Goal: Task Accomplishment & Management: Use online tool/utility

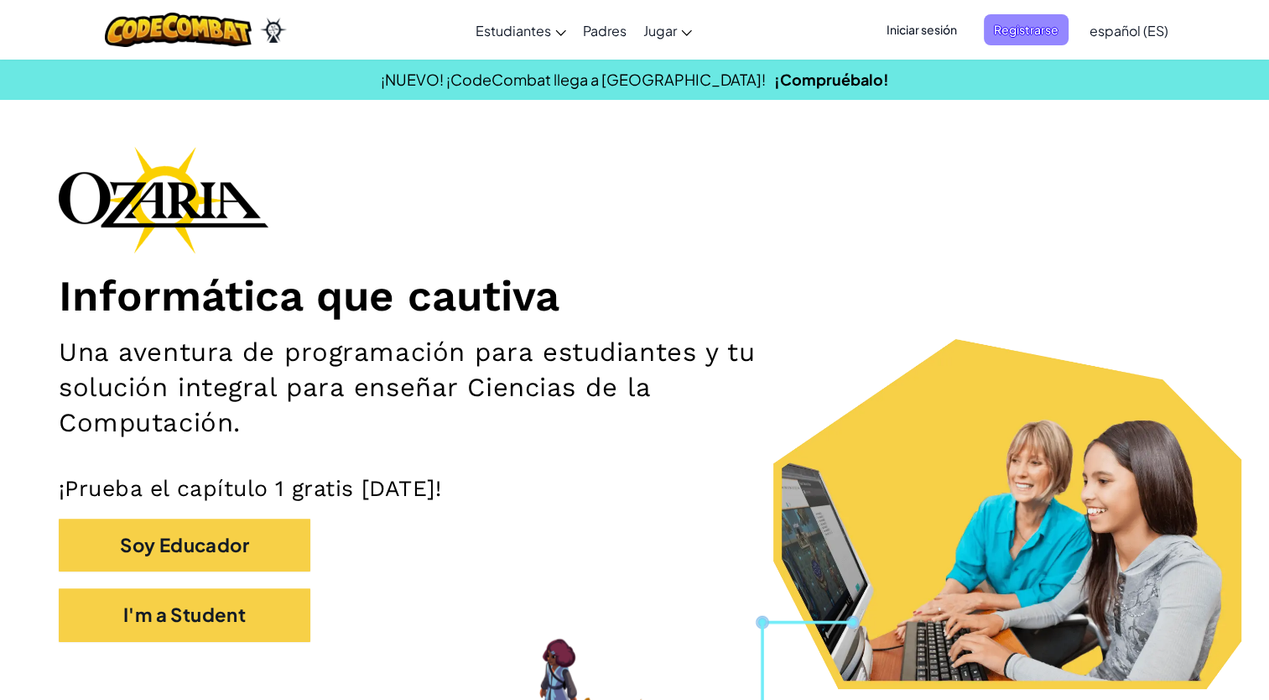
click at [1008, 23] on span "Registrarse" at bounding box center [1026, 29] width 85 height 31
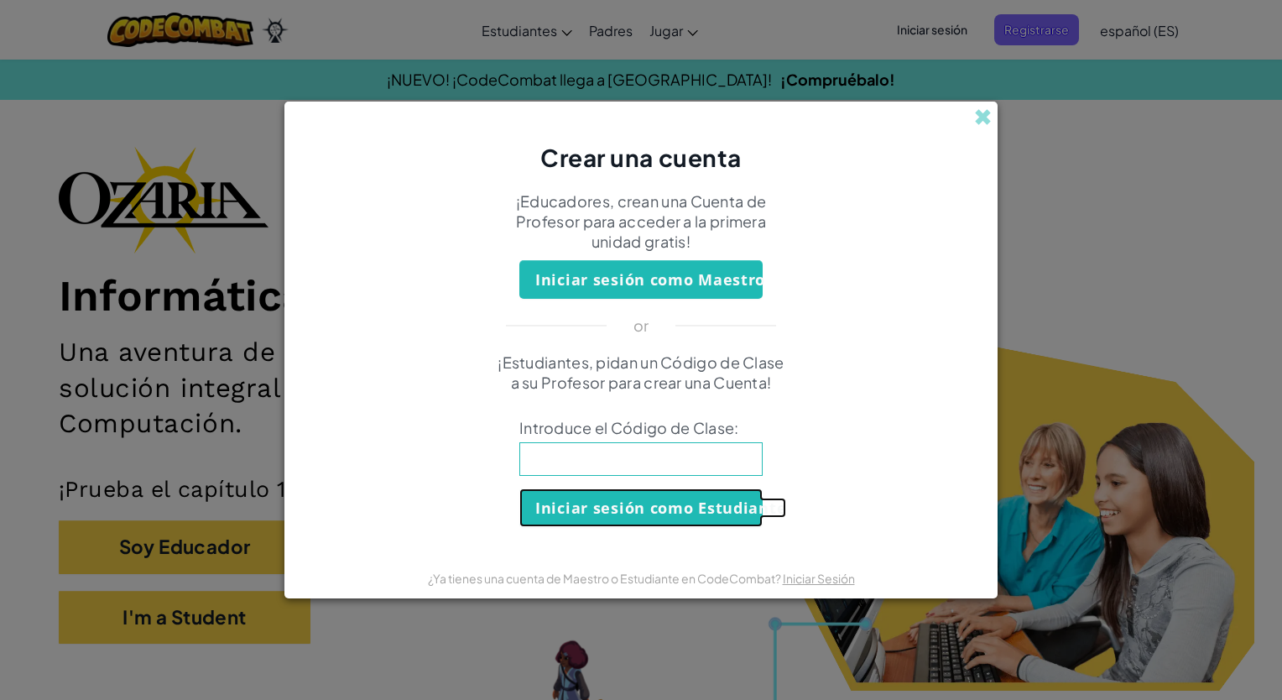
click at [704, 508] on button "Iniciar sesión como Estudiante" at bounding box center [640, 507] width 243 height 39
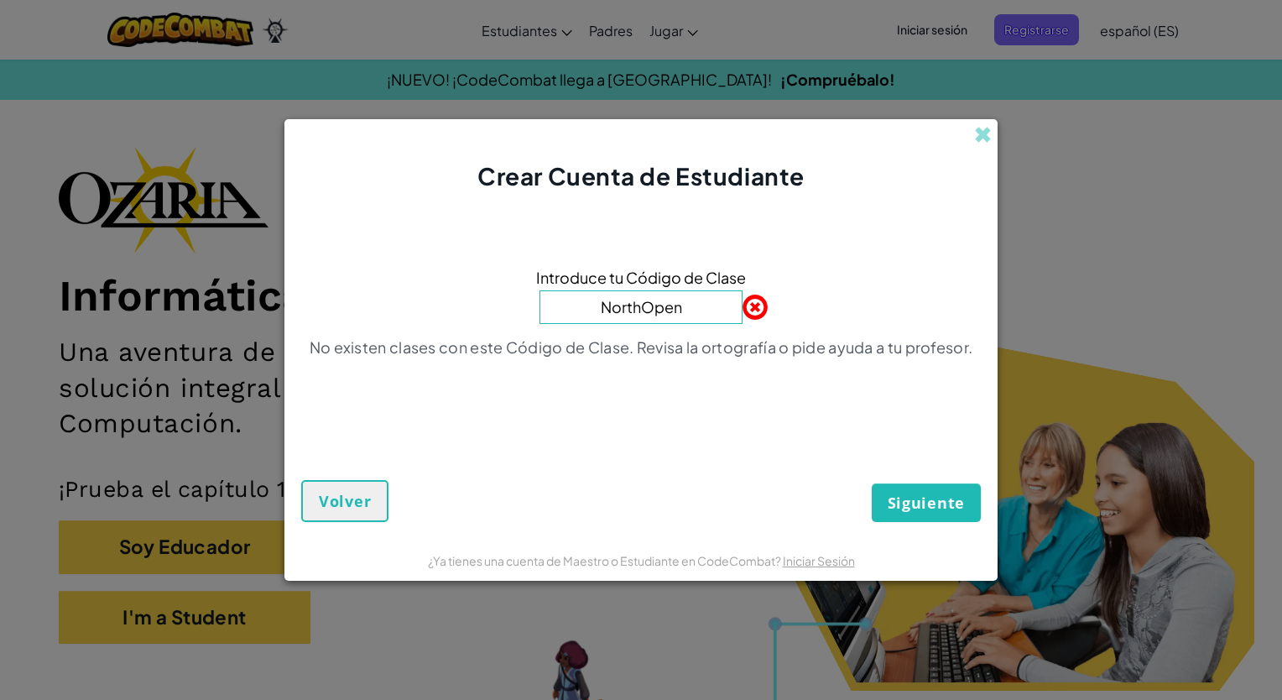
click at [742, 303] on span at bounding box center [742, 307] width 0 height 34
click at [689, 304] on input "NorthOpen" at bounding box center [640, 307] width 203 height 34
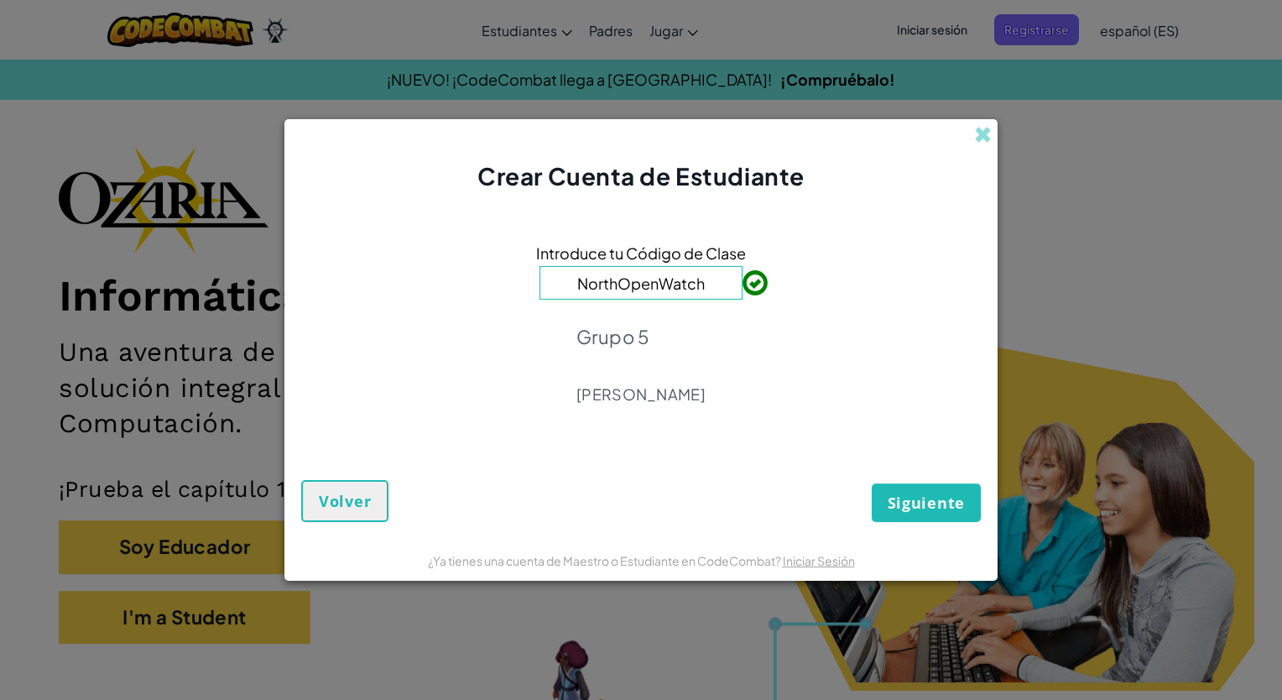
type input "NorthOpenWatch"
click at [903, 494] on span "Siguiente" at bounding box center [925, 502] width 77 height 20
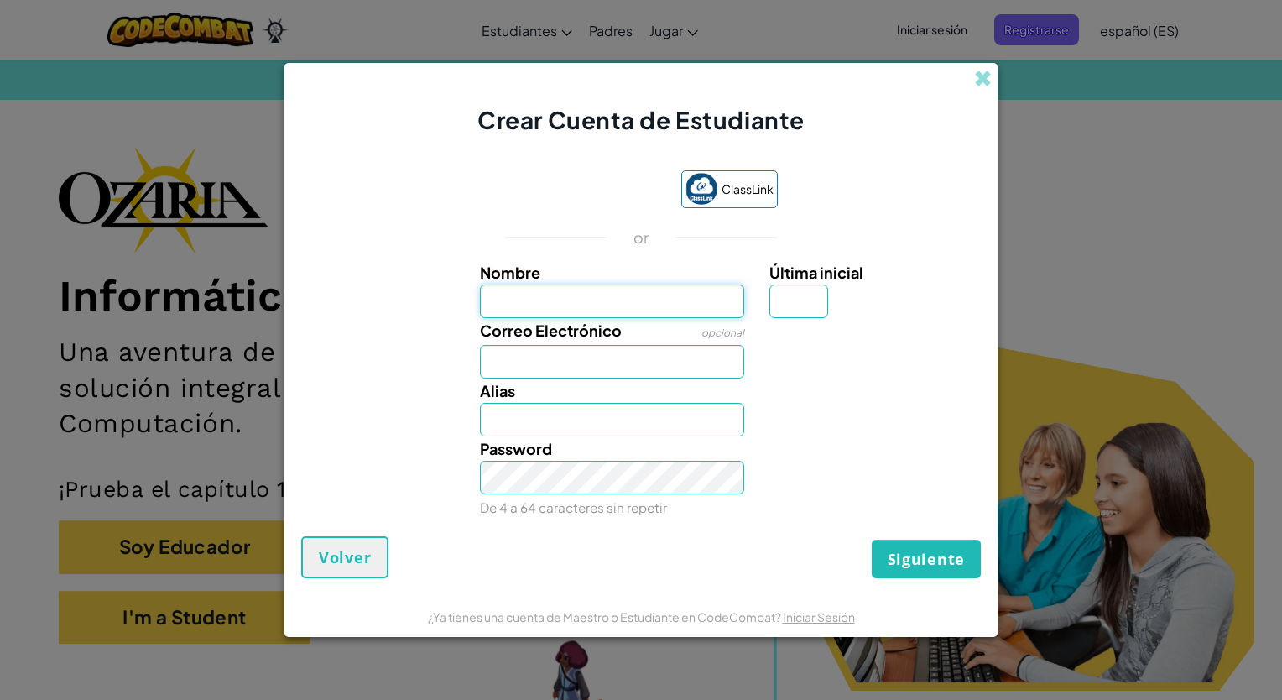
click at [588, 304] on input "Nombre" at bounding box center [612, 301] width 265 height 34
type input "[PERSON_NAME]"
click at [429, 311] on div "Nombre [PERSON_NAME] Última inicial" at bounding box center [641, 289] width 696 height 58
click at [510, 360] on input "Correo Electrónico" at bounding box center [612, 362] width 265 height 34
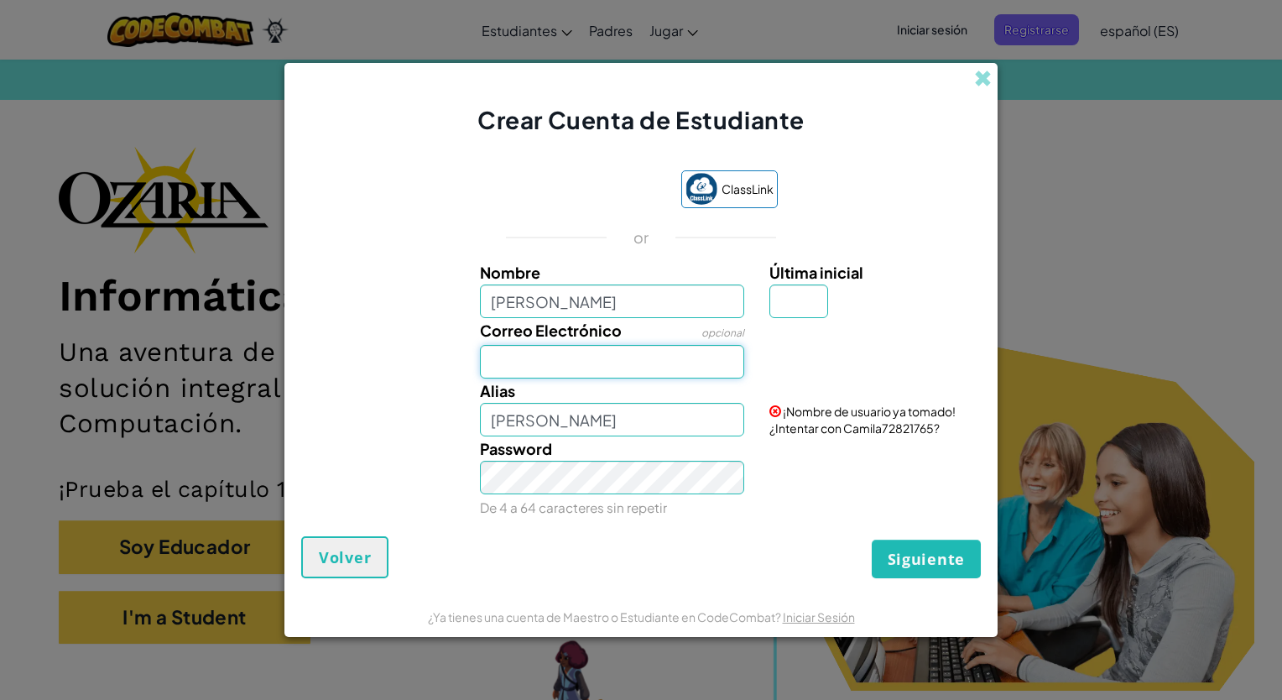
type input "[EMAIL_ADDRESS][DOMAIN_NAME]"
type input "V"
type input "CamilaV"
click at [555, 306] on input "[PERSON_NAME]" at bounding box center [612, 301] width 265 height 34
type input "[PERSON_NAME]"
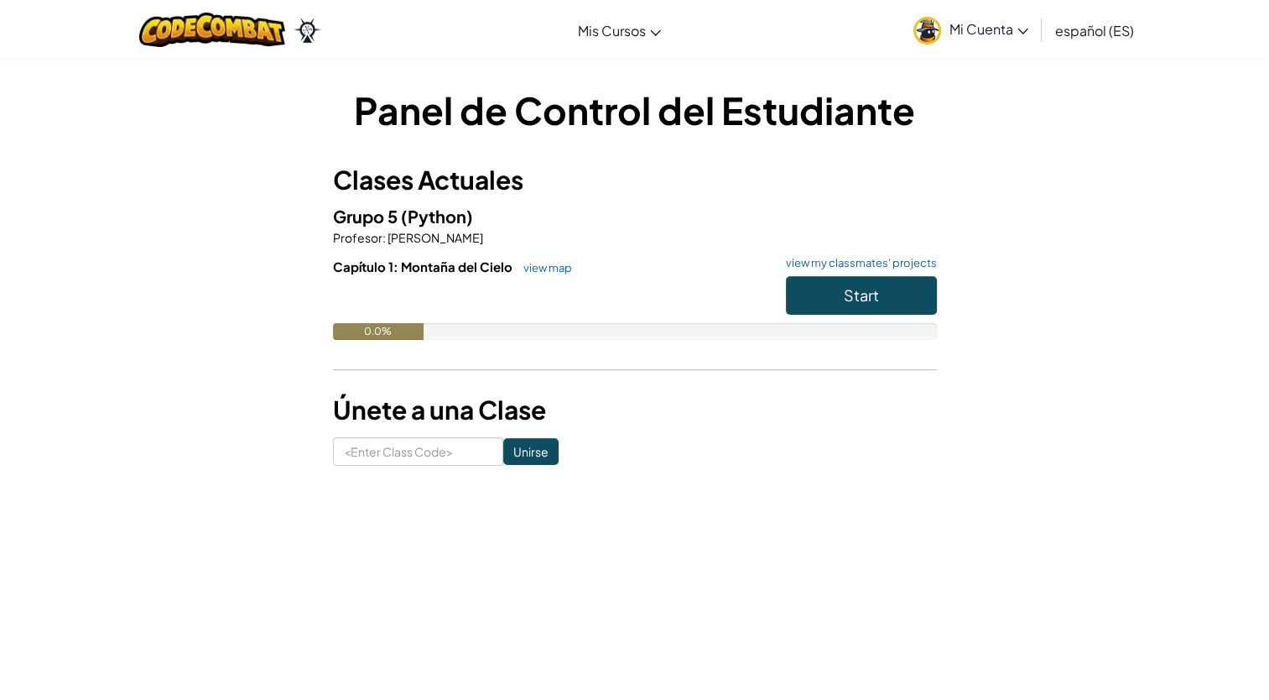
click at [1035, 29] on link "Mi Cuenta" at bounding box center [971, 29] width 132 height 53
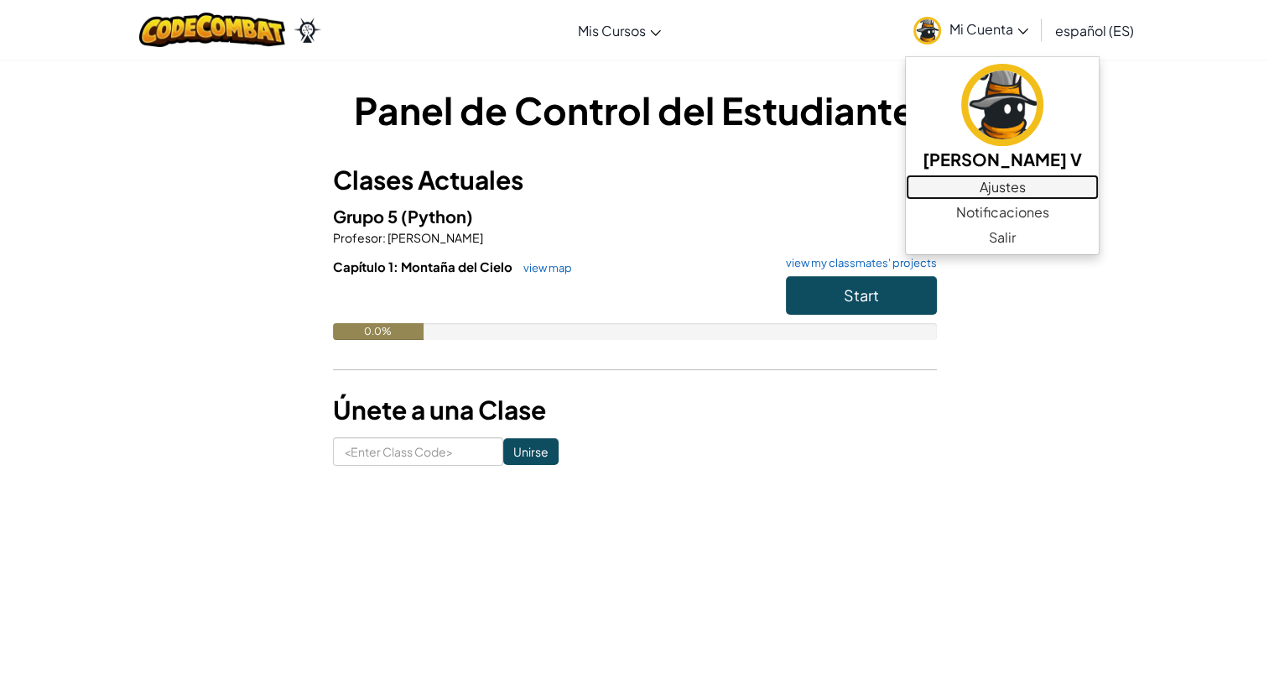
click at [1090, 192] on link "Ajustes" at bounding box center [1002, 186] width 193 height 25
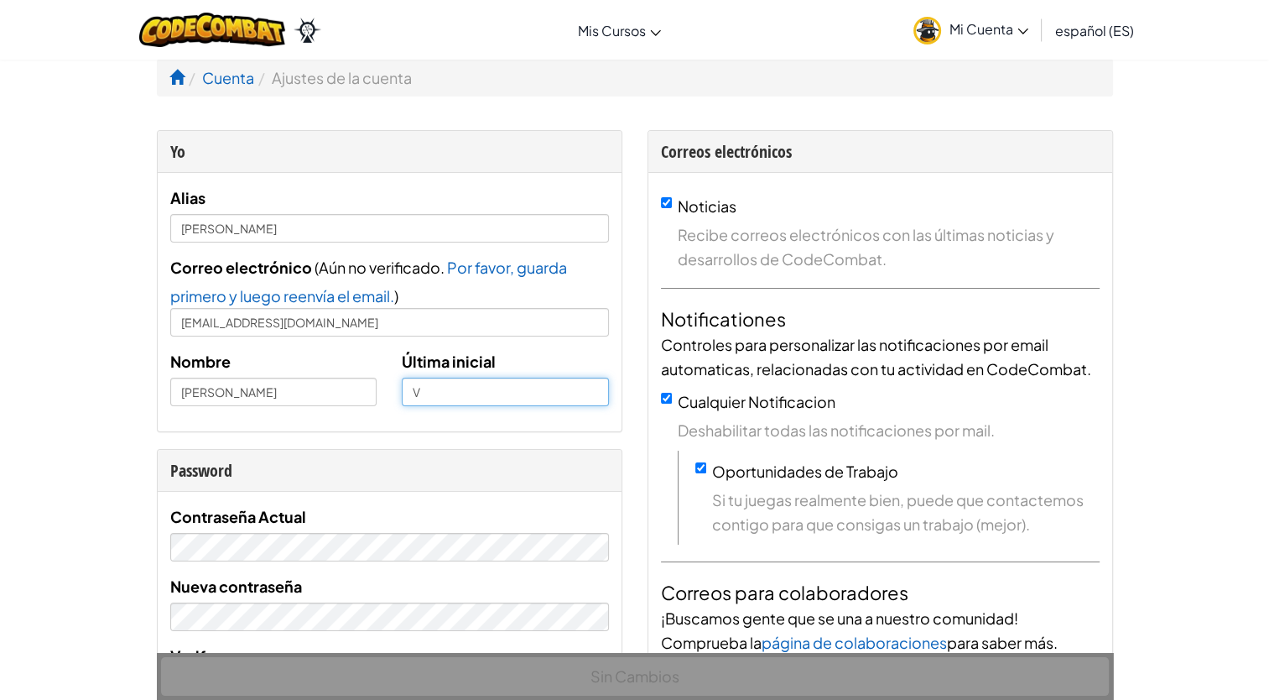
click at [432, 396] on input "V" at bounding box center [505, 391] width 207 height 29
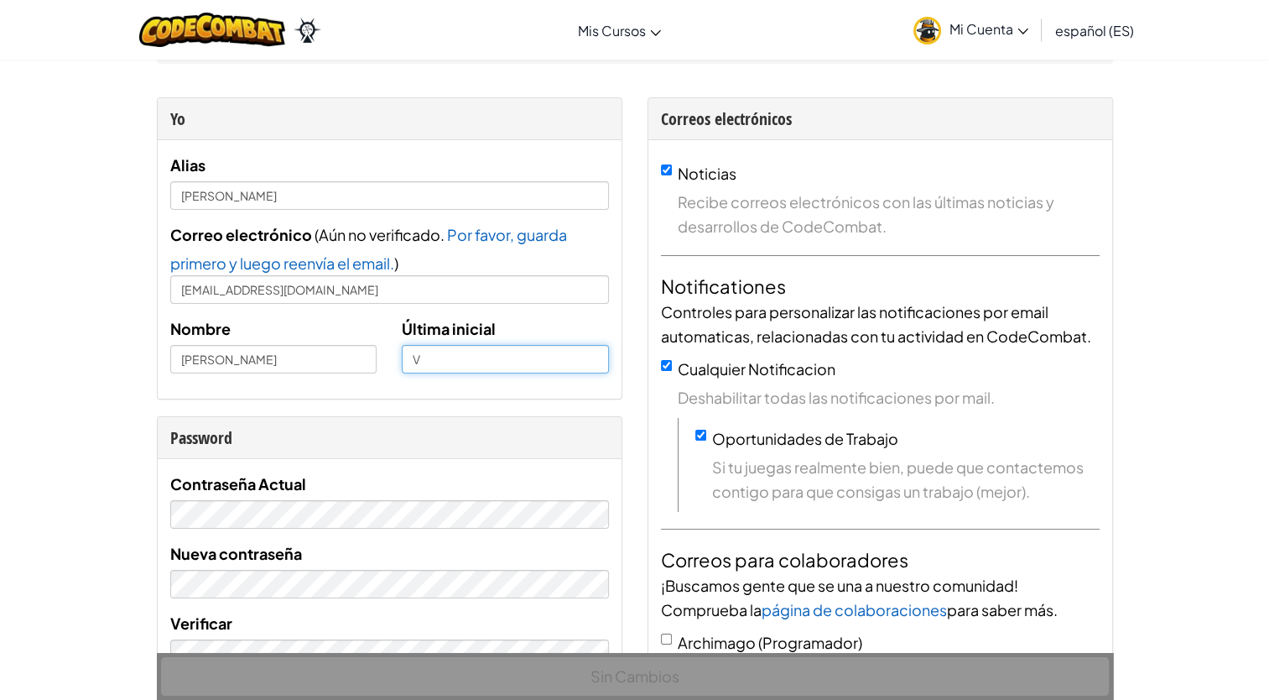
scroll to position [30, 0]
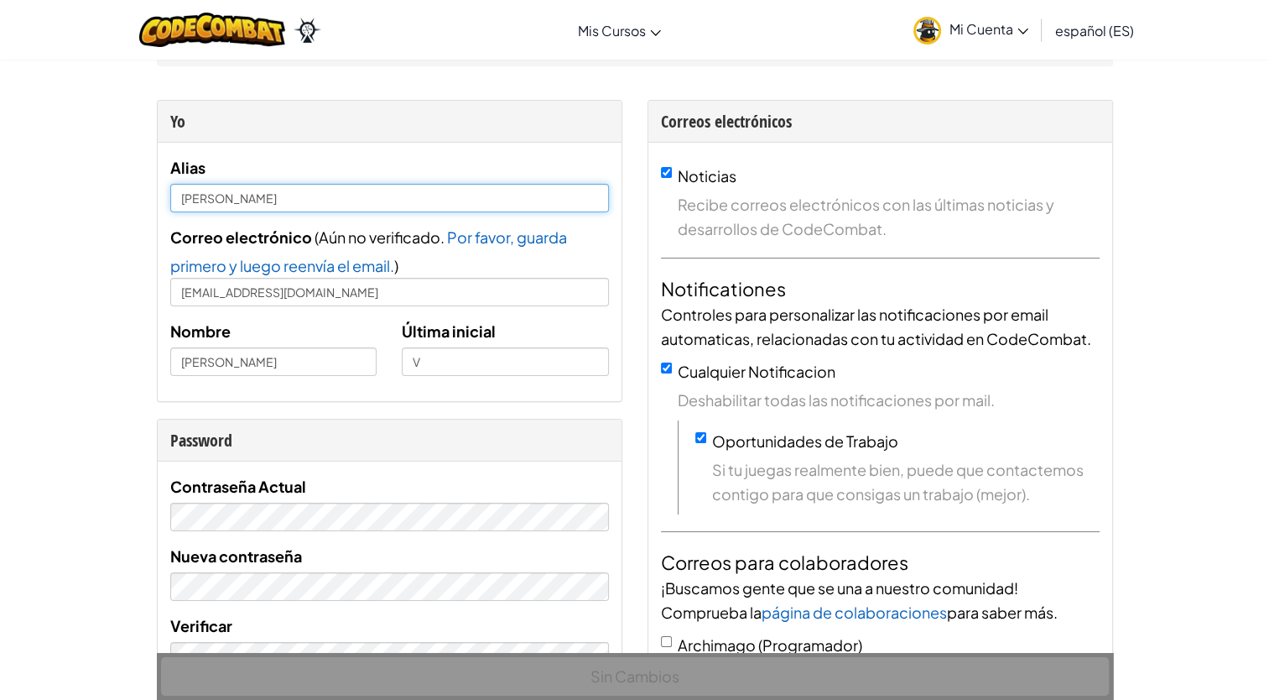
click at [260, 196] on input "[PERSON_NAME]" at bounding box center [389, 198] width 439 height 29
type input "C"
type input "H"
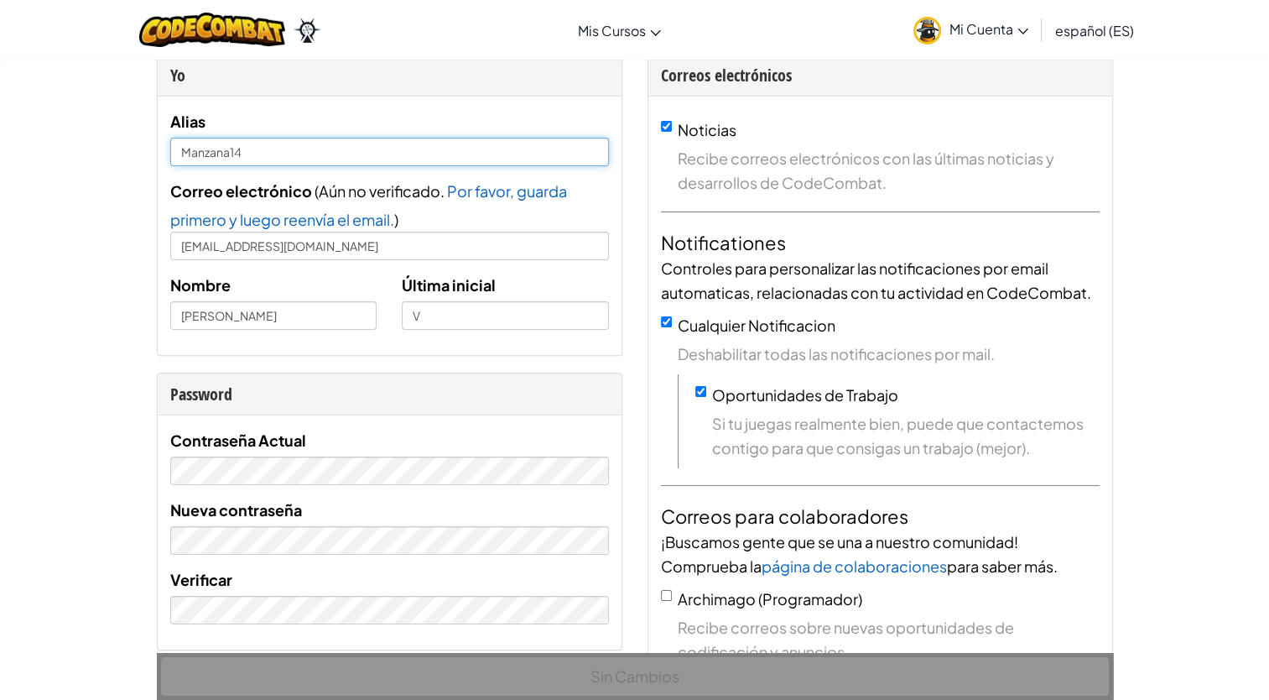
scroll to position [0, 0]
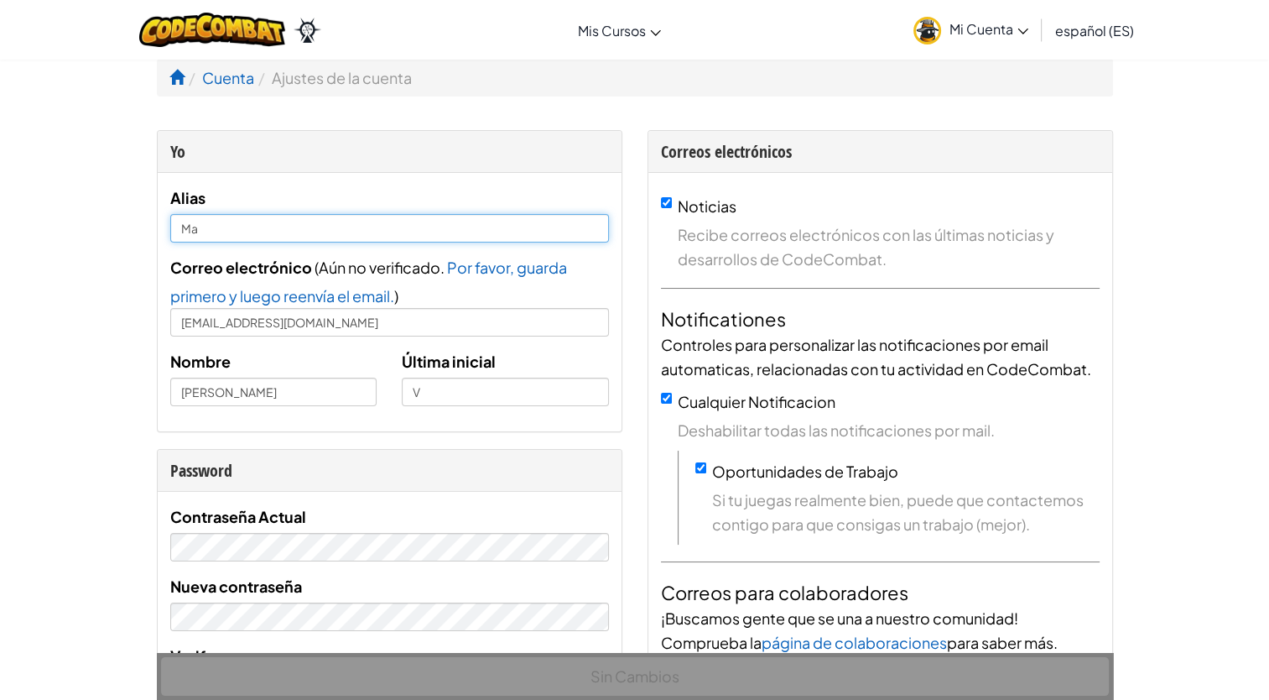
type input "M"
type input "[PERSON_NAME]"
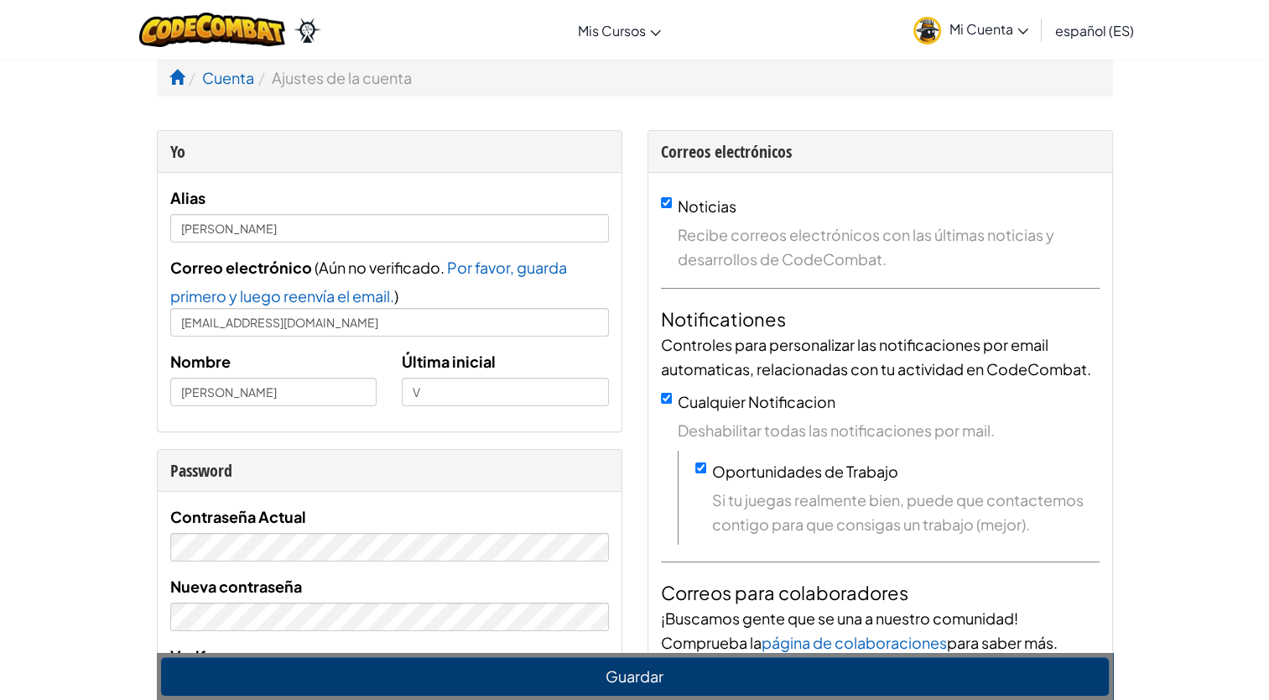
click at [159, 243] on div "Alias Camila Correo electrónico ( Aún no verificado. Por favor, guarda primero …" at bounding box center [390, 302] width 464 height 258
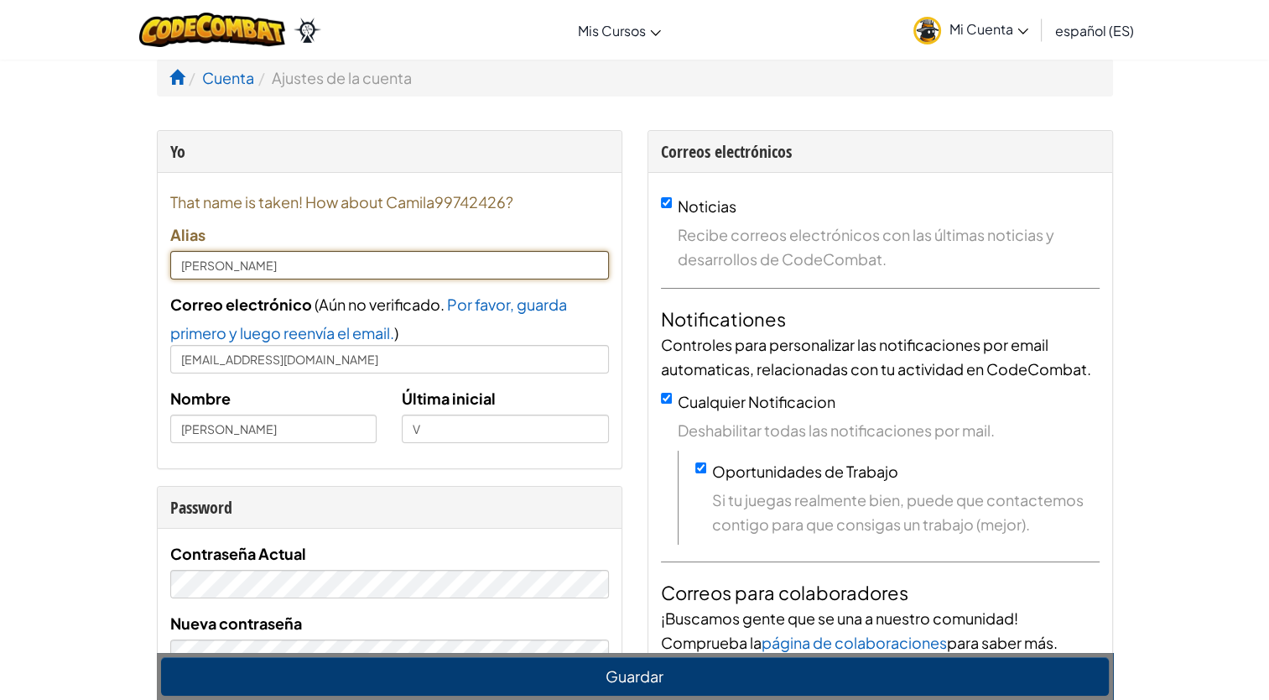
click at [226, 262] on input "[PERSON_NAME]" at bounding box center [389, 265] width 439 height 29
click at [174, 75] on span at bounding box center [176, 77] width 15 height 15
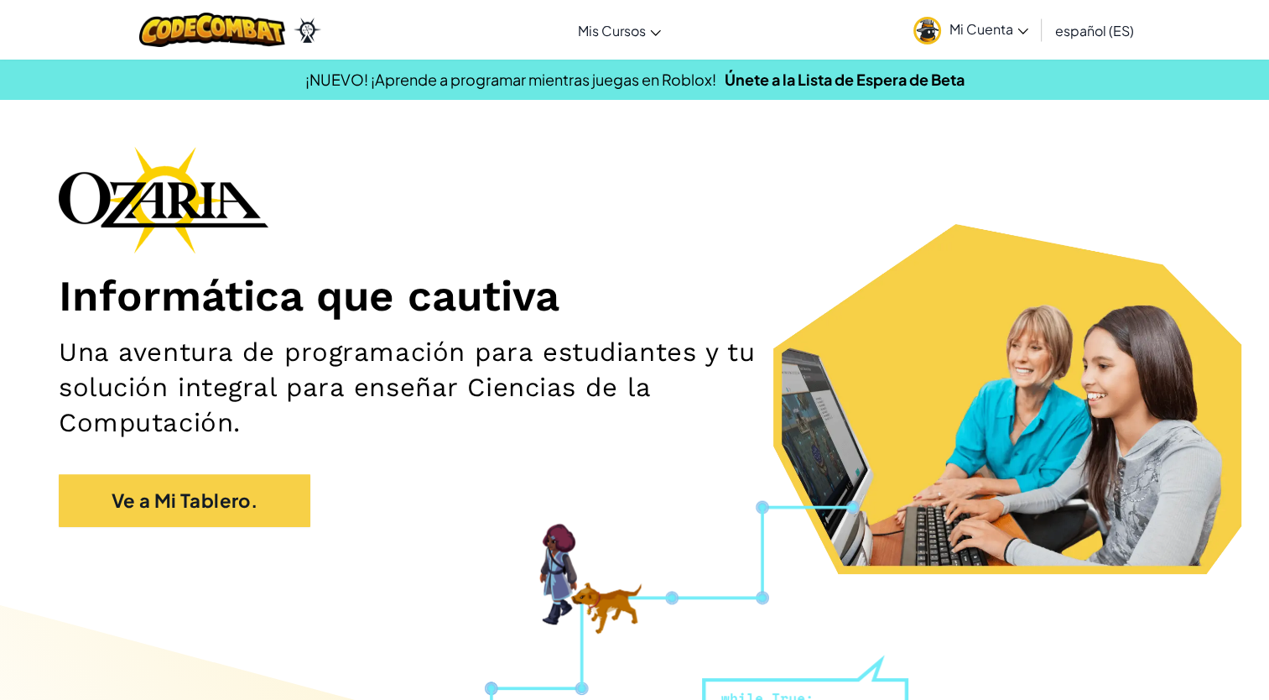
click at [946, 27] on link "Mi Cuenta" at bounding box center [971, 29] width 132 height 53
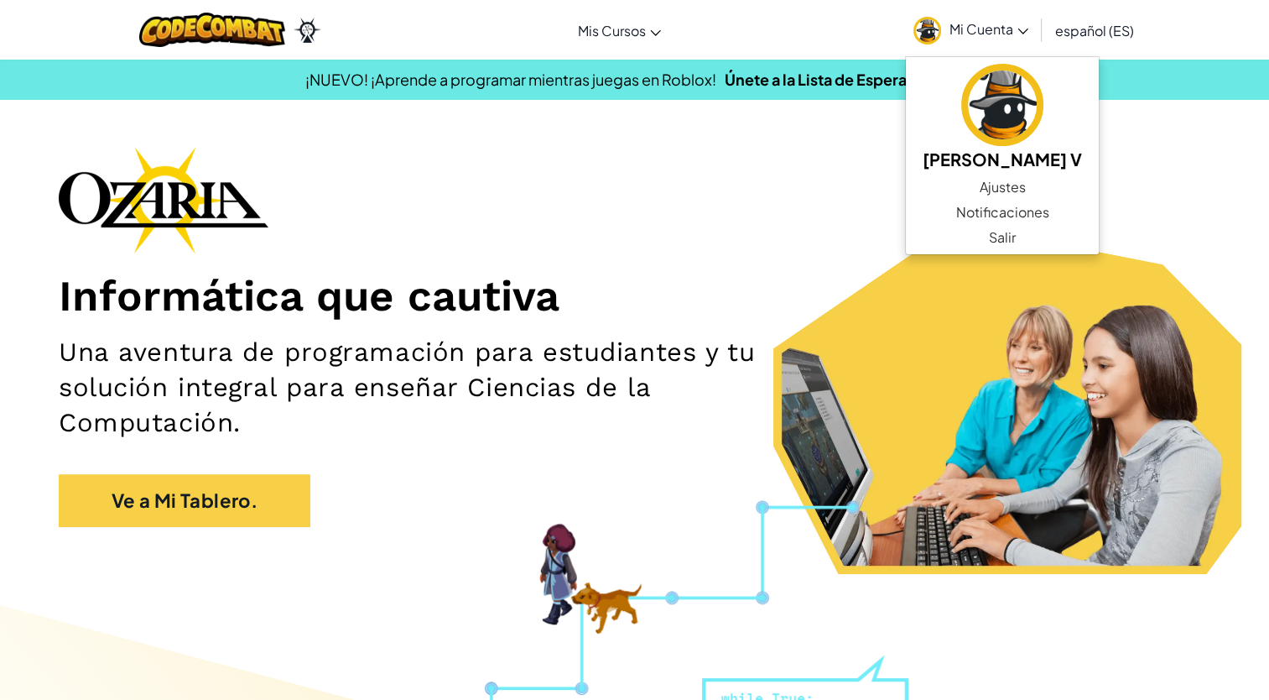
click at [674, 274] on h1 "Informática que cautiva" at bounding box center [635, 296] width 1152 height 52
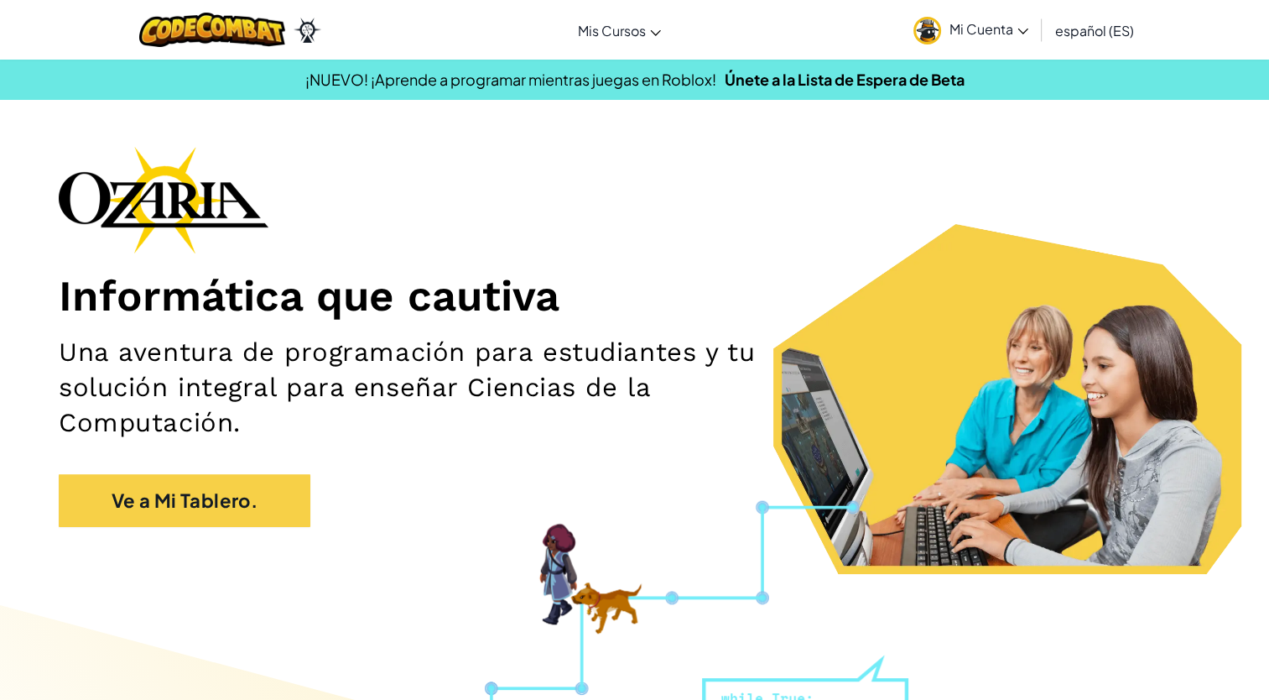
click at [219, 471] on div "Informática que cautiva Una aventura de programación para estudiantes y tu solu…" at bounding box center [635, 345] width 1152 height 398
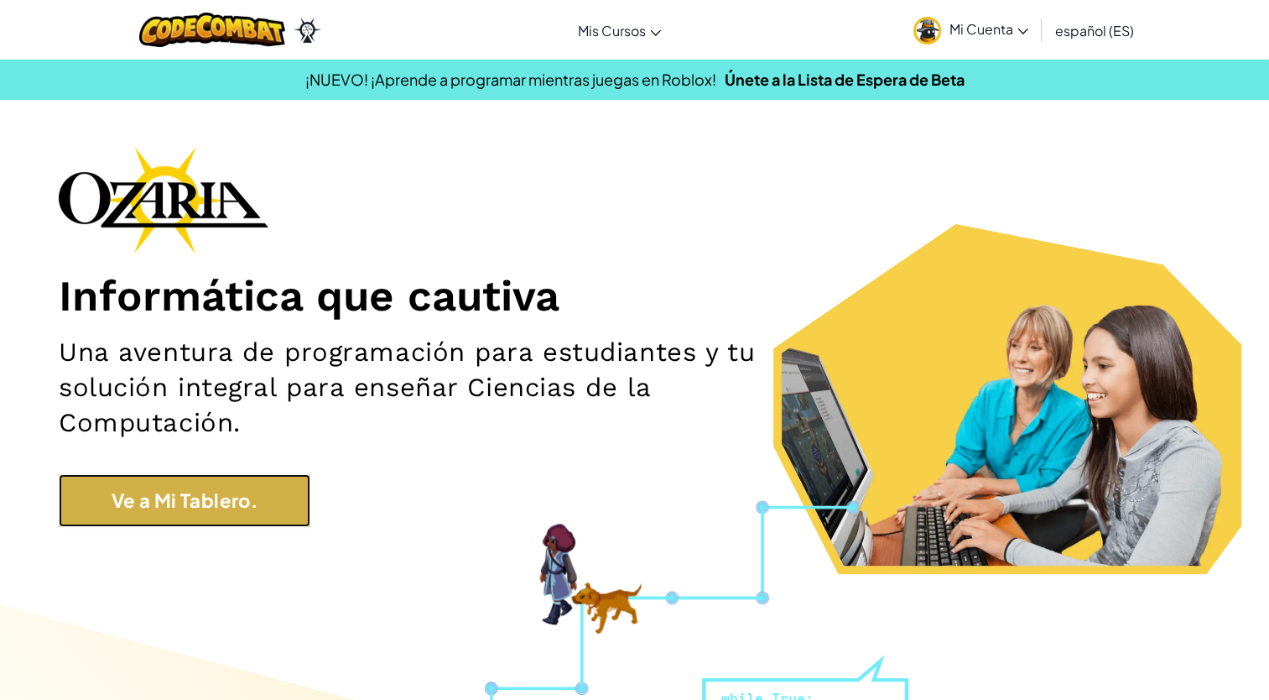
click at [226, 515] on link "Ve a Mi Tablero." at bounding box center [185, 500] width 252 height 53
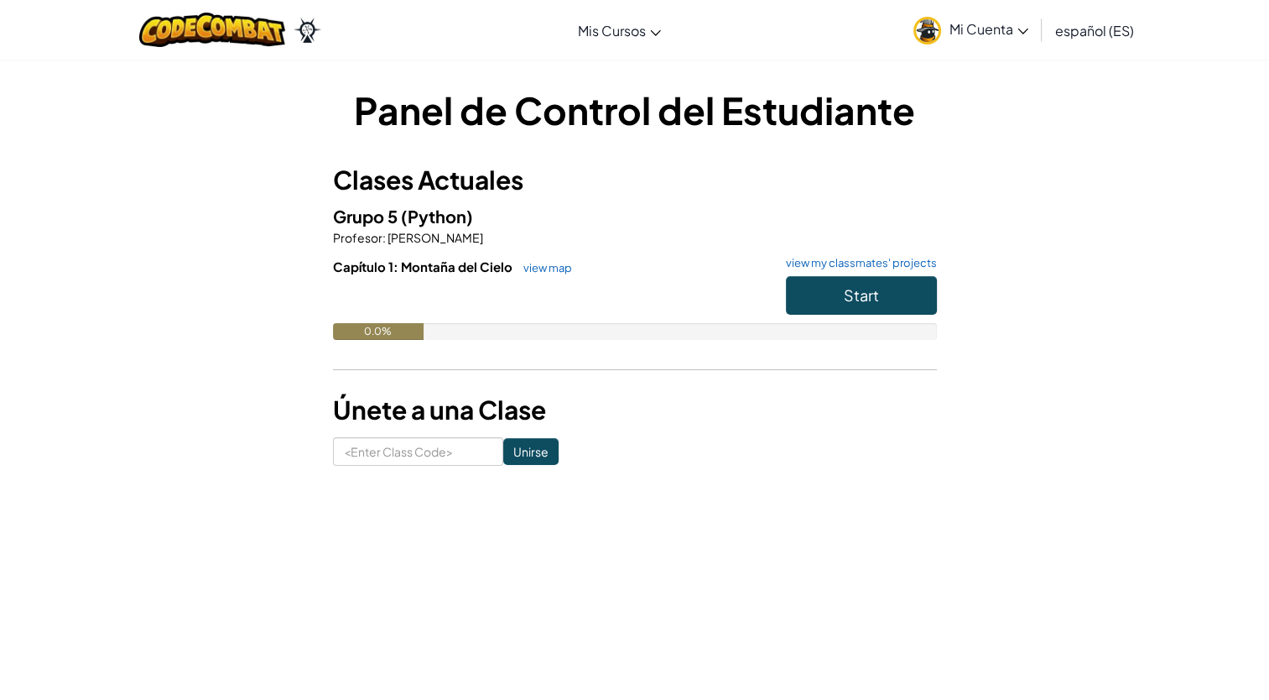
click at [1004, 26] on span "Mi Cuenta" at bounding box center [988, 29] width 79 height 18
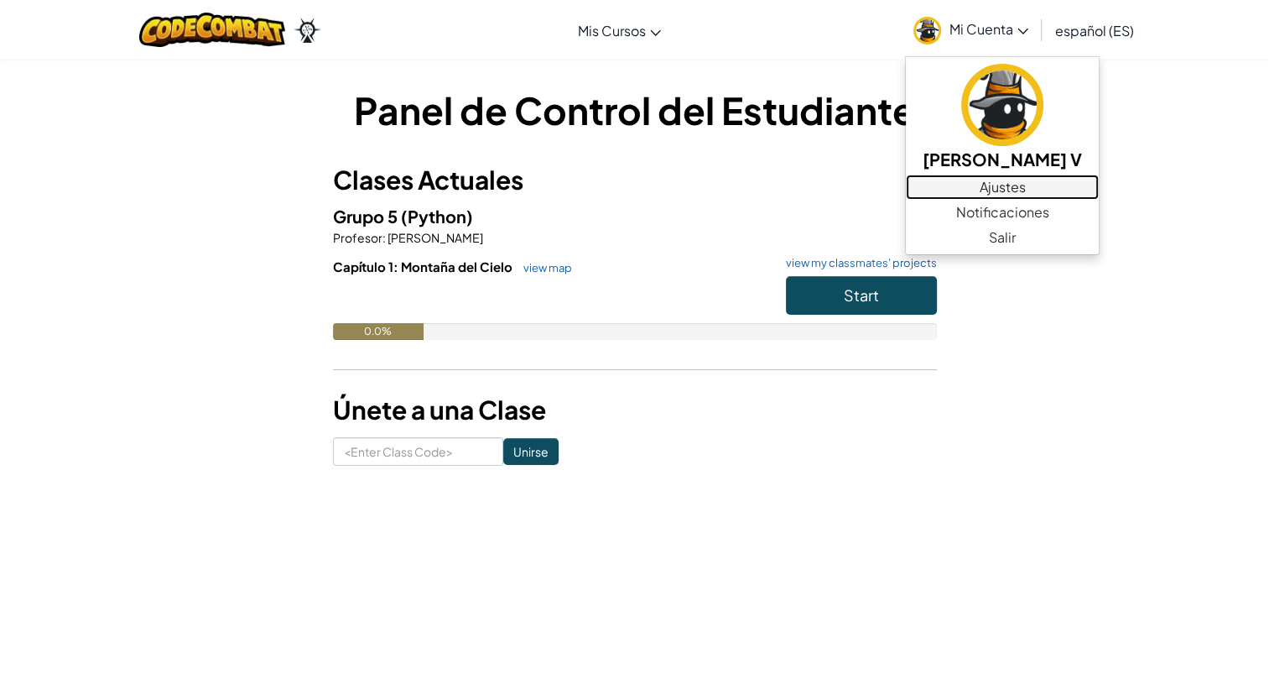
click at [1054, 185] on link "Ajustes" at bounding box center [1002, 186] width 193 height 25
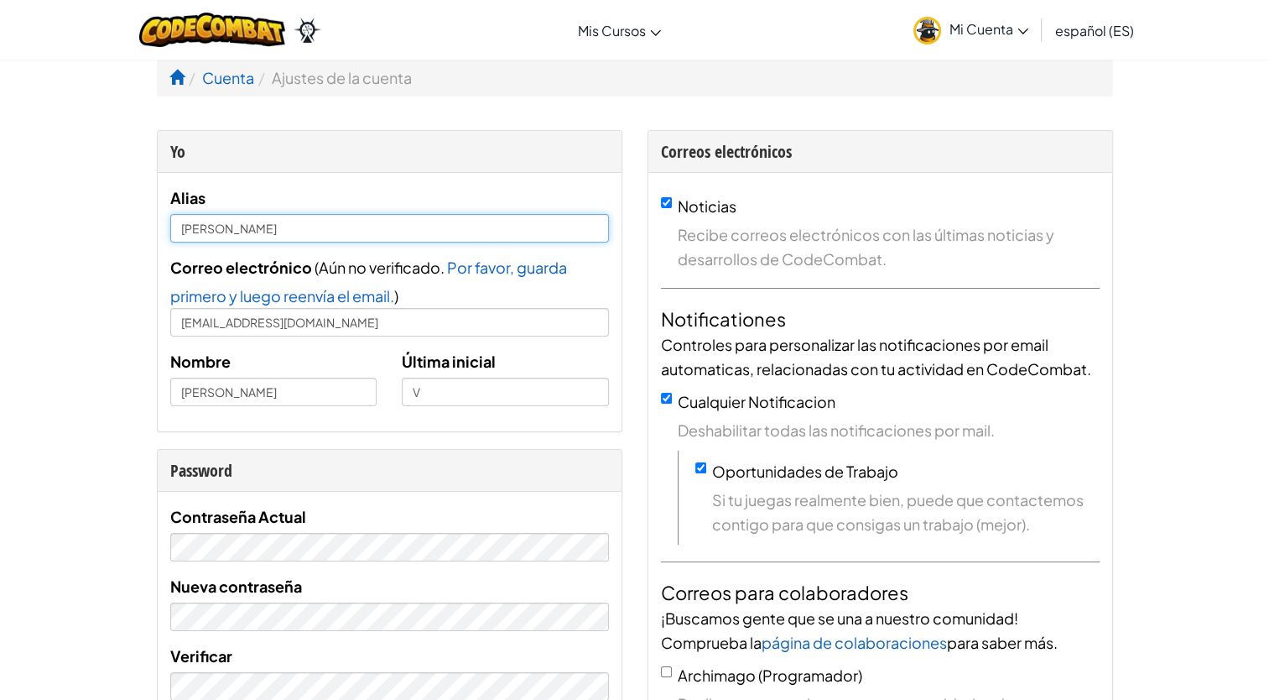
click at [277, 226] on input "[PERSON_NAME]" at bounding box center [389, 228] width 439 height 29
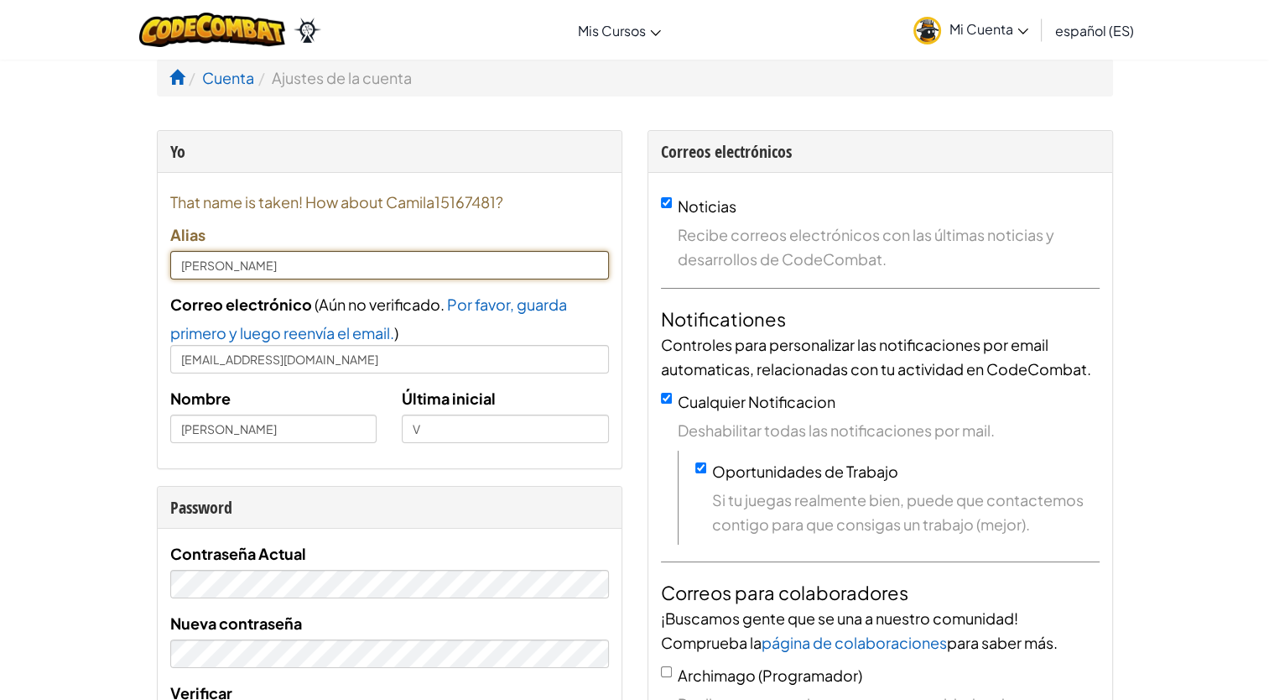
click at [217, 263] on input "[PERSON_NAME]" at bounding box center [389, 265] width 439 height 29
type input "C"
click at [183, 273] on input "Manzana14" at bounding box center [389, 265] width 439 height 29
type input "Manzana14"
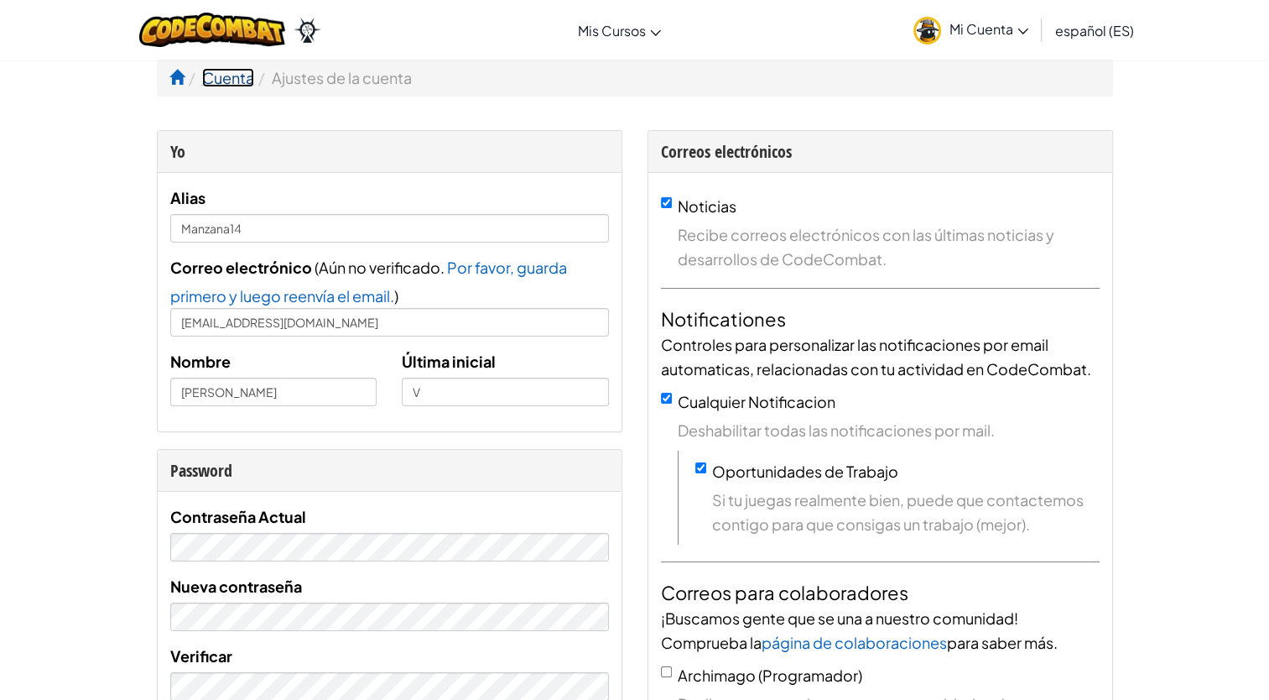
click at [225, 79] on link "Cuenta" at bounding box center [228, 77] width 52 height 19
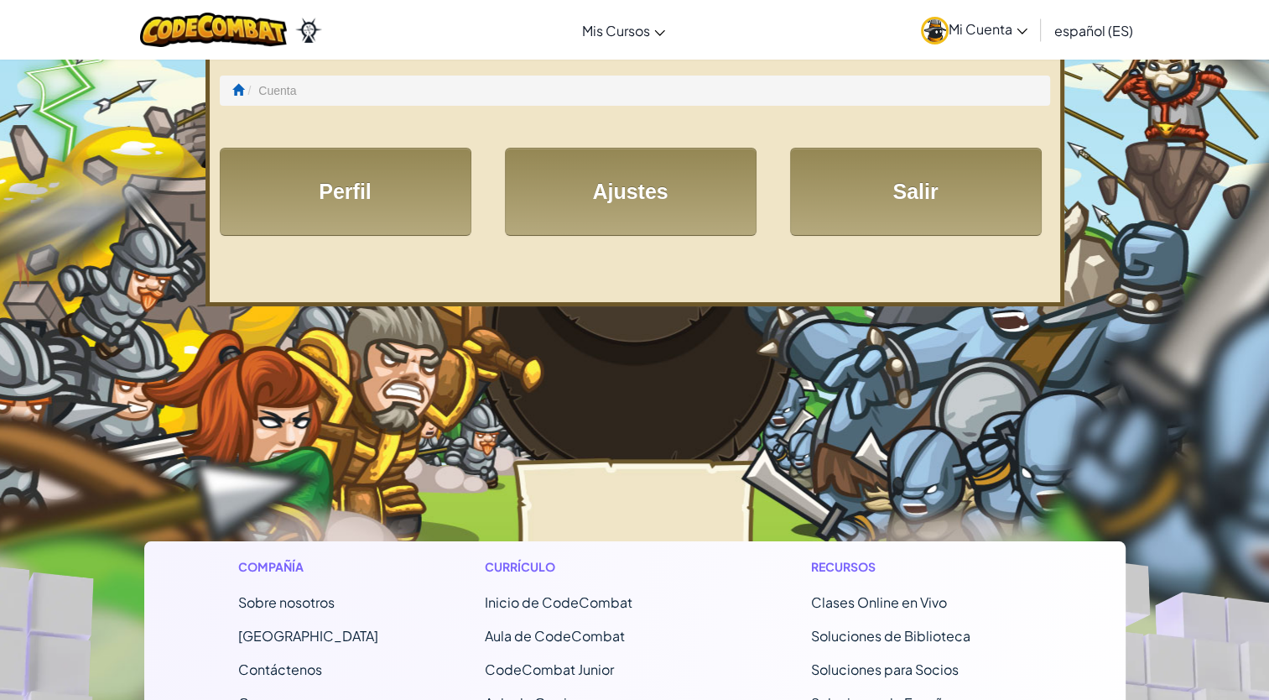
click at [975, 29] on span "Mi Cuenta" at bounding box center [988, 29] width 79 height 18
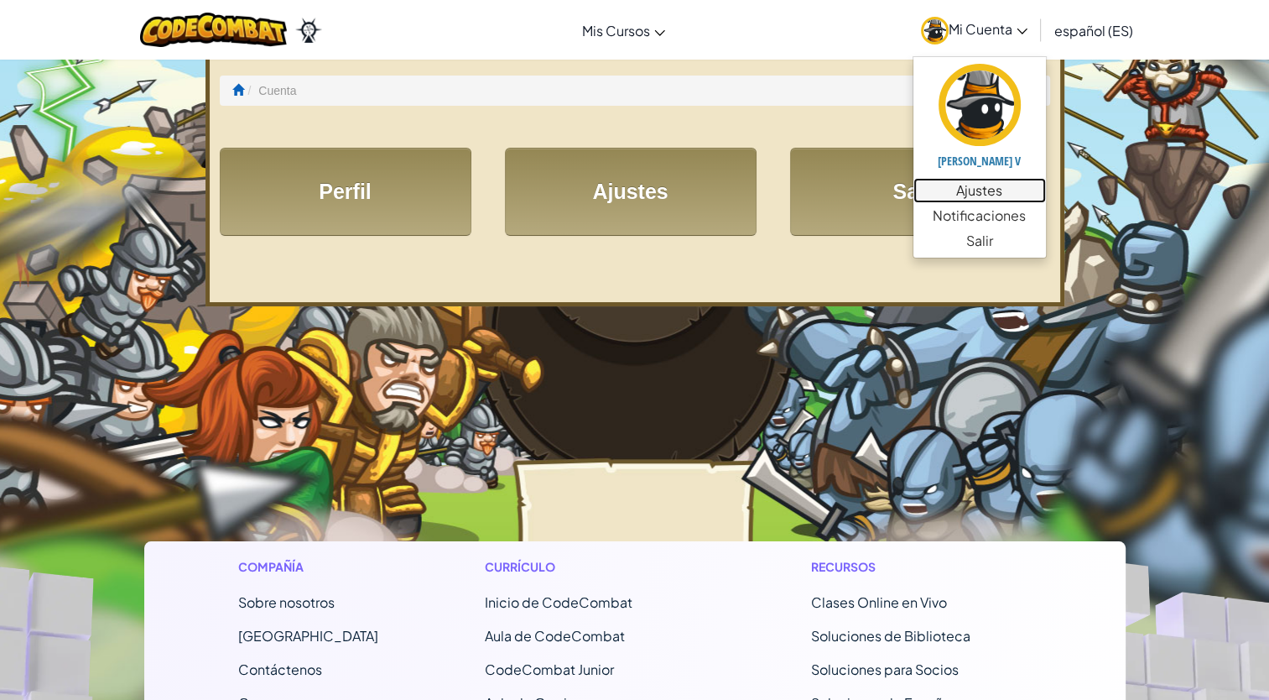
click at [1035, 186] on link "Ajustes" at bounding box center [979, 190] width 133 height 25
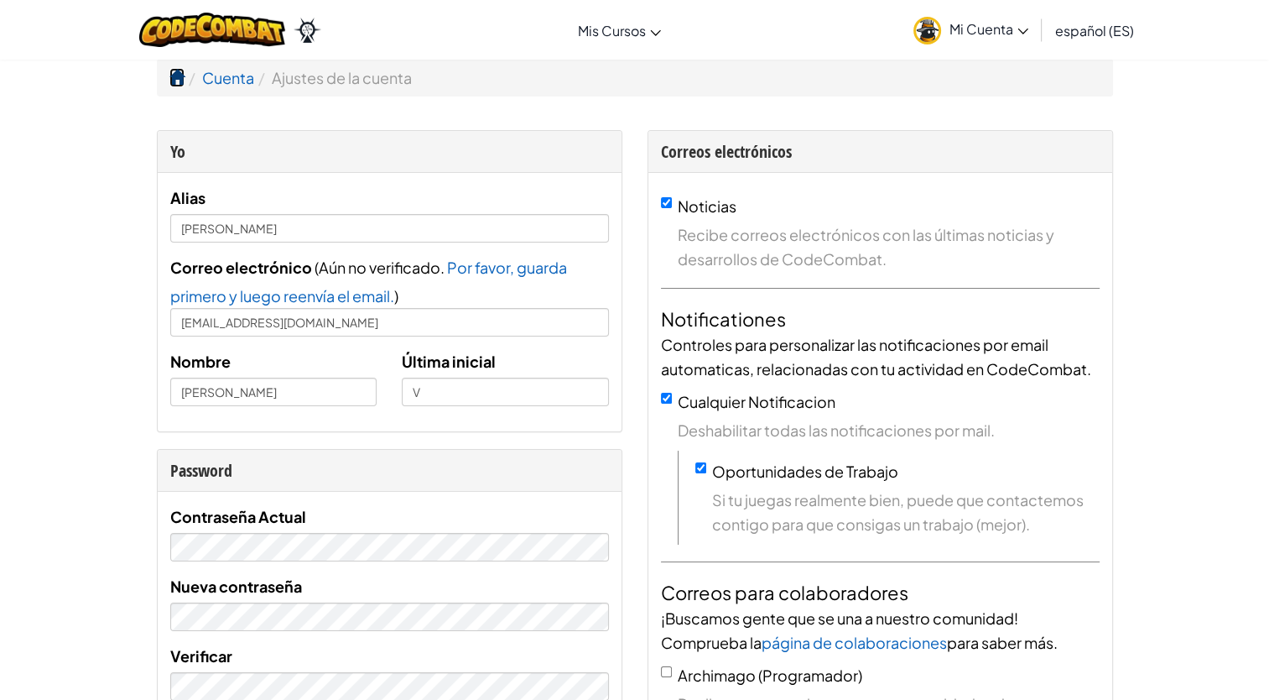
click at [179, 81] on span at bounding box center [176, 77] width 15 height 15
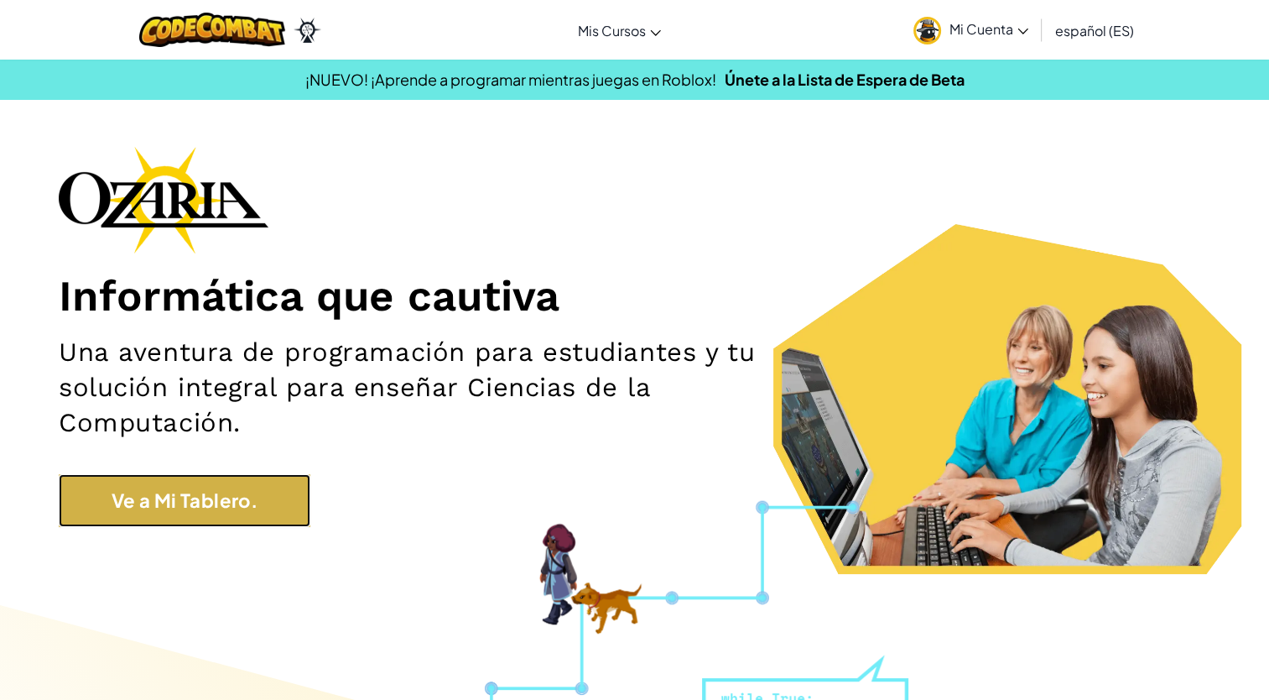
click at [197, 502] on link "Ve a Mi Tablero." at bounding box center [185, 500] width 252 height 53
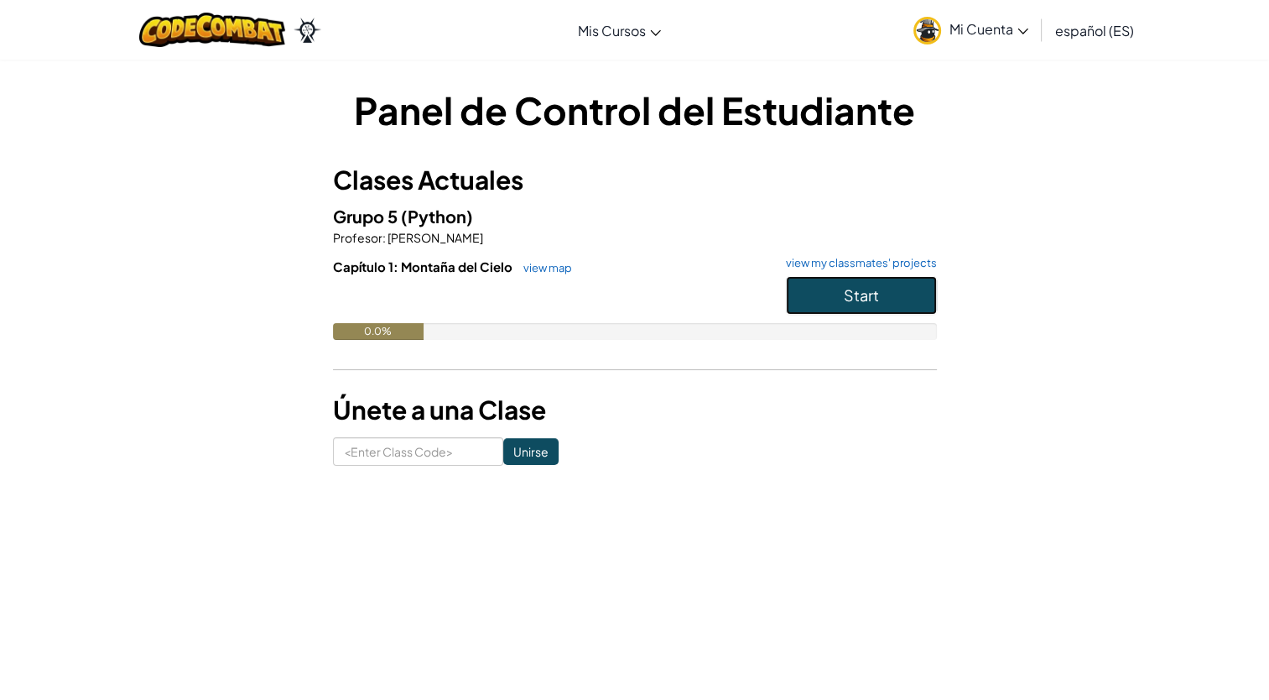
click at [882, 291] on button "Start" at bounding box center [861, 295] width 151 height 39
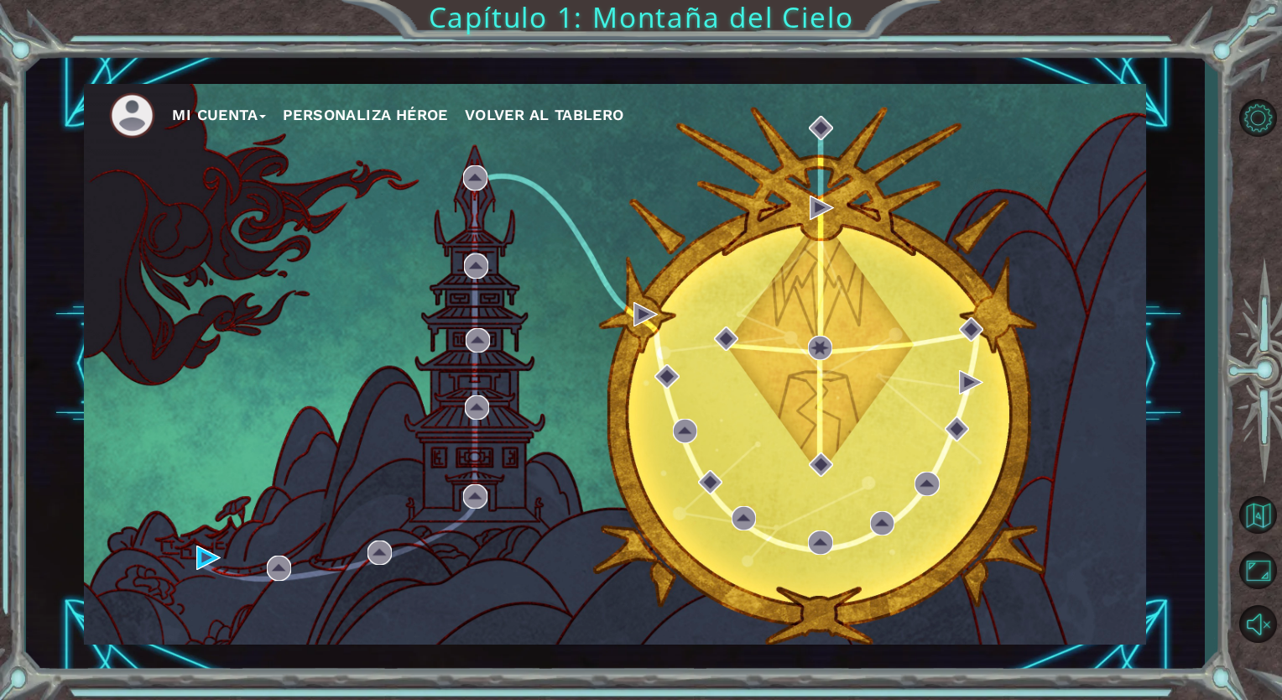
click at [395, 106] on button "Personaliza Héroe" at bounding box center [365, 114] width 165 height 25
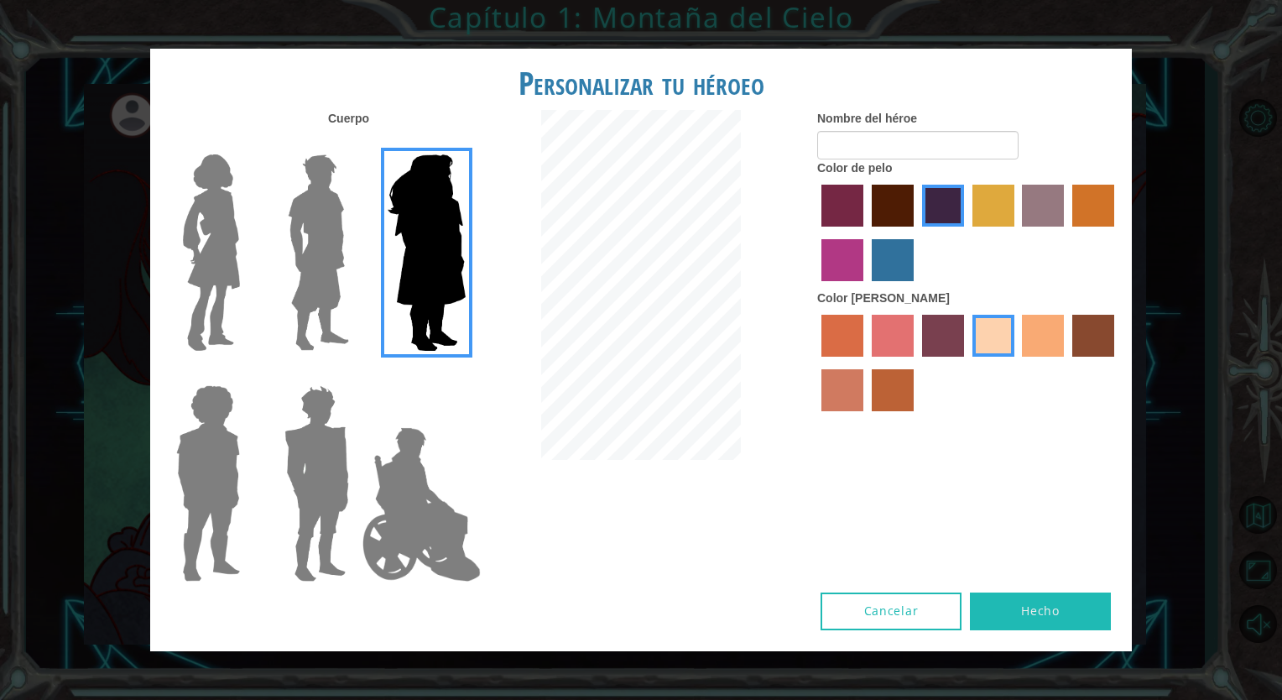
click at [208, 237] on img at bounding box center [211, 253] width 70 height 210
click at [247, 143] on input "Hero Connie" at bounding box center [247, 143] width 0 height 0
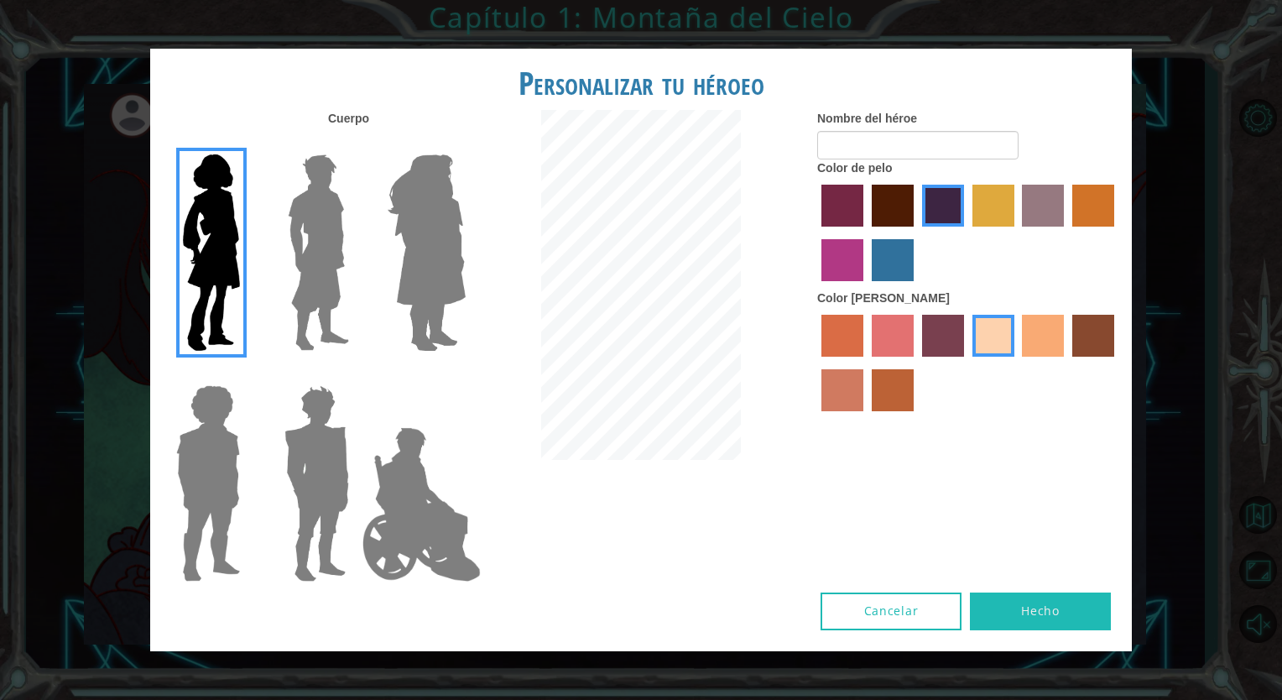
click at [890, 208] on label "maroon hair color" at bounding box center [892, 206] width 42 height 42
click at [866, 232] on input "maroon hair color" at bounding box center [866, 232] width 0 height 0
click at [850, 139] on input "Nombre del héroe" at bounding box center [917, 145] width 201 height 29
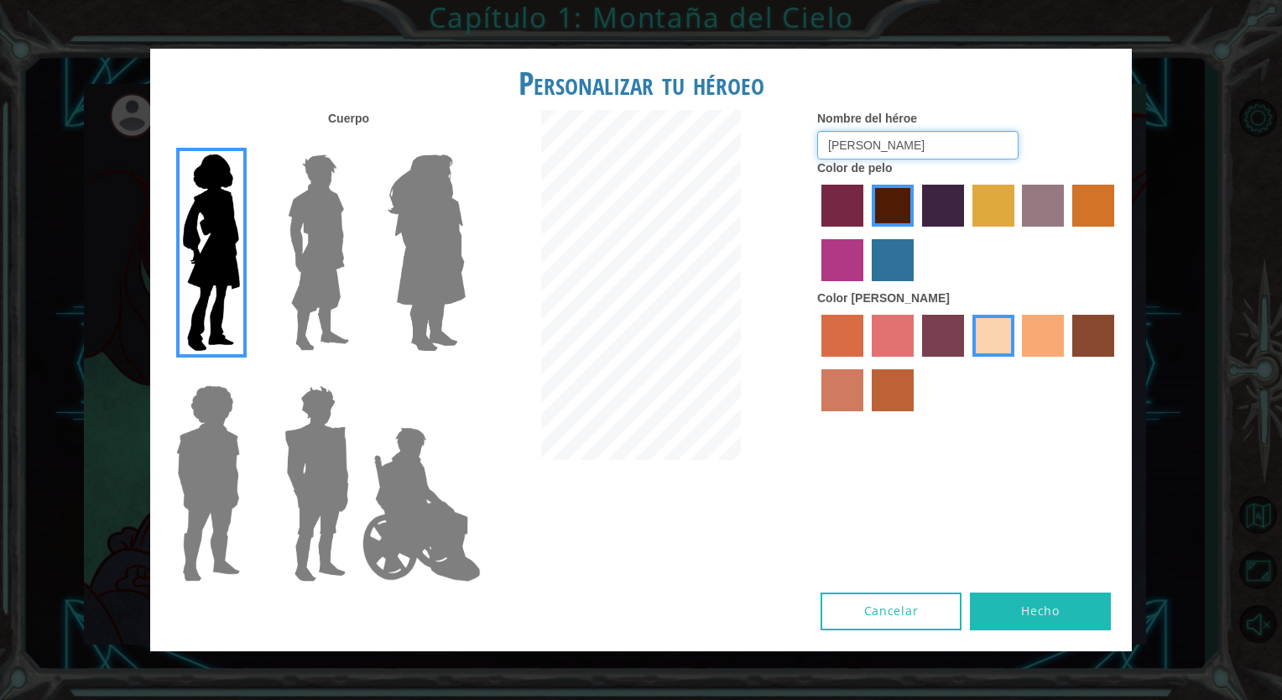
type input "[PERSON_NAME]"
click at [1047, 606] on button "Hecho" at bounding box center [1040, 611] width 141 height 38
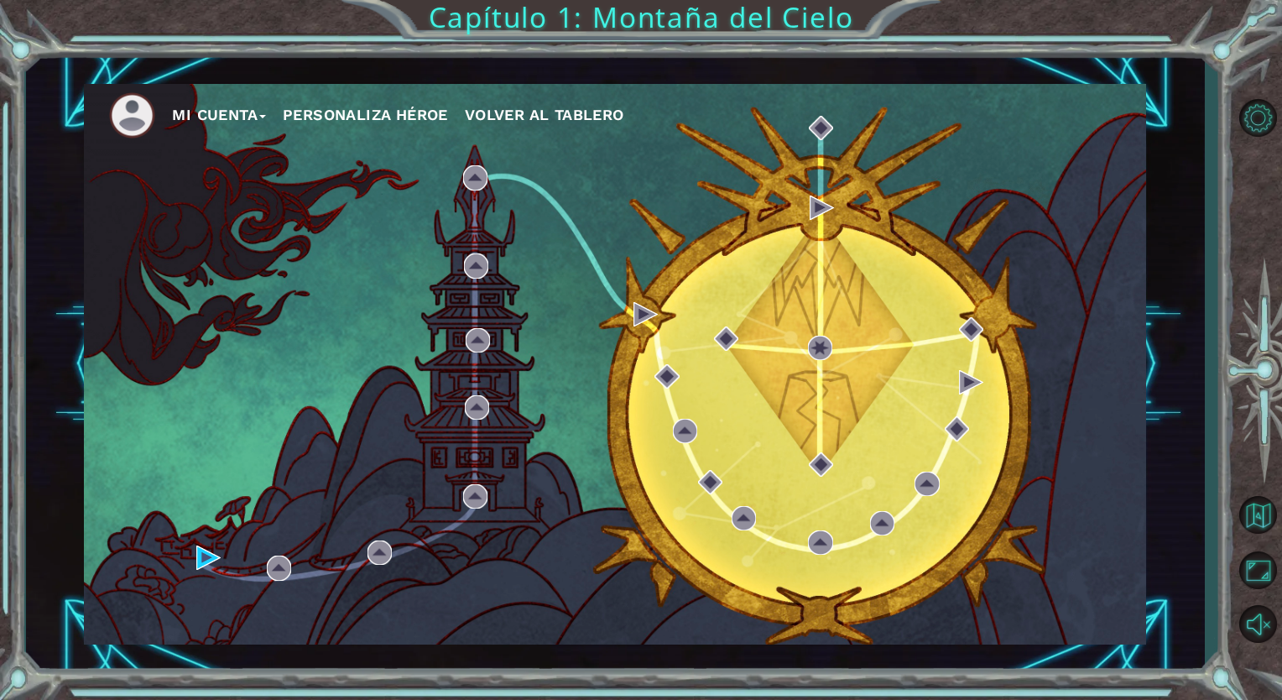
click at [382, 216] on div "Mi Cuenta Personaliza Héroe Volver al Tablero" at bounding box center [615, 364] width 1062 height 560
click at [197, 549] on img at bounding box center [208, 557] width 24 height 24
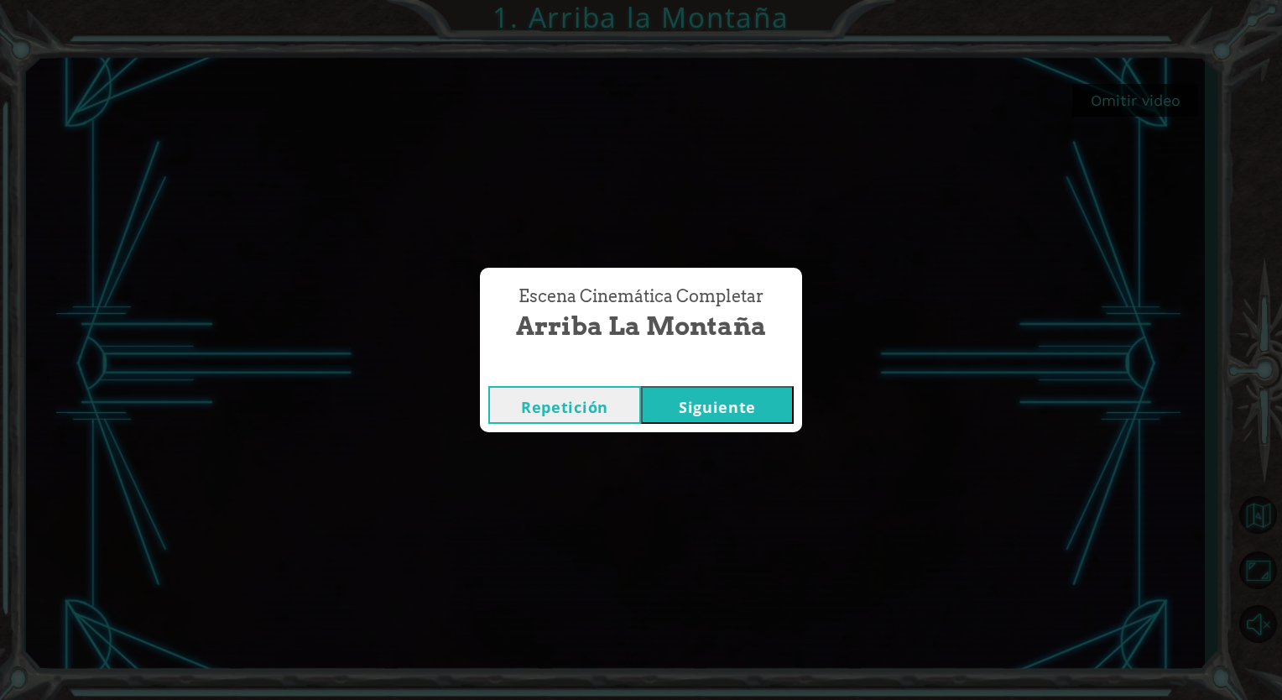
click at [718, 398] on button "Siguiente" at bounding box center [717, 405] width 153 height 38
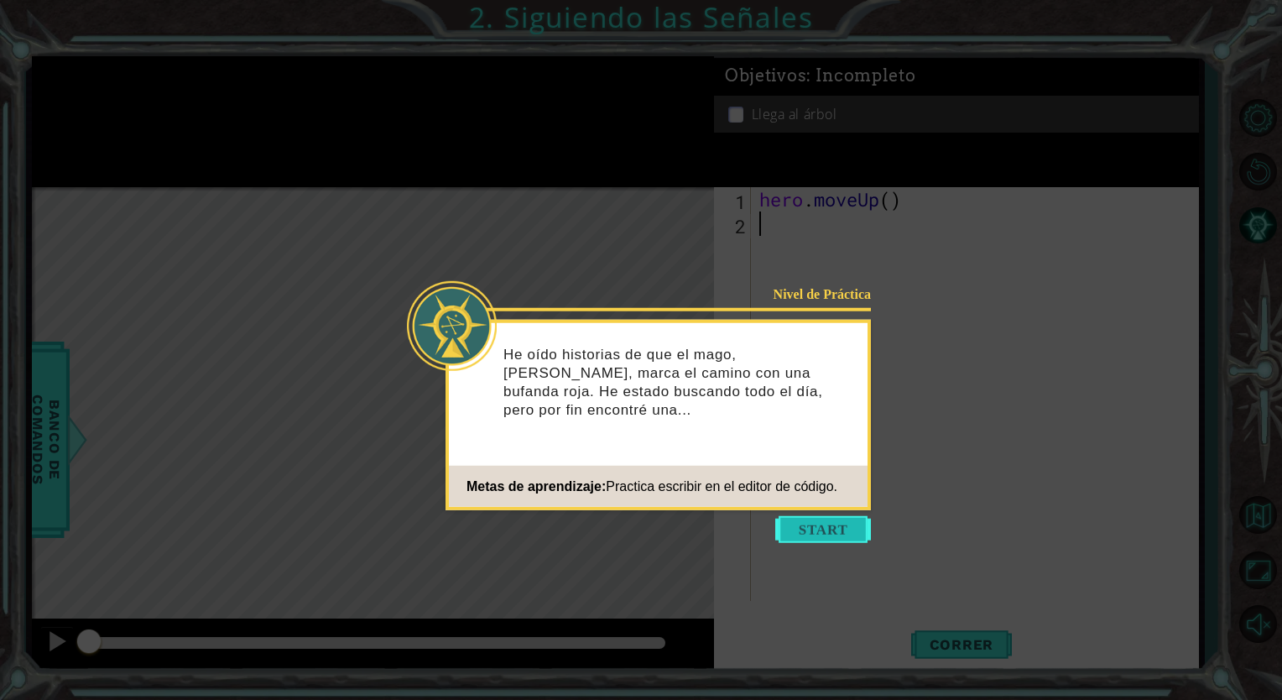
click at [788, 523] on button "Start" at bounding box center [823, 529] width 96 height 27
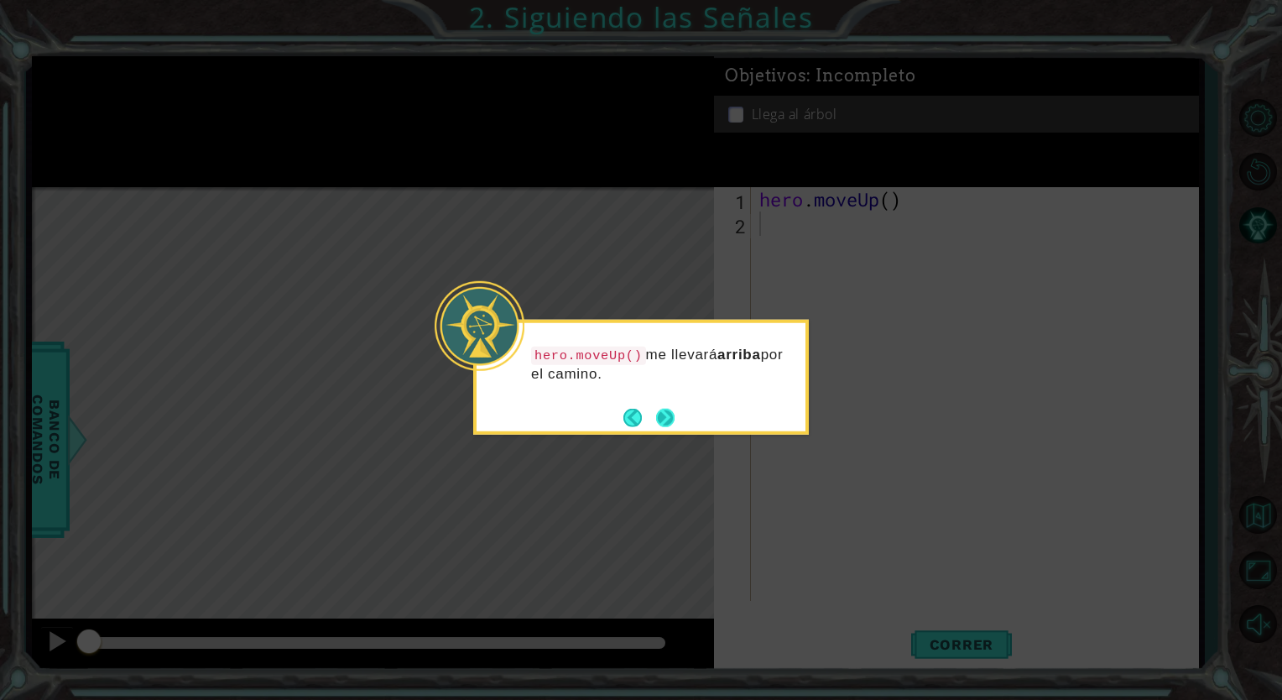
click at [667, 415] on button "Next" at bounding box center [666, 417] width 28 height 28
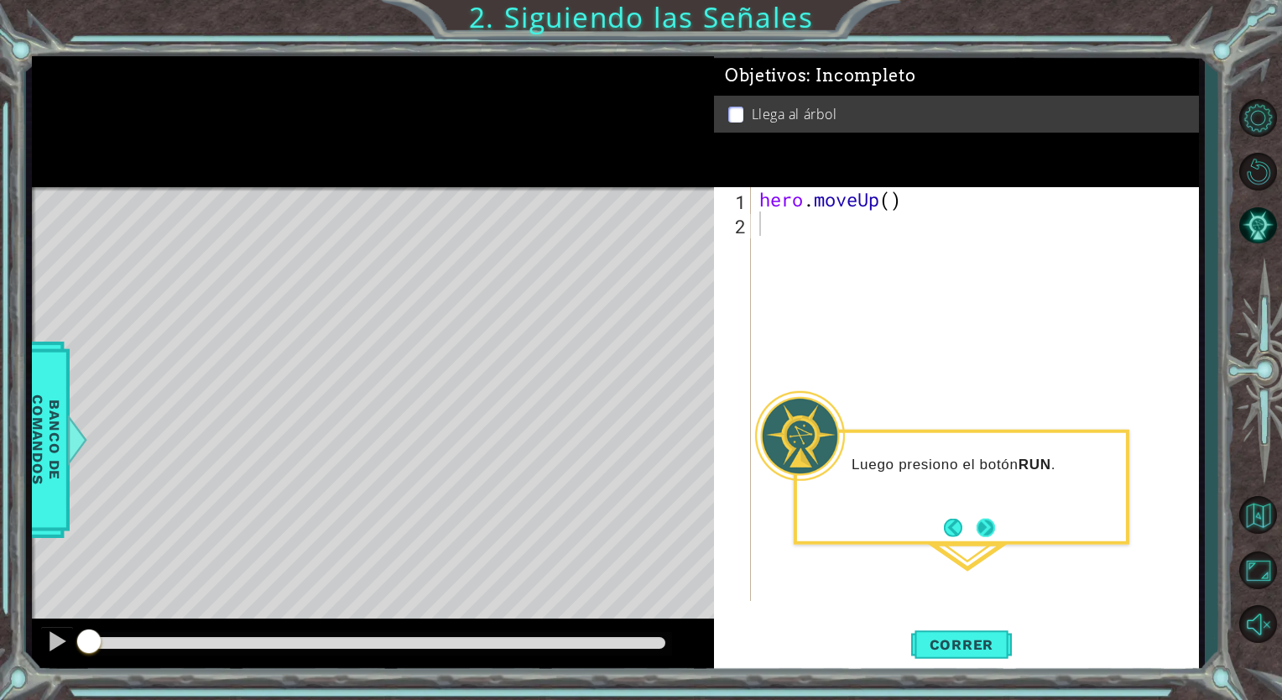
click at [975, 528] on button "Next" at bounding box center [985, 527] width 20 height 20
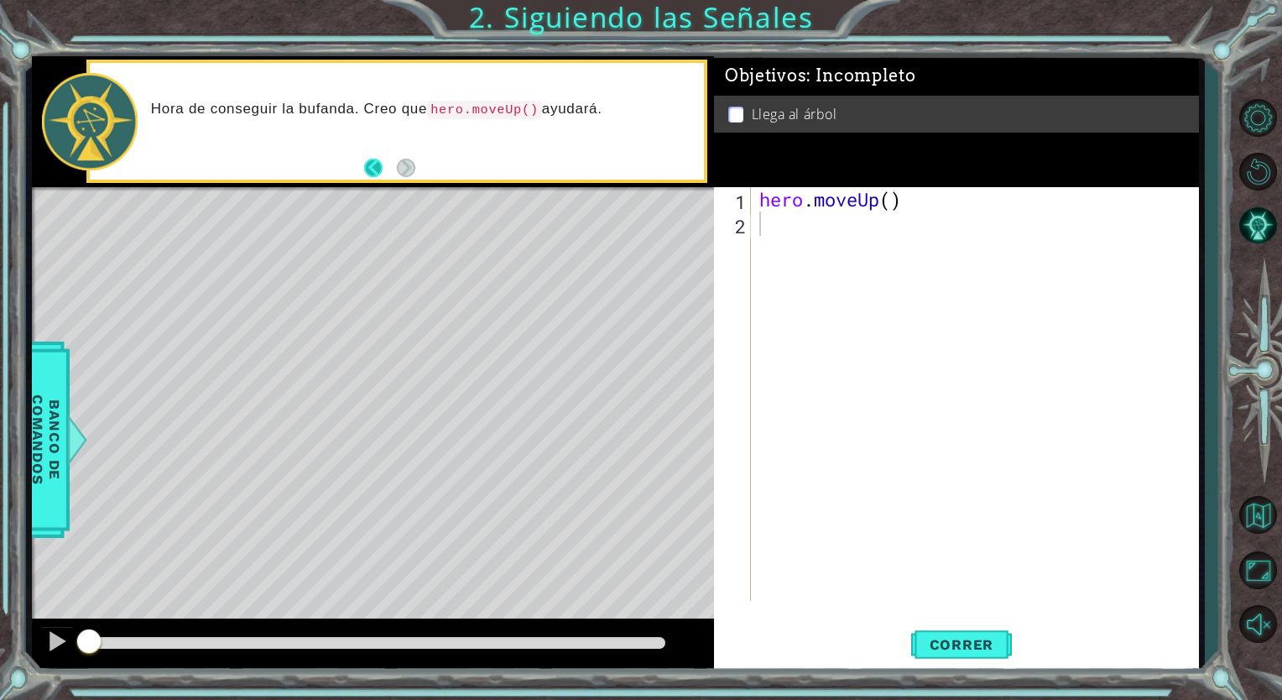
click at [373, 162] on button "Back" at bounding box center [380, 168] width 33 height 18
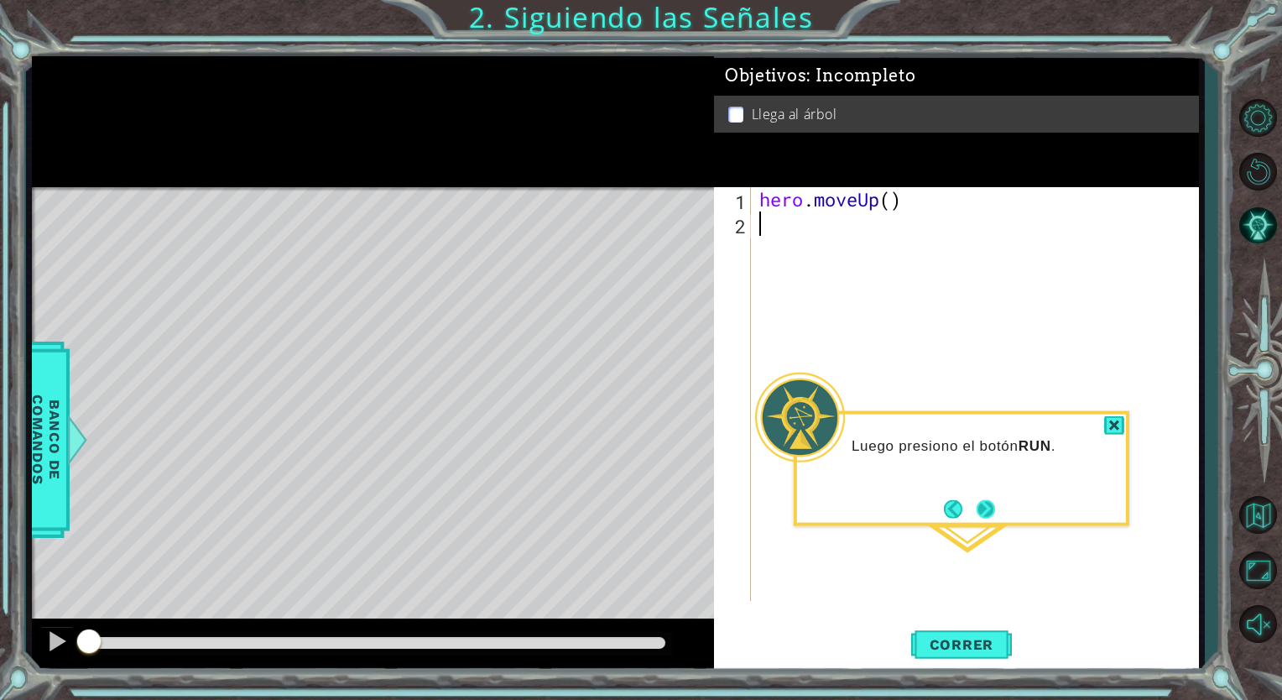
click at [984, 507] on button "Next" at bounding box center [985, 508] width 31 height 31
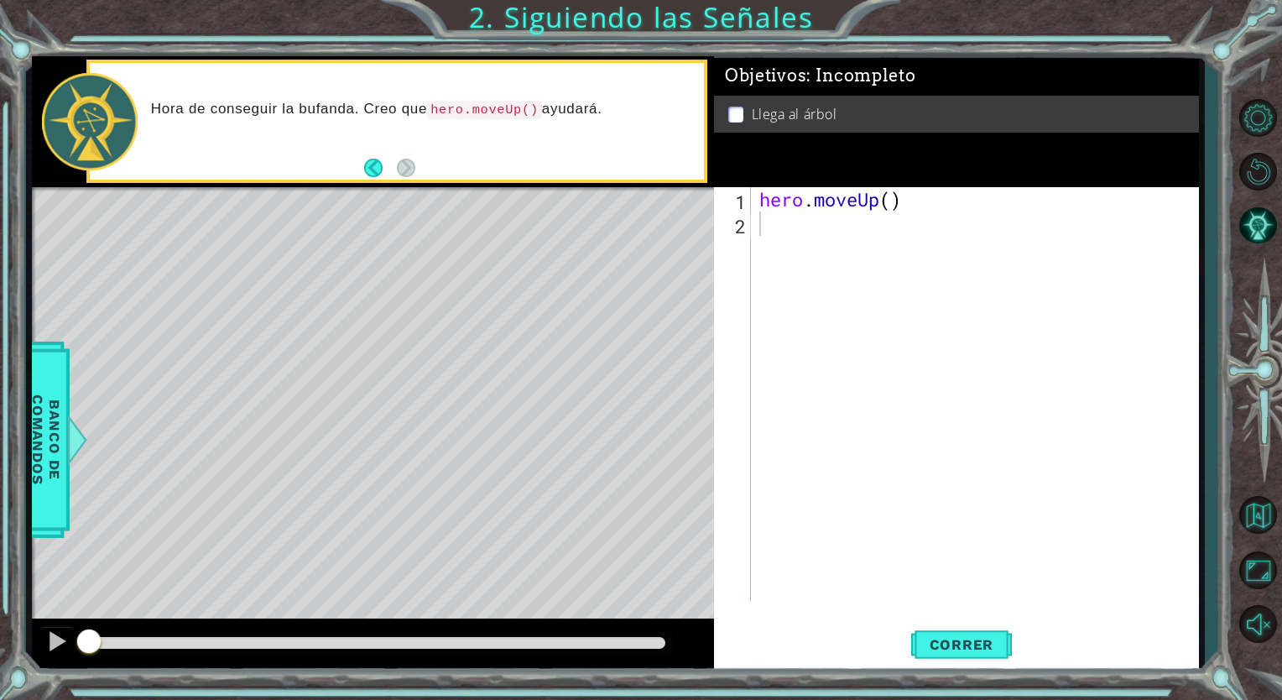
click at [507, 115] on code "hero.moveUp()" at bounding box center [484, 110] width 115 height 18
click at [762, 238] on div "hero . moveUp ( )" at bounding box center [979, 418] width 446 height 462
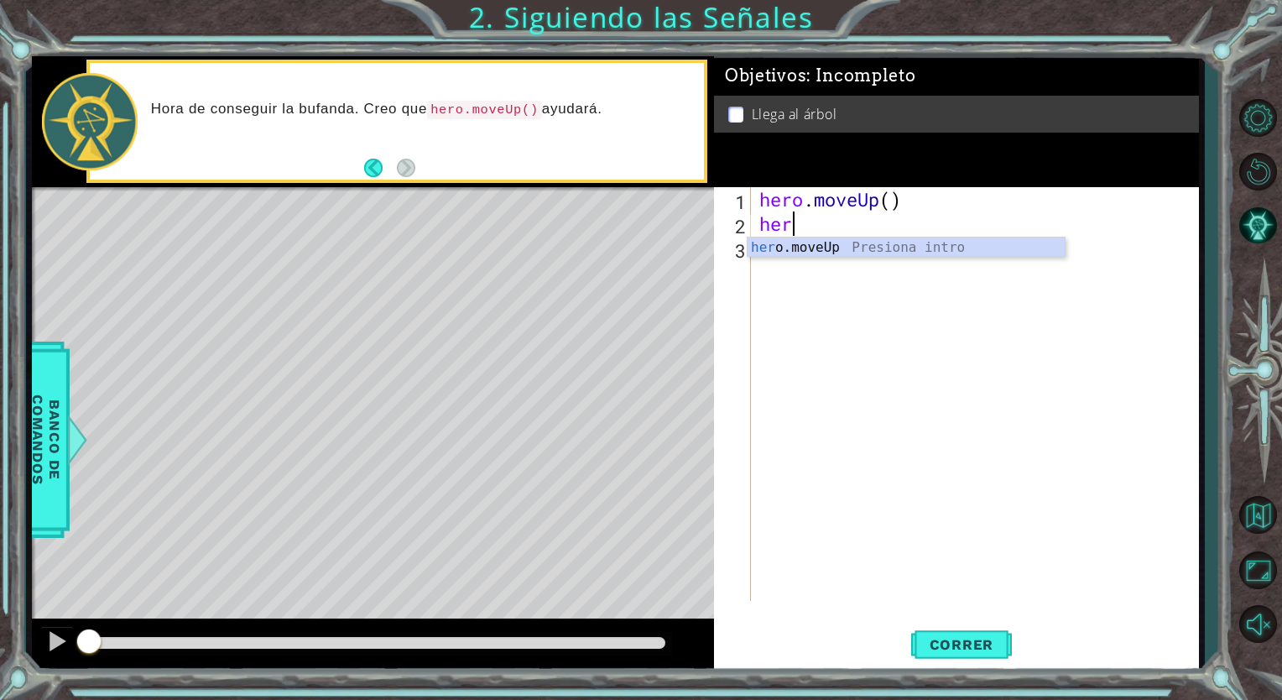
type textarea "hero"
click at [777, 243] on div "hero .moveUp Presiona intro" at bounding box center [905, 267] width 317 height 60
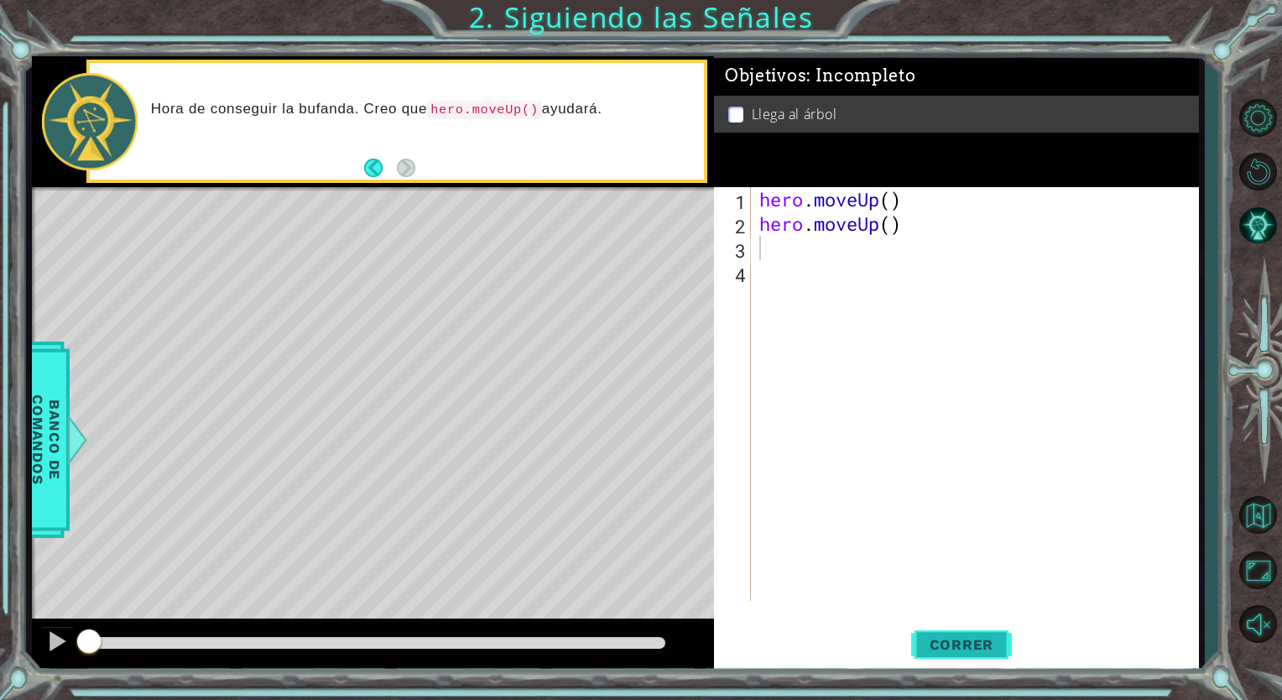
click at [959, 650] on span "Correr" at bounding box center [962, 644] width 98 height 17
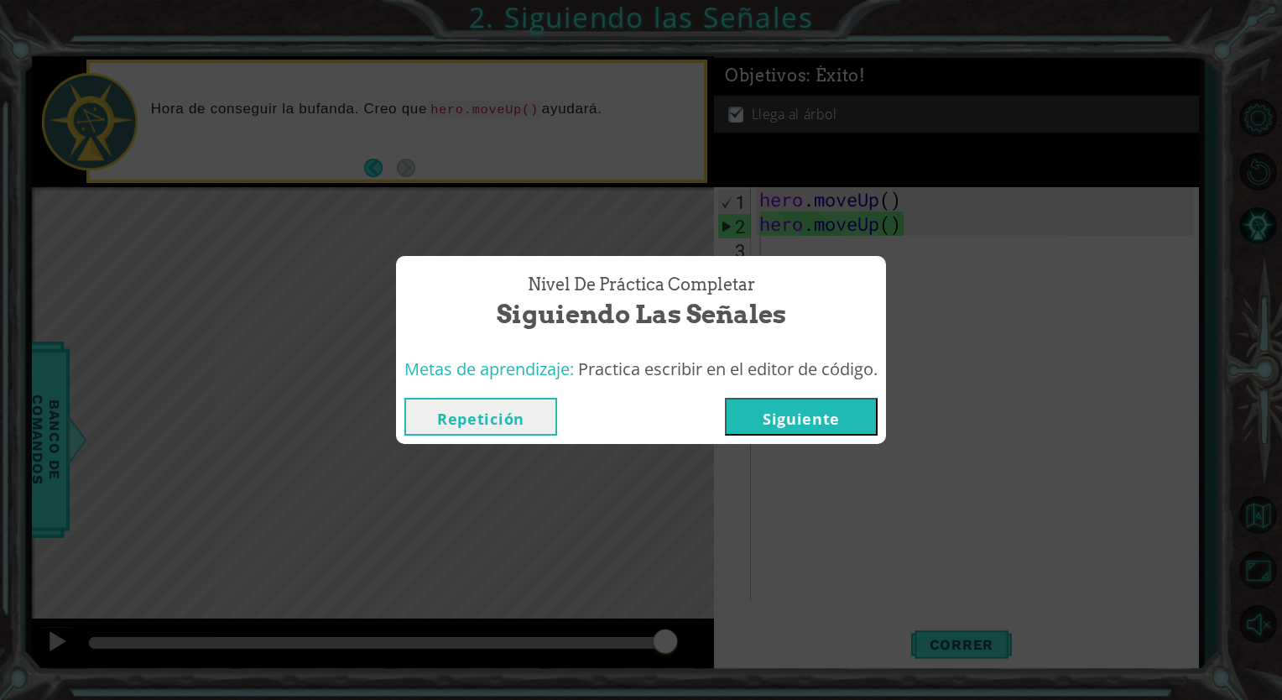
click at [816, 401] on button "Siguiente" at bounding box center [801, 417] width 153 height 38
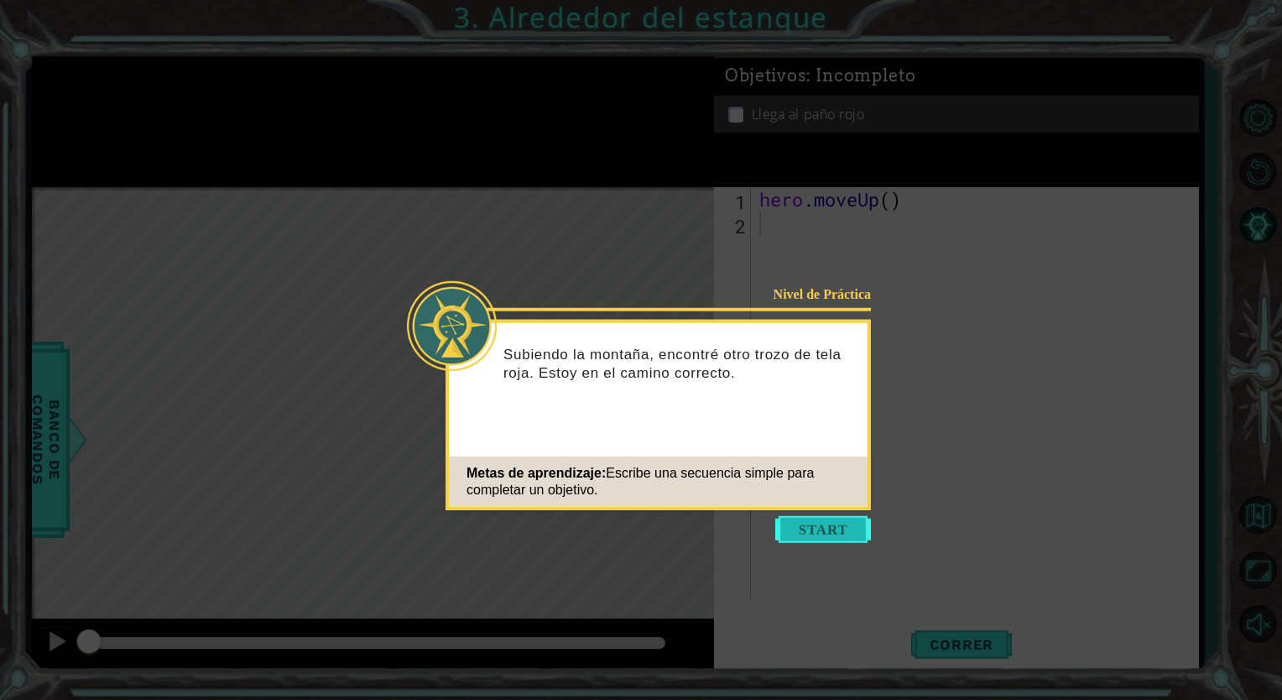
click at [779, 528] on button "Start" at bounding box center [823, 529] width 96 height 27
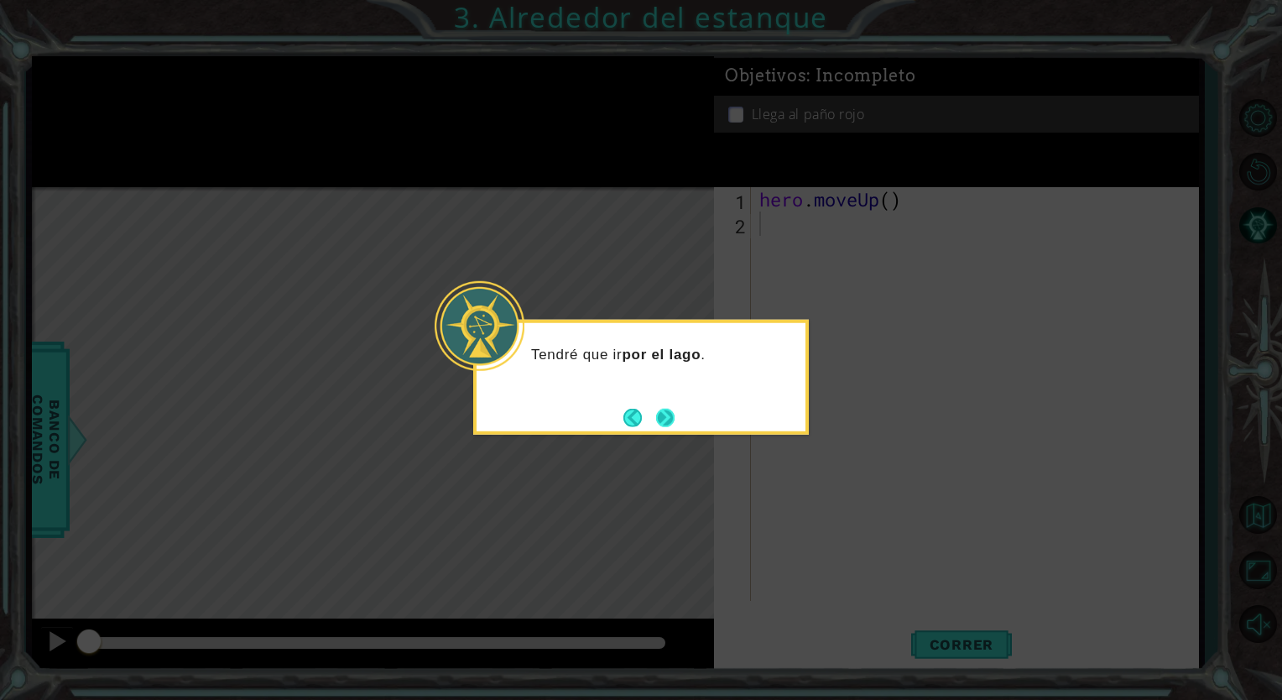
click at [665, 415] on button "Next" at bounding box center [665, 417] width 21 height 21
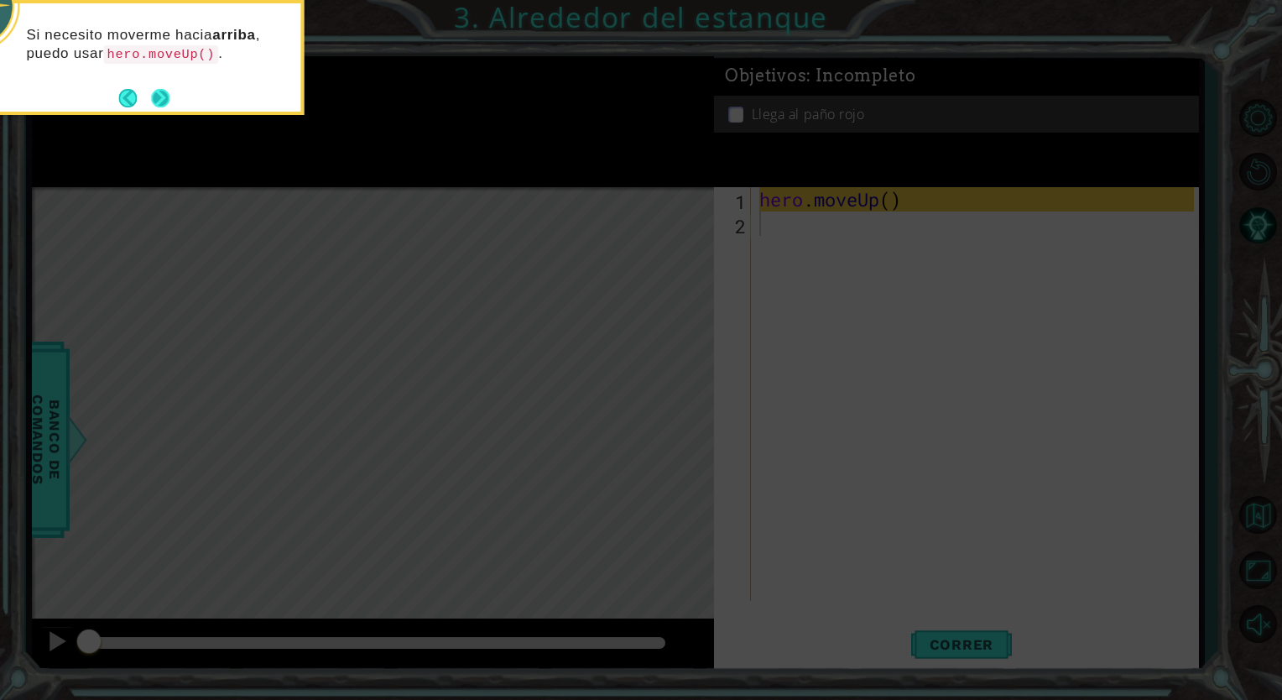
click at [156, 93] on button "Next" at bounding box center [160, 97] width 19 height 19
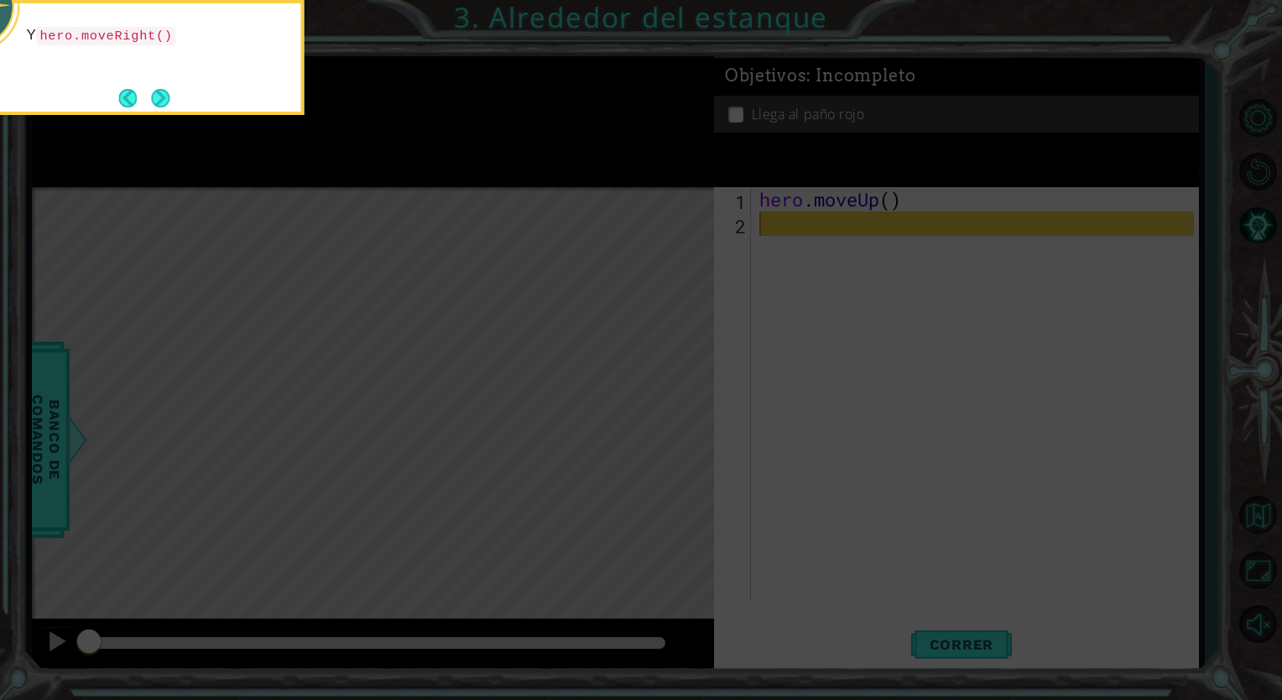
click at [156, 93] on button "Next" at bounding box center [161, 98] width 26 height 26
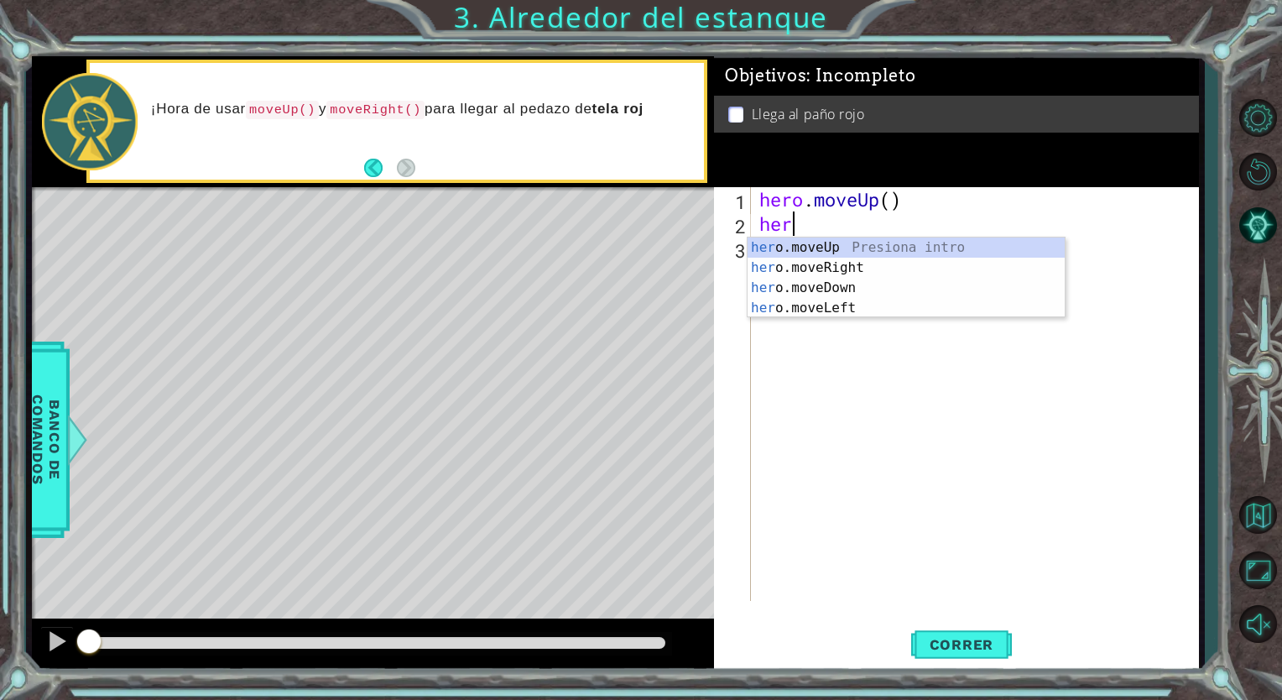
type textarea "hero"
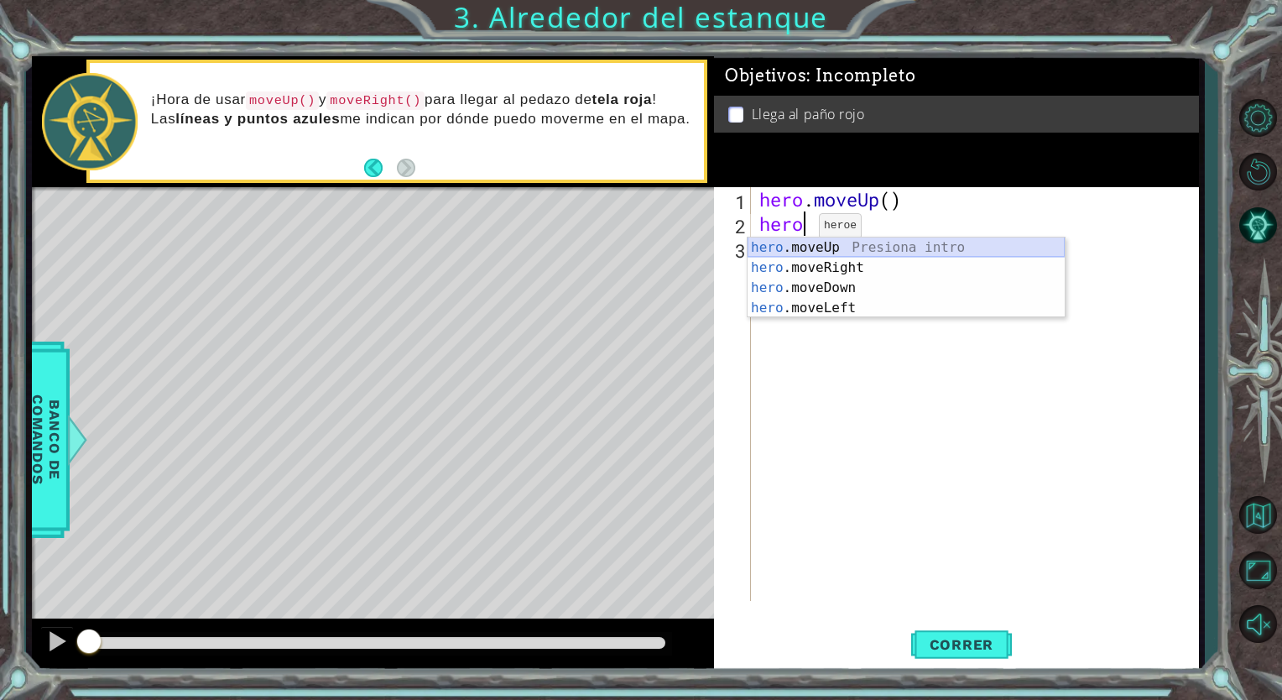
click at [835, 240] on div "hero .moveUp Presiona intro hero .moveRight Presiona intro hero .moveDown Presi…" at bounding box center [905, 297] width 317 height 121
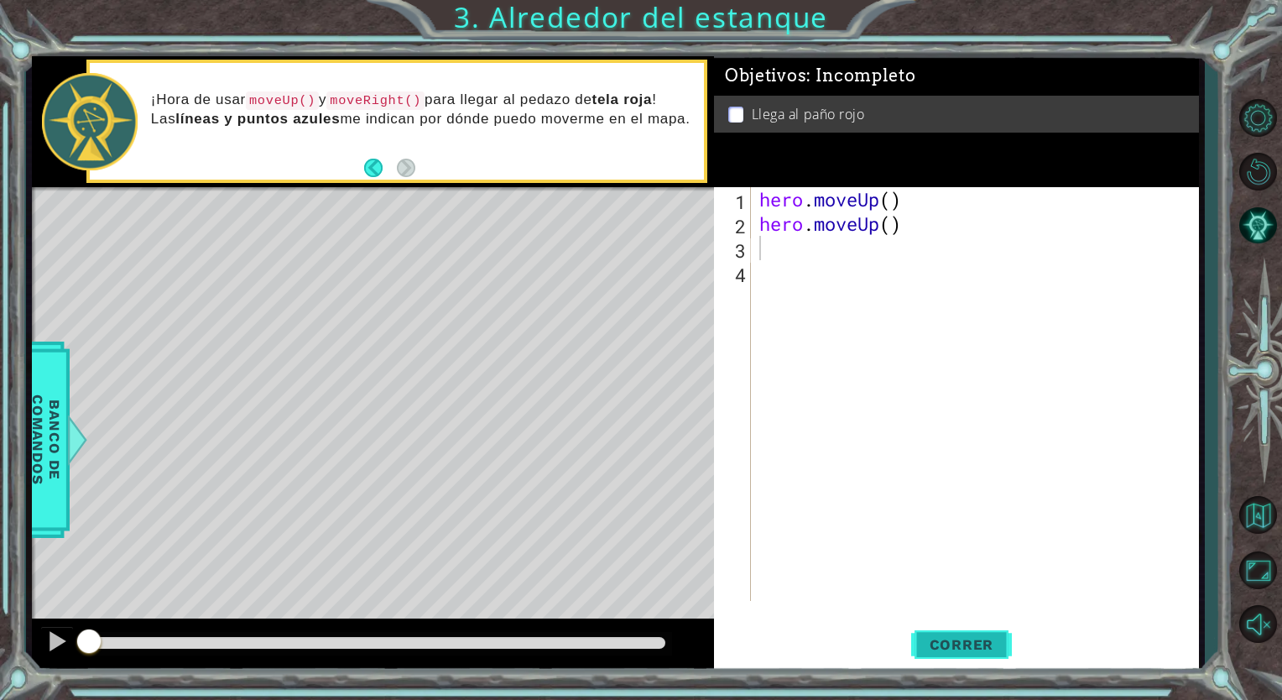
click at [952, 623] on button "Correr" at bounding box center [961, 644] width 101 height 49
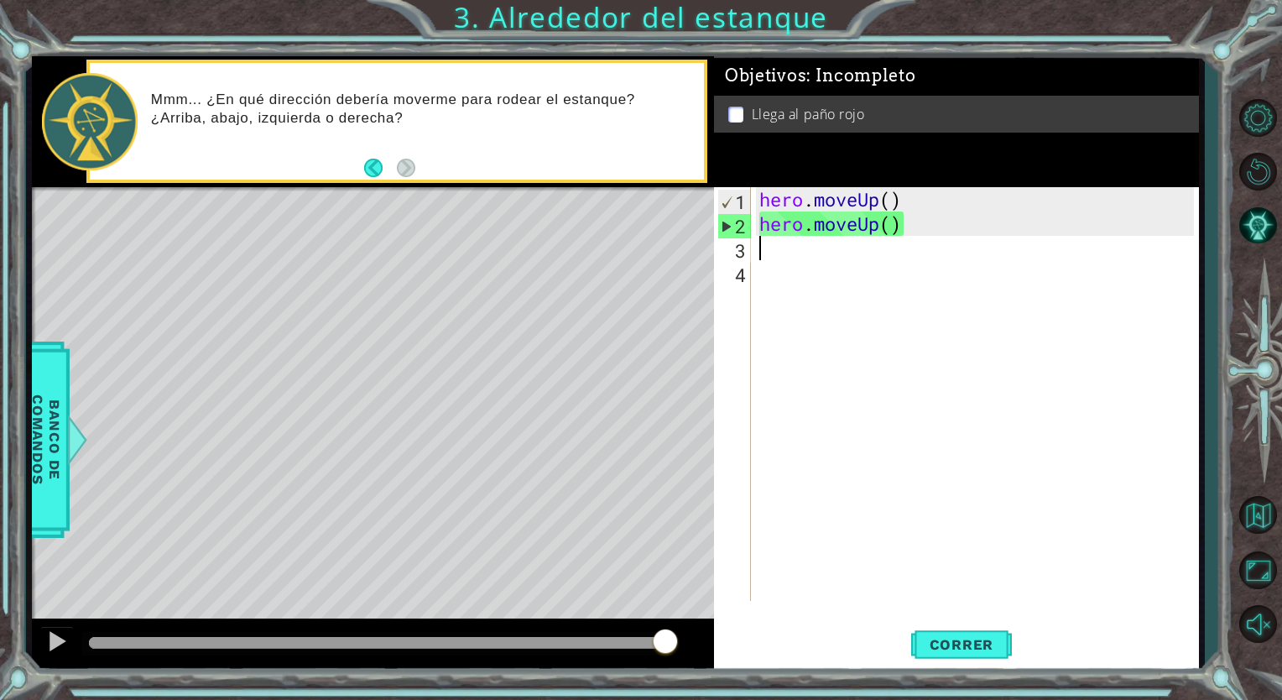
type textarea "h"
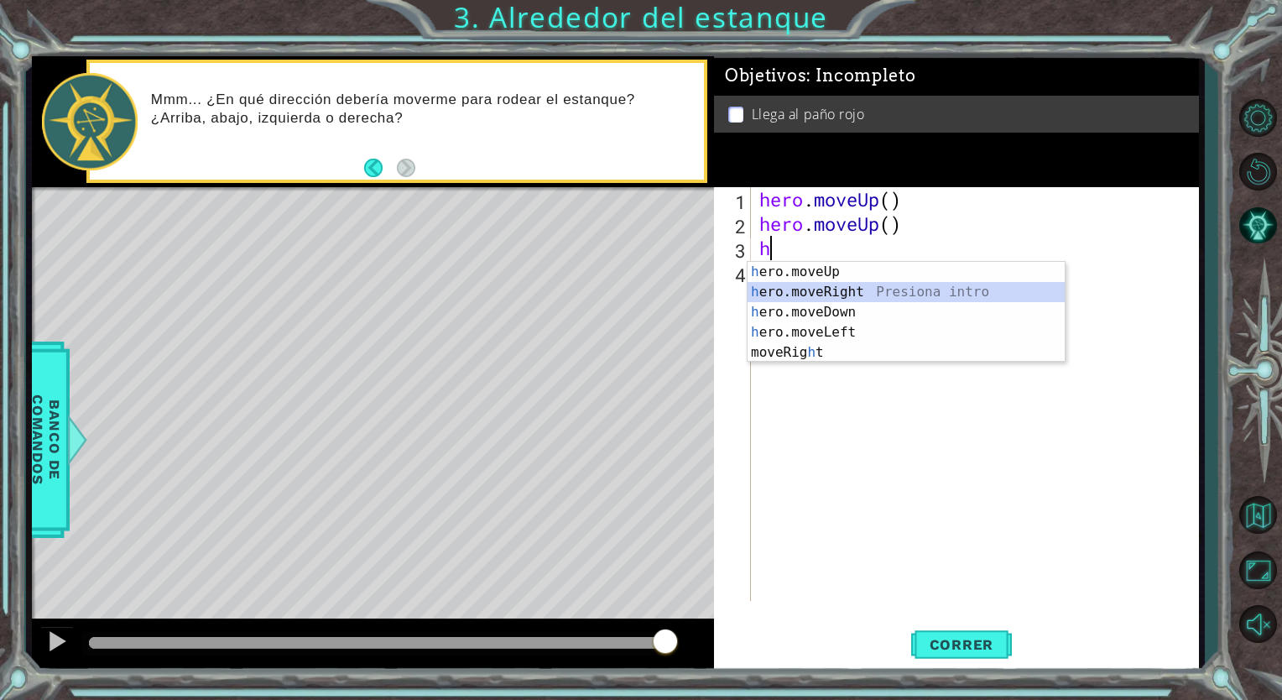
click at [815, 292] on div "h ero.moveUp Presiona intro h ero.moveRight Presiona intro h ero.moveDown Presi…" at bounding box center [905, 332] width 317 height 141
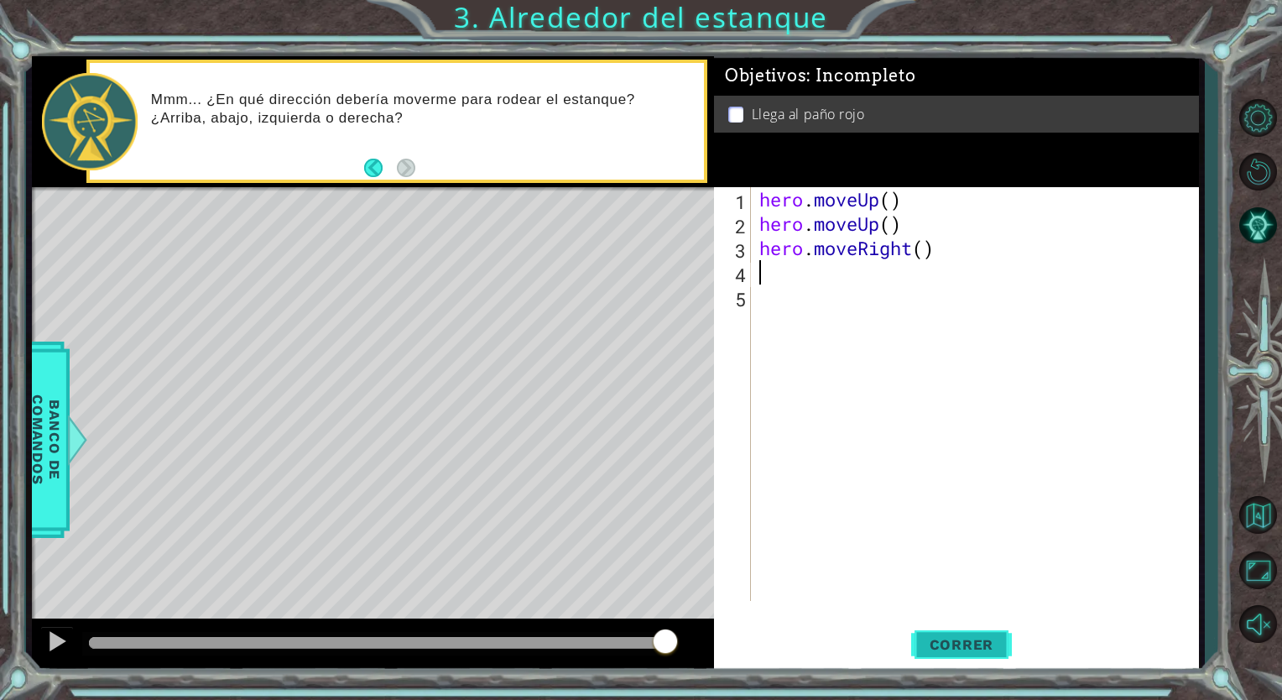
click at [950, 643] on span "Correr" at bounding box center [962, 644] width 98 height 17
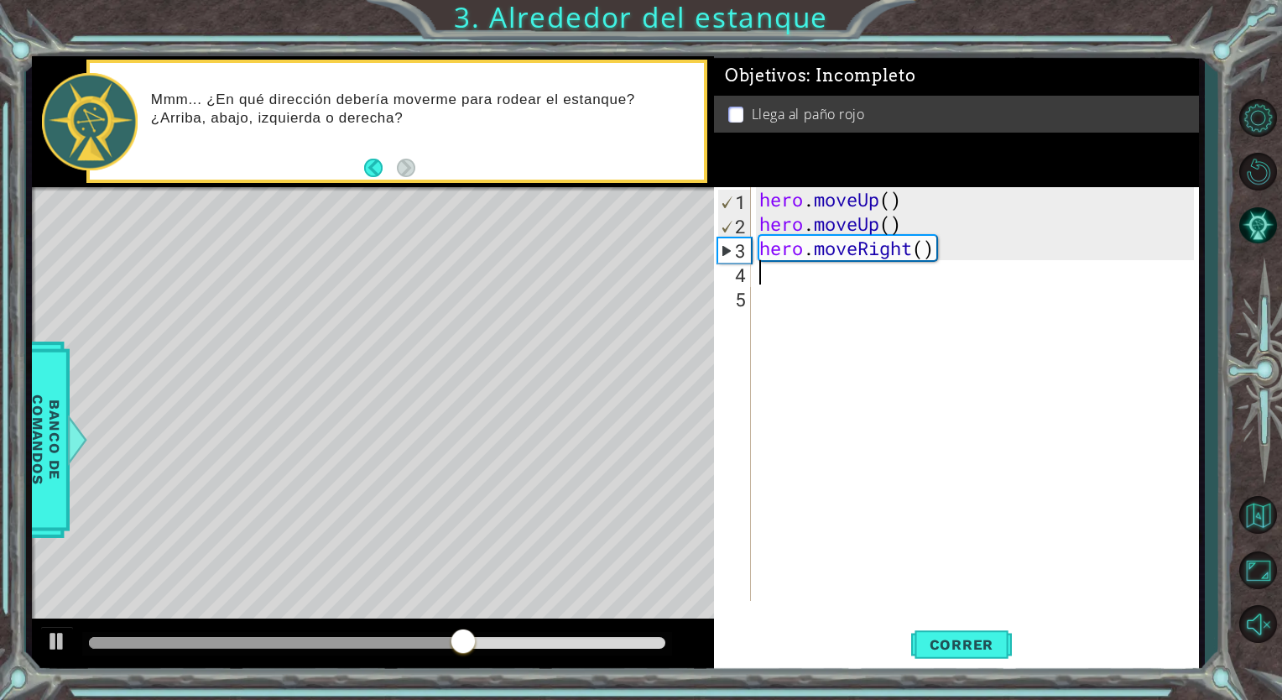
click at [761, 281] on div "hero . moveUp ( ) hero . moveUp ( ) hero . moveRight ( )" at bounding box center [979, 418] width 446 height 462
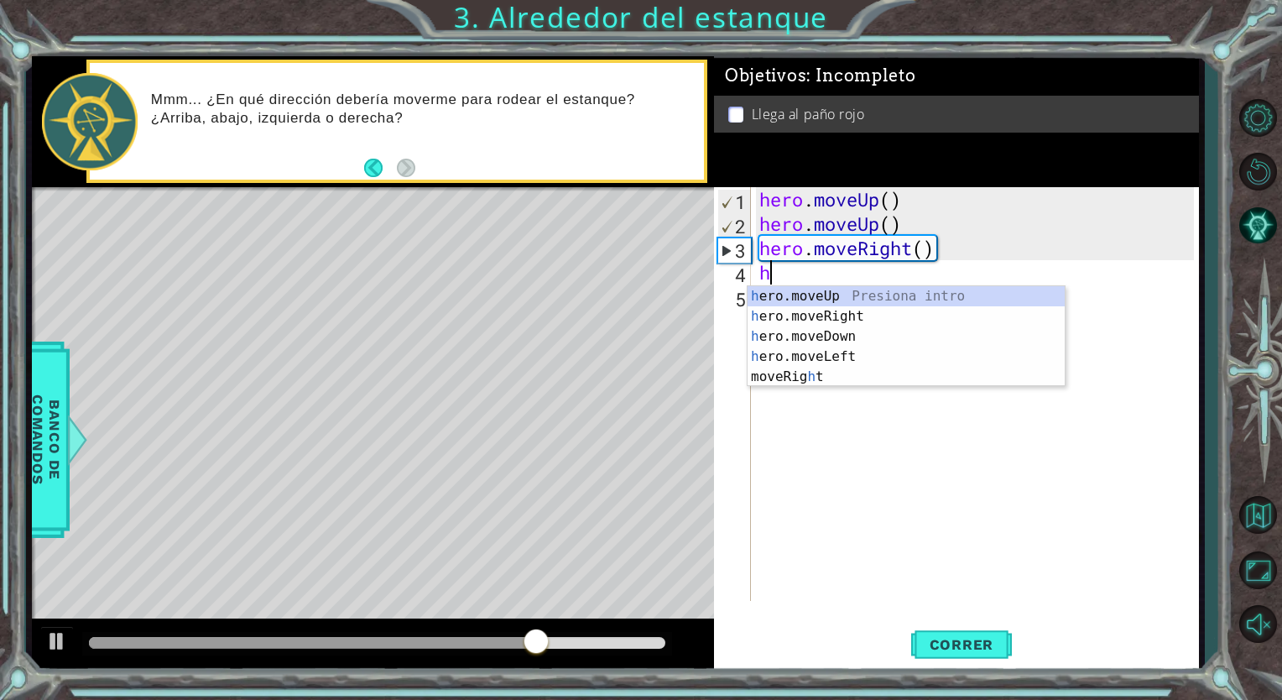
type textarea "he"
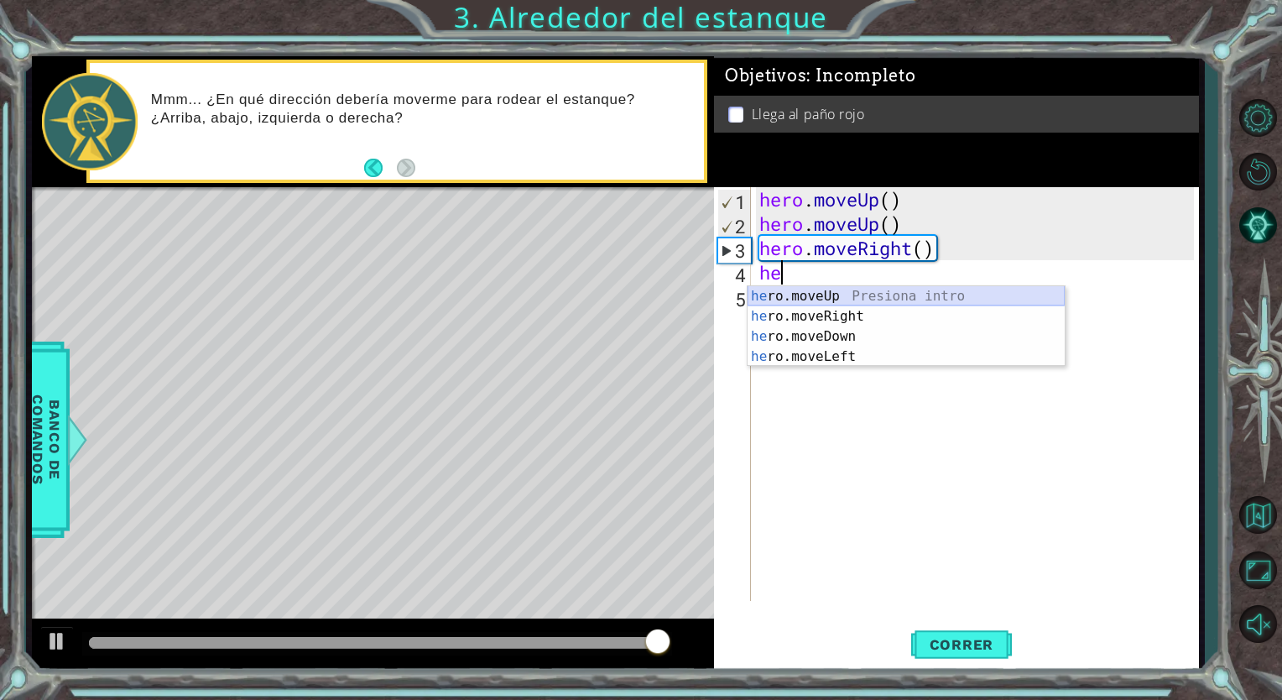
click at [799, 290] on div "he ro.moveUp Presiona intro he ro.moveRight Presiona intro he ro.moveDown Presi…" at bounding box center [905, 346] width 317 height 121
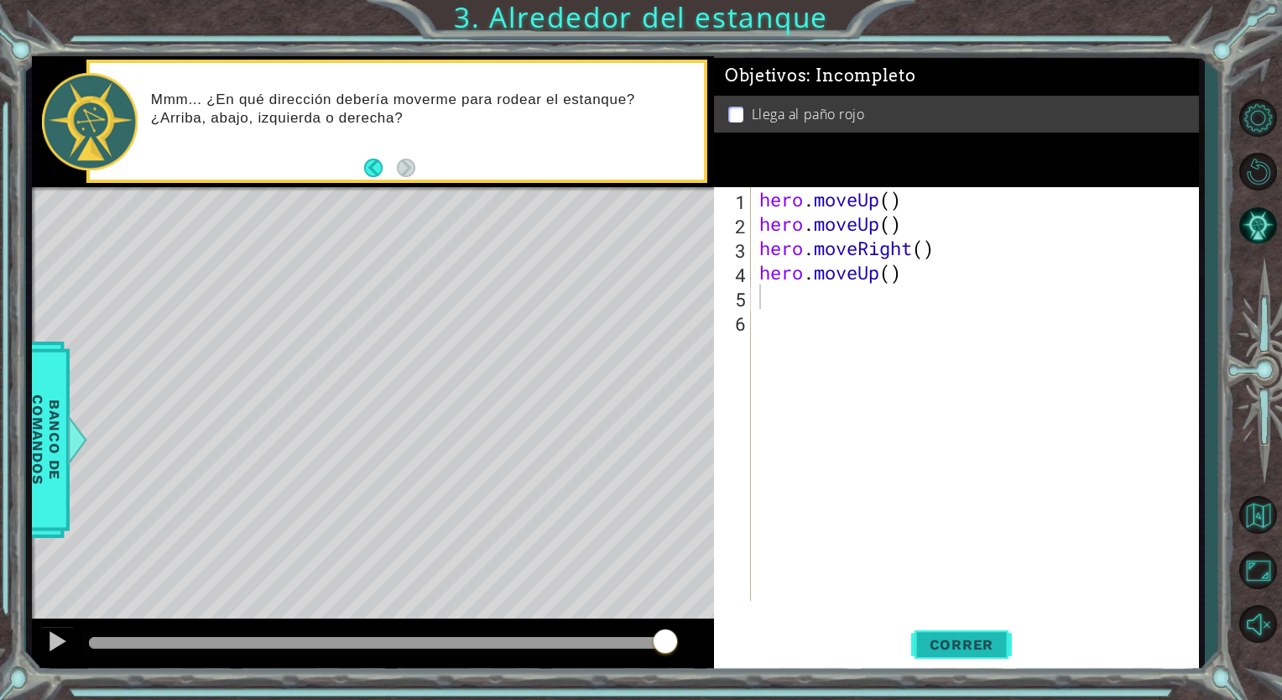
click at [962, 644] on span "Correr" at bounding box center [962, 644] width 98 height 17
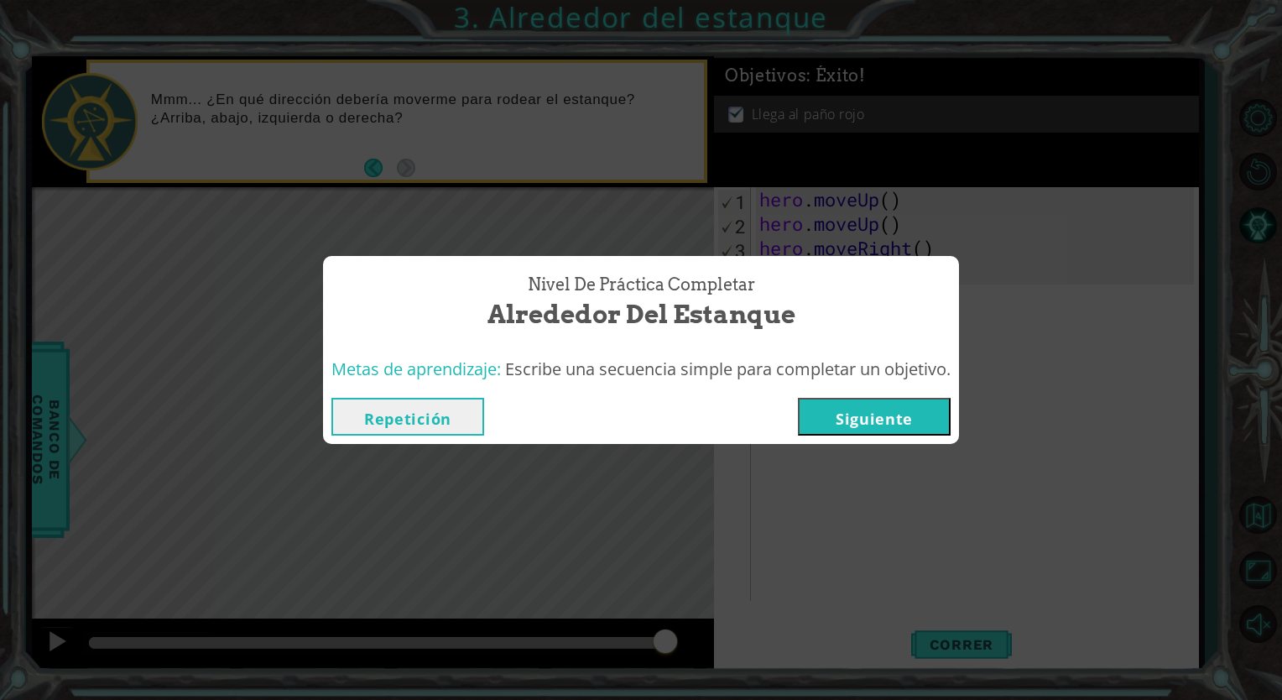
click at [854, 416] on button "Siguiente" at bounding box center [874, 417] width 153 height 38
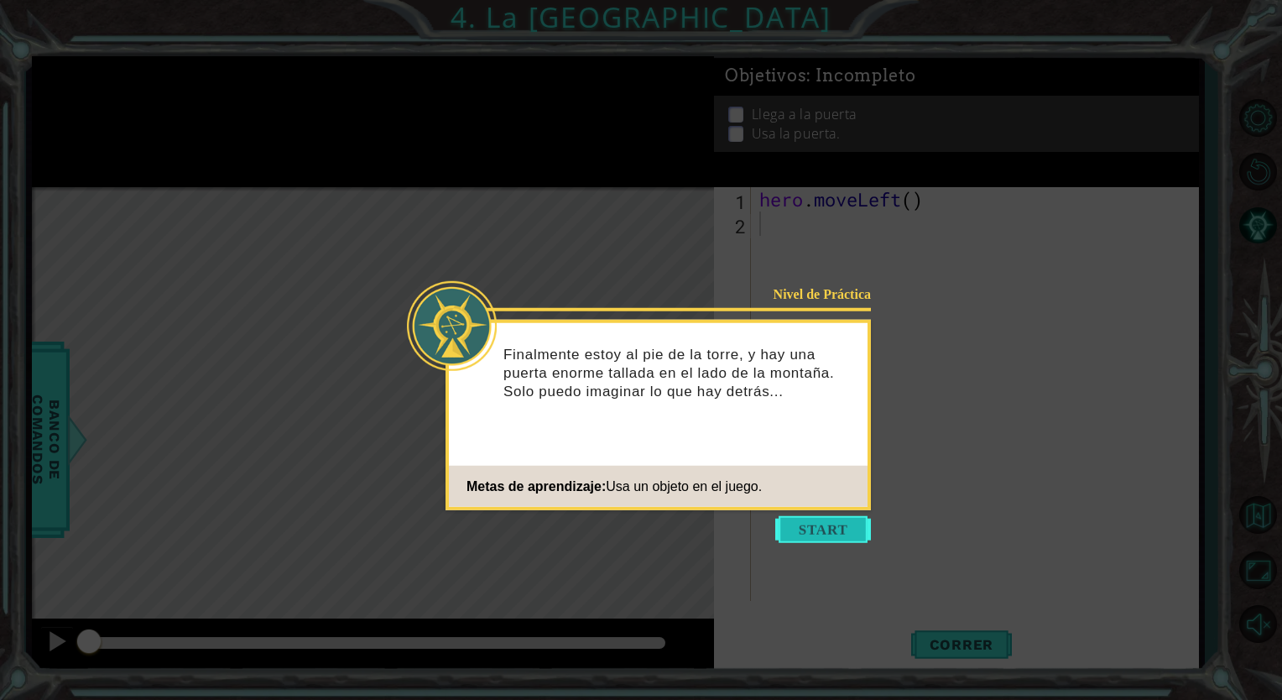
click at [789, 518] on button "Start" at bounding box center [823, 529] width 96 height 27
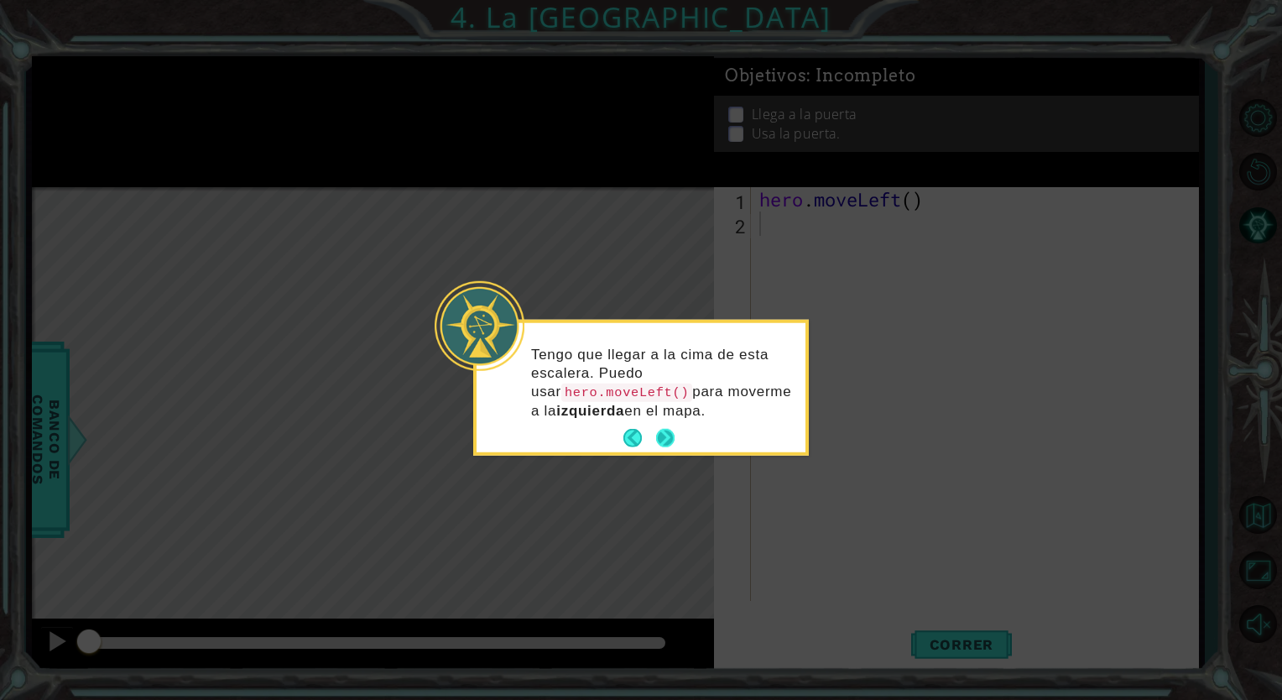
click at [668, 416] on p "Tengo que llegar a la cima de esta escalera. Puedo usar hero.moveLeft() para mo…" at bounding box center [662, 382] width 263 height 75
click at [668, 440] on button "Next" at bounding box center [664, 437] width 23 height 23
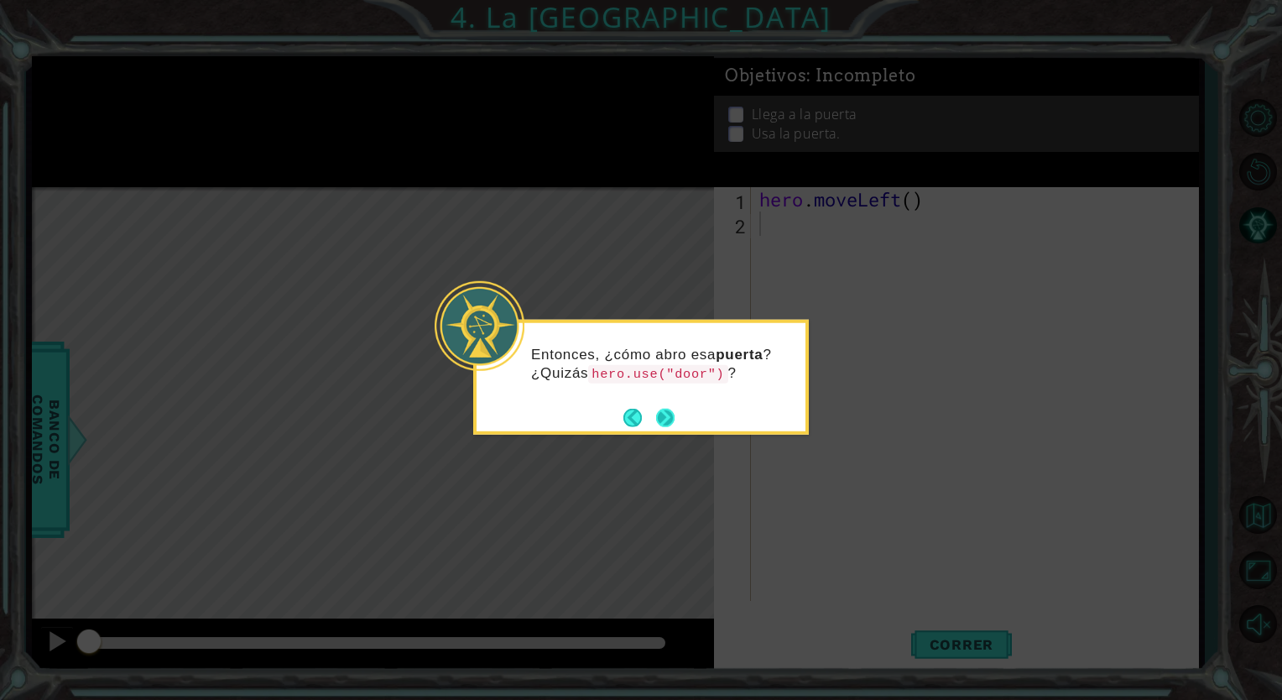
click at [663, 421] on button "Next" at bounding box center [666, 417] width 28 height 28
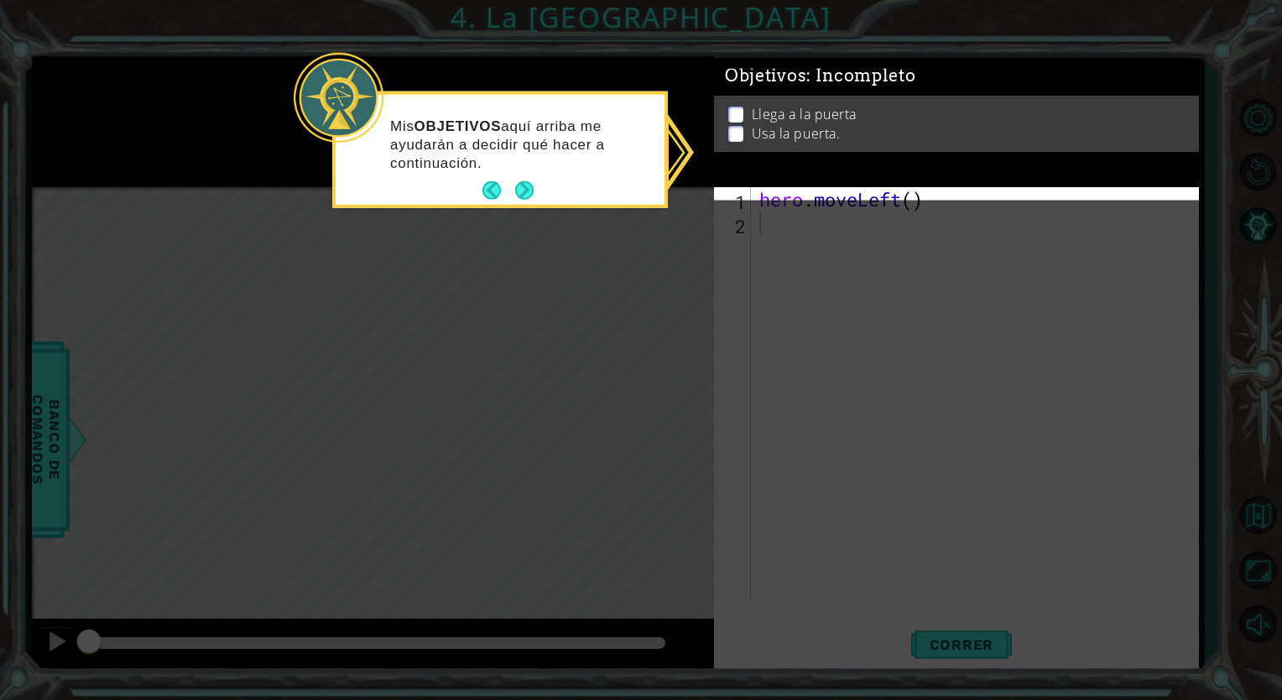
click at [521, 174] on div "Mis OBJETIVOS aquí arriba me ayudarán a decidir qué hacer a continuación." at bounding box center [500, 152] width 329 height 103
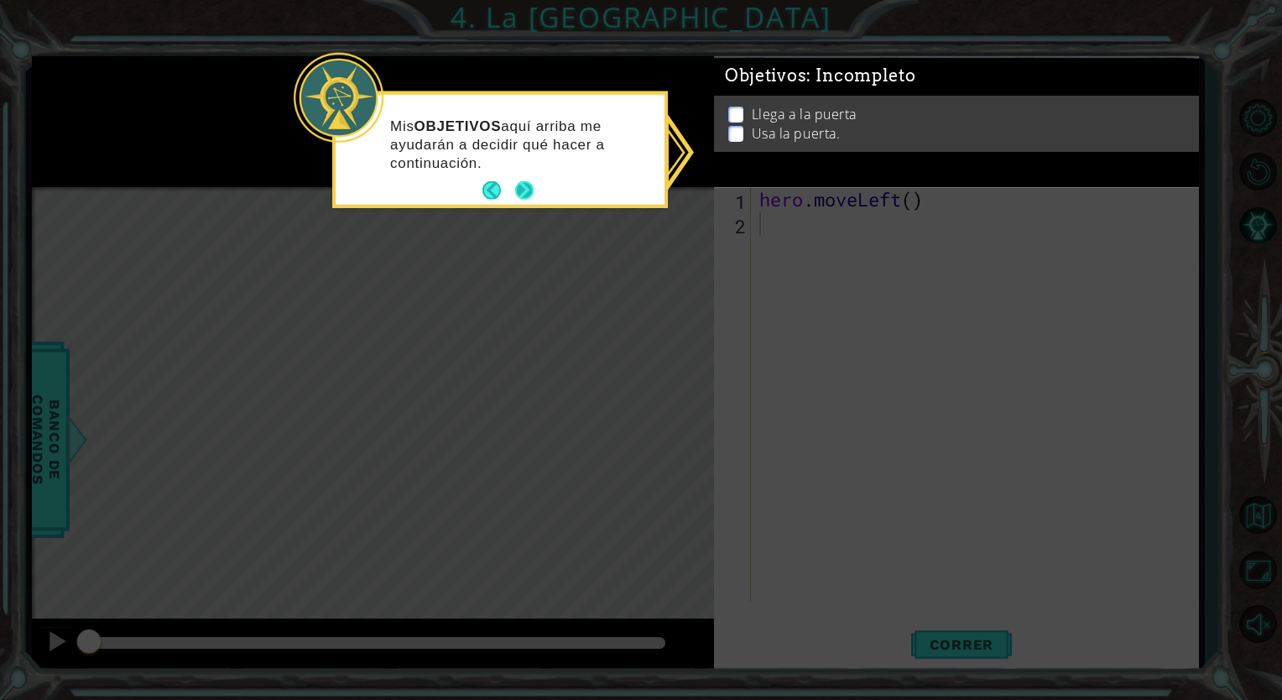
click at [520, 184] on button "Next" at bounding box center [523, 190] width 23 height 23
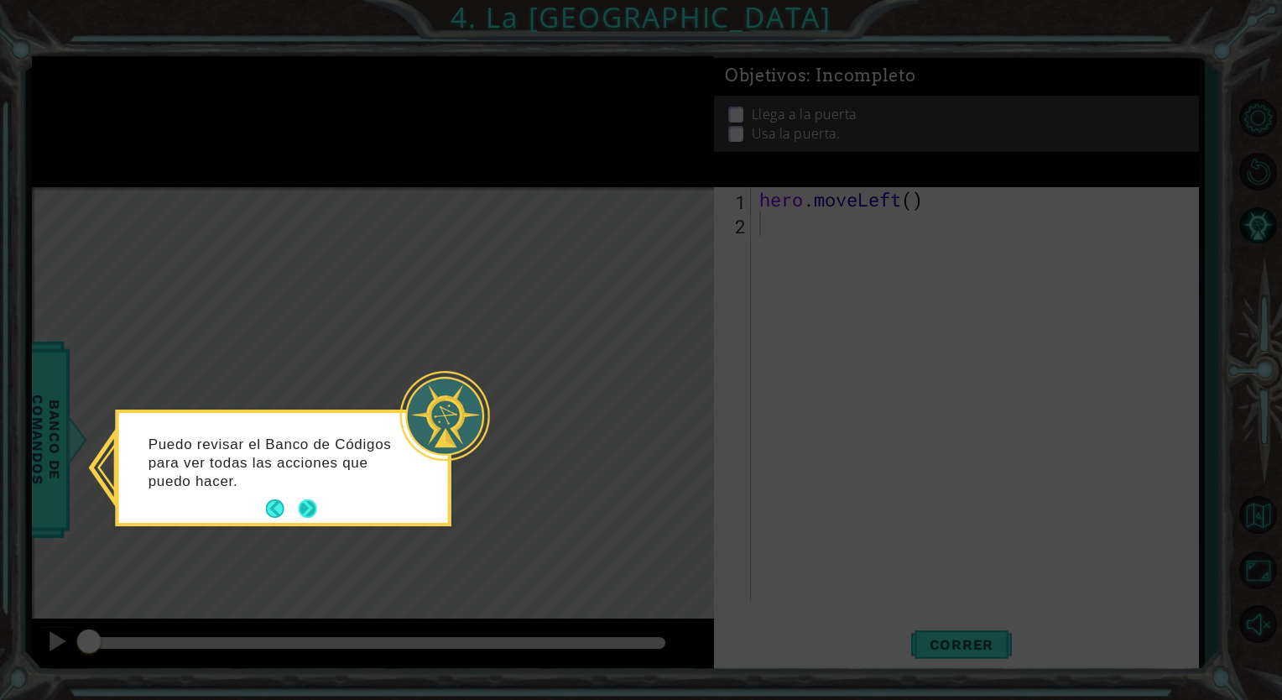
click at [300, 508] on button "Next" at bounding box center [308, 509] width 28 height 28
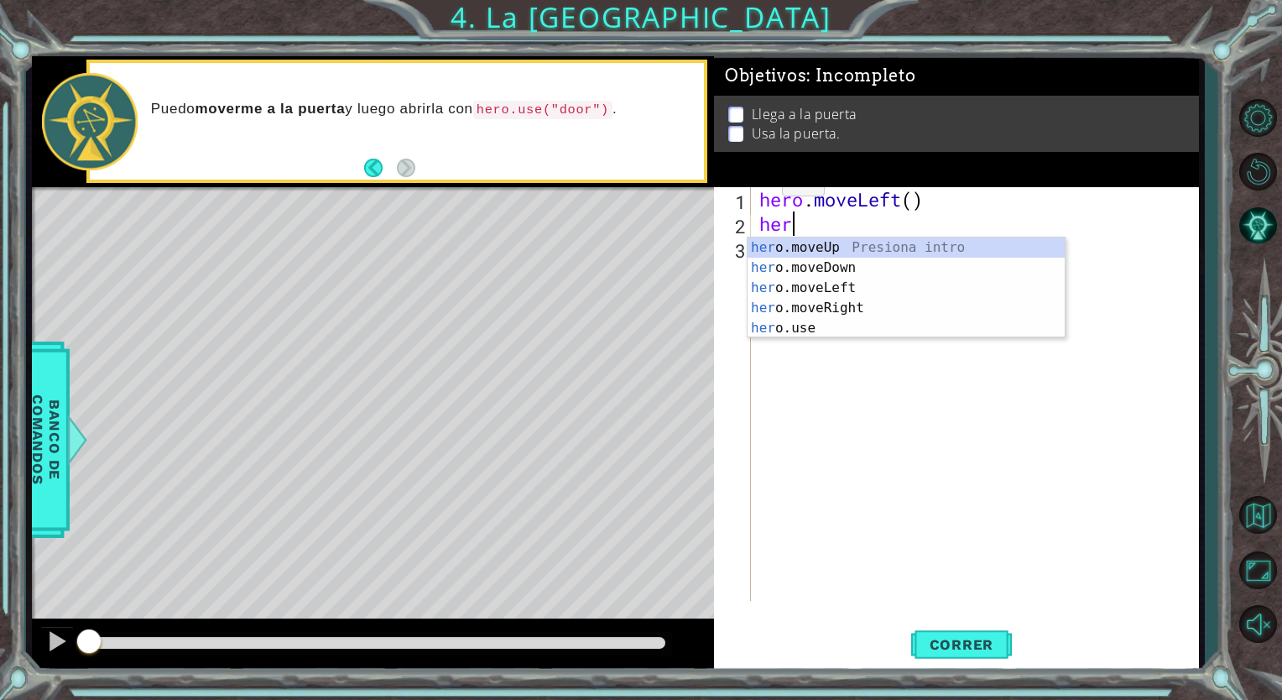
type textarea "hero"
click at [819, 247] on div "hero .moveUp Presiona intro hero .moveDown Presiona intro hero .moveLeft Presio…" at bounding box center [905, 307] width 317 height 141
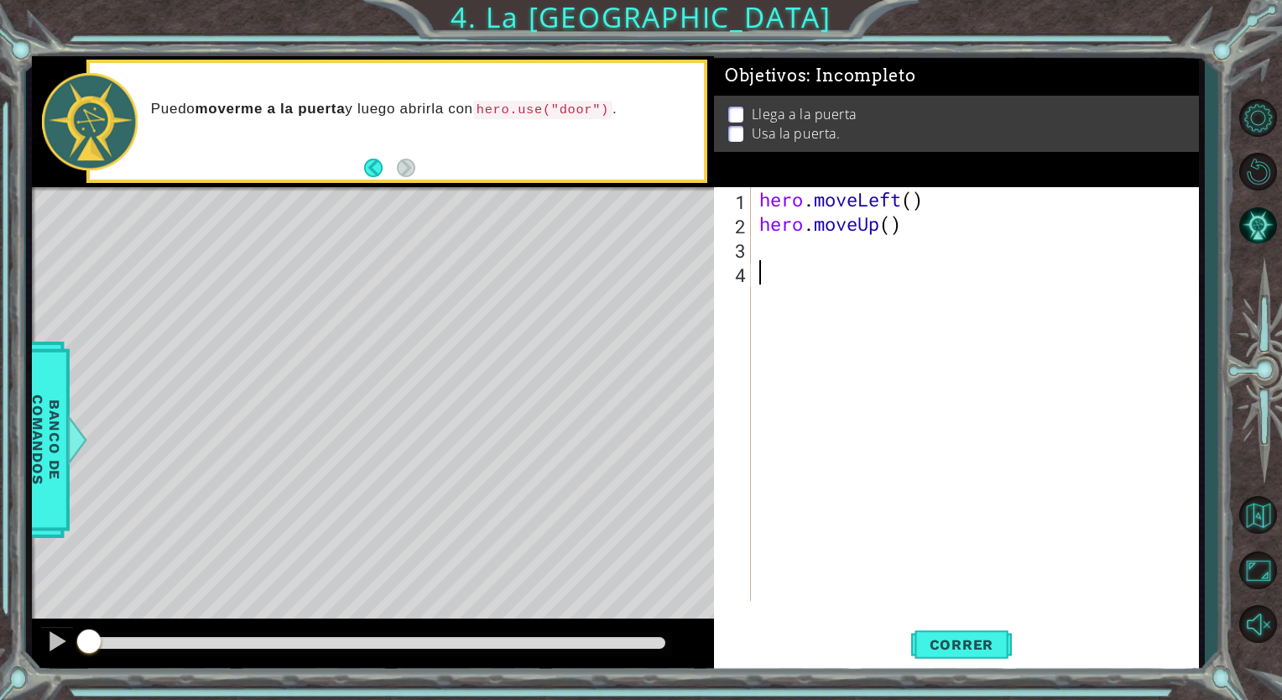
click at [771, 273] on div "hero . moveLeft ( ) hero . moveUp ( )" at bounding box center [979, 418] width 446 height 462
type textarea "h"
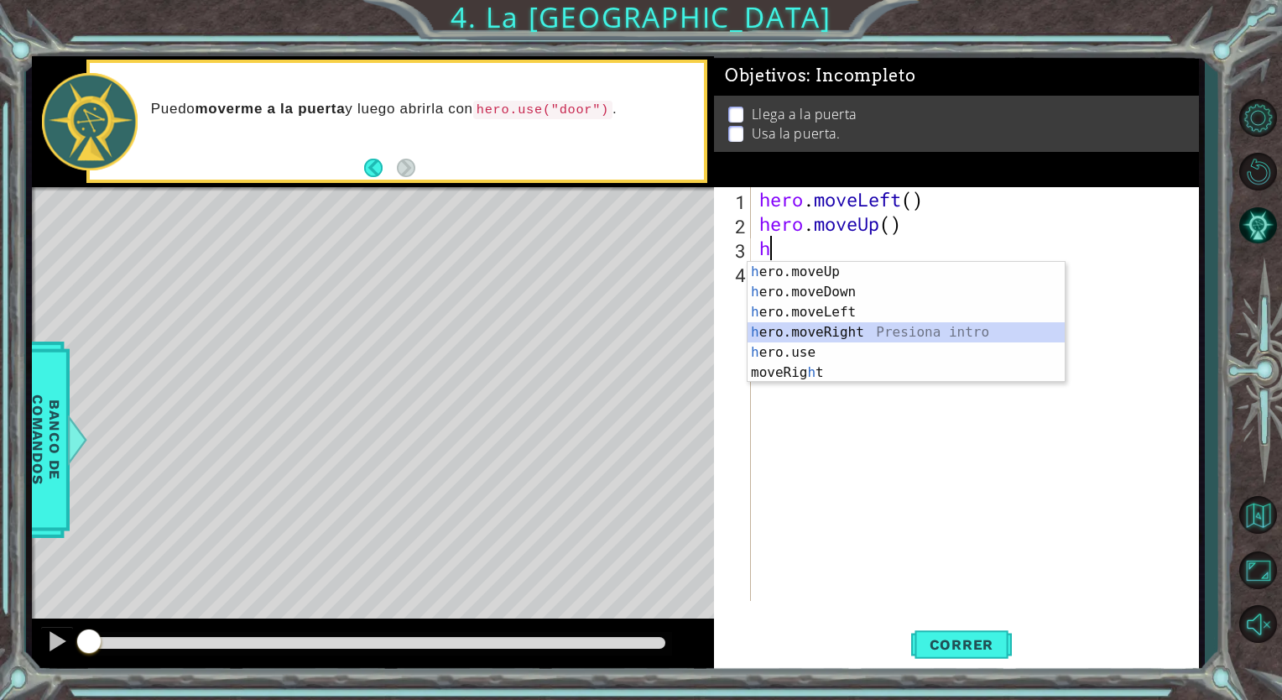
click at [818, 336] on div "h ero.moveUp Presiona intro h ero.moveDown Presiona intro h ero.moveLeft Presio…" at bounding box center [905, 342] width 317 height 161
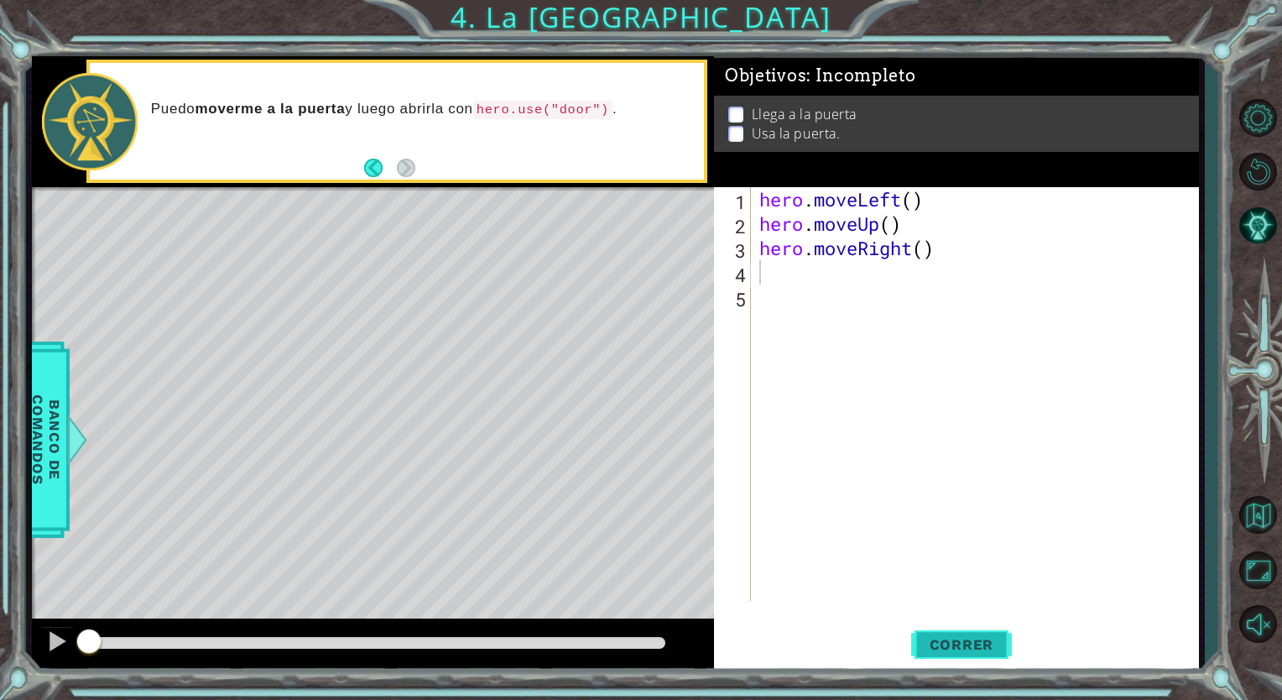
click at [966, 638] on span "Correr" at bounding box center [962, 644] width 98 height 17
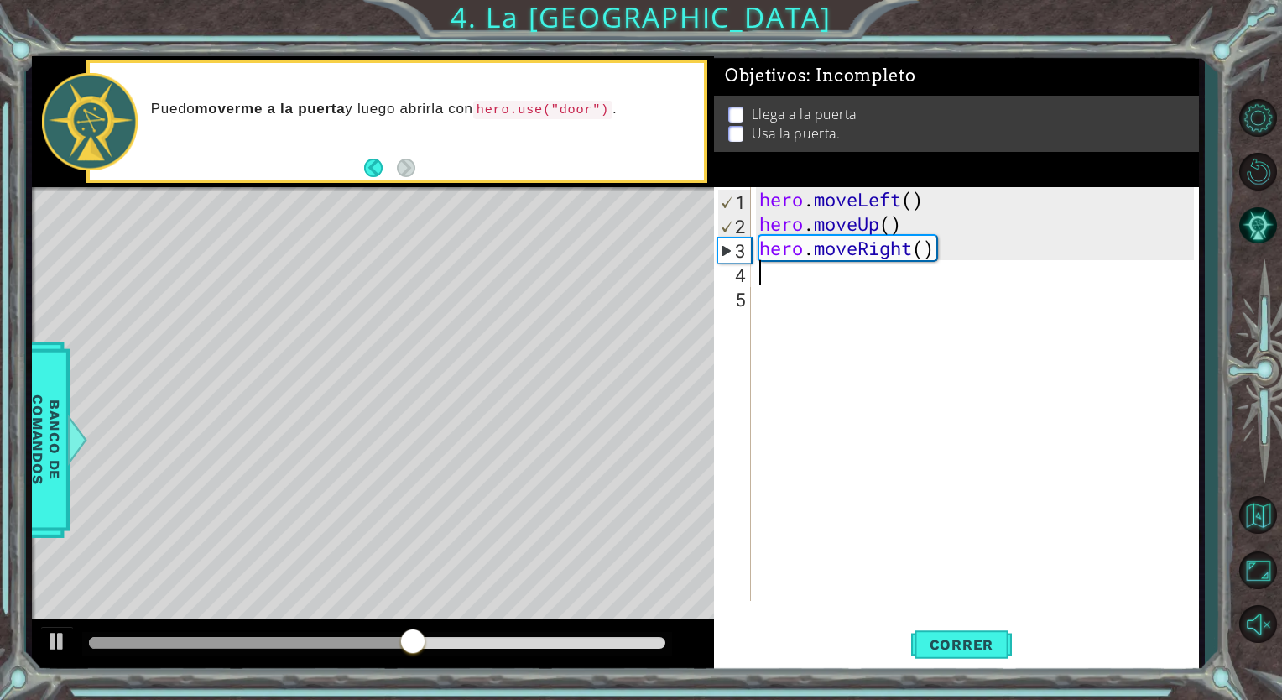
click at [903, 263] on div "hero . moveLeft ( ) hero . moveUp ( ) hero . moveRight ( )" at bounding box center [979, 418] width 446 height 462
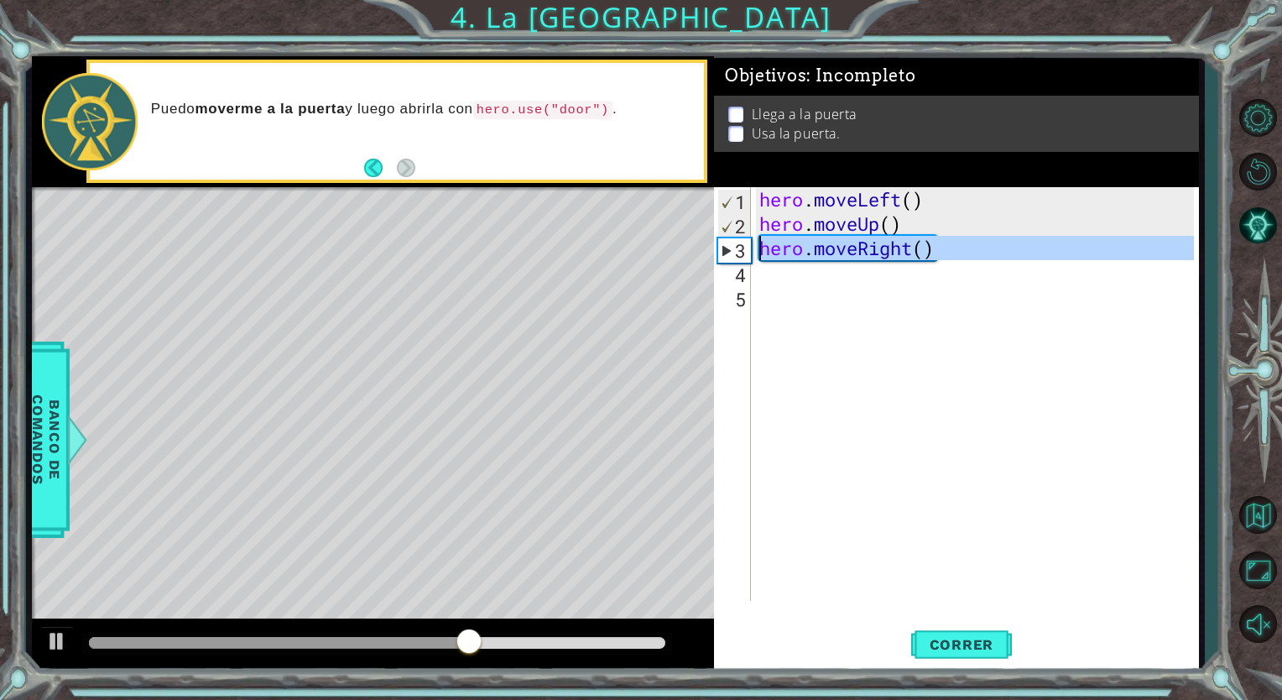
click at [722, 252] on div "3" at bounding box center [734, 250] width 33 height 24
type textarea "hero.moveRight()"
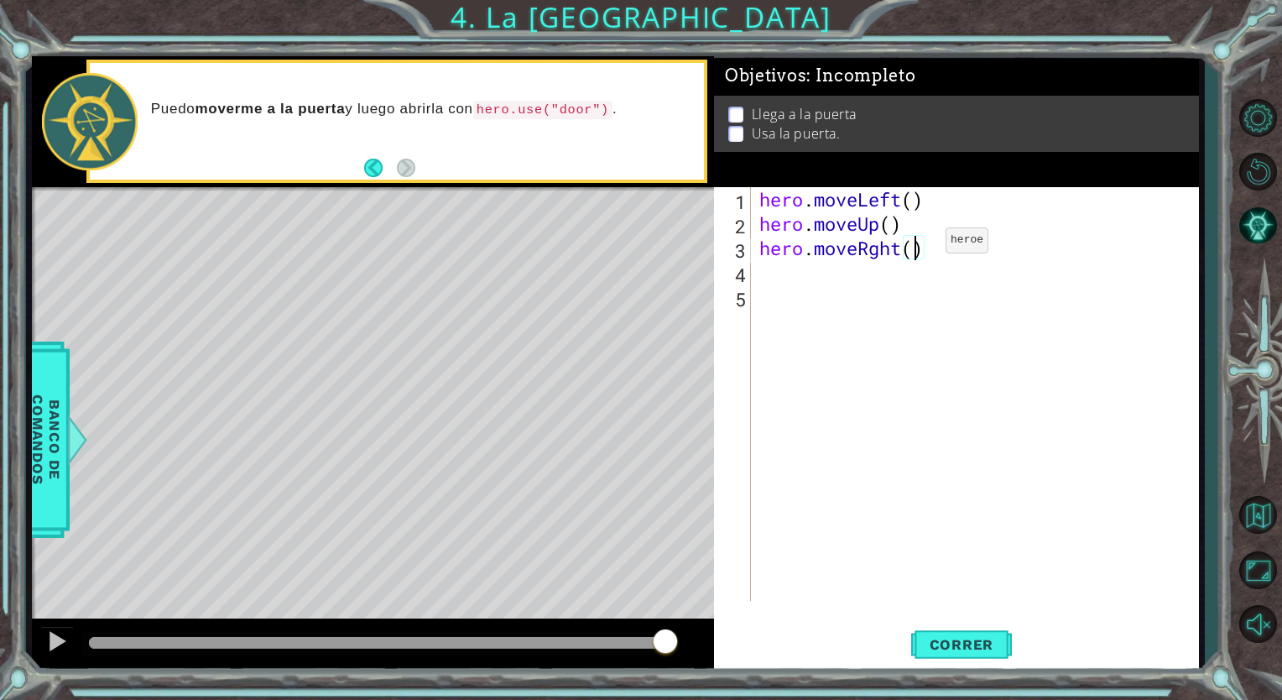
click at [919, 243] on div "hero . moveLeft ( ) hero . moveUp ( ) hero . moveRght ( )" at bounding box center [979, 418] width 446 height 462
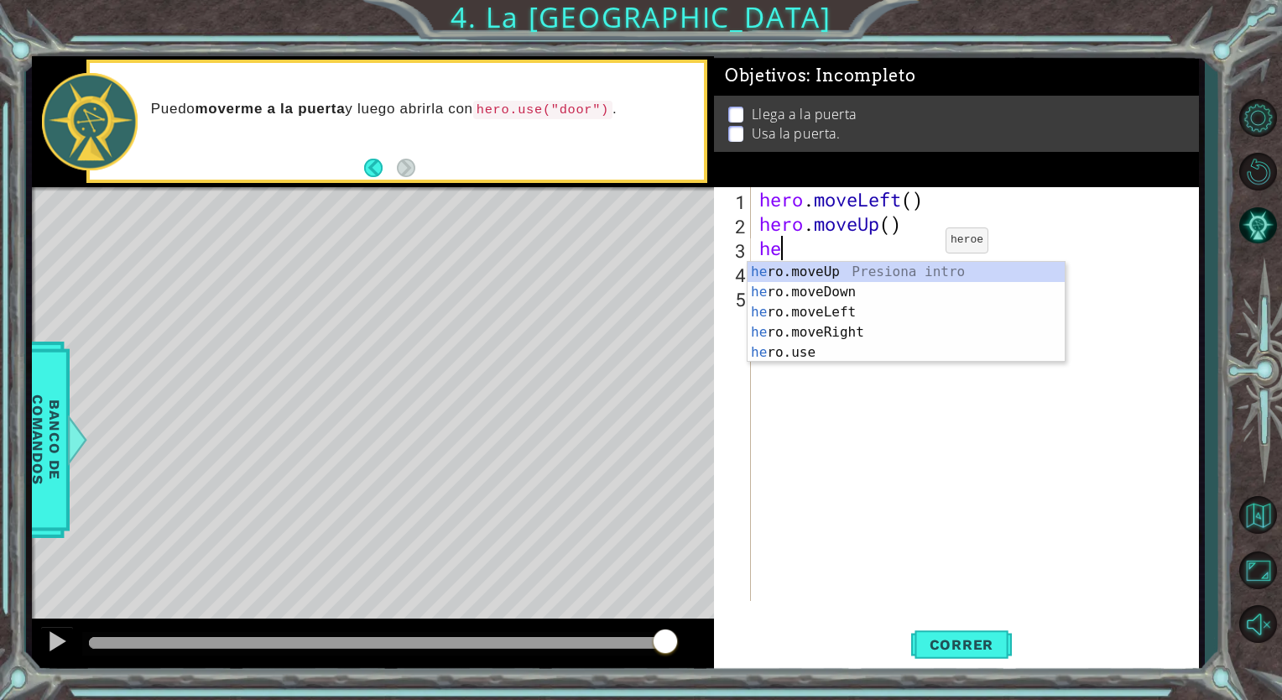
type textarea "h"
type textarea "herp"
click at [869, 270] on div "her o.moveU p Presiona intro" at bounding box center [905, 292] width 317 height 60
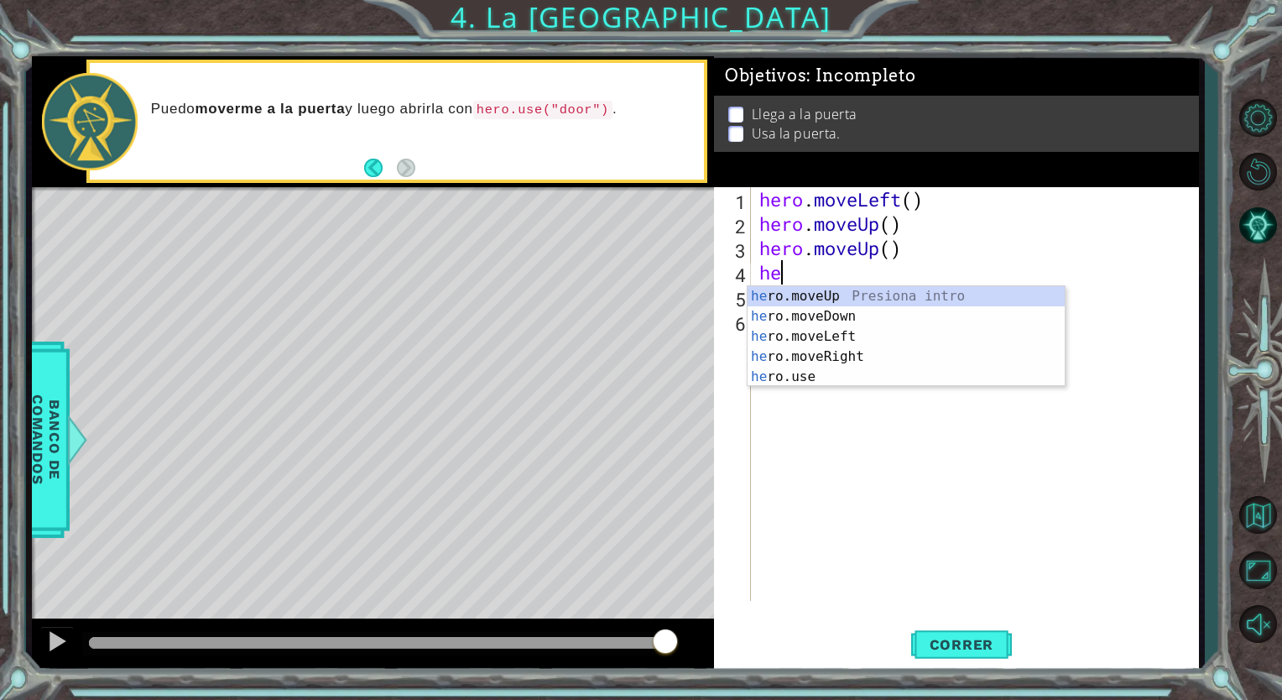
type textarea "hero"
click at [809, 289] on div "hero .moveUp Presiona intro hero .moveDown Presiona intro hero .moveLeft Presio…" at bounding box center [905, 356] width 317 height 141
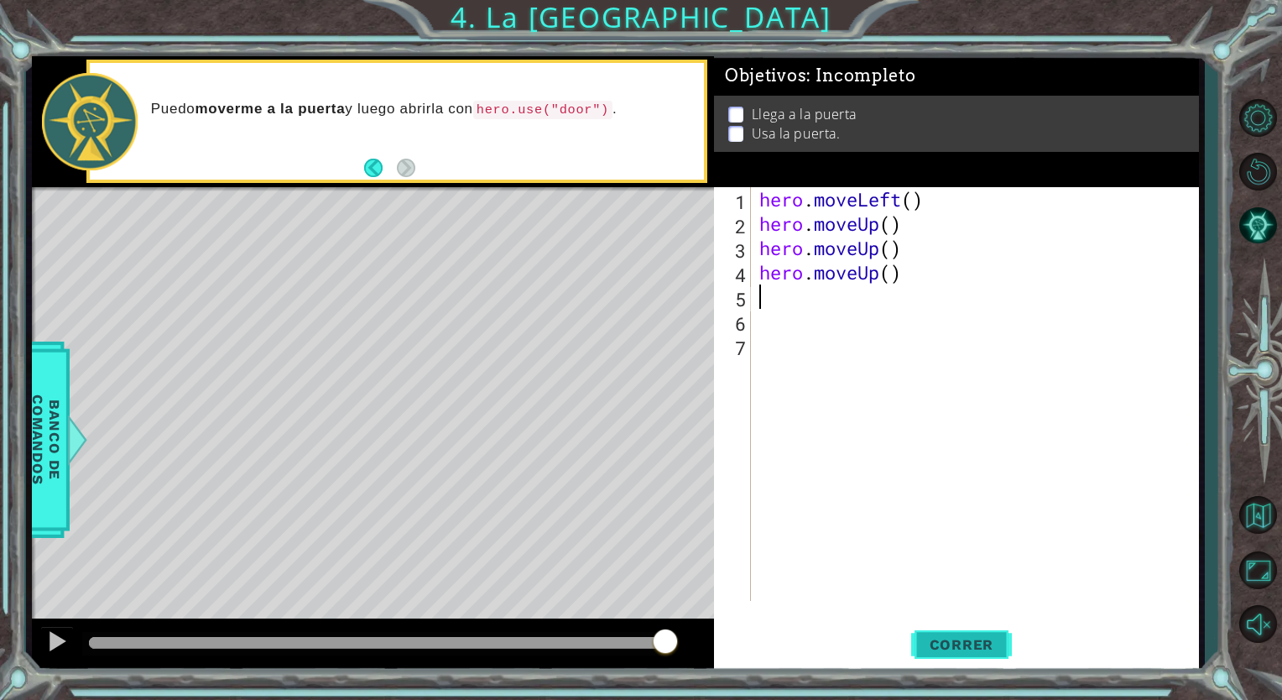
click at [967, 636] on span "Correr" at bounding box center [962, 644] width 98 height 17
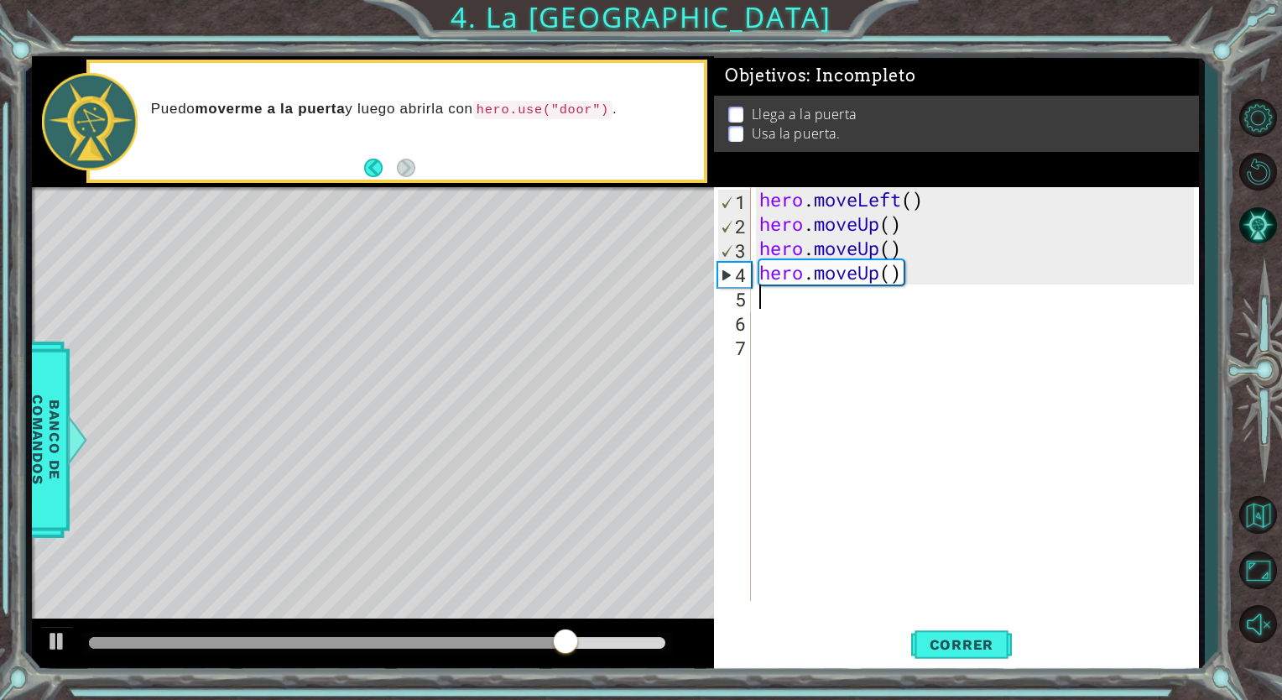
click at [899, 297] on div "hero . moveLeft ( ) hero . moveUp ( ) hero . moveUp ( ) hero . moveUp ( )" at bounding box center [979, 418] width 446 height 462
click at [903, 265] on div "hero . moveLeft ( ) hero . moveUp ( ) hero . moveUp ( ) hero . moveUp ( )" at bounding box center [979, 418] width 446 height 462
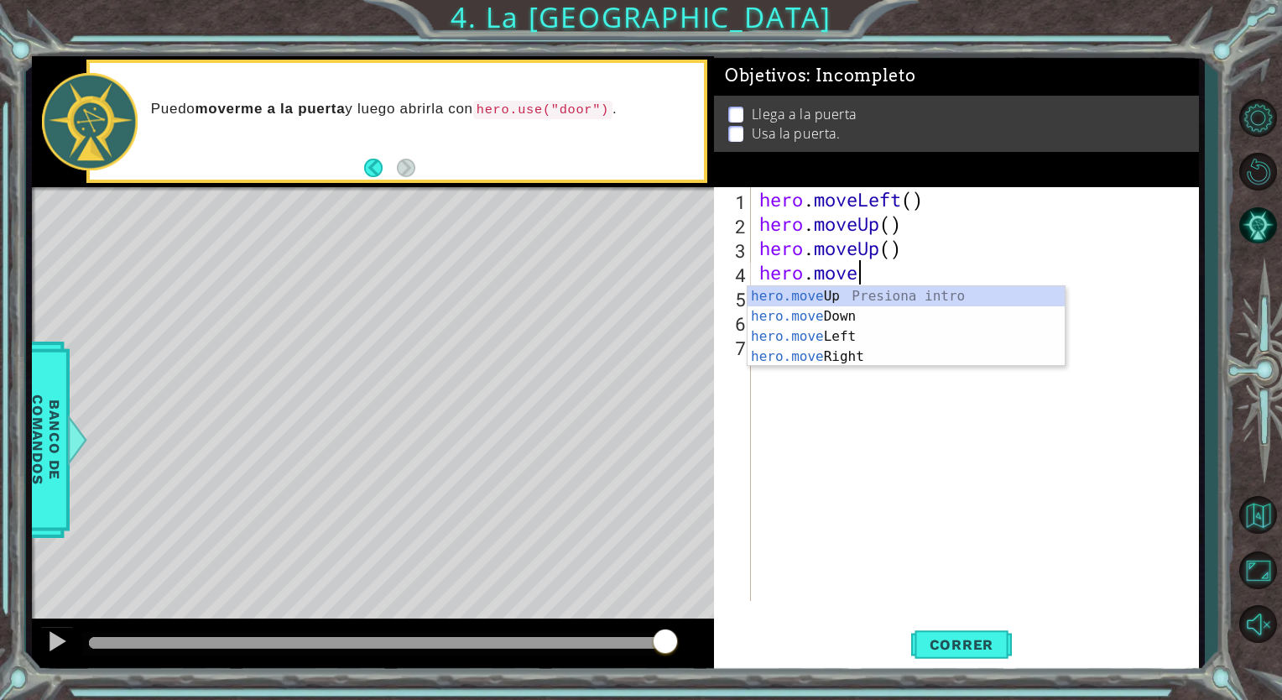
type textarea "h"
type textarea "hero"
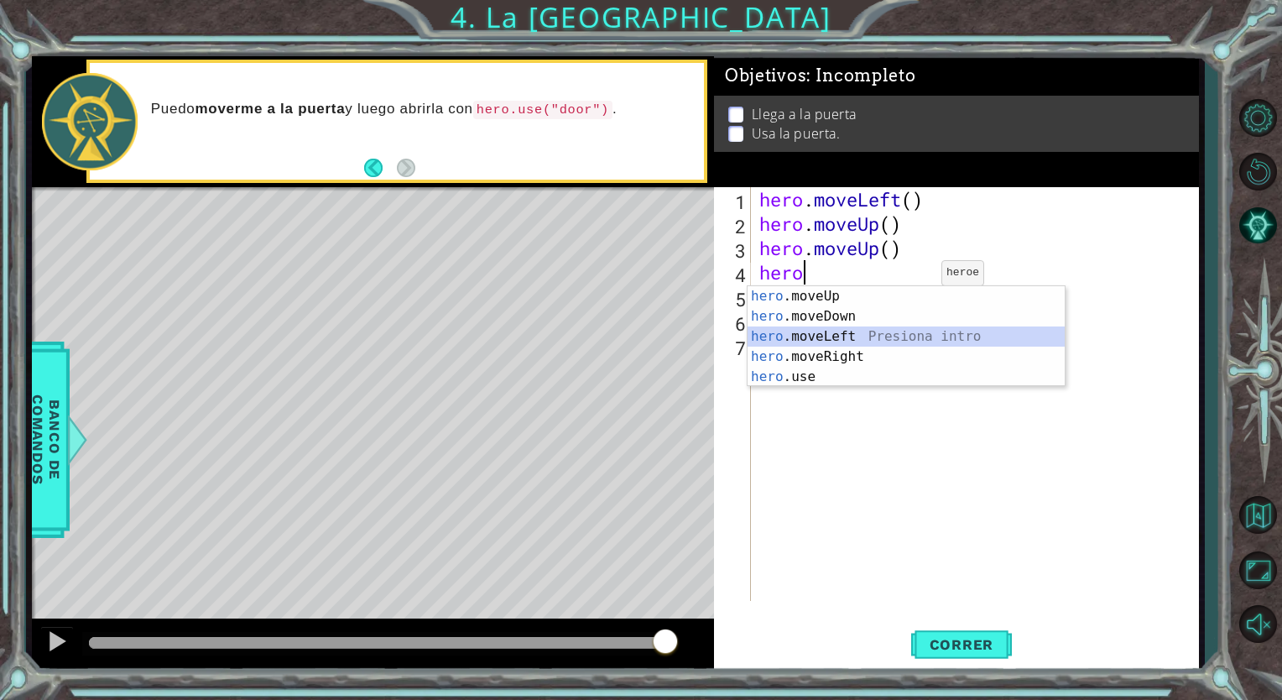
click at [908, 330] on div "hero .moveUp Presiona intro hero .moveDown Presiona intro hero .moveLeft Presio…" at bounding box center [905, 356] width 317 height 141
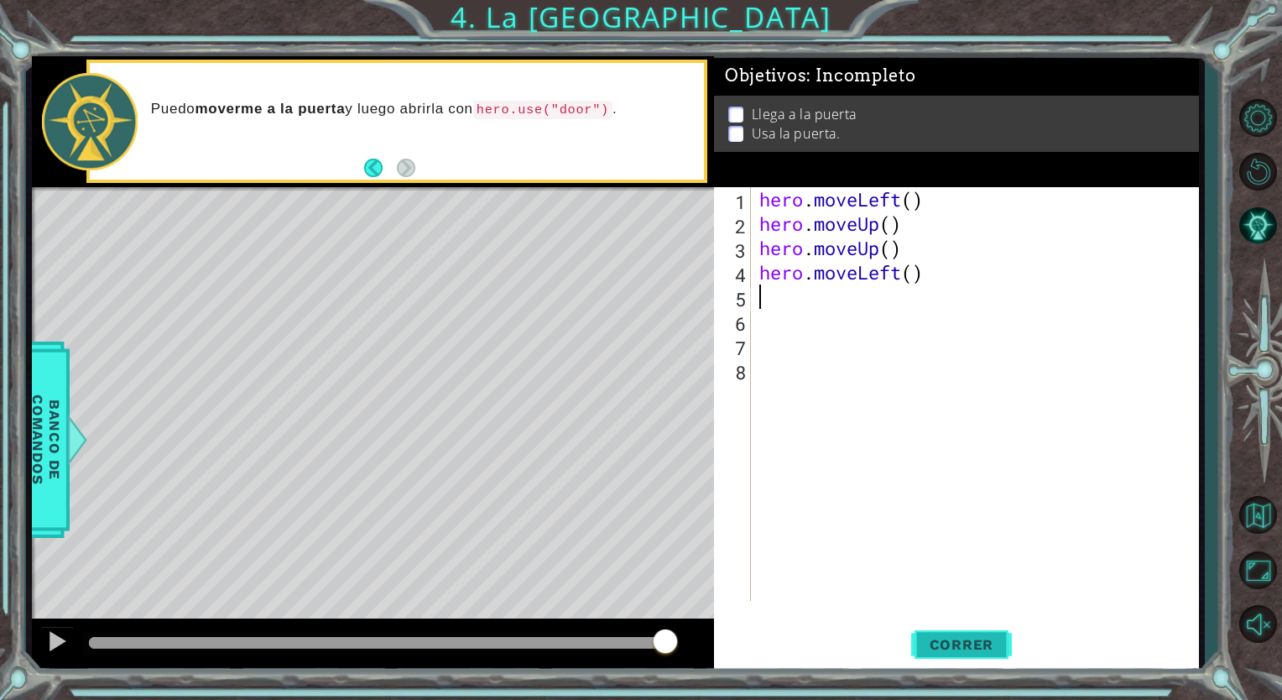
click at [955, 656] on button "Correr" at bounding box center [961, 644] width 101 height 49
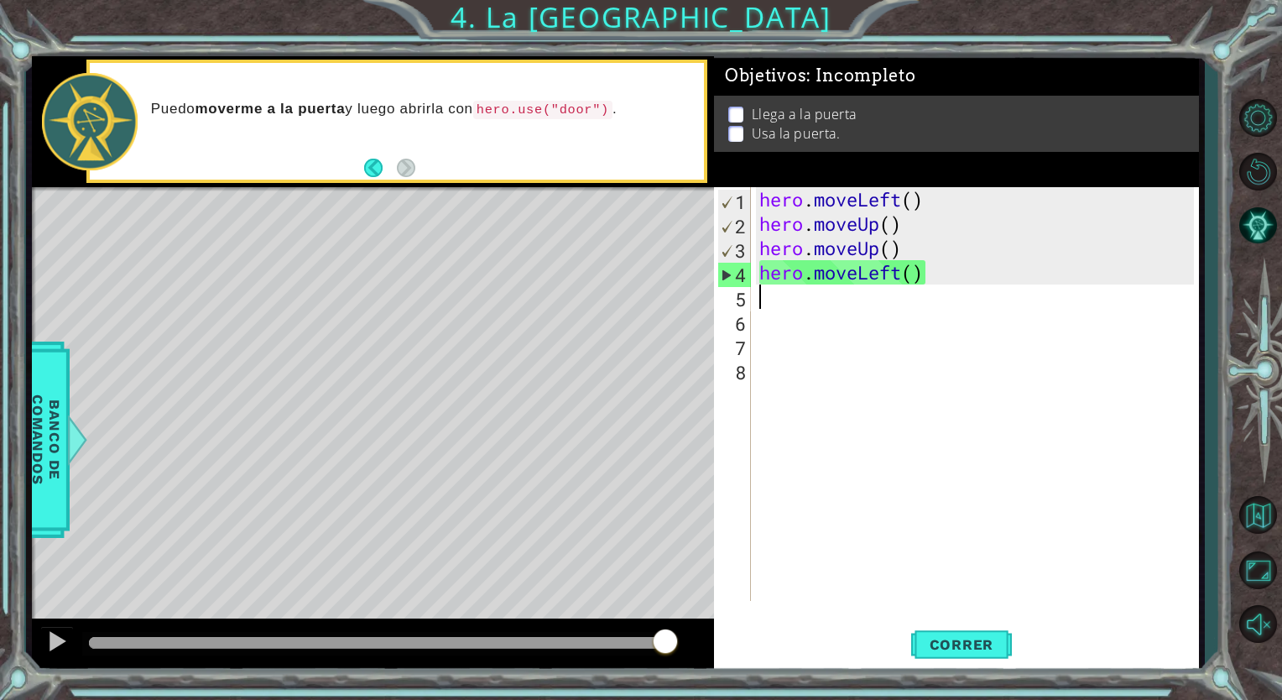
click at [975, 287] on div "hero . moveLeft ( ) hero . moveUp ( ) hero . moveUp ( ) hero . moveLeft ( )" at bounding box center [979, 418] width 446 height 462
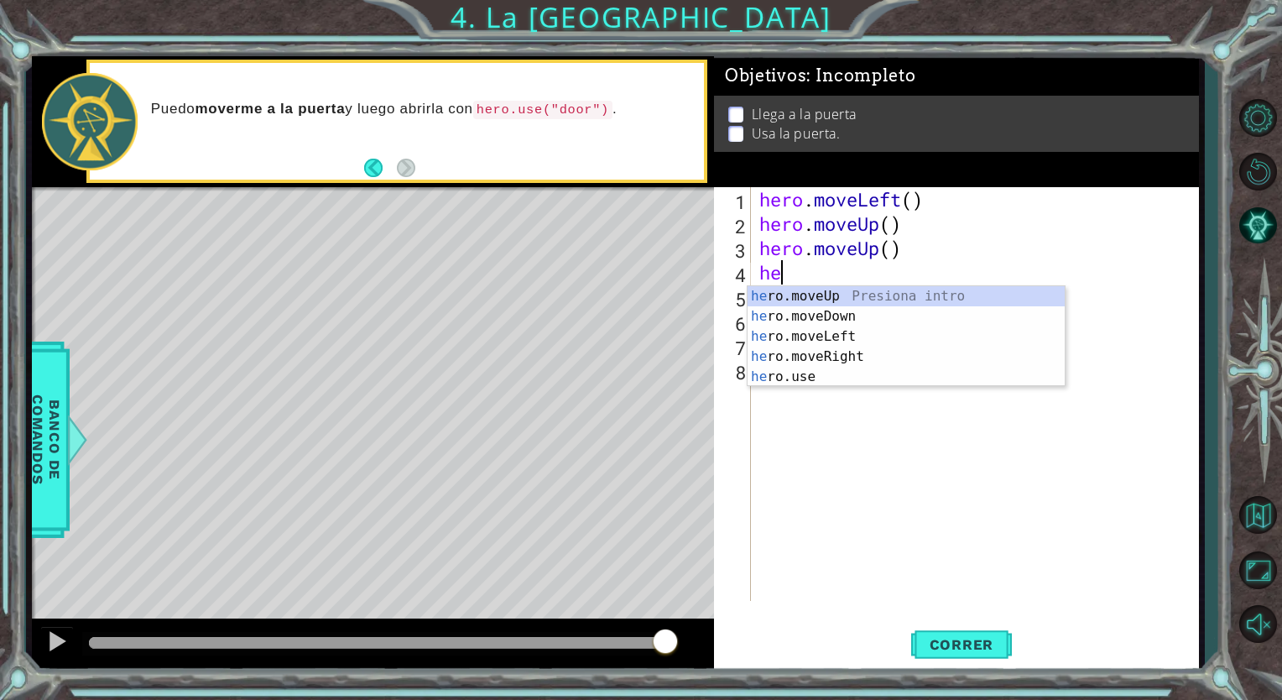
type textarea "h"
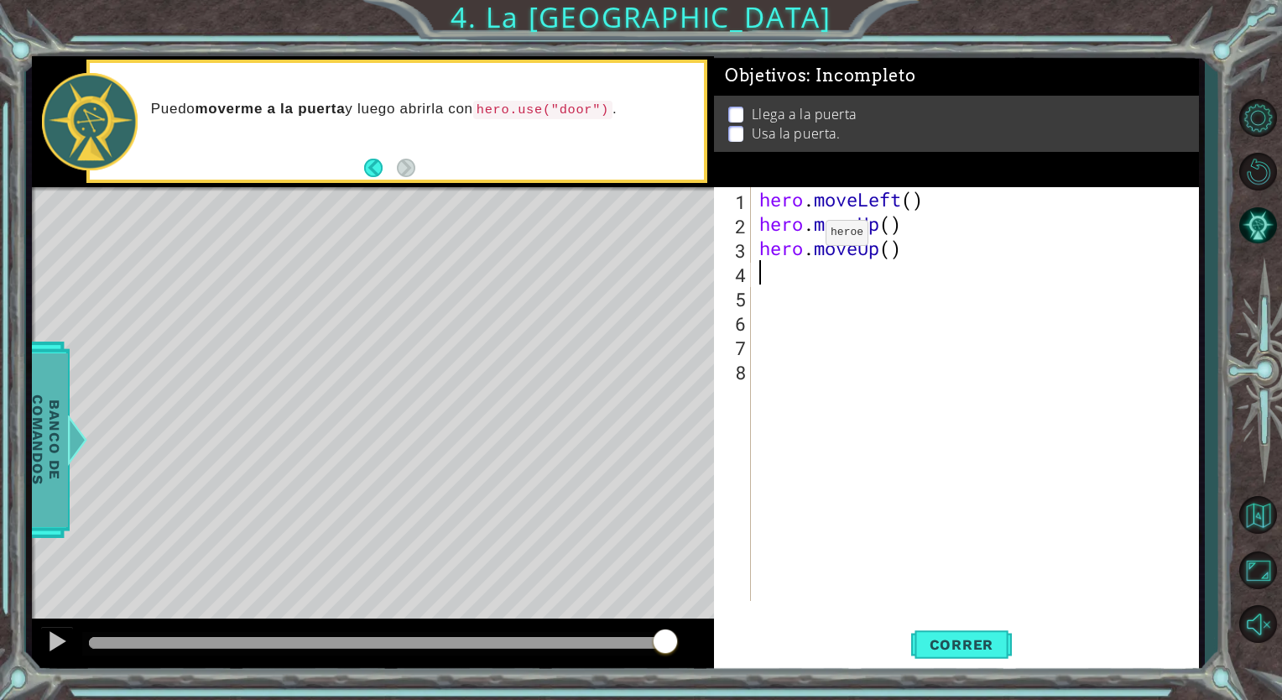
click at [53, 413] on span "Banco de comandos" at bounding box center [52, 440] width 44 height 174
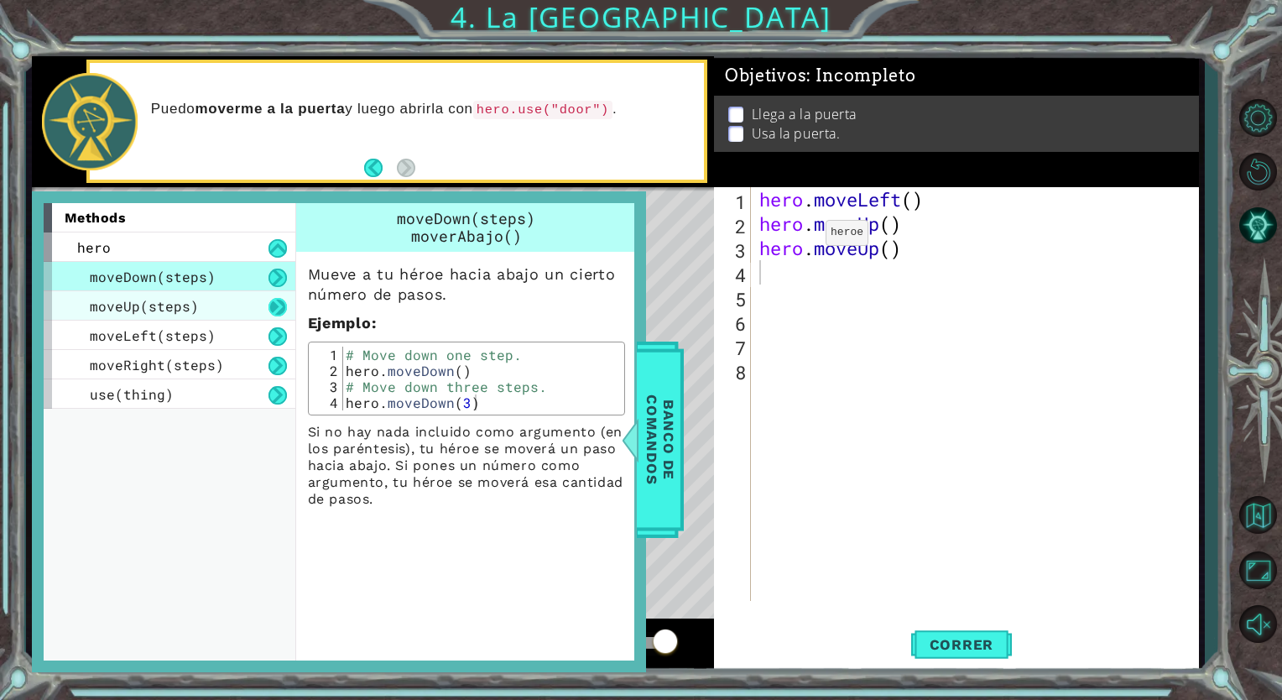
click at [274, 307] on button at bounding box center [277, 307] width 18 height 18
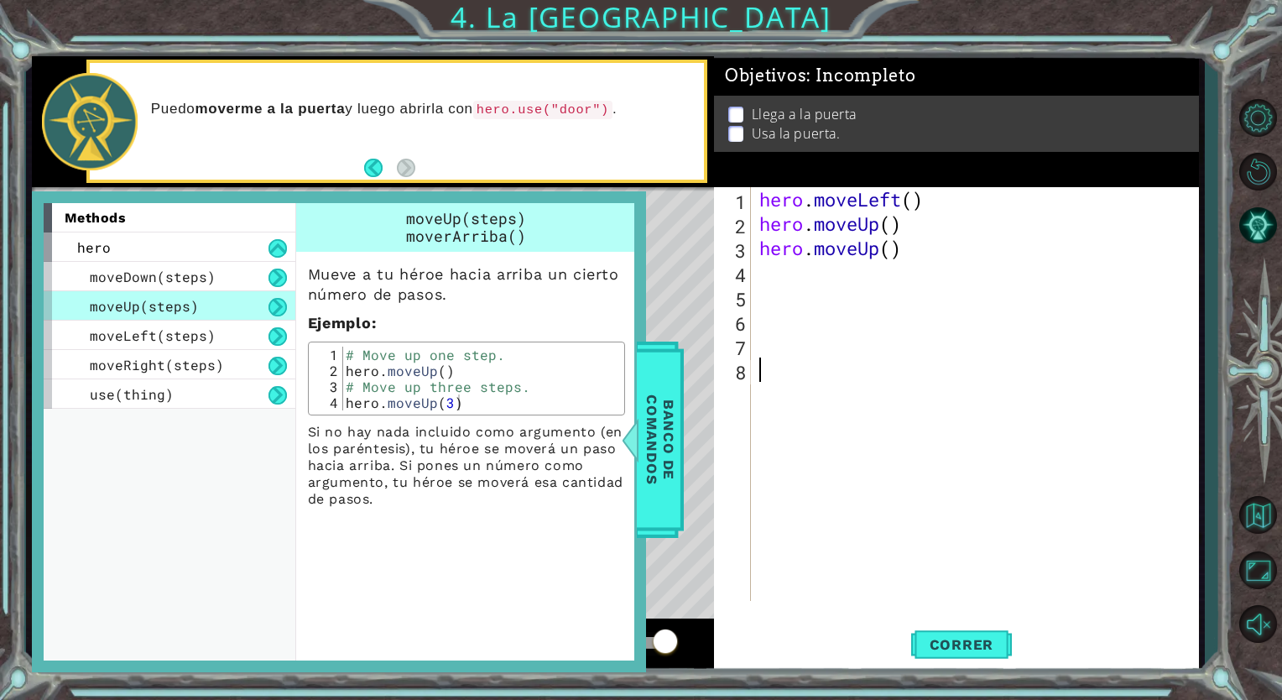
click at [826, 393] on div "hero . moveLeft ( ) hero . moveUp ( ) hero . moveUp ( )" at bounding box center [979, 418] width 446 height 462
click at [644, 418] on span "Banco de comandos" at bounding box center [647, 440] width 44 height 174
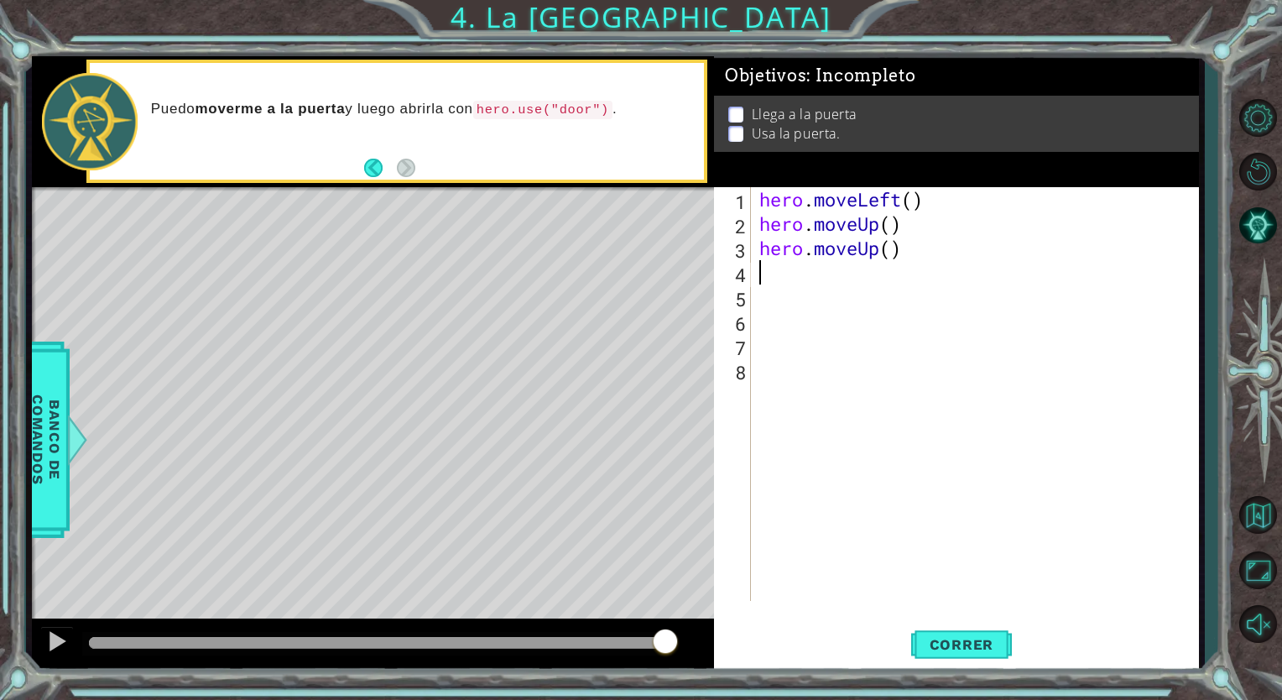
click at [781, 280] on div "hero . moveLeft ( ) hero . moveUp ( ) hero . moveUp ( )" at bounding box center [979, 418] width 446 height 462
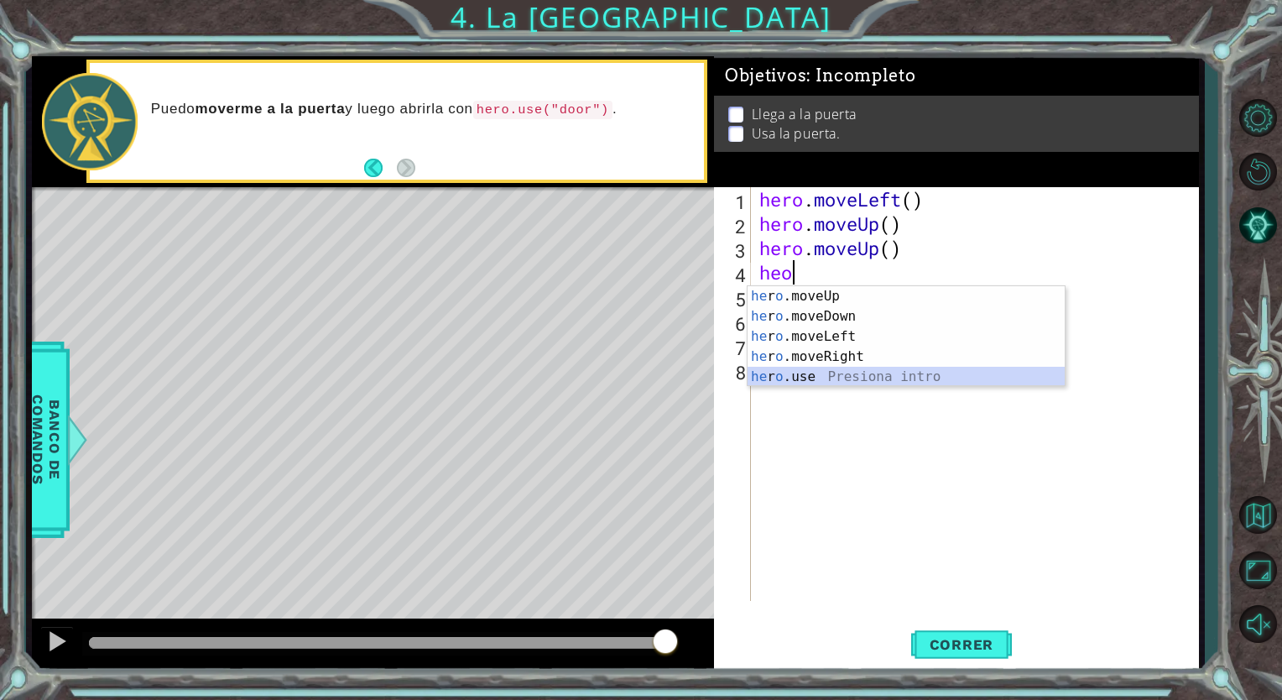
click at [799, 377] on div "he r o .moveUp Presiona intro he r o .moveDown Presiona intro he r o .moveLeft …" at bounding box center [905, 356] width 317 height 141
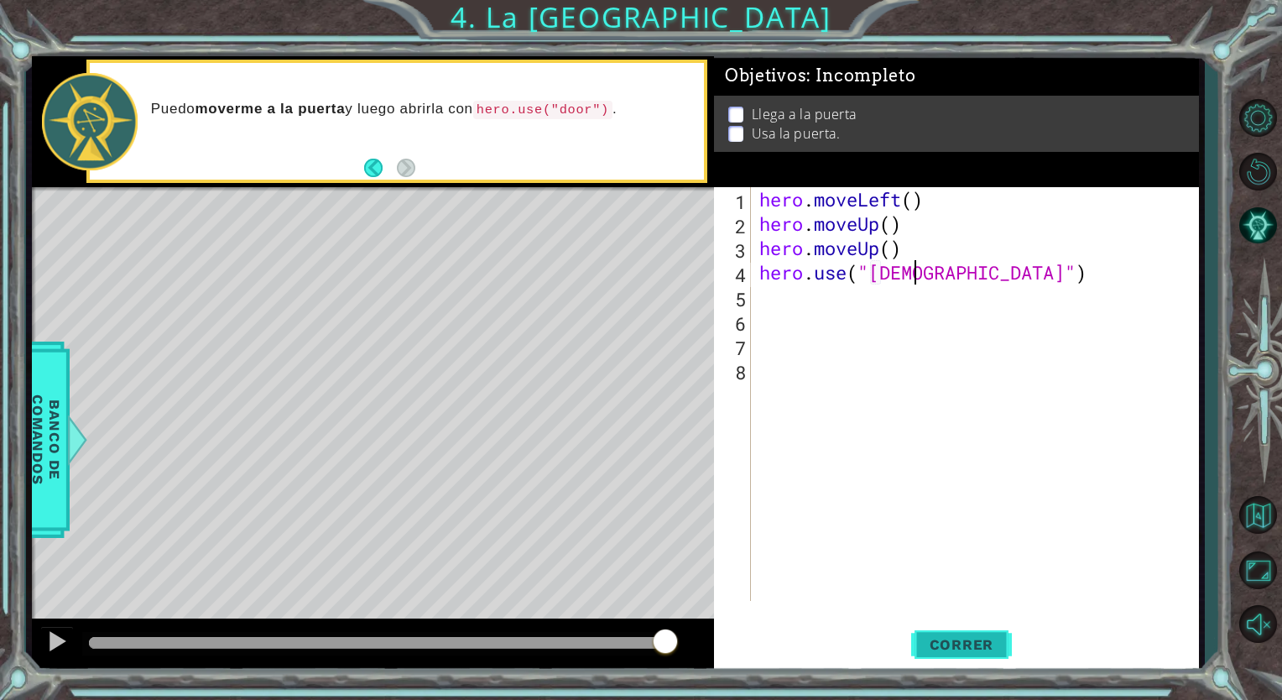
scroll to position [0, 7]
click at [965, 626] on button "Correr" at bounding box center [961, 644] width 101 height 49
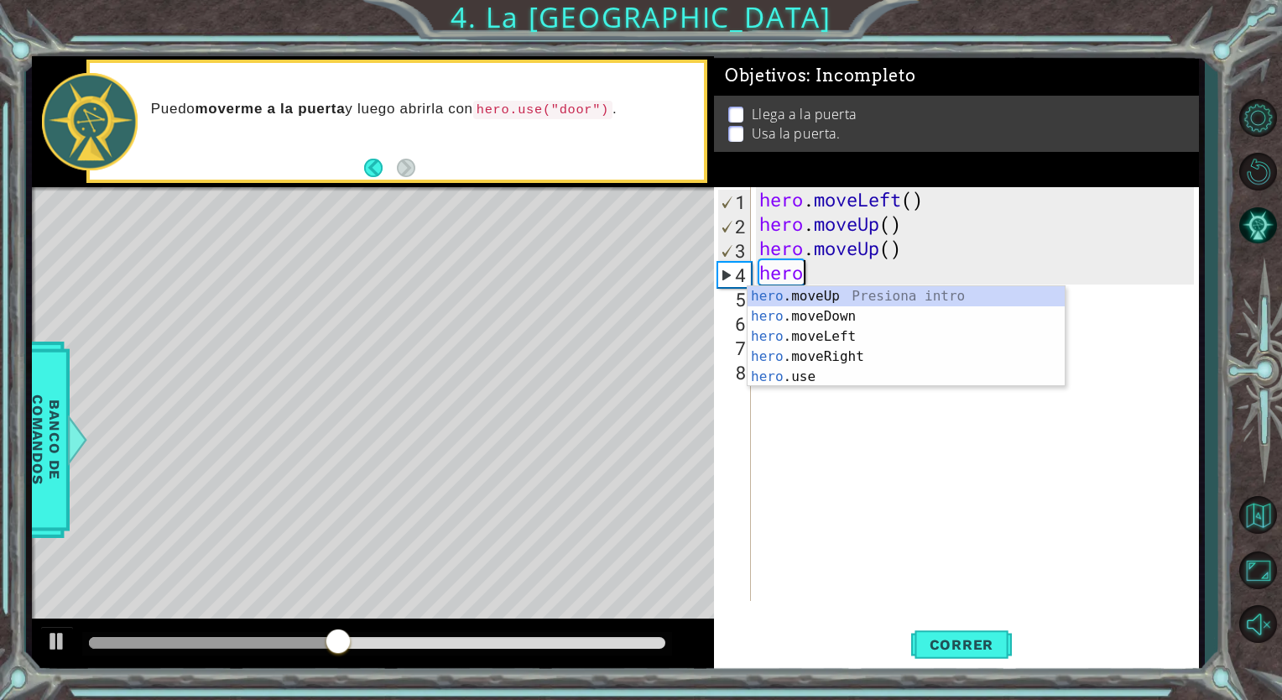
scroll to position [0, 0]
type textarea "her"
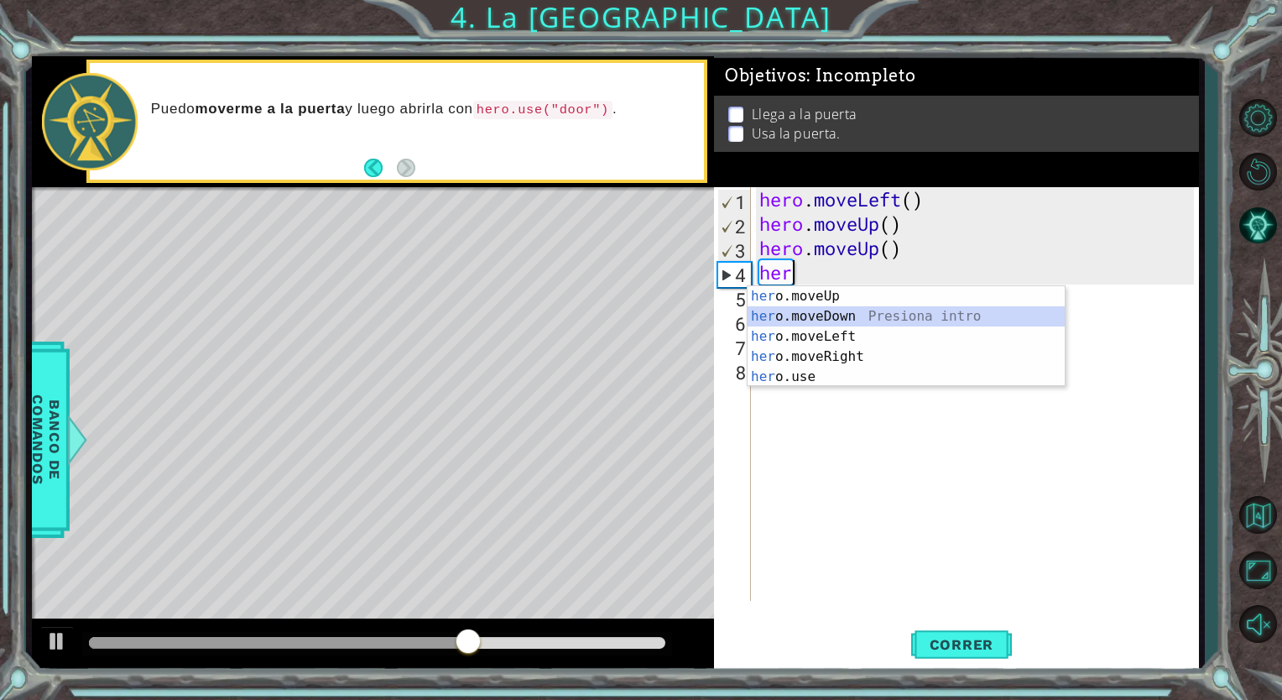
click at [888, 317] on div "her o.moveUp Presiona intro her o.moveDown Presiona intro her o.moveLeft Presio…" at bounding box center [905, 356] width 317 height 141
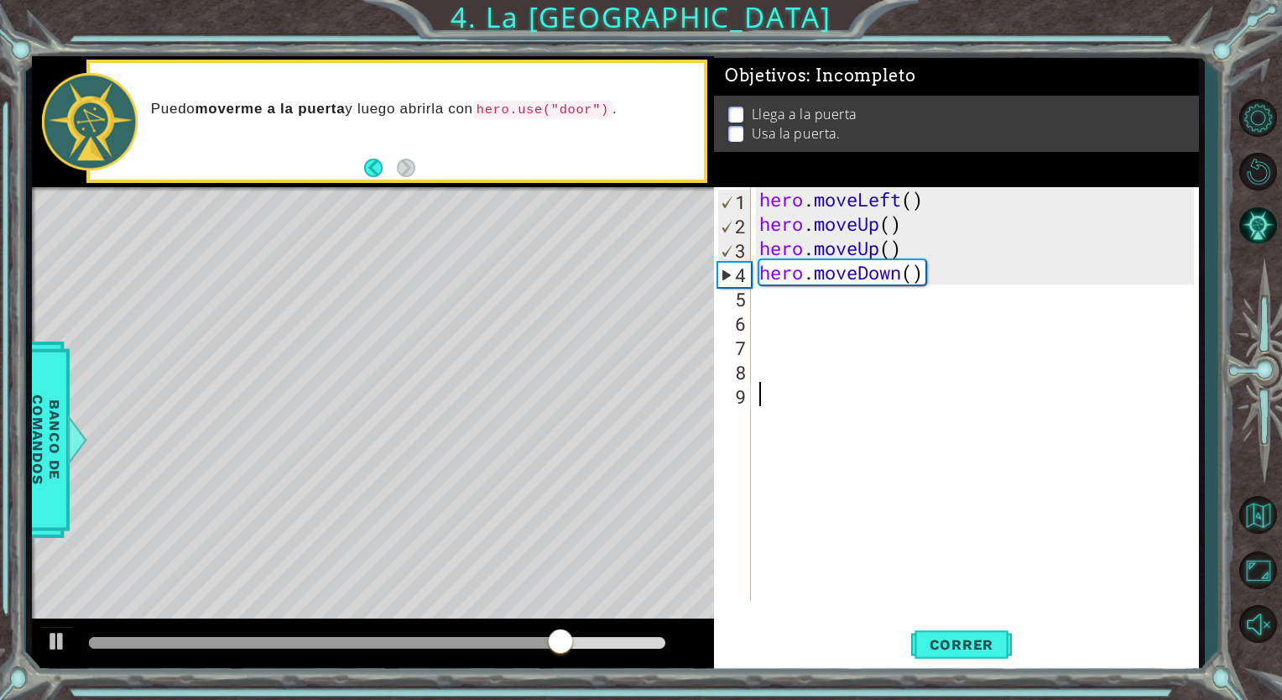
click at [956, 582] on div "hero . moveLeft ( ) hero . moveUp ( ) hero . moveUp ( ) hero . moveDown ( )" at bounding box center [979, 418] width 446 height 462
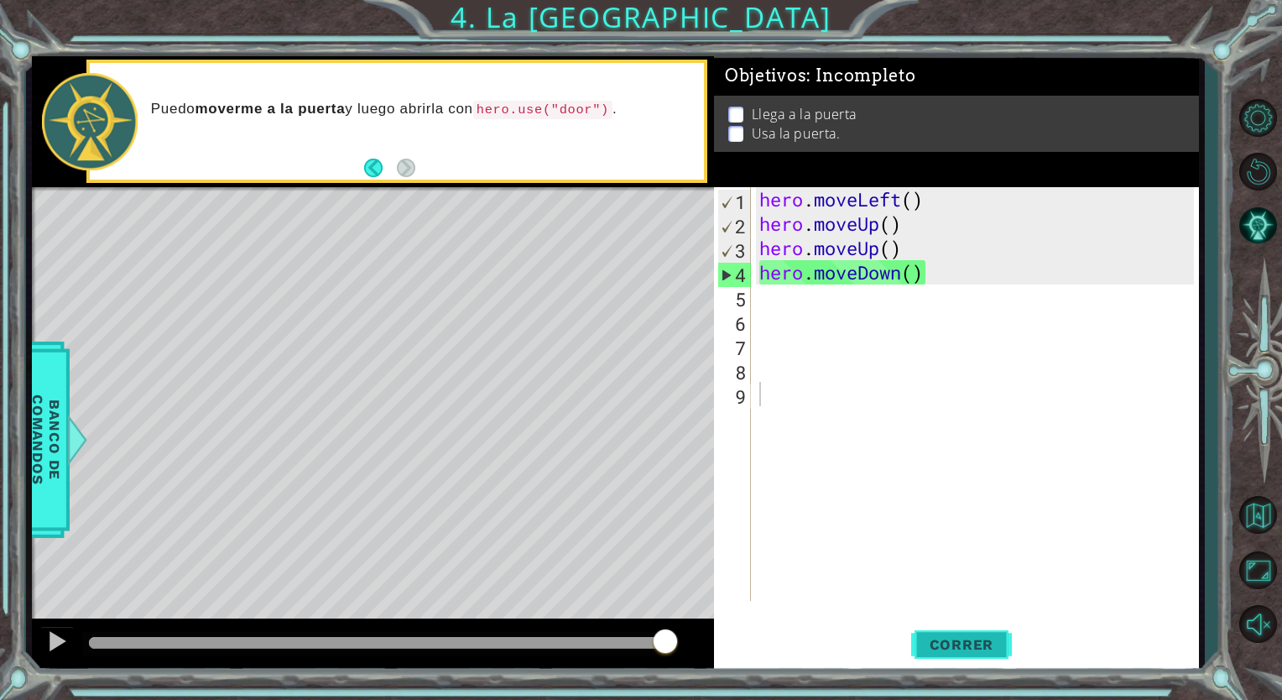
click at [966, 643] on span "Correr" at bounding box center [962, 644] width 98 height 17
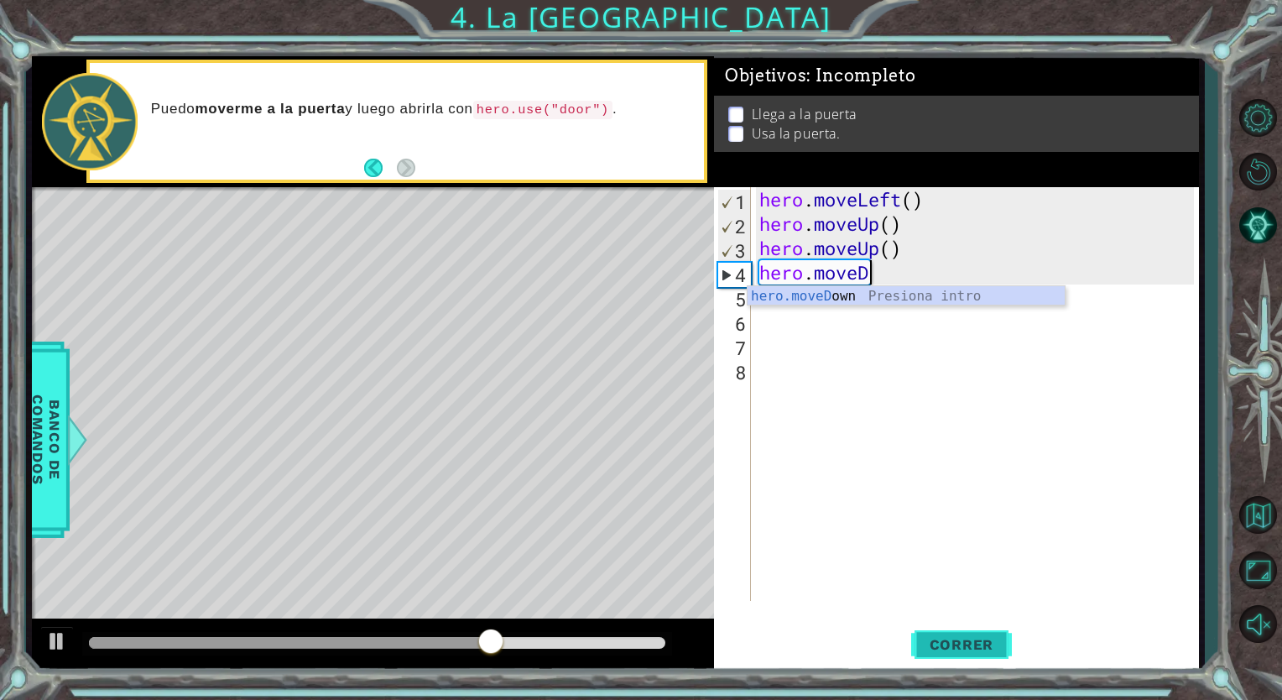
type textarea "hero.move"
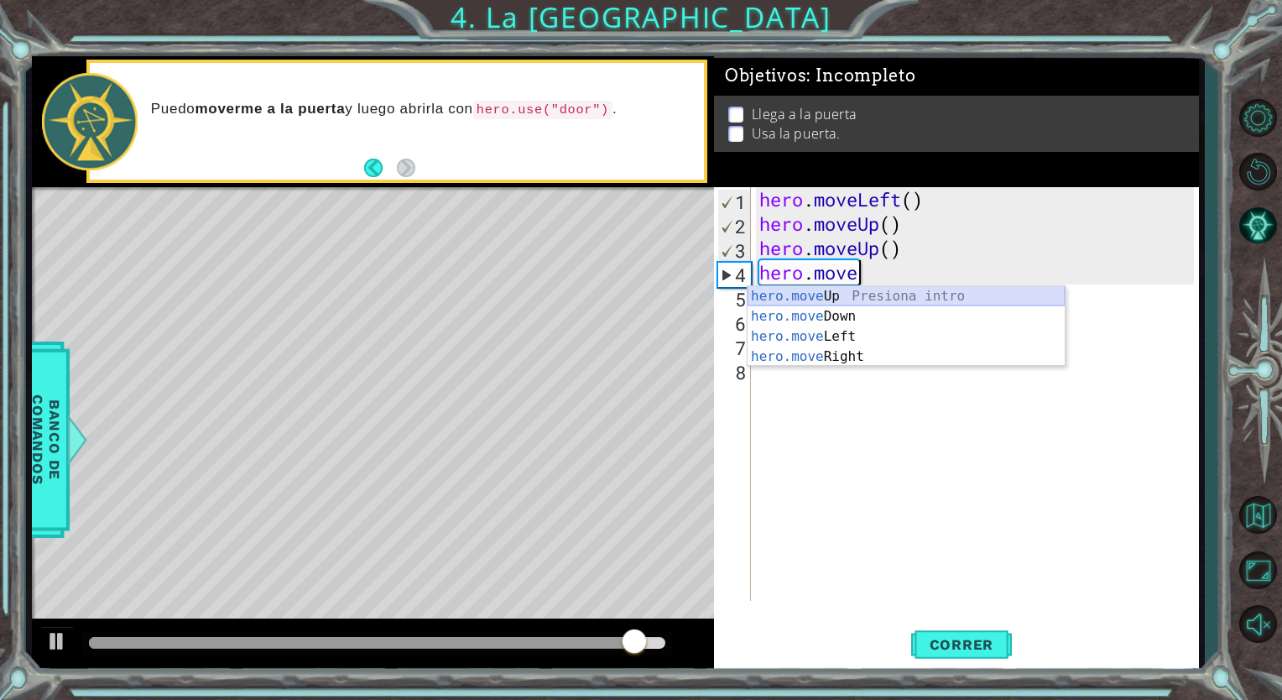
click at [835, 294] on div "hero.move Up Presiona intro hero.move Down Presiona intro hero.move Left Presio…" at bounding box center [905, 346] width 317 height 121
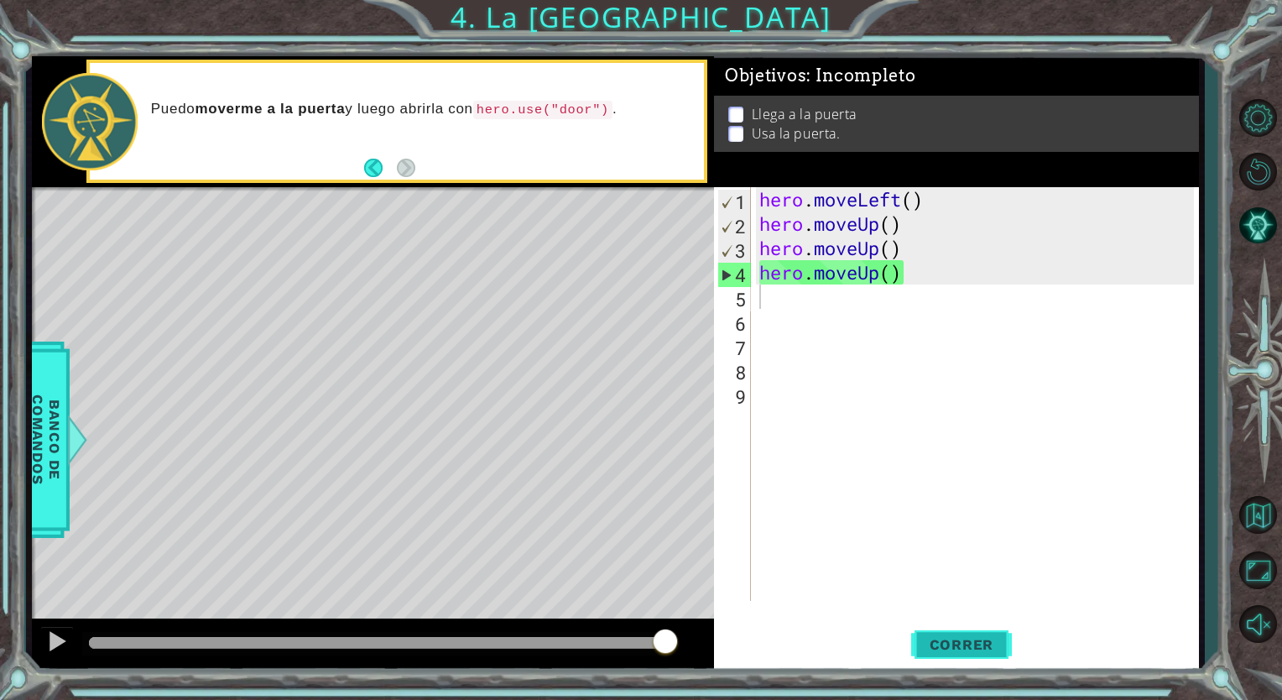
click at [926, 656] on button "Correr" at bounding box center [961, 644] width 101 height 49
click at [906, 266] on div "hero . moveLeft ( ) hero . moveUp ( ) hero . moveUp ( ) hero . moveUp ( )" at bounding box center [979, 418] width 446 height 462
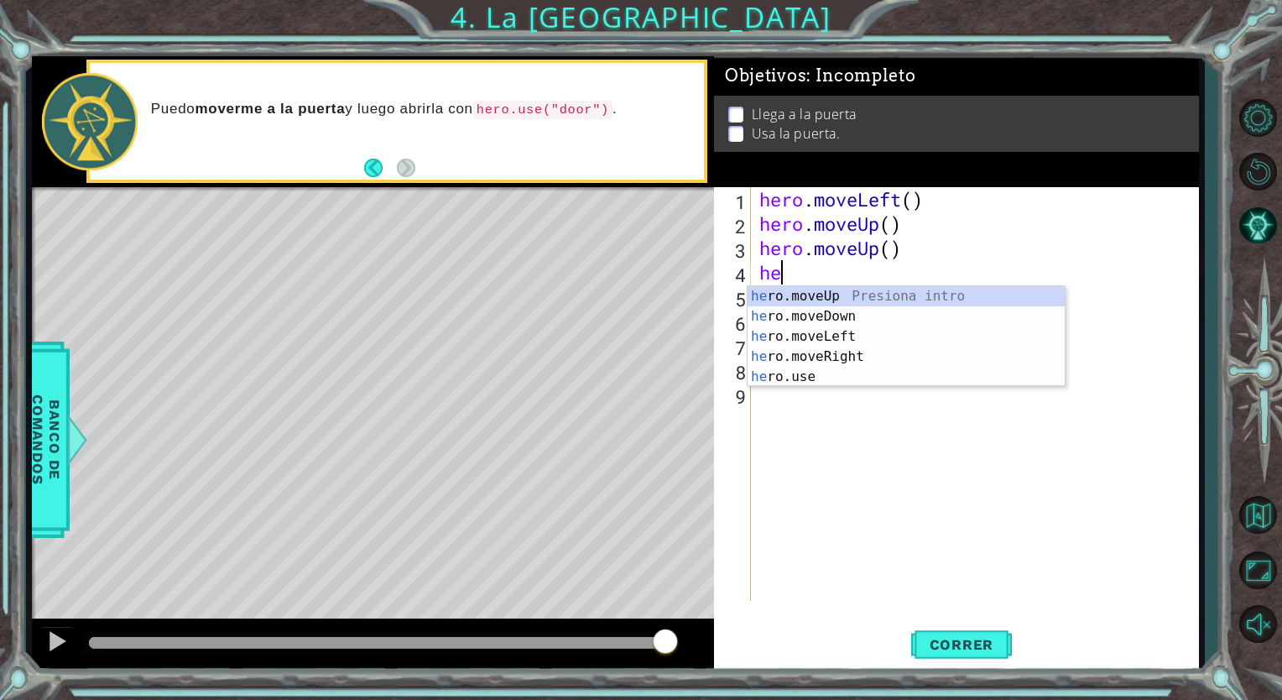
type textarea "h"
type textarea "hero"
click at [809, 299] on div "hero .moveUp Presiona intro hero .moveDown Presiona intro hero .moveLeft Presio…" at bounding box center [905, 356] width 317 height 141
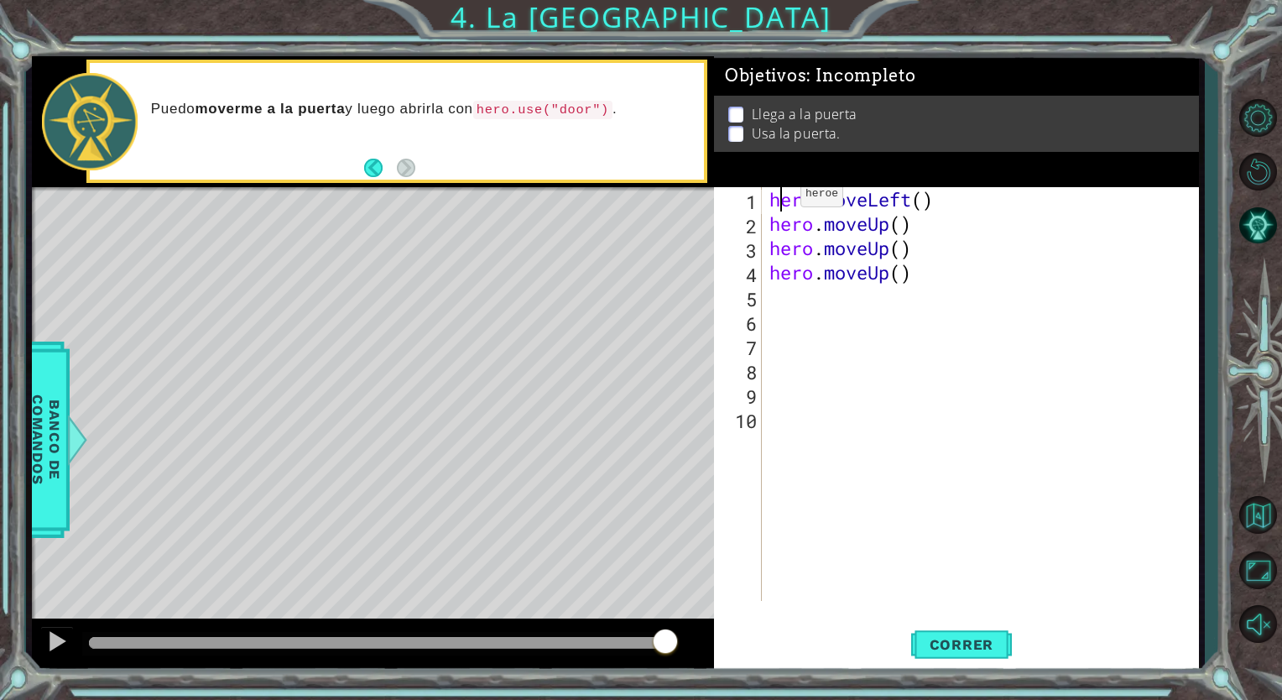
click at [785, 198] on div "hero . moveLeft ( ) hero . moveUp ( ) hero . moveUp ( ) hero . moveUp ( )" at bounding box center [984, 418] width 436 height 462
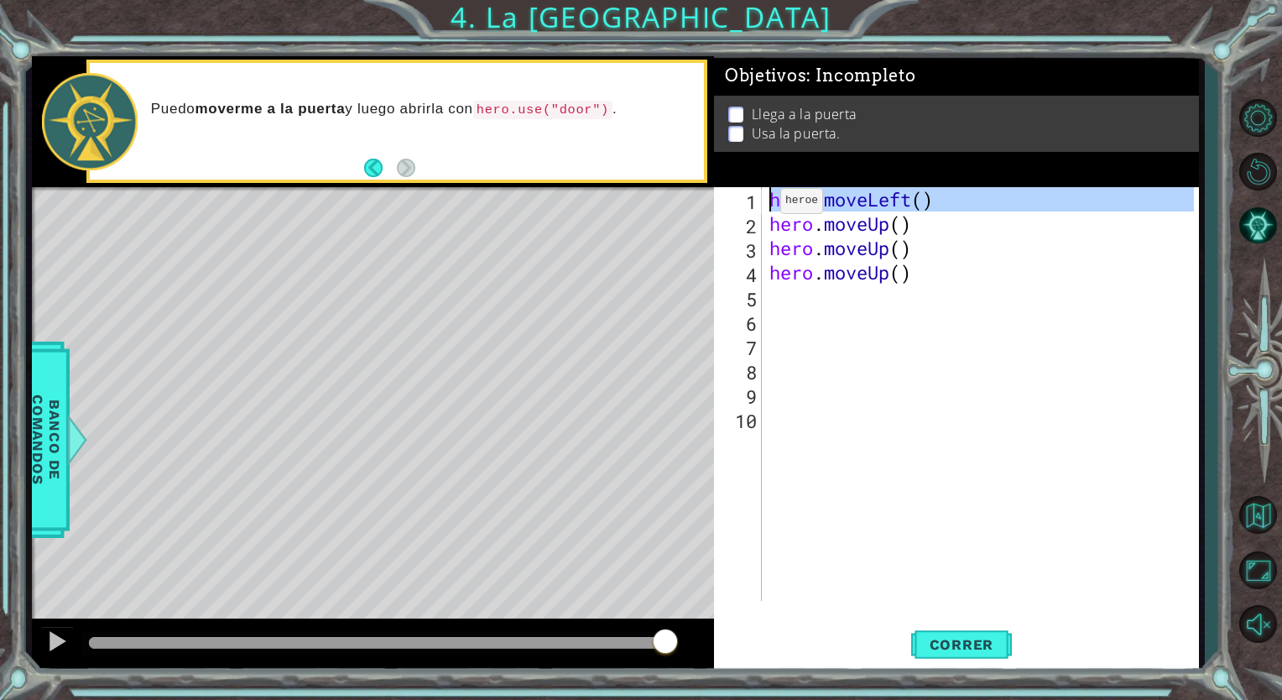
click at [743, 205] on div "1" at bounding box center [739, 202] width 44 height 24
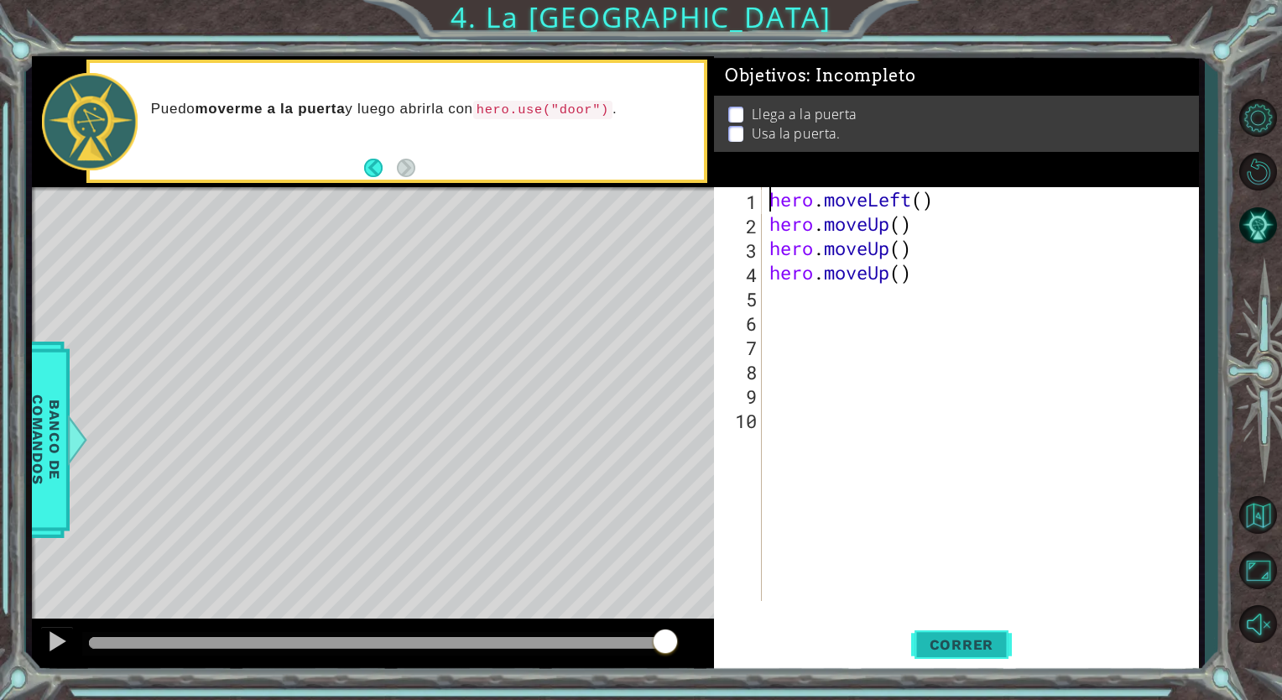
type textarea "hero.moveLeft()"
click at [988, 636] on span "Correr" at bounding box center [962, 644] width 98 height 17
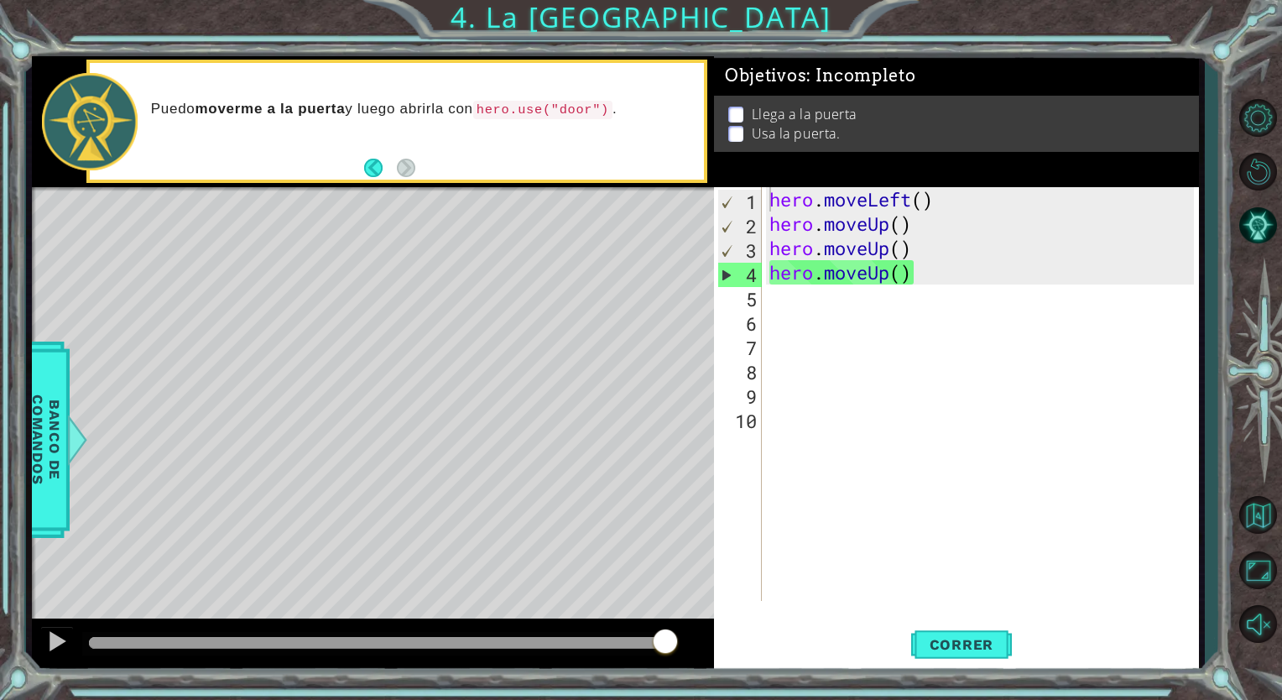
click at [246, 532] on div "Level Map" at bounding box center [419, 434] width 775 height 494
click at [39, 447] on span "Banco de comandos" at bounding box center [41, 440] width 44 height 174
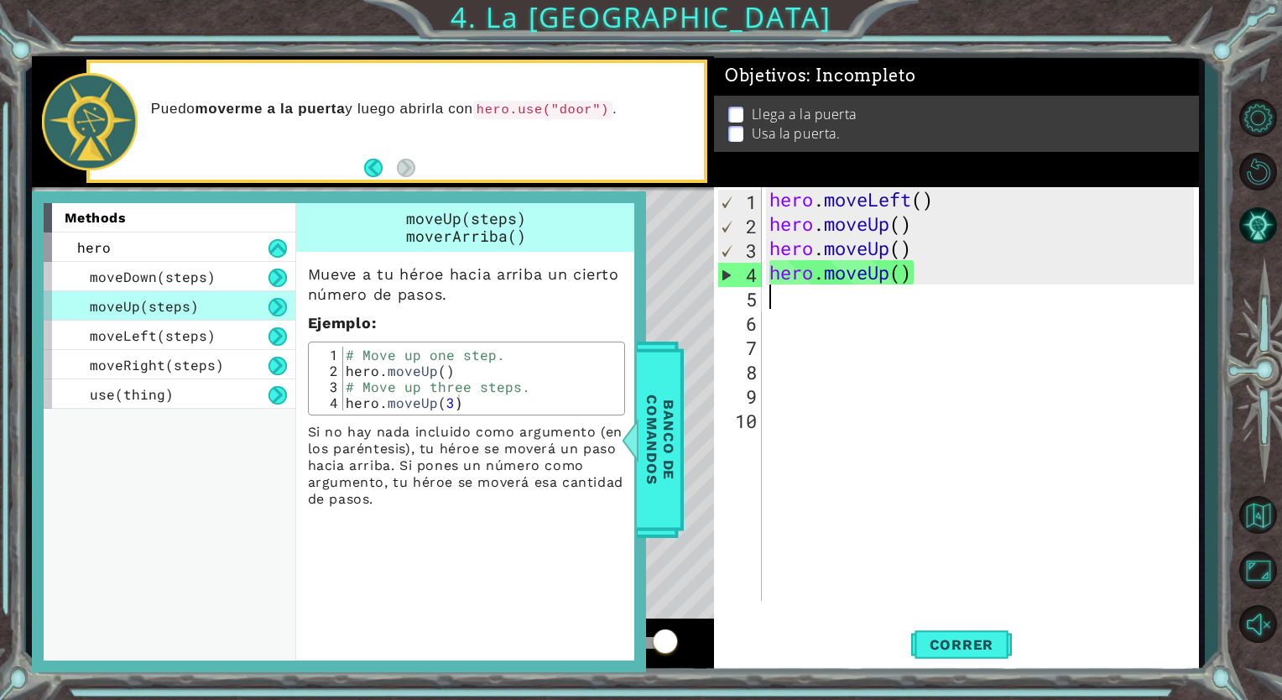
click at [923, 292] on div "hero . moveLeft ( ) hero . moveUp ( ) hero . moveUp ( ) hero . moveUp ( )" at bounding box center [984, 418] width 436 height 462
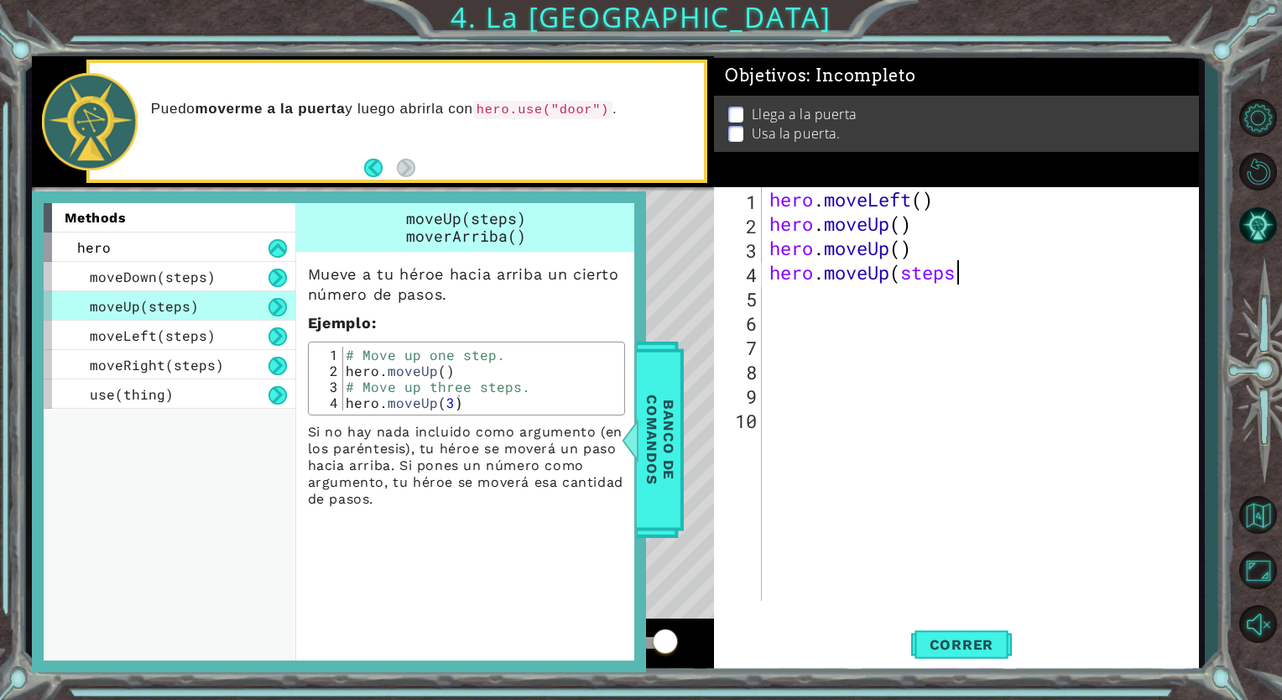
scroll to position [0, 8]
click at [971, 652] on span "Correr" at bounding box center [962, 644] width 98 height 17
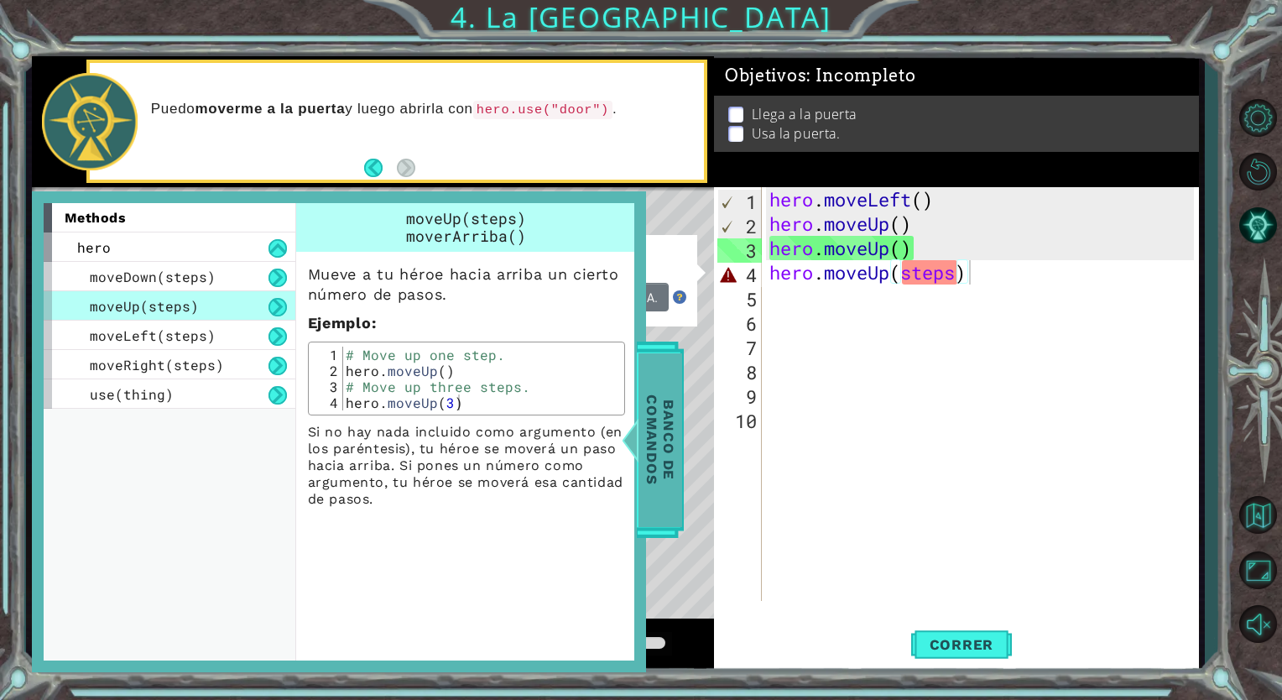
click at [665, 466] on span "Banco de comandos" at bounding box center [644, 440] width 44 height 174
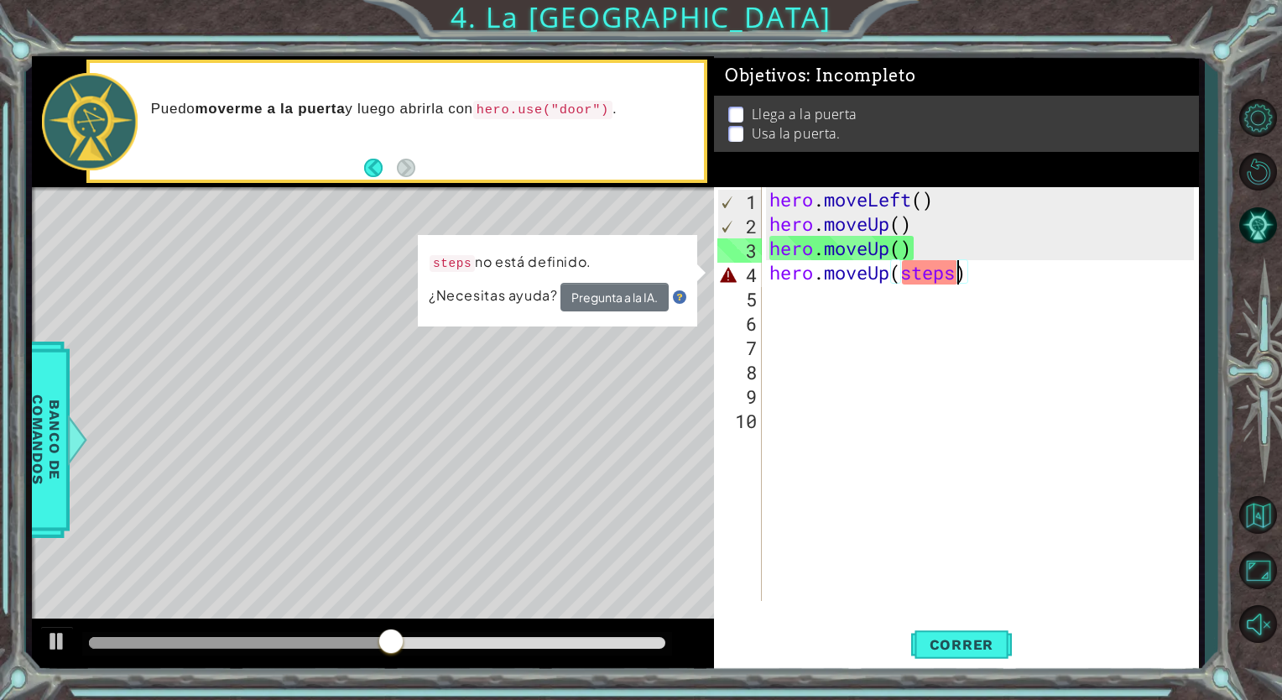
click at [956, 274] on div "hero . moveLeft ( ) hero . moveUp ( ) hero . moveUp ( ) hero . moveUp ( steps )" at bounding box center [984, 418] width 436 height 462
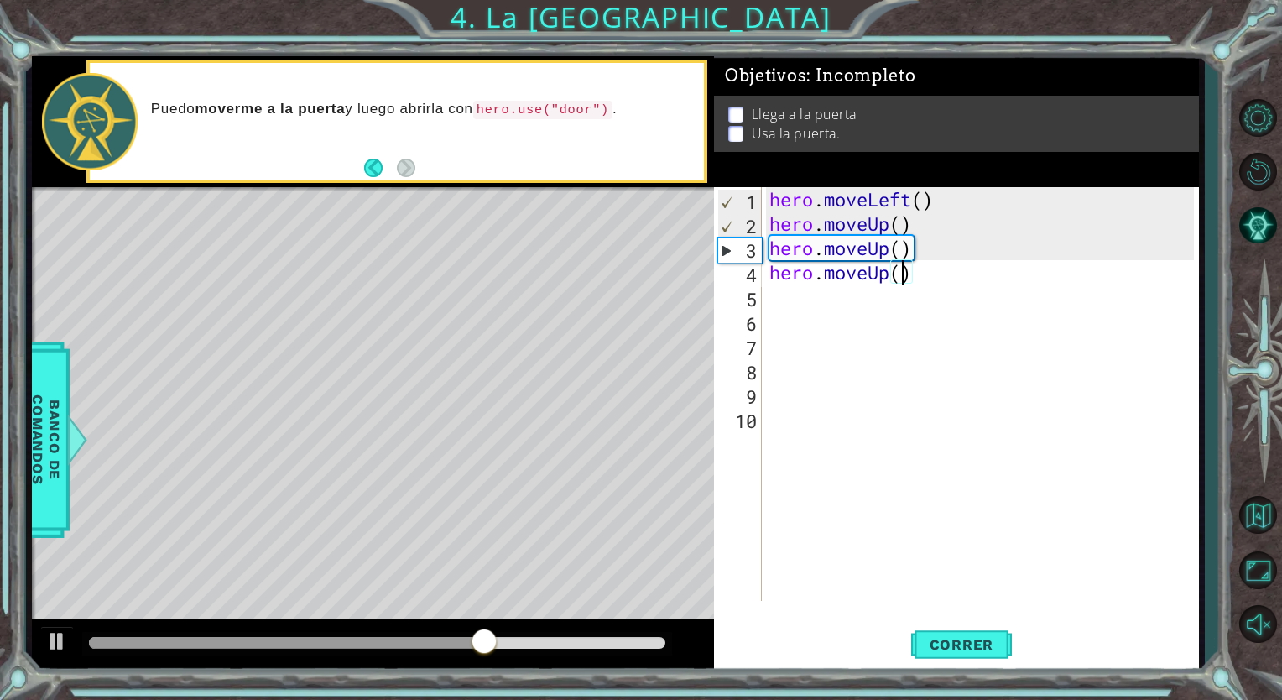
scroll to position [0, 6]
type textarea "hero.moveUp(3)"
click at [973, 638] on span "Correr" at bounding box center [962, 644] width 98 height 17
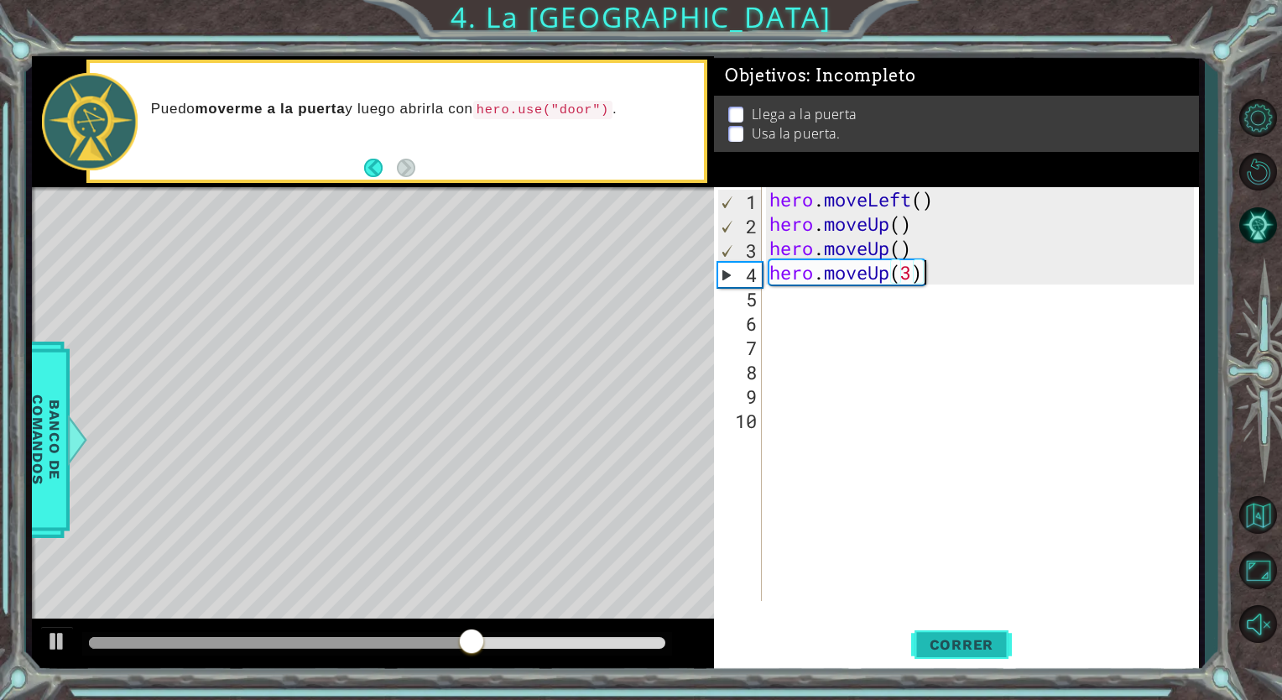
scroll to position [0, 0]
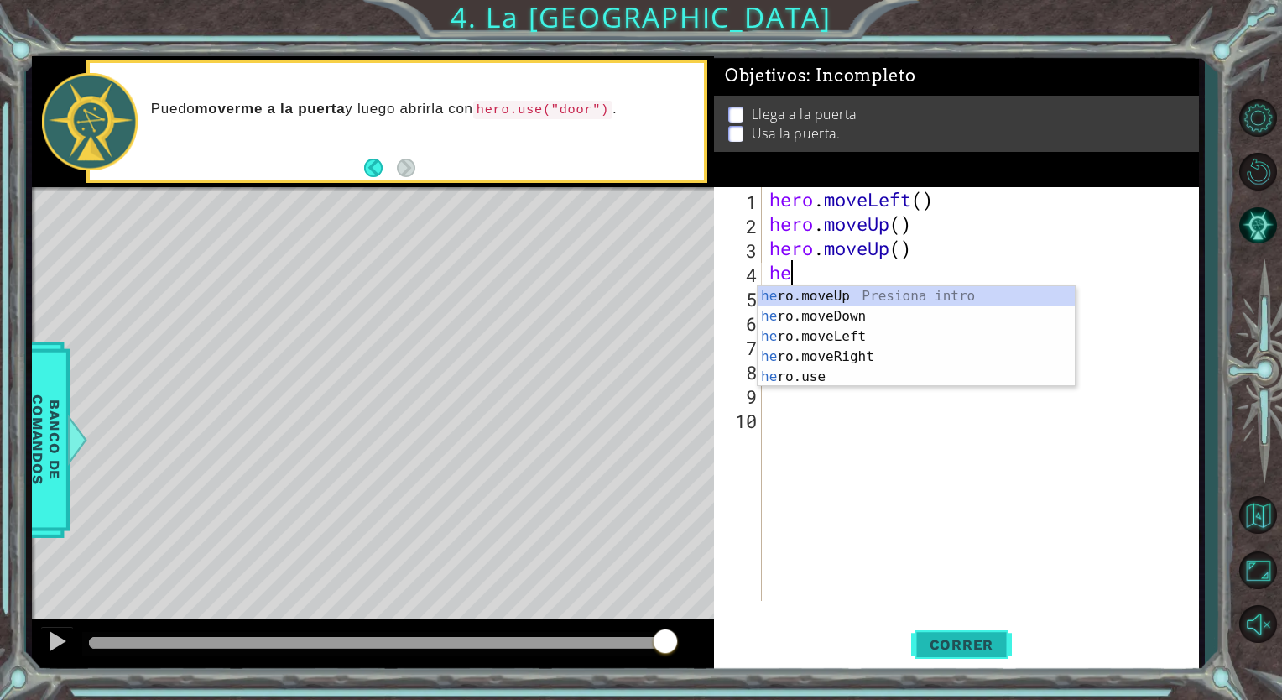
type textarea "h"
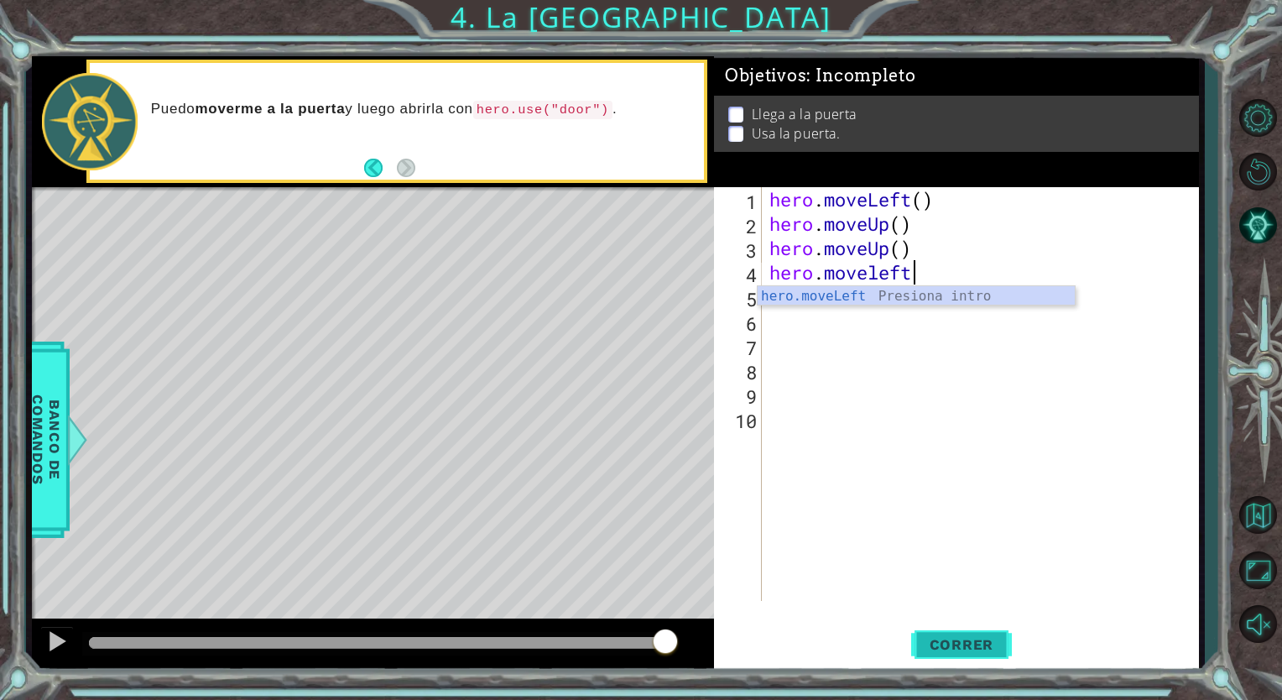
scroll to position [0, 5]
click at [949, 653] on span "Correr" at bounding box center [962, 644] width 98 height 17
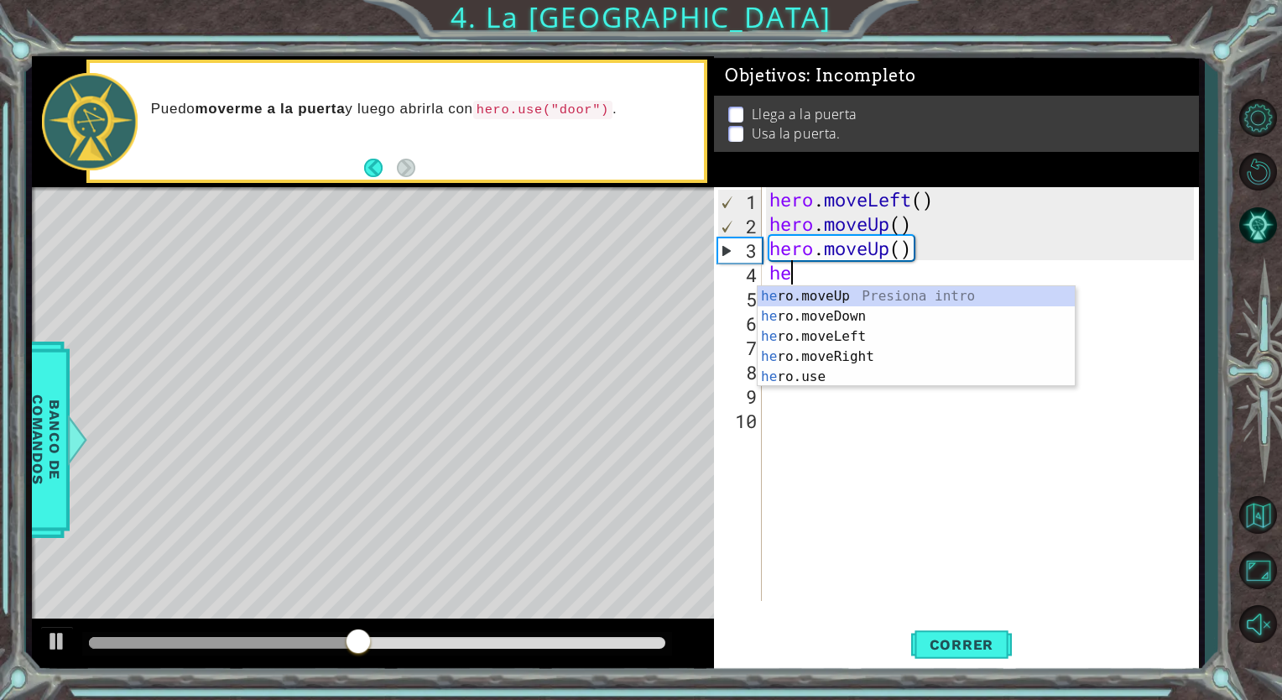
scroll to position [0, 0]
type textarea "h"
type textarea "hero.moveUp()"
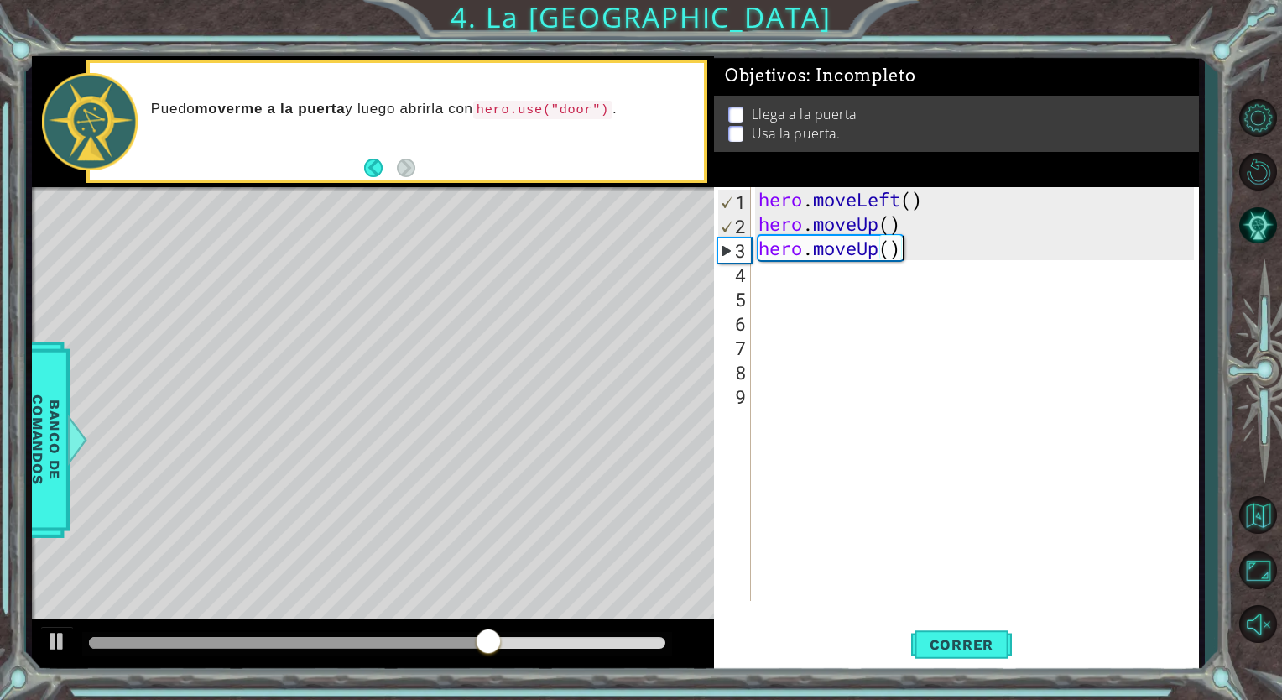
click at [769, 281] on div "hero . moveLeft ( ) hero . moveUp ( ) hero . moveUp ( )" at bounding box center [978, 418] width 447 height 462
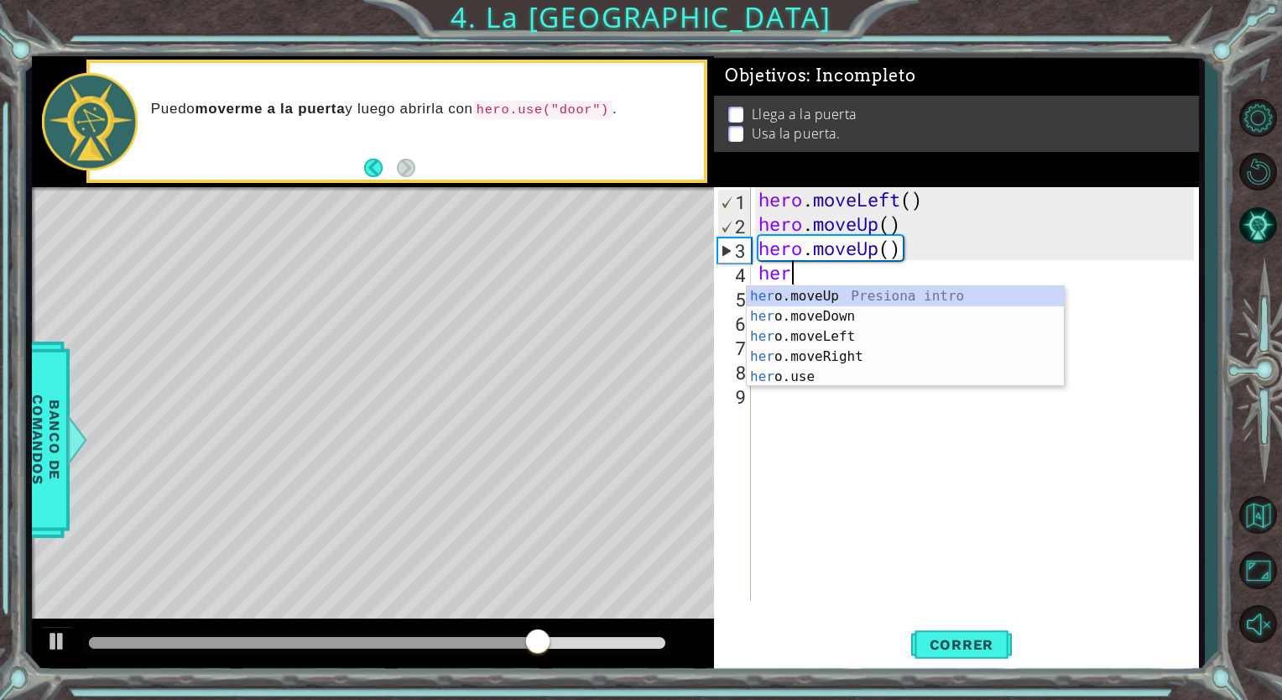
type textarea "hero"
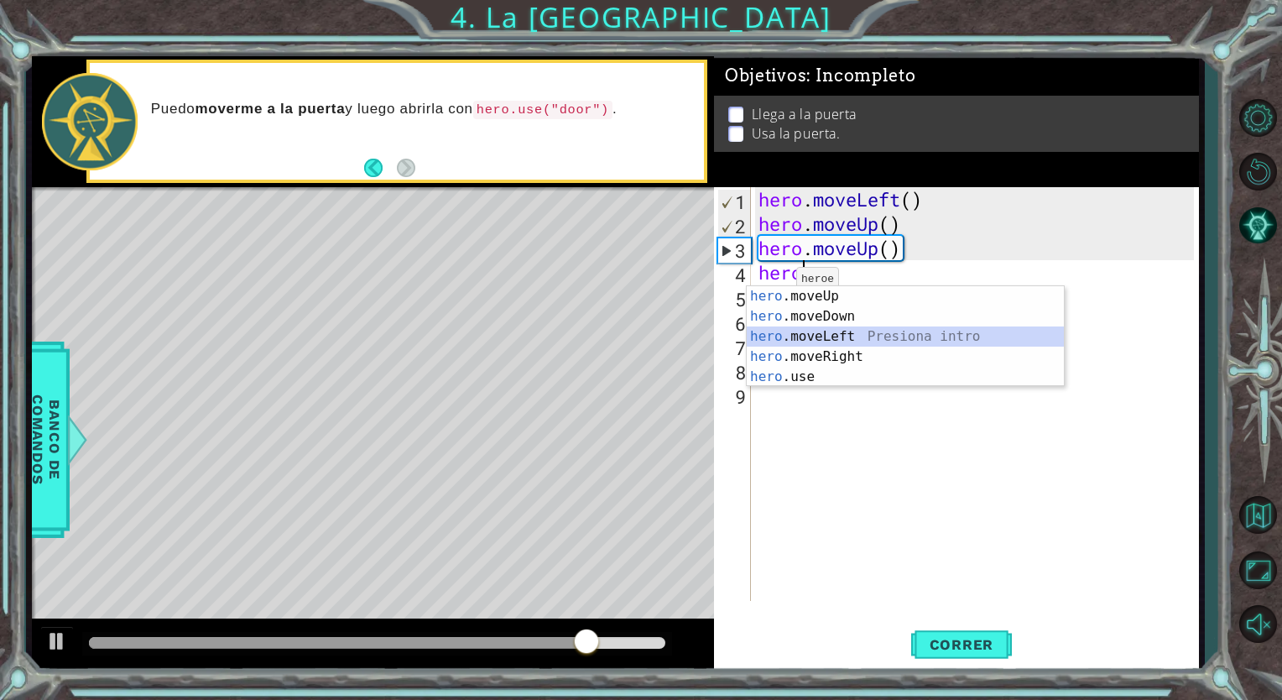
click at [792, 331] on div "hero .moveUp Presiona intro hero .moveDown Presiona intro hero .moveLeft Presio…" at bounding box center [905, 356] width 317 height 141
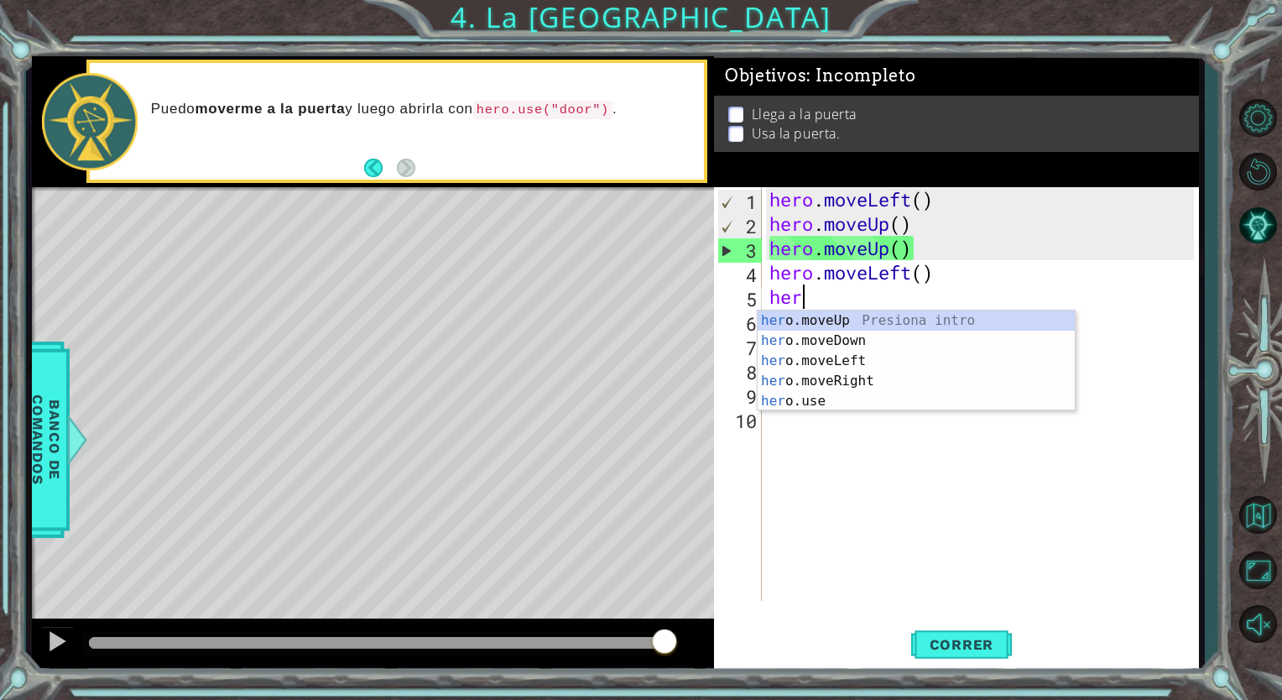
type textarea "hero"
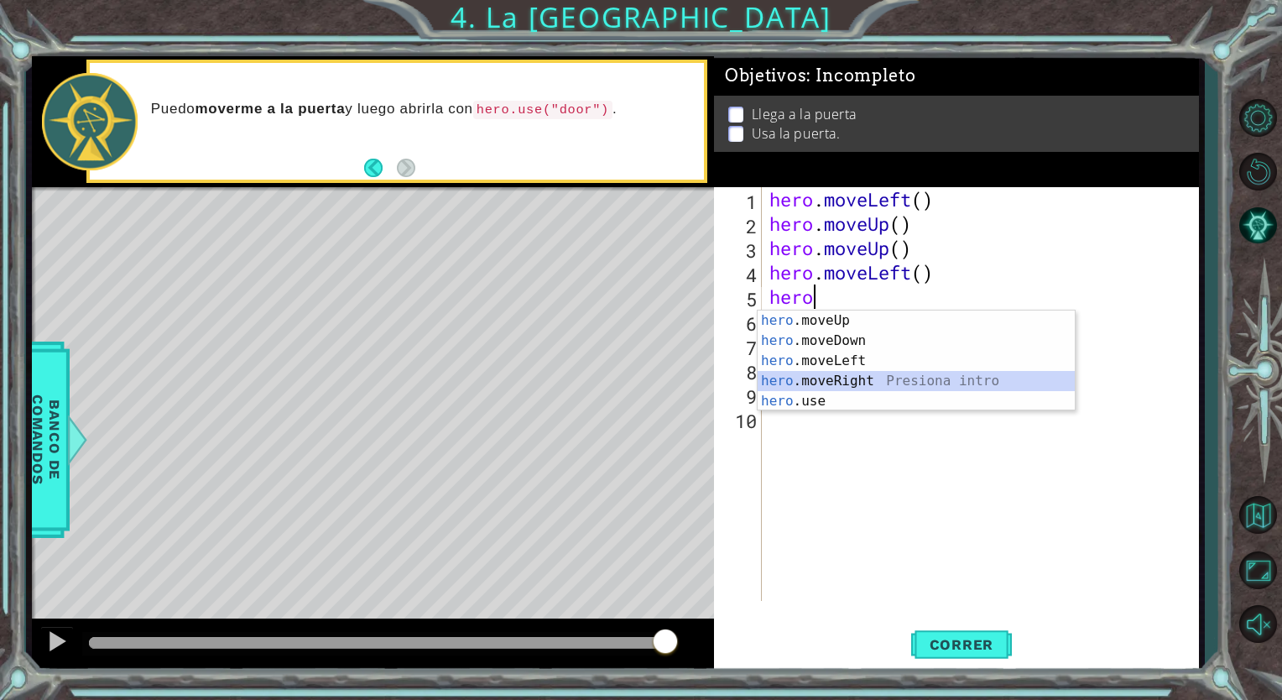
click at [897, 377] on div "hero .moveUp Presiona intro hero .moveDown Presiona intro hero .moveLeft Presio…" at bounding box center [915, 380] width 317 height 141
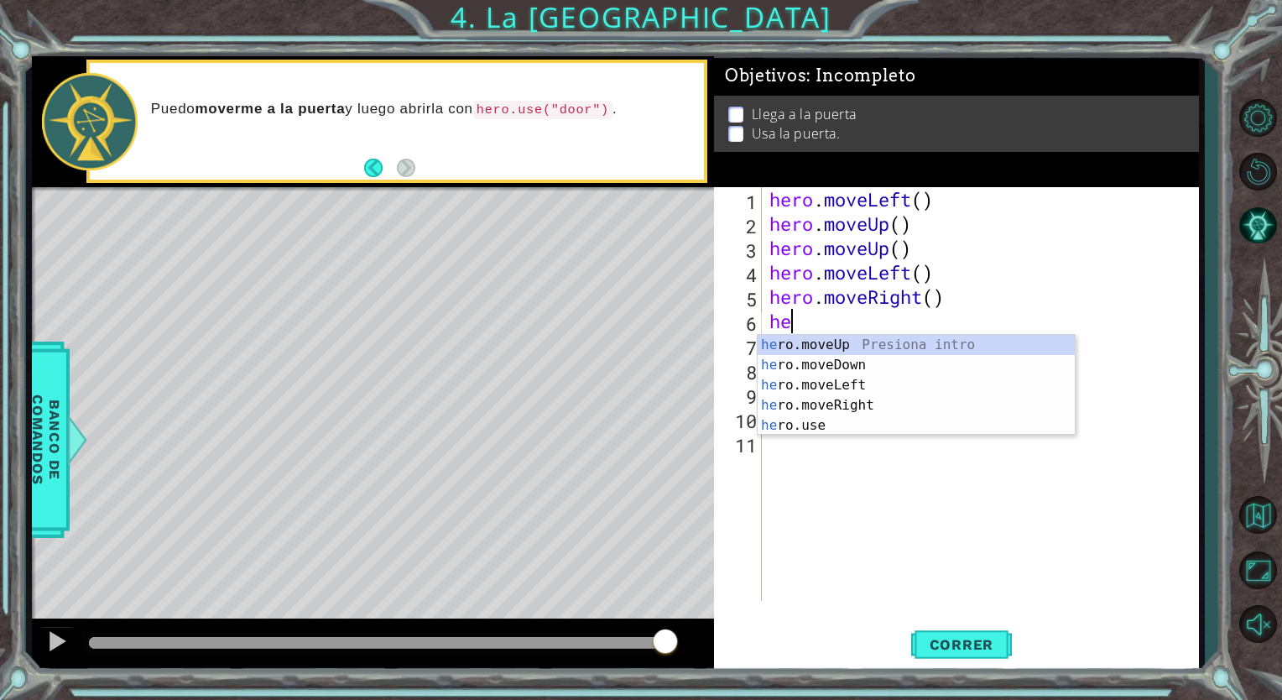
type textarea "her"
click at [809, 343] on div "her o.moveUp Presiona intro her o.moveDown Presiona intro her o.moveLeft Presio…" at bounding box center [915, 405] width 317 height 141
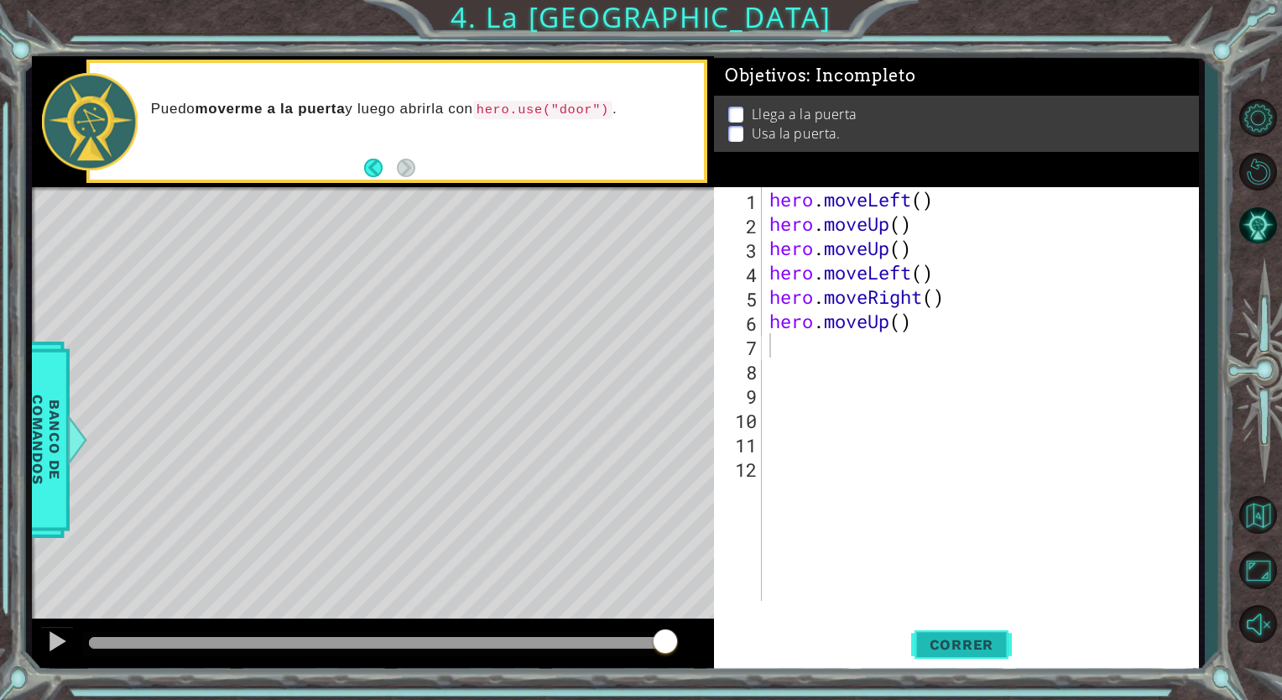
click at [963, 633] on button "Correr" at bounding box center [961, 644] width 101 height 49
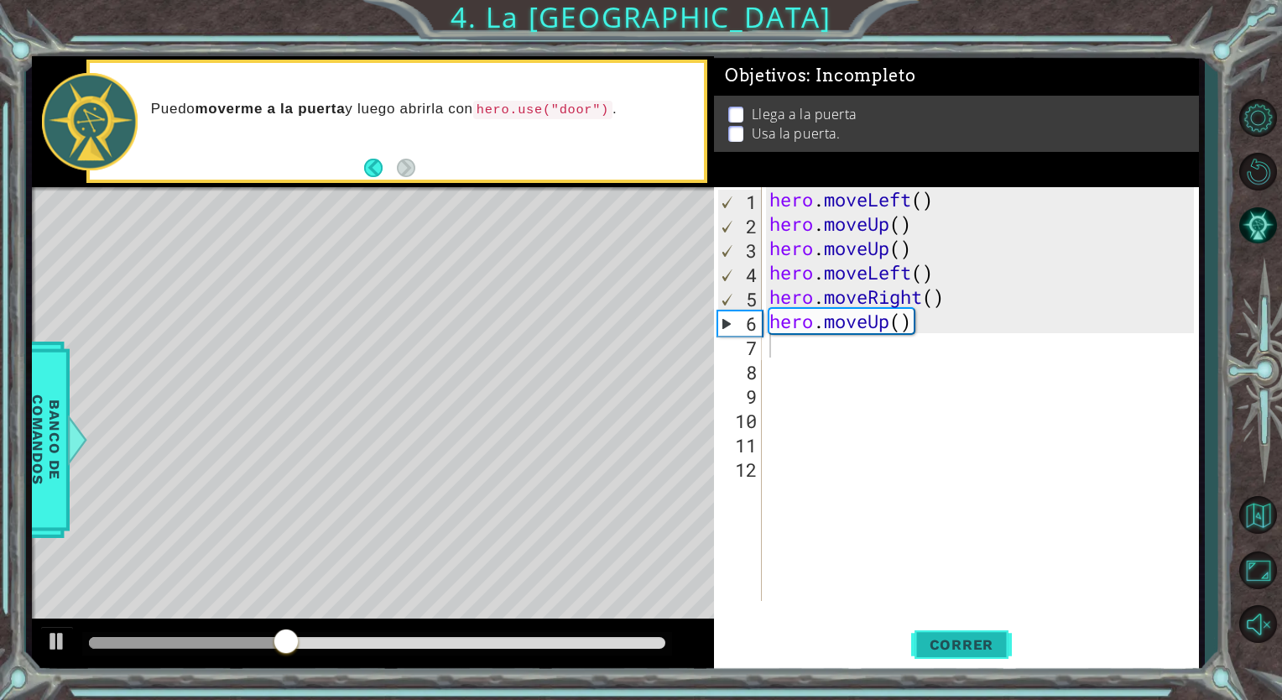
click at [936, 636] on span "Correr" at bounding box center [962, 644] width 98 height 17
click at [920, 325] on div "hero . moveLeft ( ) hero . moveUp ( ) hero . moveUp ( ) hero . moveLeft ( ) her…" at bounding box center [984, 418] width 436 height 462
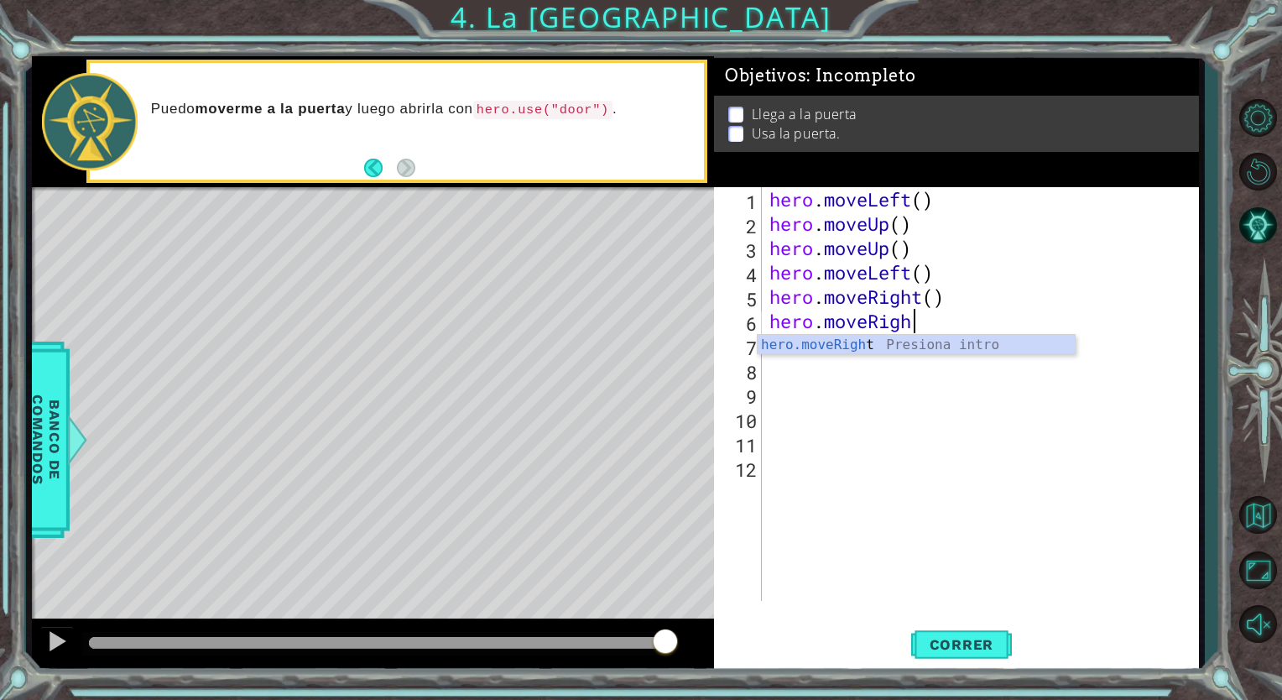
scroll to position [0, 6]
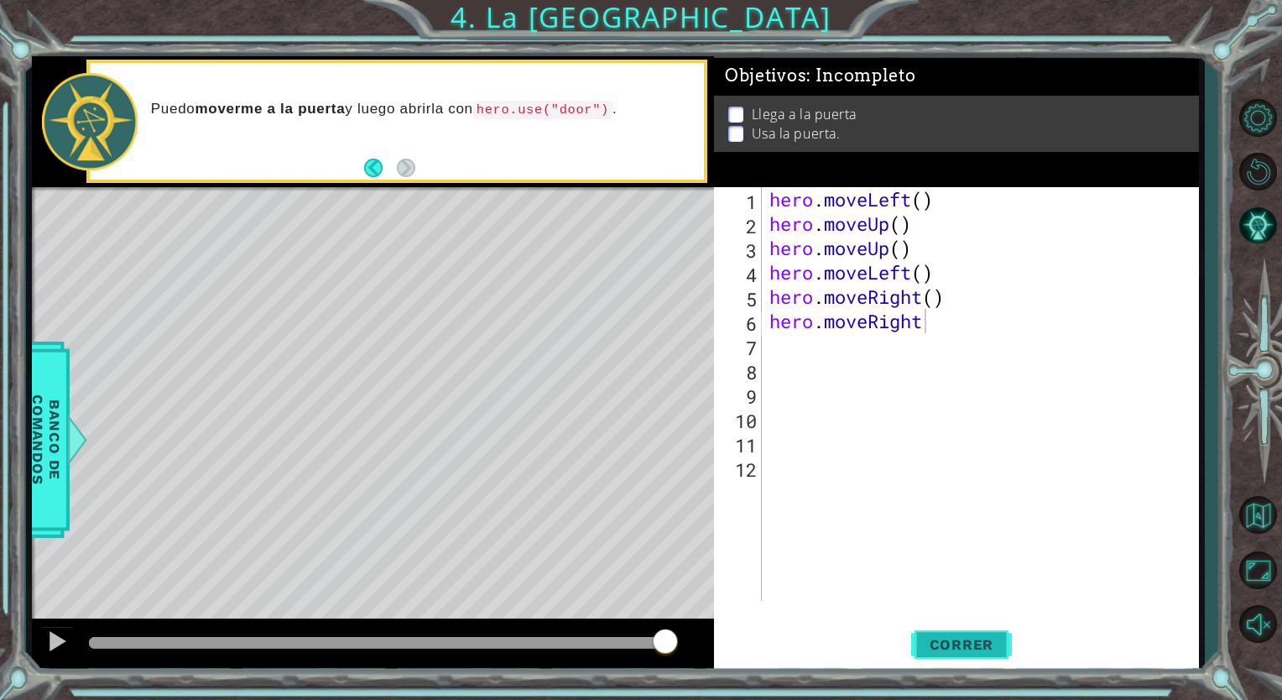
click at [967, 649] on span "Correr" at bounding box center [962, 644] width 98 height 17
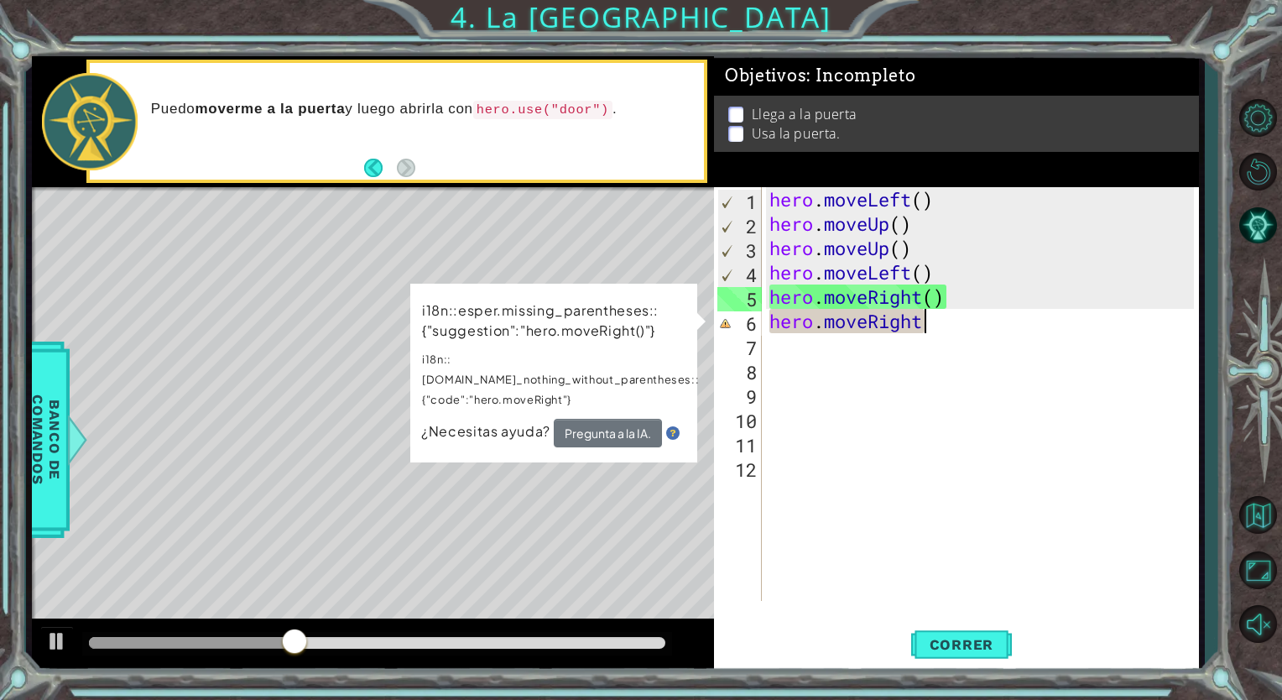
scroll to position [0, 5]
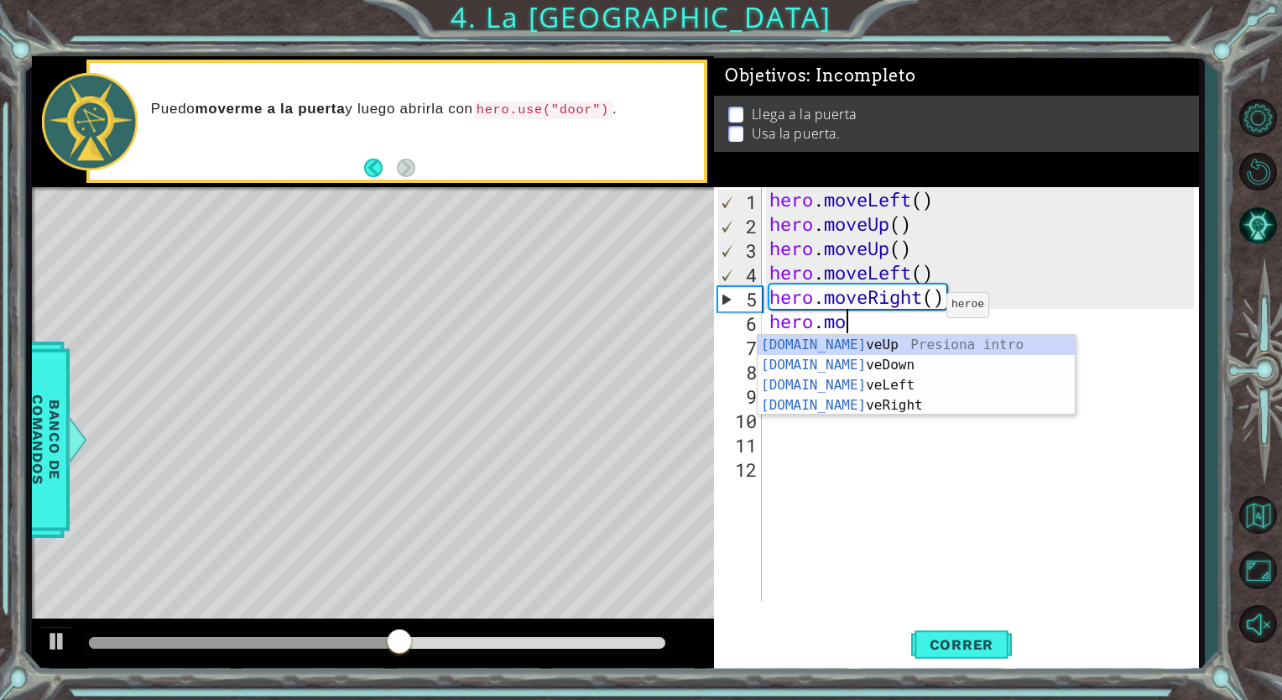
type textarea "hero.m"
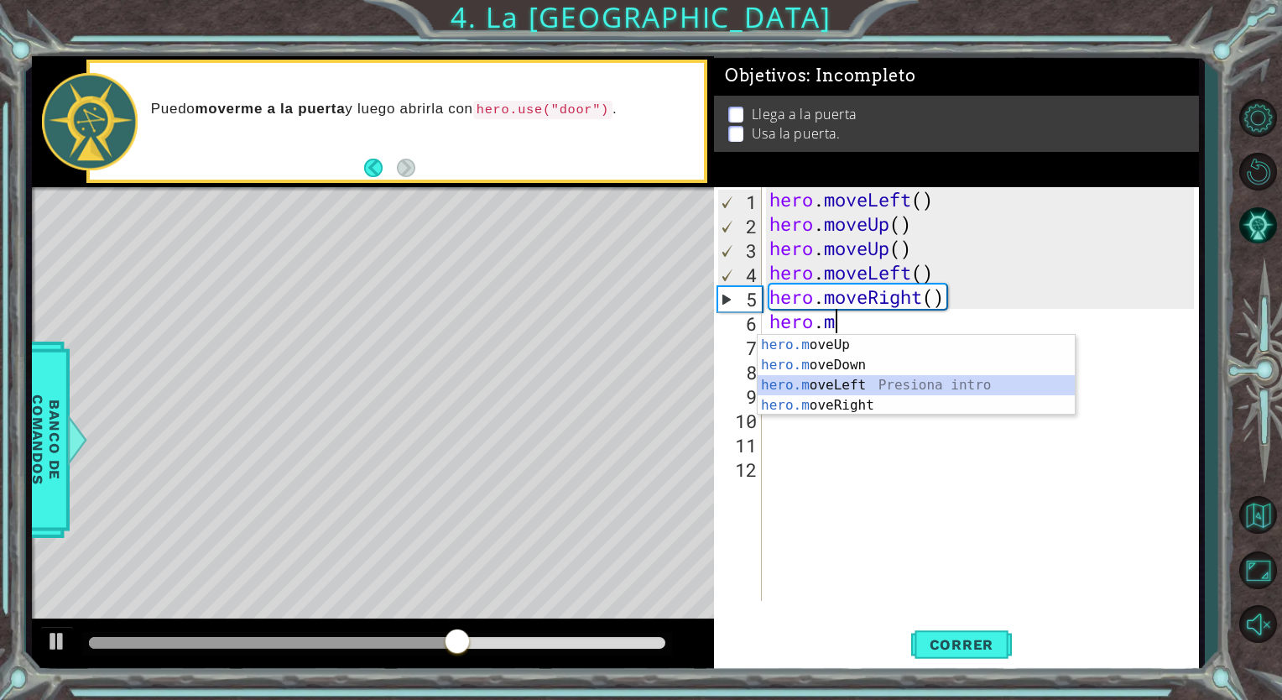
click at [927, 394] on div "hero.m oveUp Presiona intro hero.m oveDown Presiona intro hero.m oveLeft Presio…" at bounding box center [915, 395] width 317 height 121
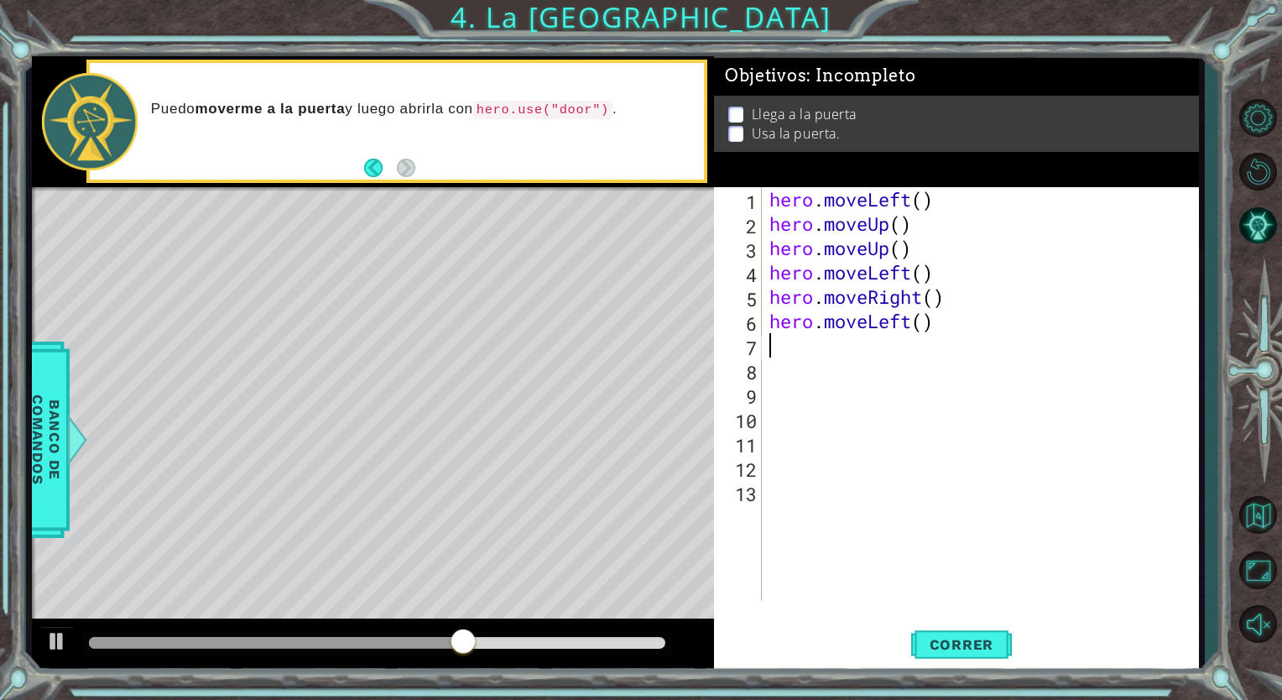
scroll to position [0, 0]
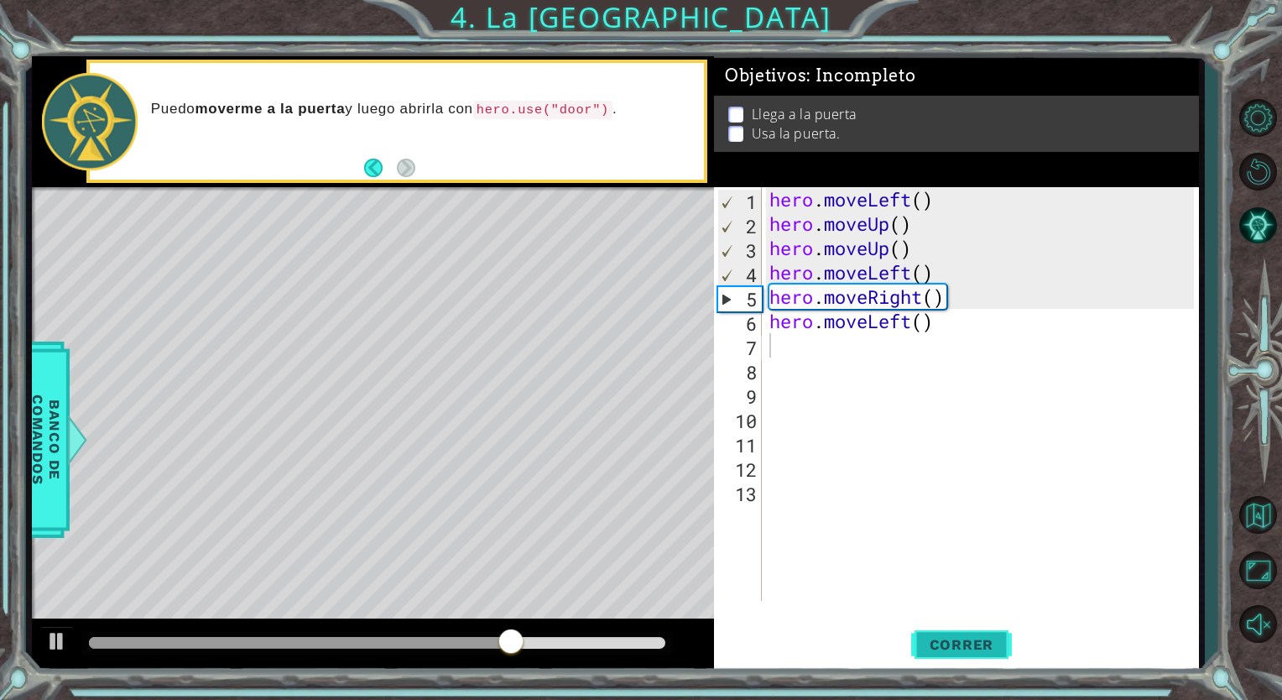
click at [931, 643] on span "Correr" at bounding box center [962, 644] width 98 height 17
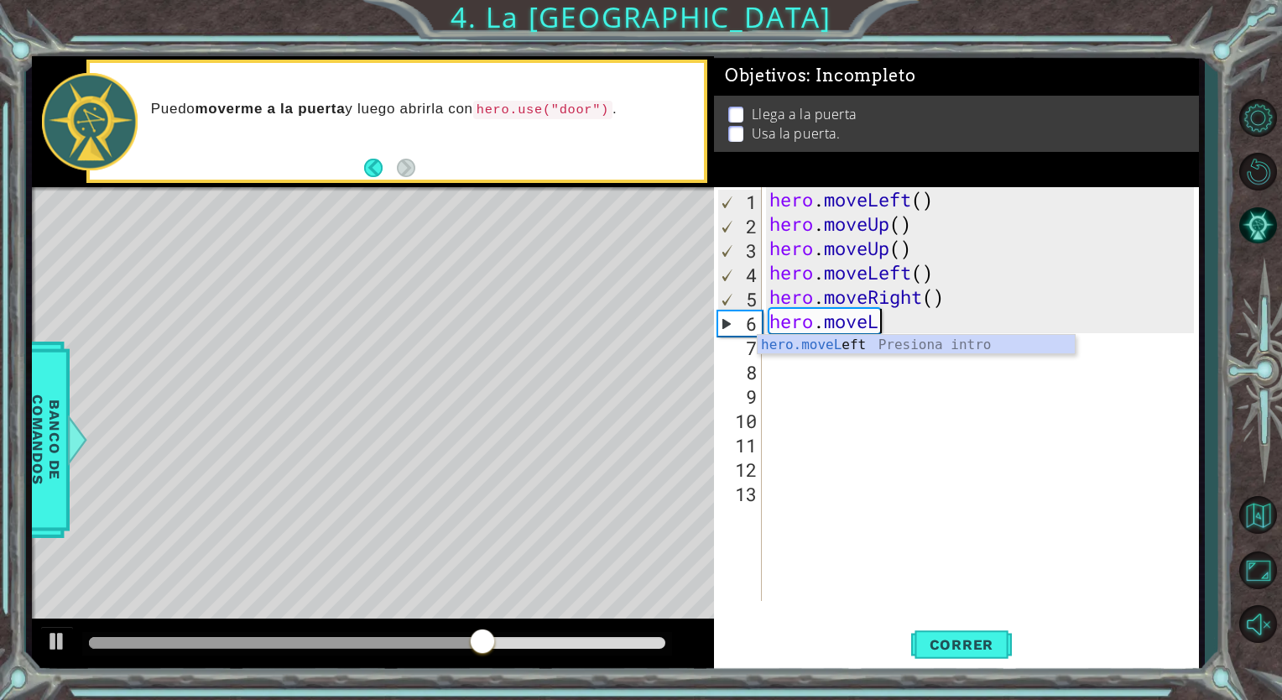
type textarea "hero.move"
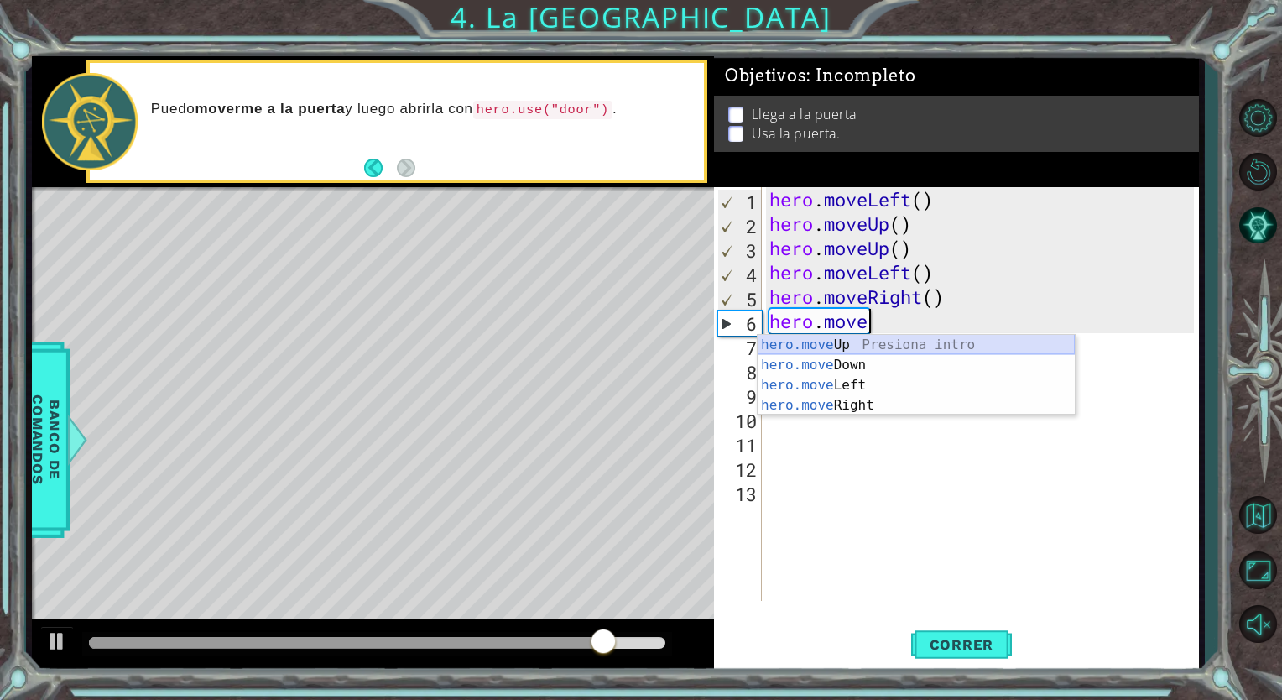
click at [866, 339] on div "hero.move Up Presiona intro hero.move Down Presiona intro hero.move Left Presio…" at bounding box center [915, 395] width 317 height 121
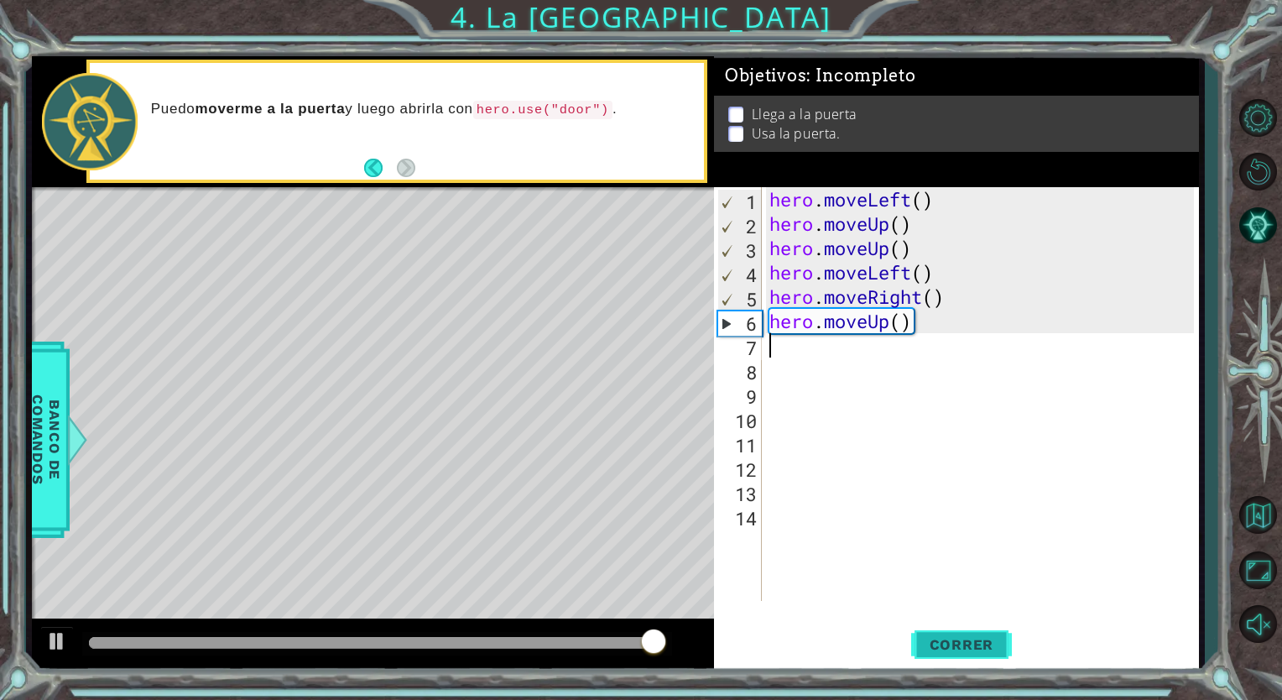
click at [921, 636] on span "Correr" at bounding box center [962, 644] width 98 height 17
click at [903, 321] on div "hero . moveLeft ( ) hero . moveUp ( ) hero . moveUp ( ) hero . moveLeft ( ) her…" at bounding box center [984, 418] width 436 height 462
click at [10, 440] on div "1 ההההההההההההההההההההההההההההההההההההההההההההההההההההההההההההההההההההההההההההה…" at bounding box center [641, 350] width 1282 height 700
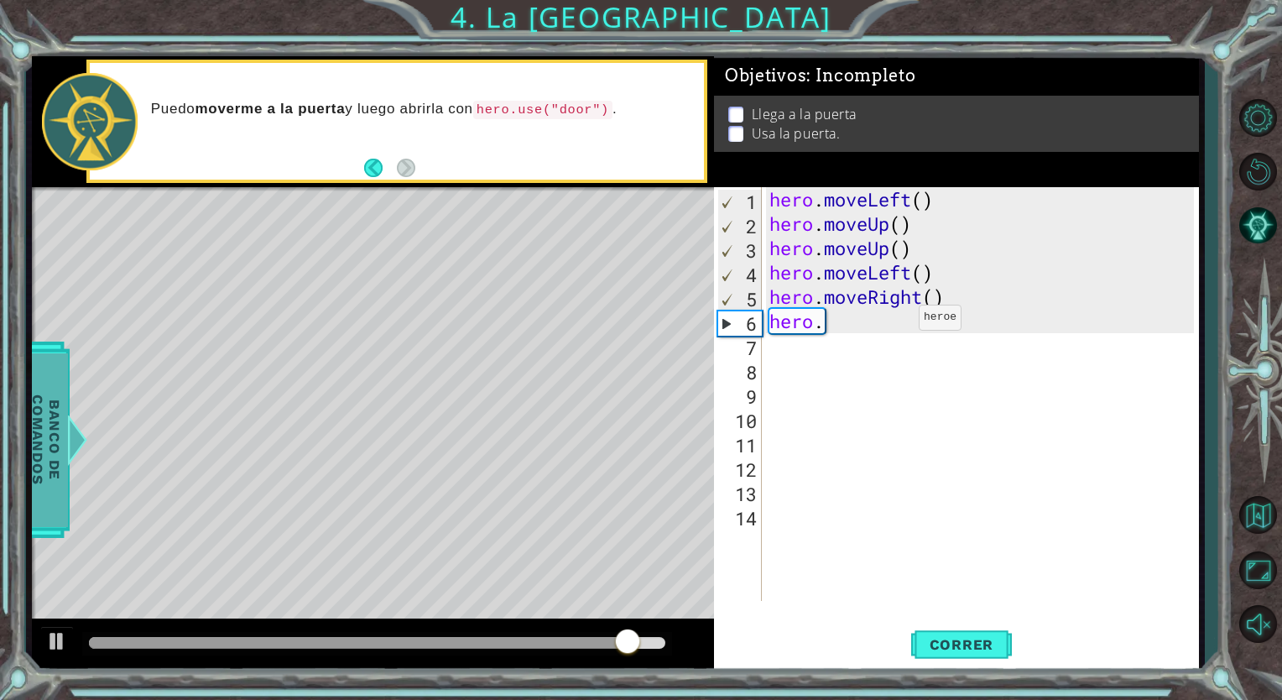
click at [67, 424] on div at bounding box center [71, 439] width 21 height 50
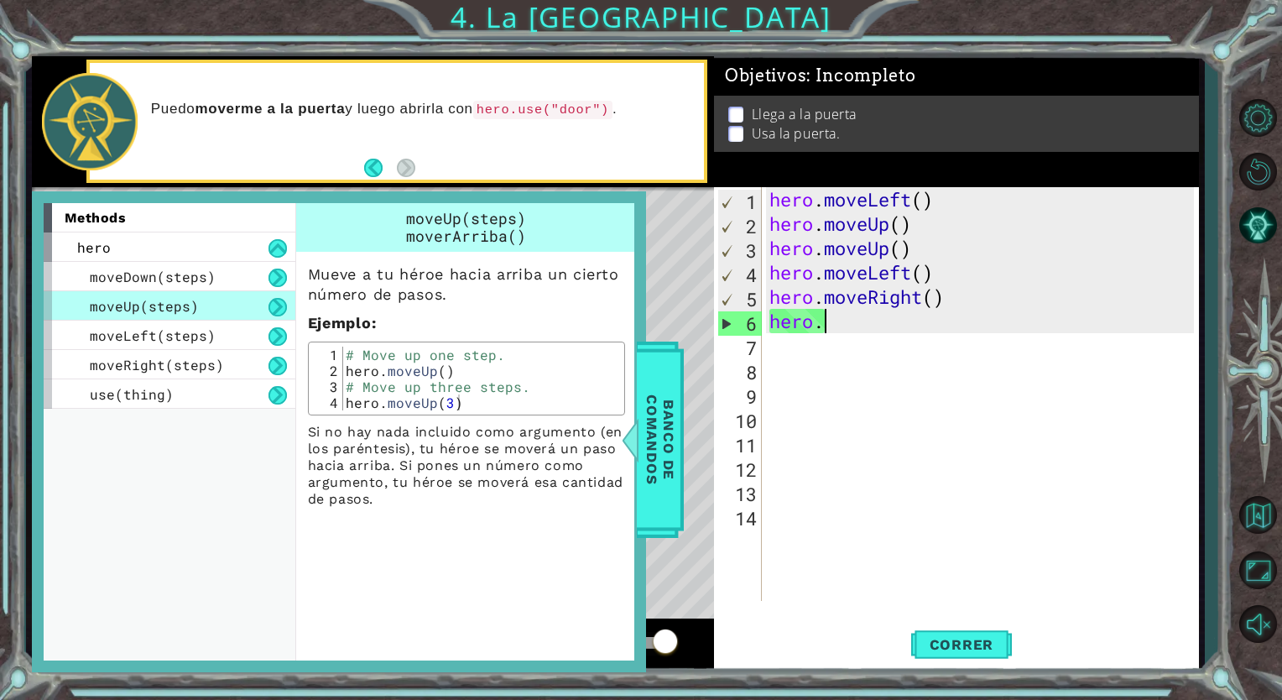
click at [832, 330] on div "hero . moveLeft ( ) hero . moveUp ( ) hero . moveUp ( ) hero . moveLeft ( ) her…" at bounding box center [984, 418] width 436 height 462
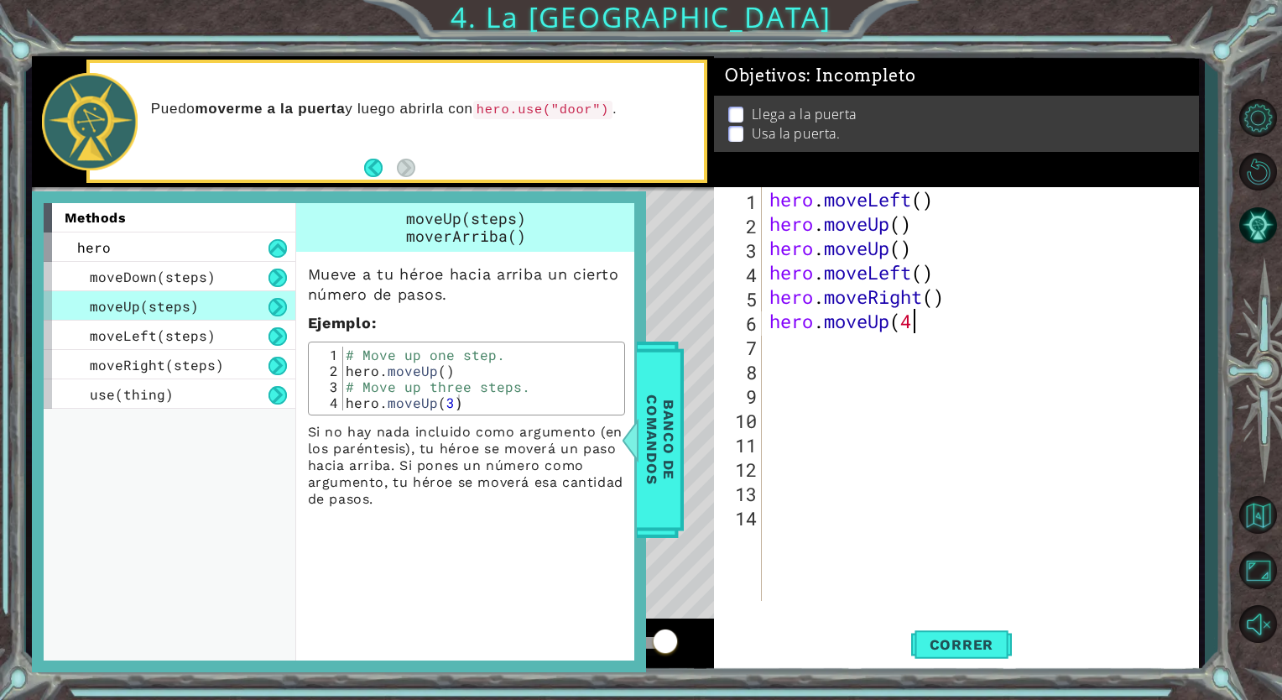
scroll to position [0, 6]
click at [940, 631] on button "Correr" at bounding box center [961, 644] width 101 height 49
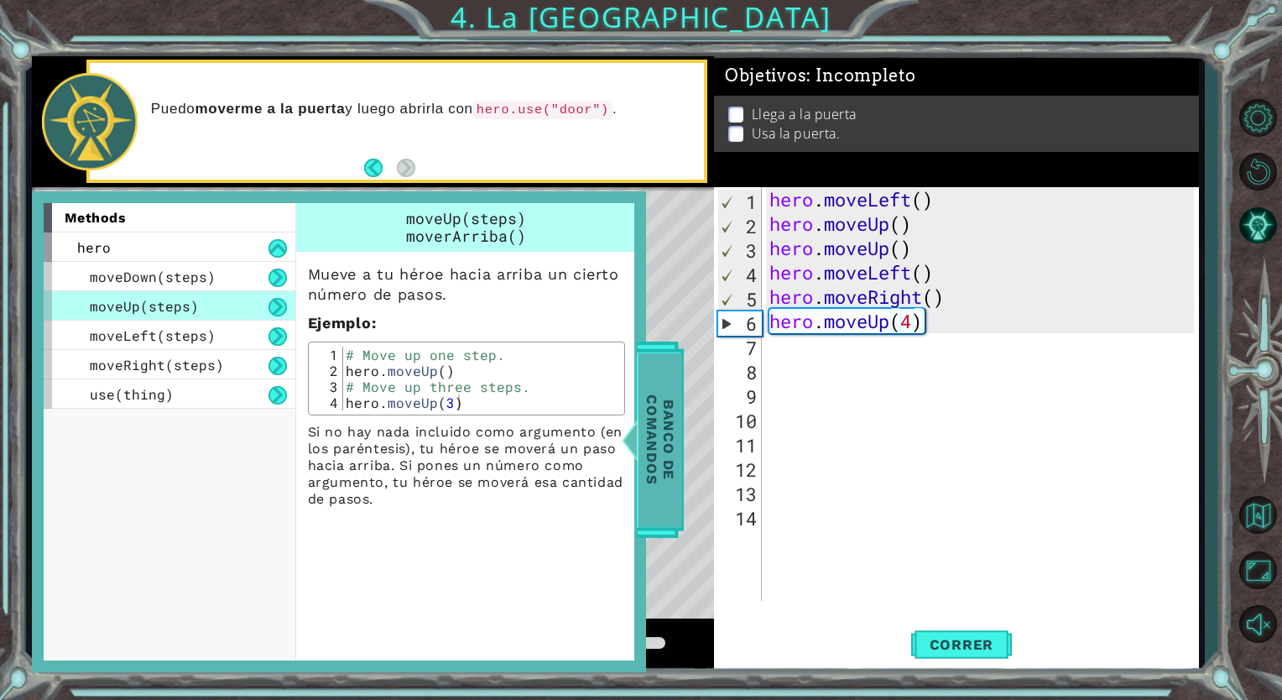
click at [652, 447] on span "Banco de comandos" at bounding box center [660, 440] width 44 height 174
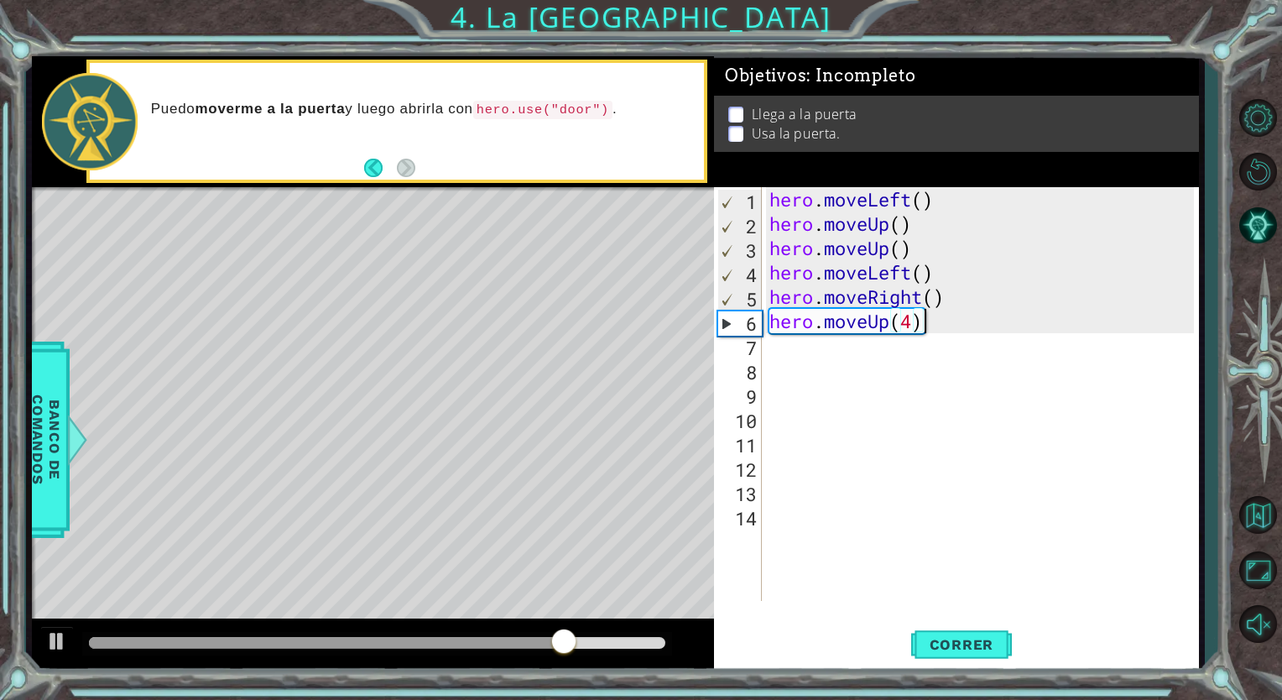
click at [721, 322] on div "6" at bounding box center [740, 323] width 44 height 24
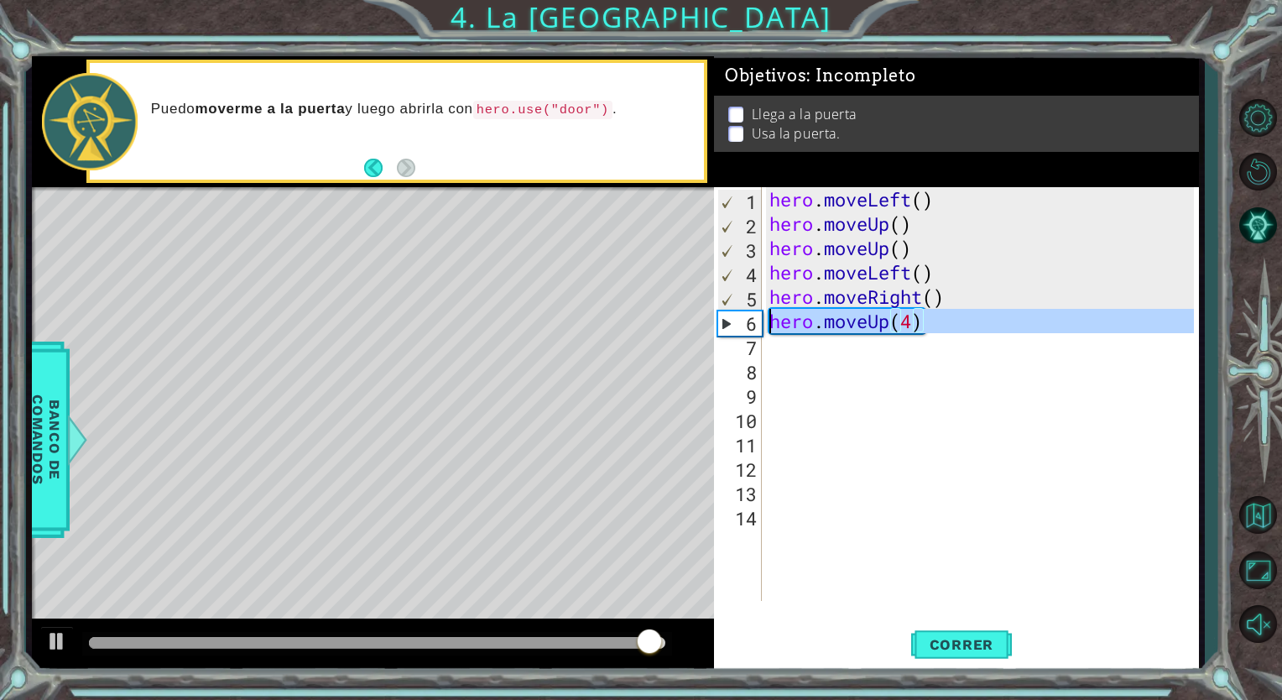
click at [721, 322] on div "6" at bounding box center [740, 323] width 44 height 24
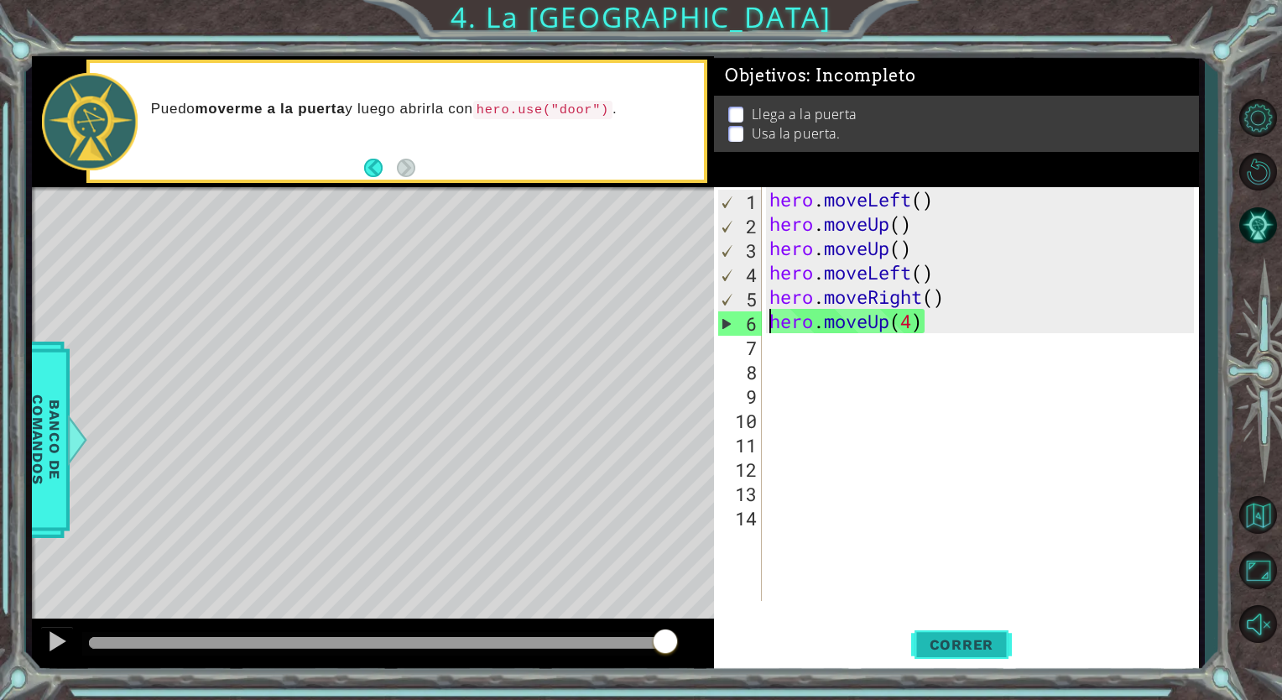
click at [986, 634] on button "Correr" at bounding box center [961, 644] width 101 height 49
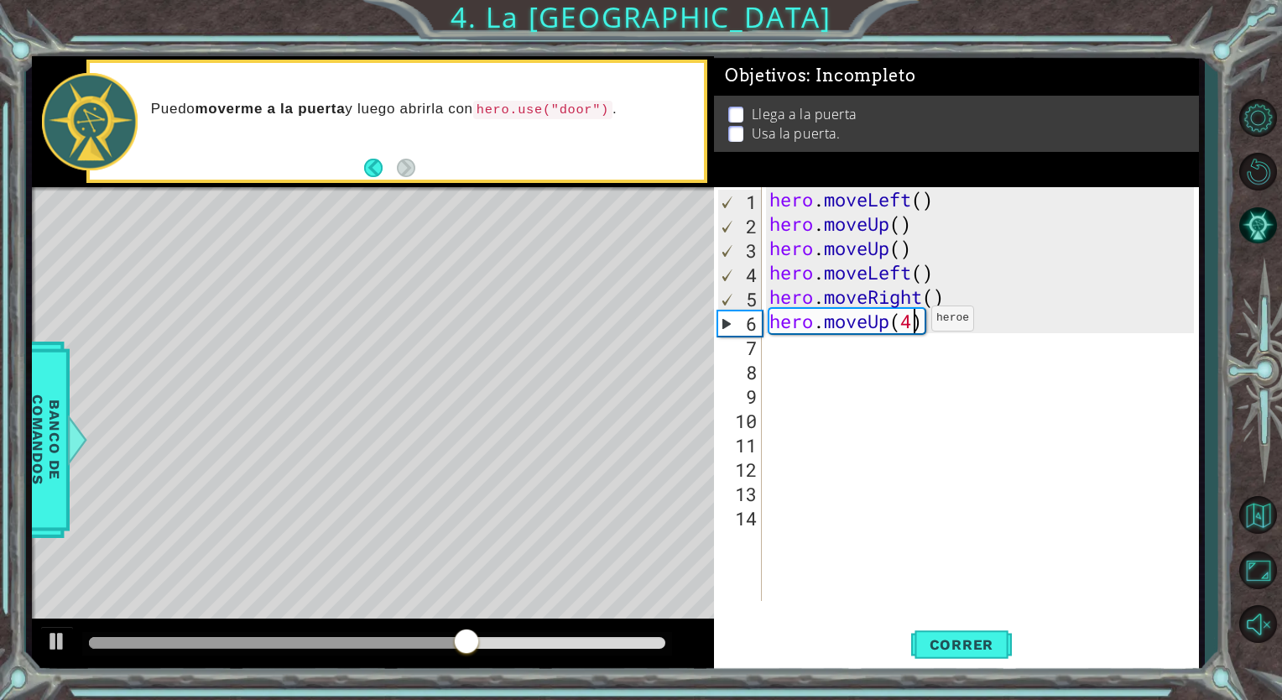
click at [916, 322] on div "hero . moveLeft ( ) hero . moveUp ( ) hero . moveUp ( ) hero . moveLeft ( ) her…" at bounding box center [984, 418] width 436 height 462
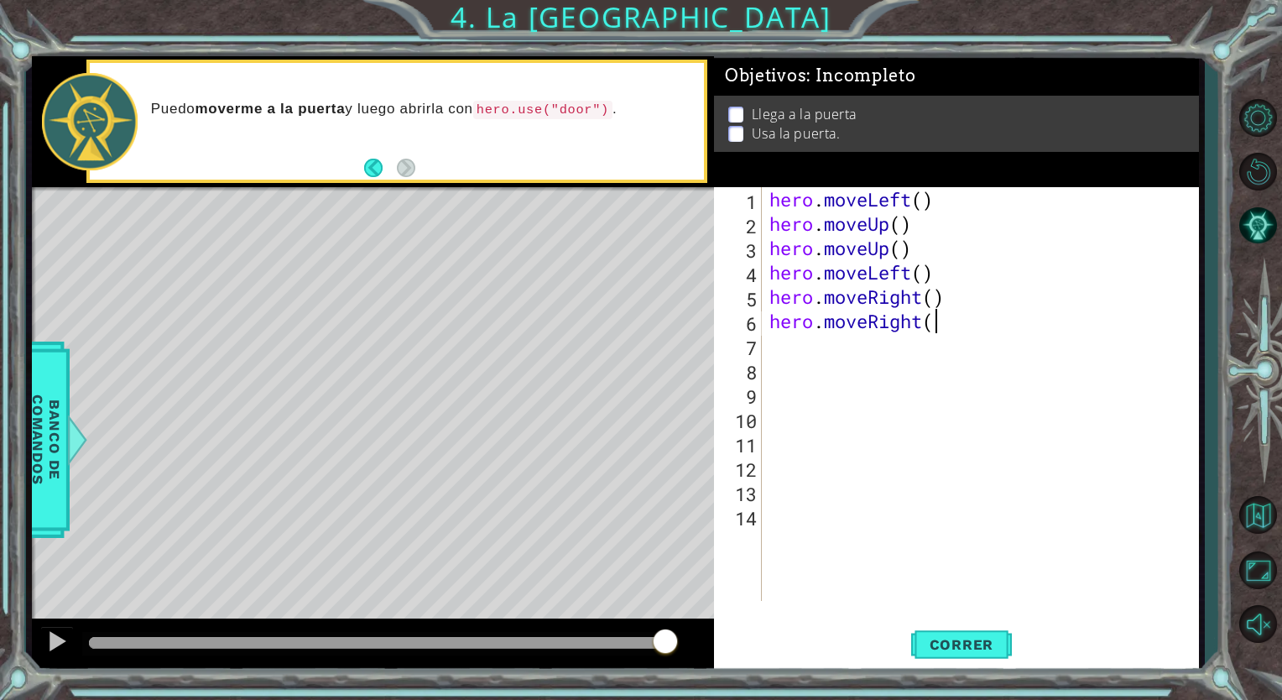
scroll to position [0, 7]
click at [941, 635] on button "Correr" at bounding box center [961, 644] width 101 height 49
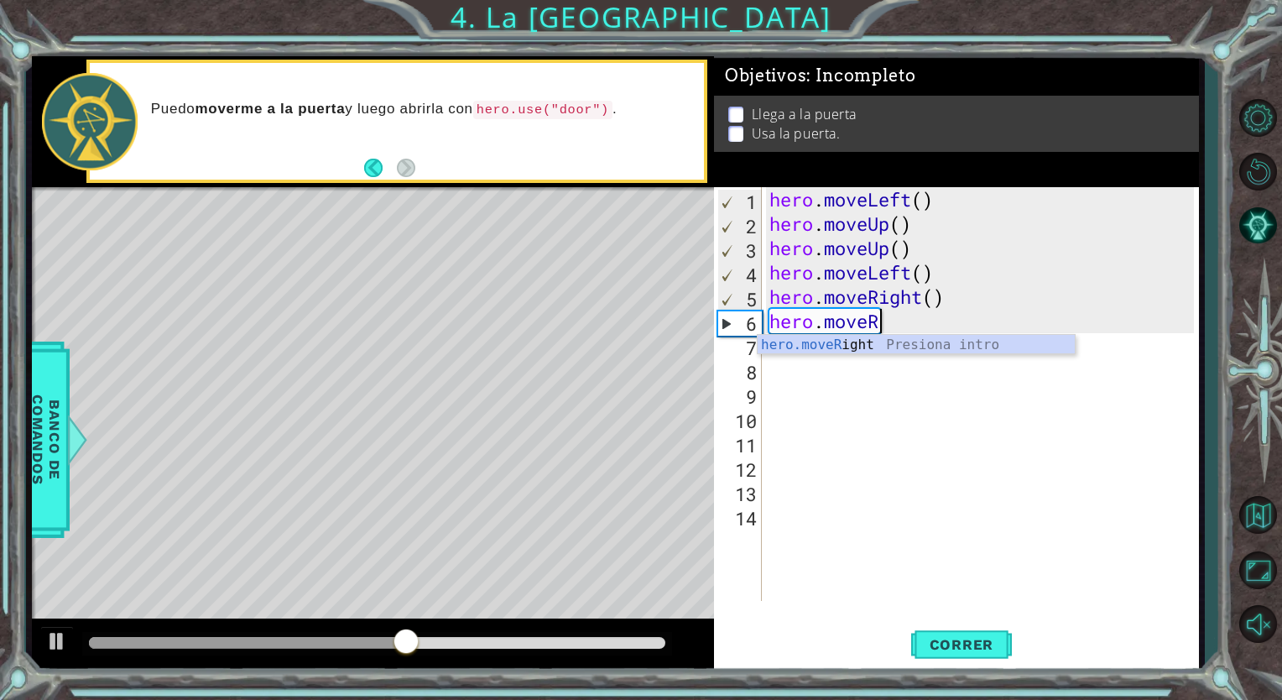
scroll to position [0, 3]
type textarea "hero.moveLeft"
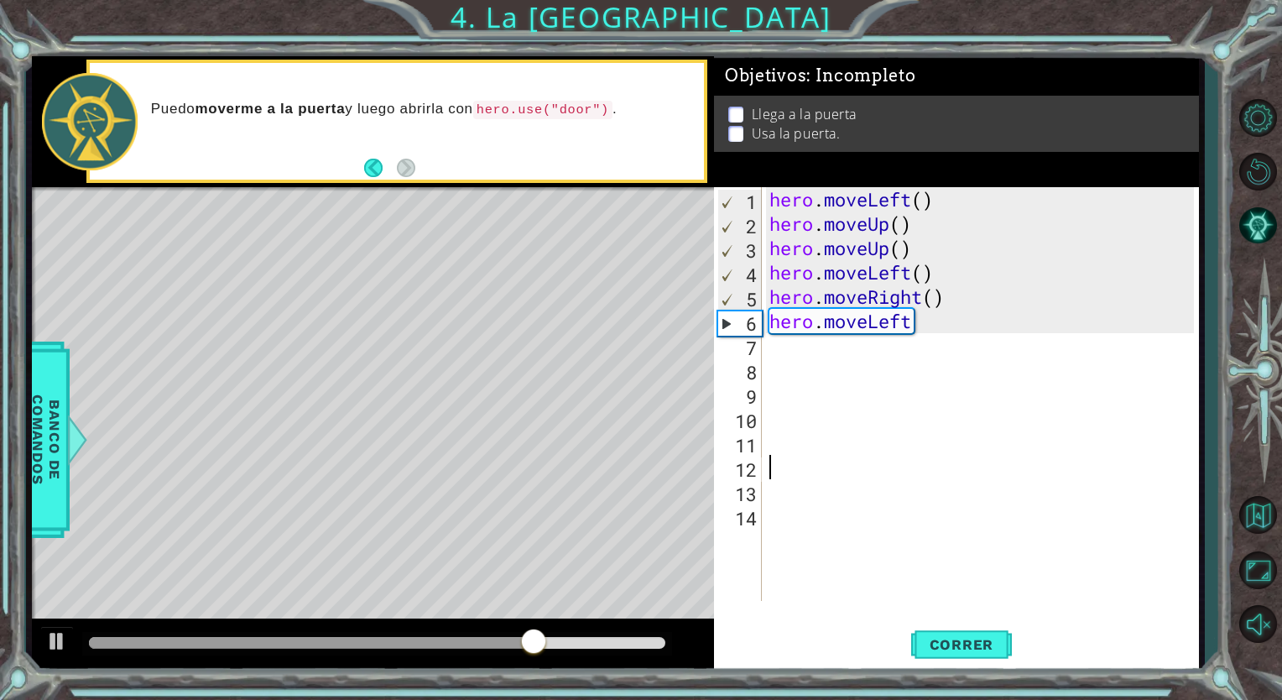
click at [950, 478] on div "hero . moveLeft ( ) hero . moveUp ( ) hero . moveUp ( ) hero . moveLeft ( ) her…" at bounding box center [984, 418] width 436 height 462
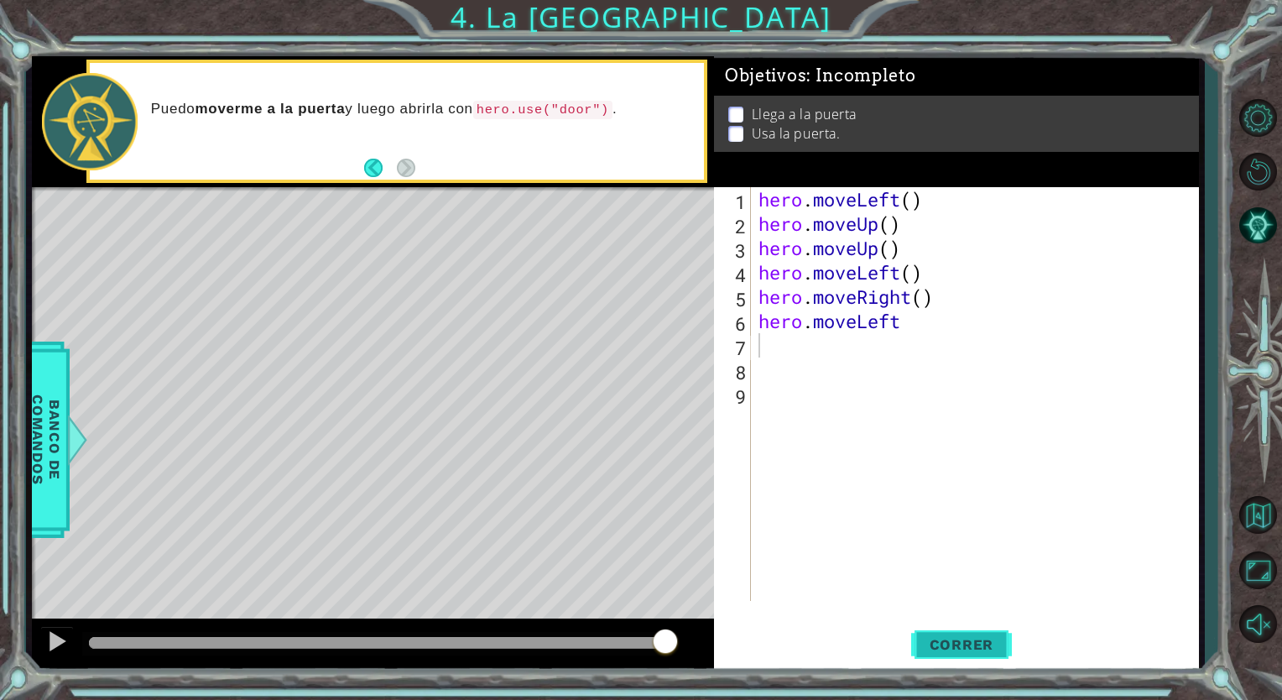
click at [933, 632] on button "Correr" at bounding box center [961, 644] width 101 height 49
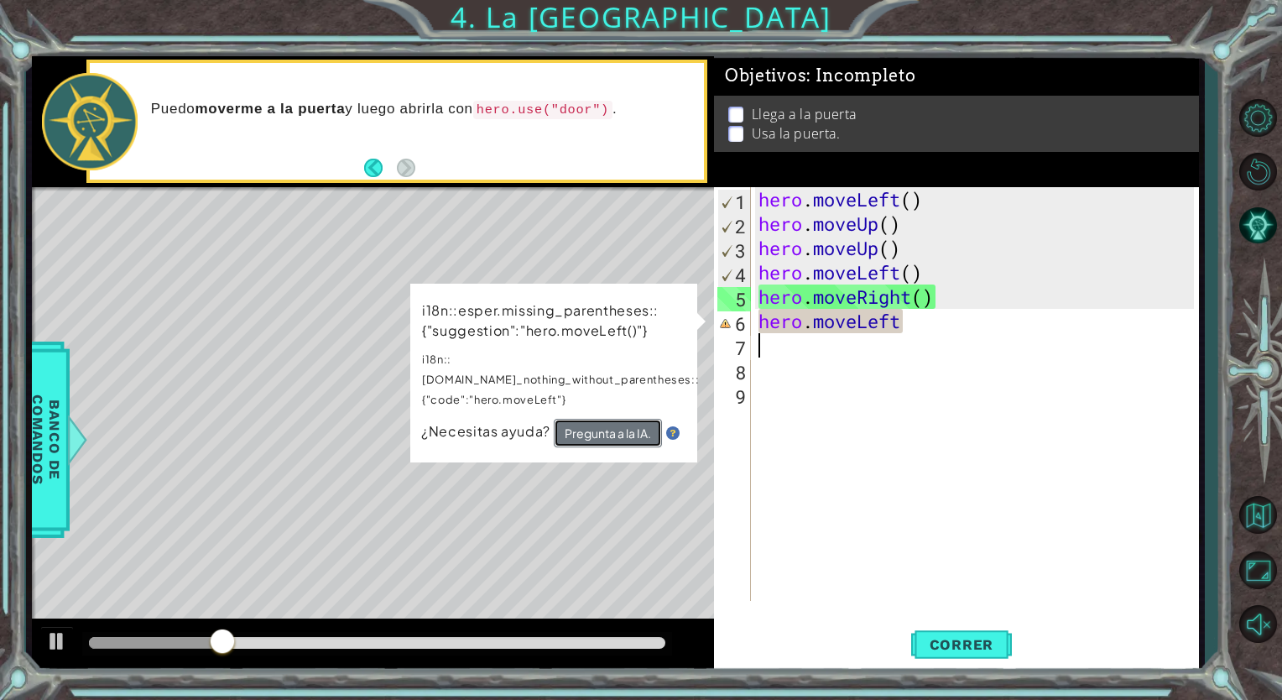
click at [605, 419] on button "Pregunta a la IA." at bounding box center [608, 433] width 108 height 29
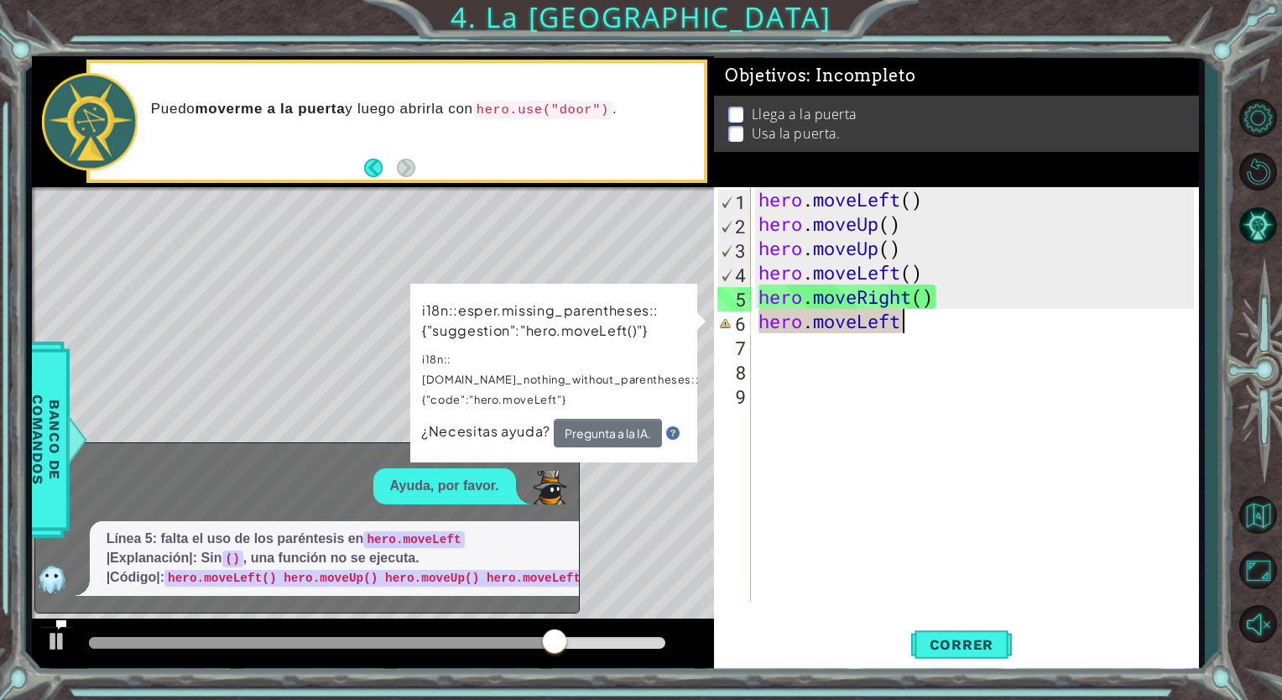
click at [904, 326] on div "hero . moveLeft ( ) hero . moveUp ( ) hero . moveUp ( ) hero . moveLeft ( ) her…" at bounding box center [978, 418] width 447 height 462
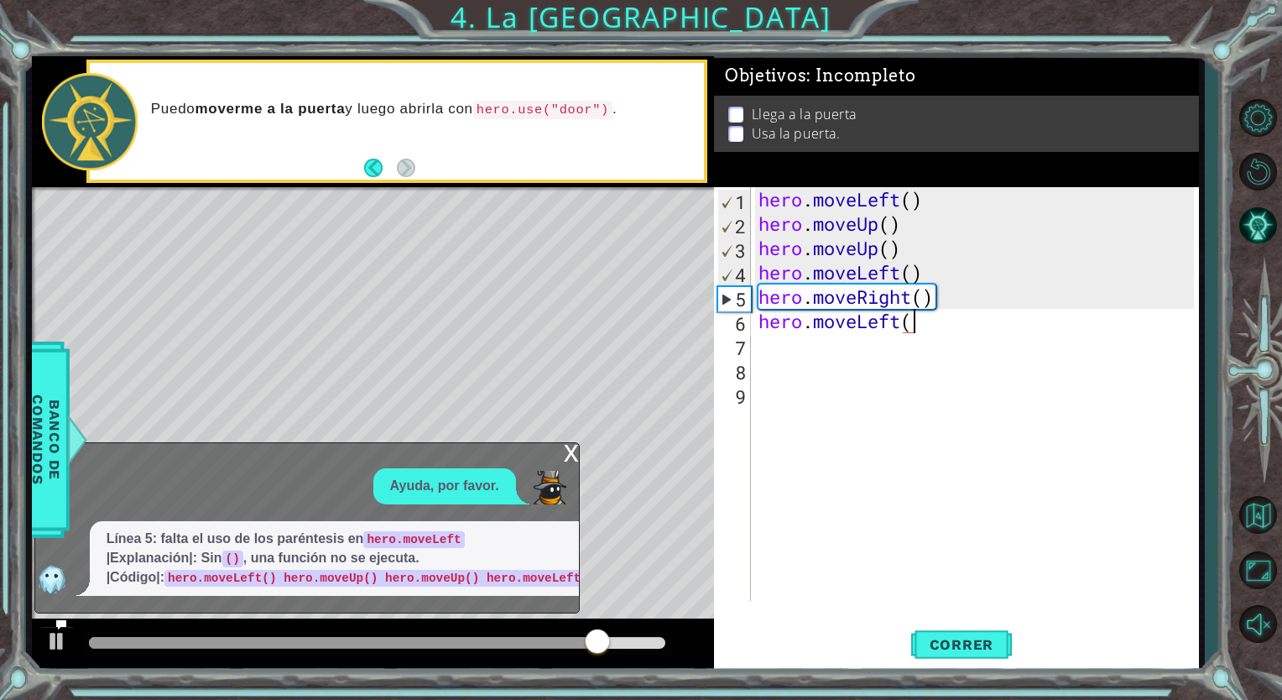
scroll to position [0, 7]
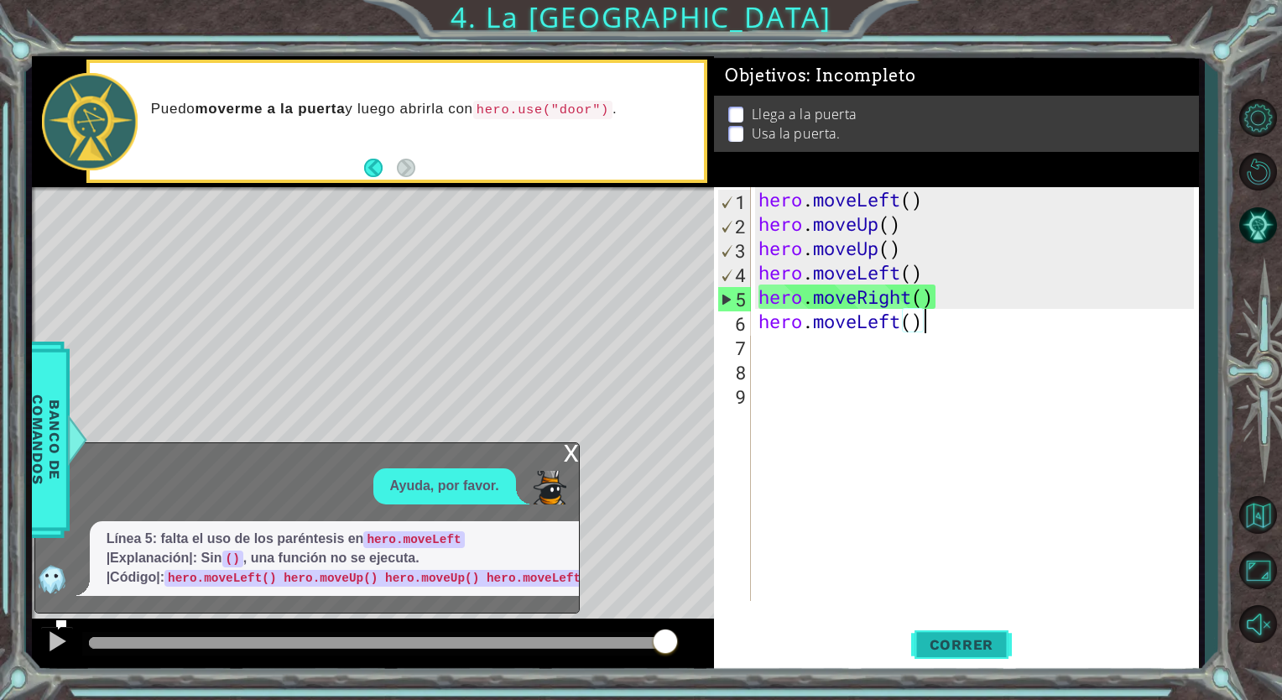
type textarea "hero.moveLeft()"
click at [960, 636] on span "Correr" at bounding box center [962, 644] width 98 height 17
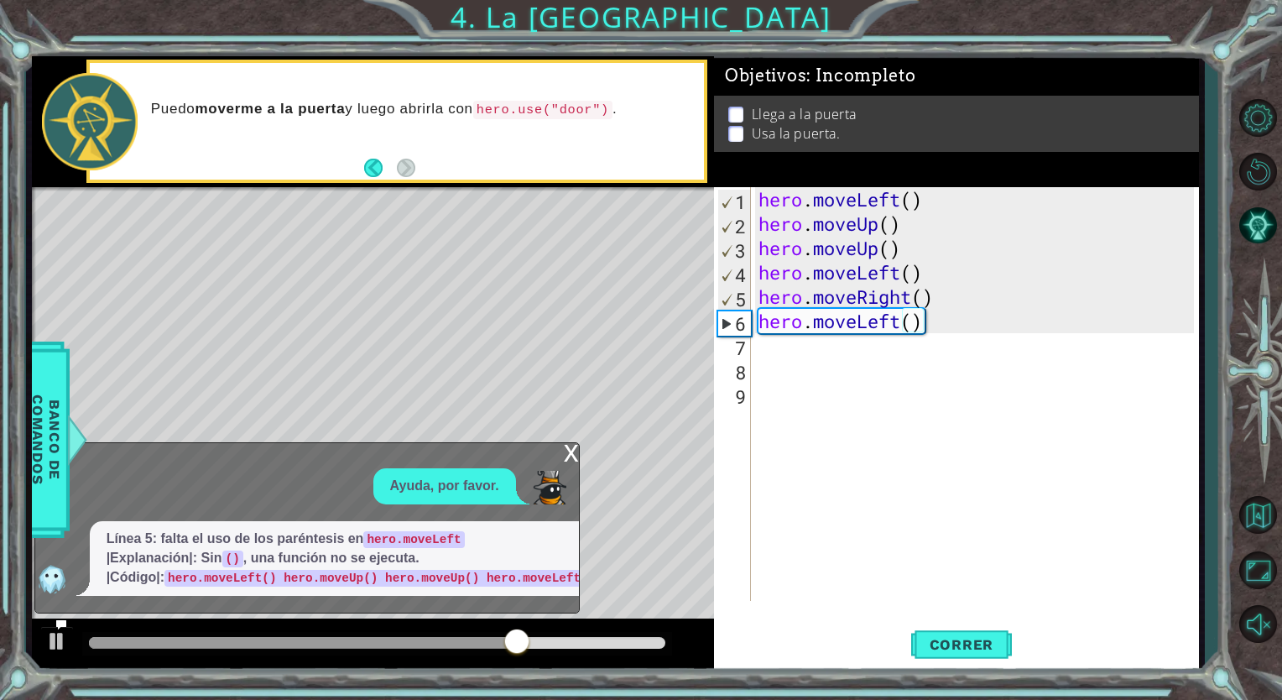
drag, startPoint x: 534, startPoint y: 545, endPoint x: 470, endPoint y: 550, distance: 64.8
click at [470, 550] on p "Línea 5: falta el uso de los paréntesis en hero.moveLeft |Explanación|: Sin () …" at bounding box center [472, 558] width 731 height 58
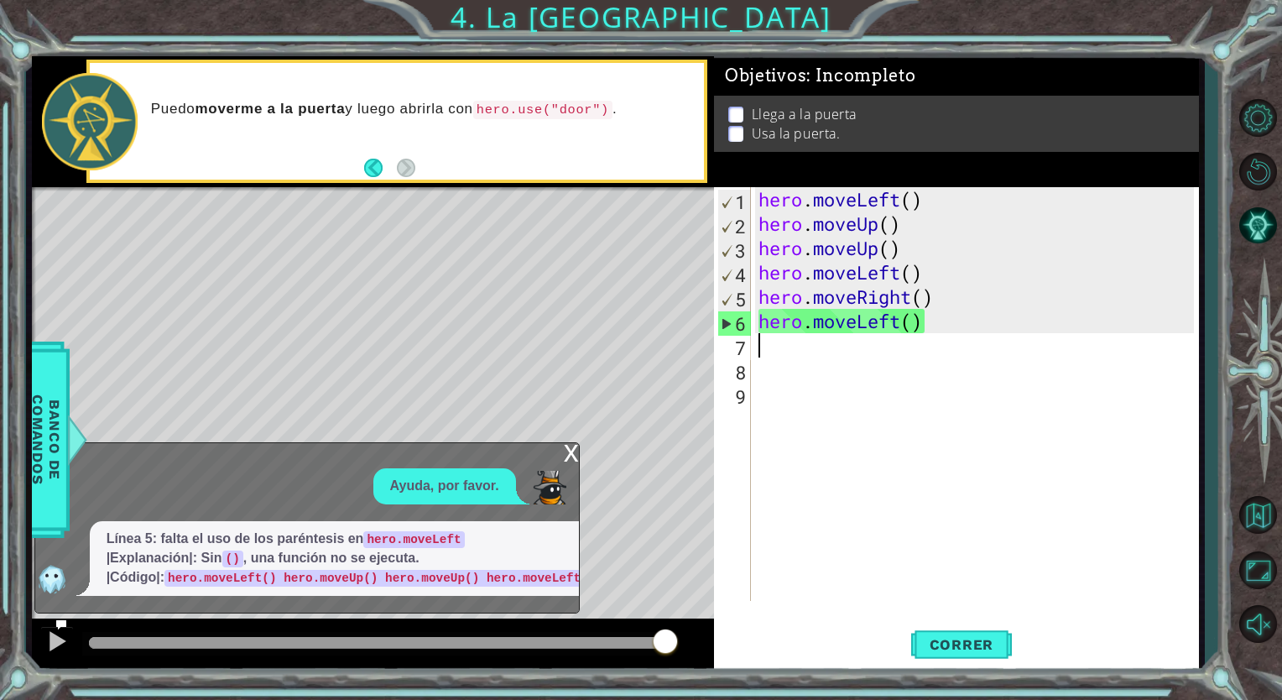
scroll to position [0, 0]
click at [769, 340] on div "hero . moveLeft ( ) hero . moveUp ( ) hero . moveUp ( ) hero . moveLeft ( ) her…" at bounding box center [978, 418] width 447 height 462
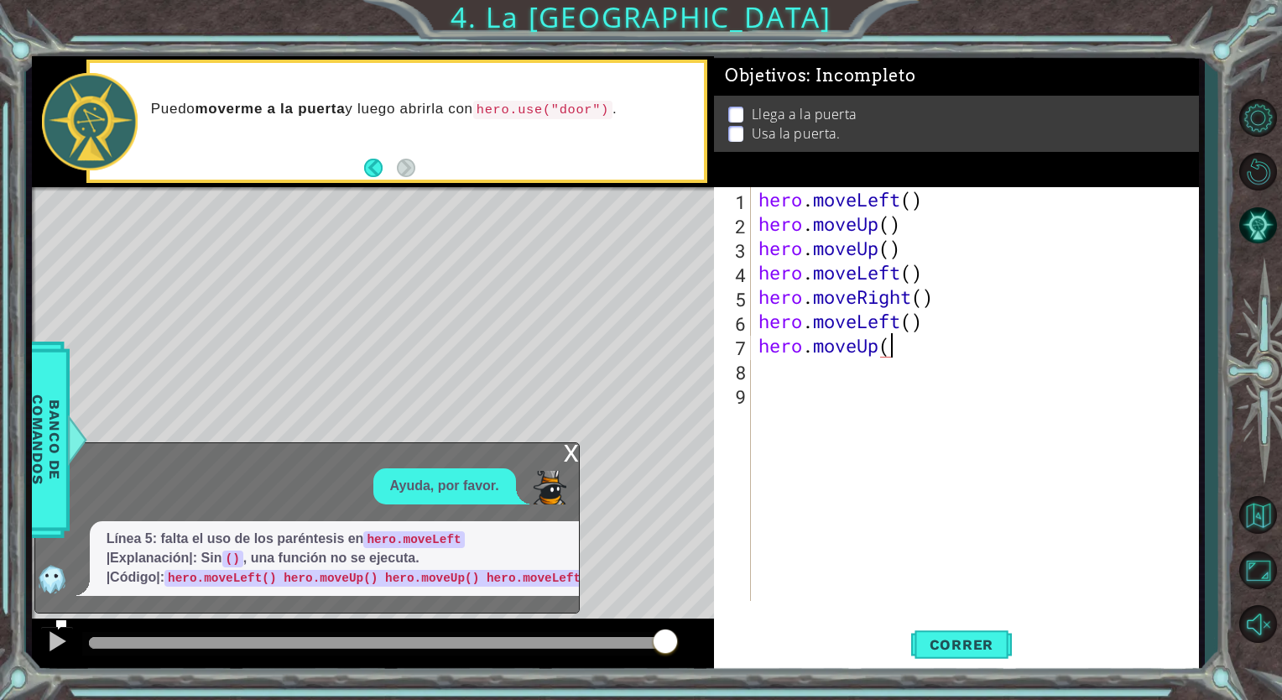
scroll to position [0, 5]
type textarea "hero.moveUp()"
click at [971, 640] on span "Correr" at bounding box center [962, 644] width 98 height 17
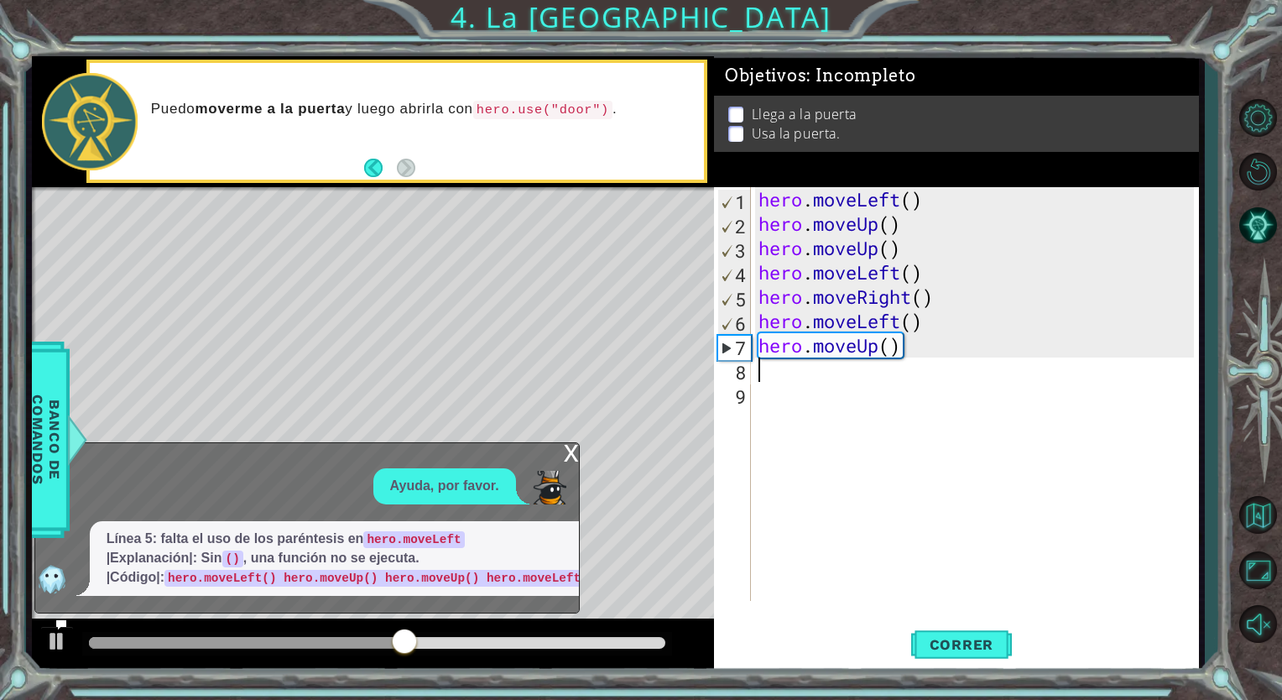
click at [767, 377] on div "hero . moveLeft ( ) hero . moveUp ( ) hero . moveUp ( ) hero . moveLeft ( ) her…" at bounding box center [978, 418] width 447 height 462
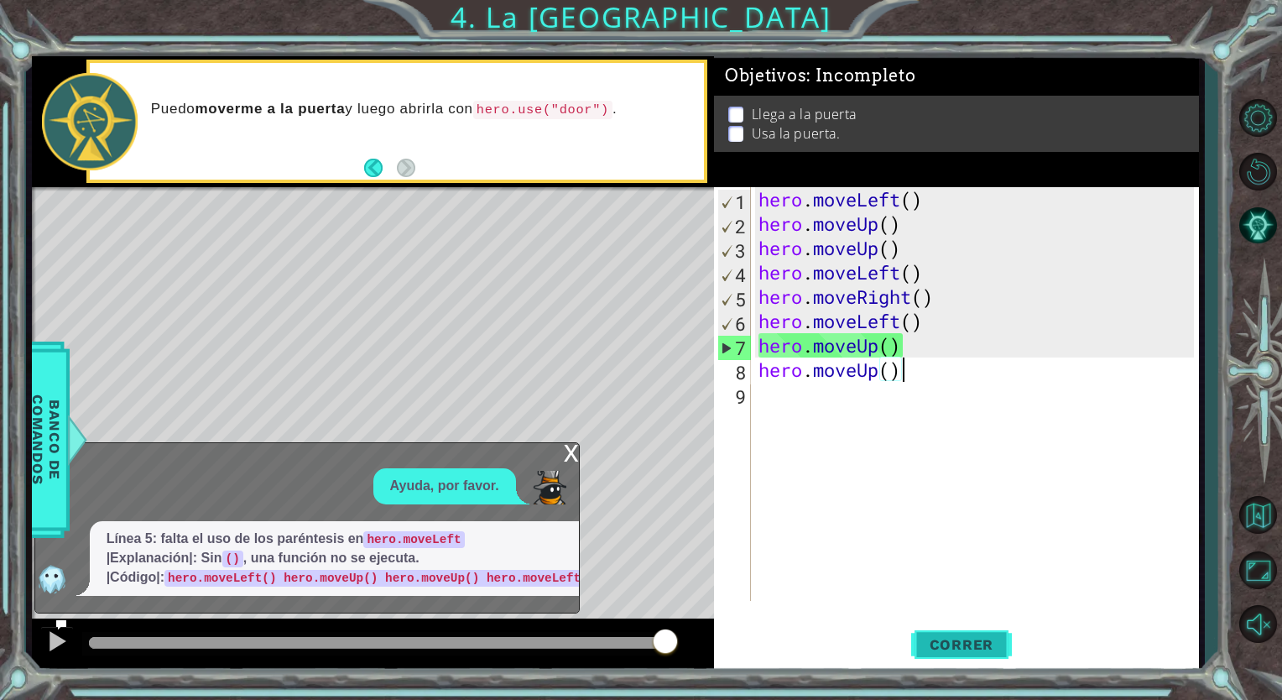
type textarea "hero.moveUp()"
click at [997, 633] on button "Correr" at bounding box center [961, 644] width 101 height 49
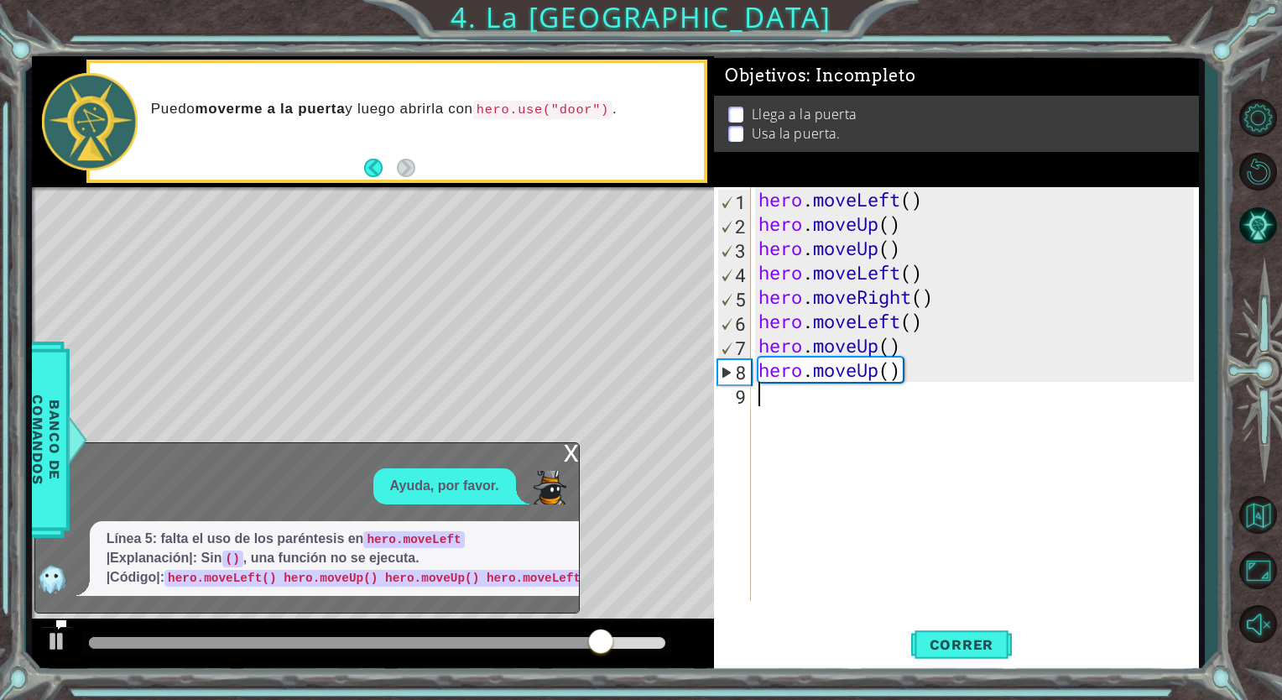
click at [768, 398] on div "hero . moveLeft ( ) hero . moveUp ( ) hero . moveUp ( ) hero . moveLeft ( ) her…" at bounding box center [978, 418] width 447 height 462
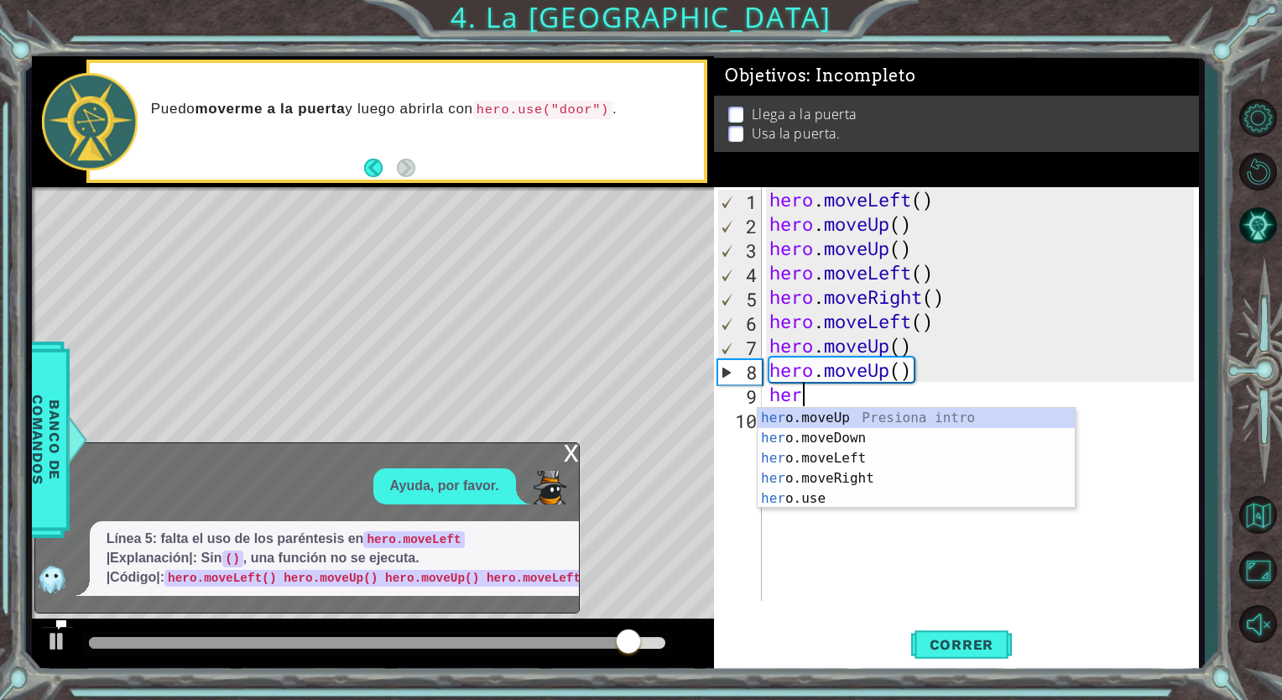
scroll to position [0, 0]
type textarea "hero"
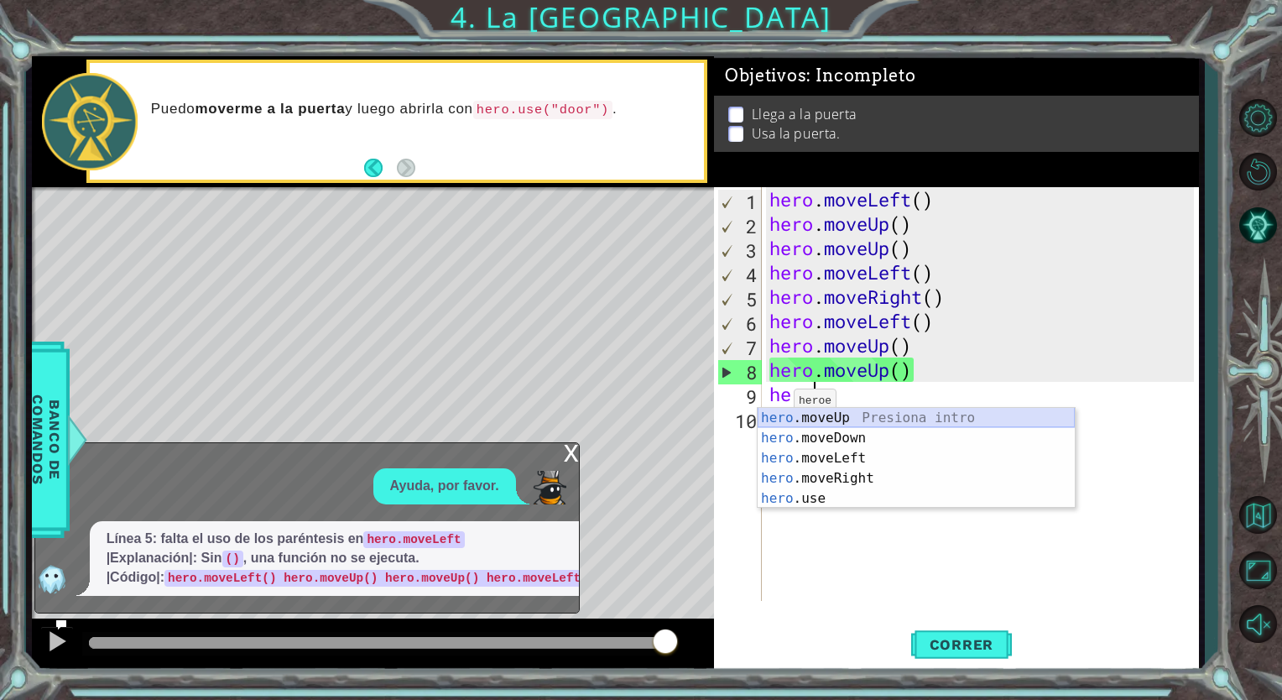
click at [795, 412] on div "hero .moveUp Presiona intro hero .moveDown Presiona intro hero .moveLeft Presio…" at bounding box center [915, 478] width 317 height 141
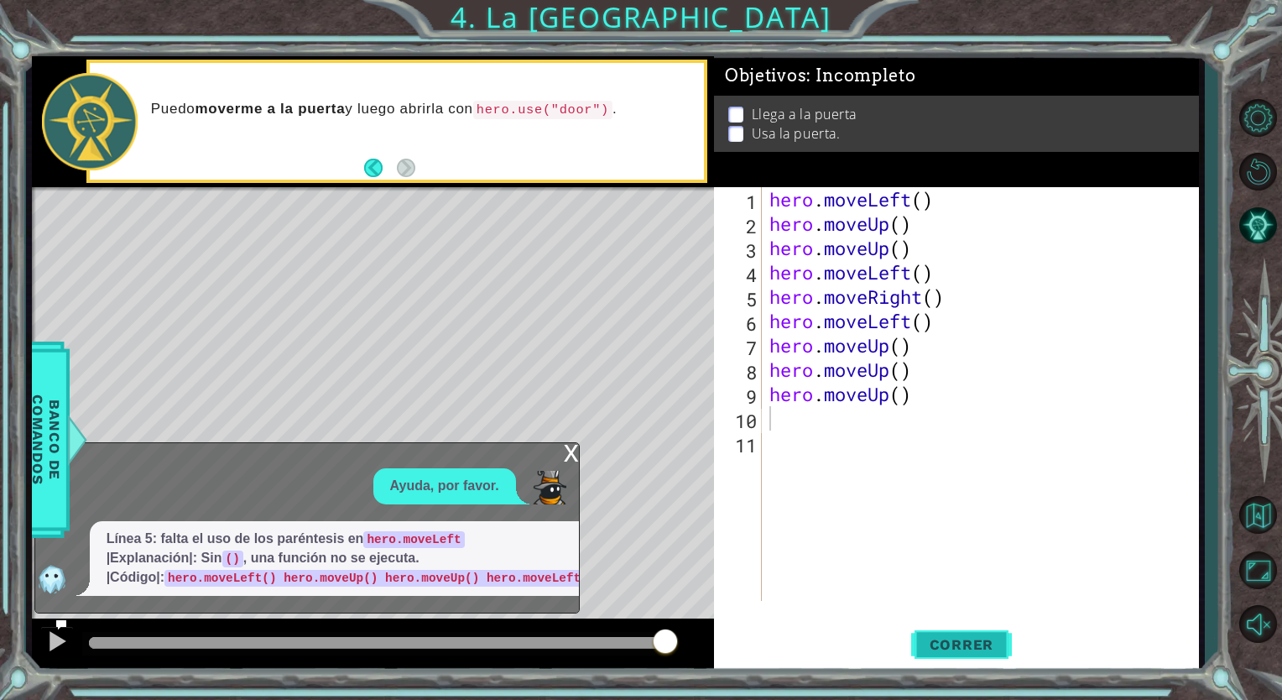
click at [968, 633] on button "Correr" at bounding box center [961, 644] width 101 height 49
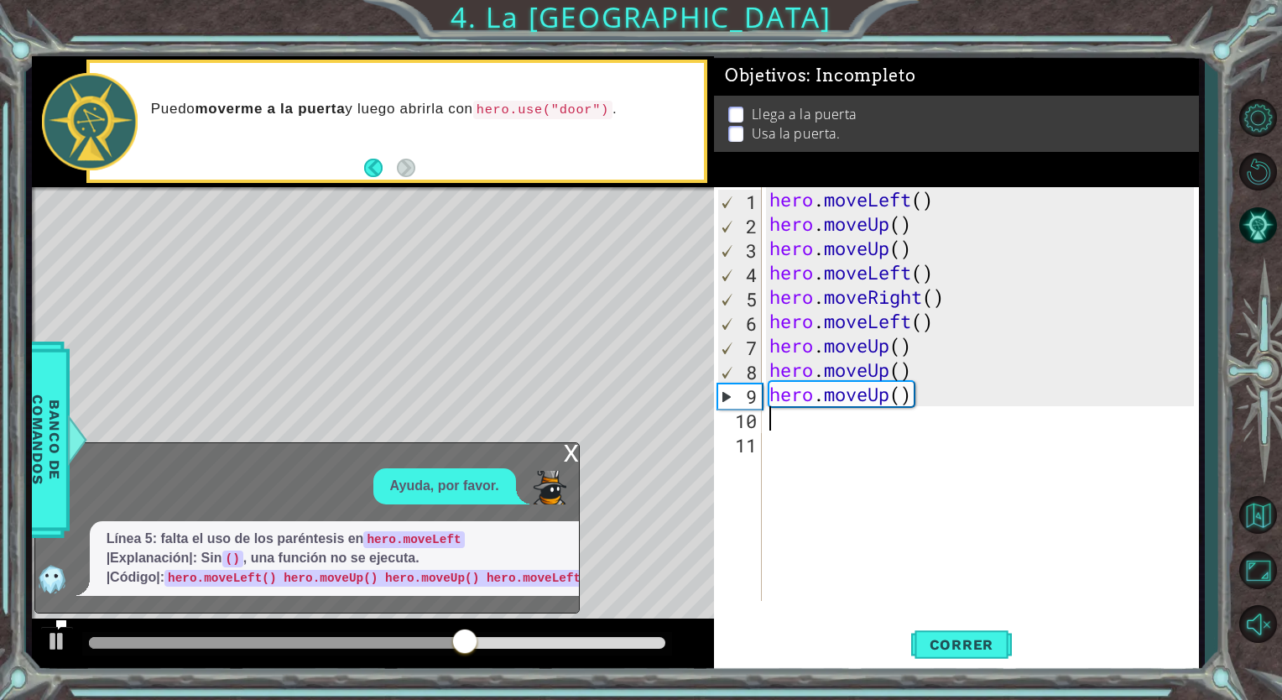
click at [925, 413] on div "hero . moveLeft ( ) hero . moveUp ( ) hero . moveUp ( ) hero . moveLeft ( ) her…" at bounding box center [984, 418] width 436 height 462
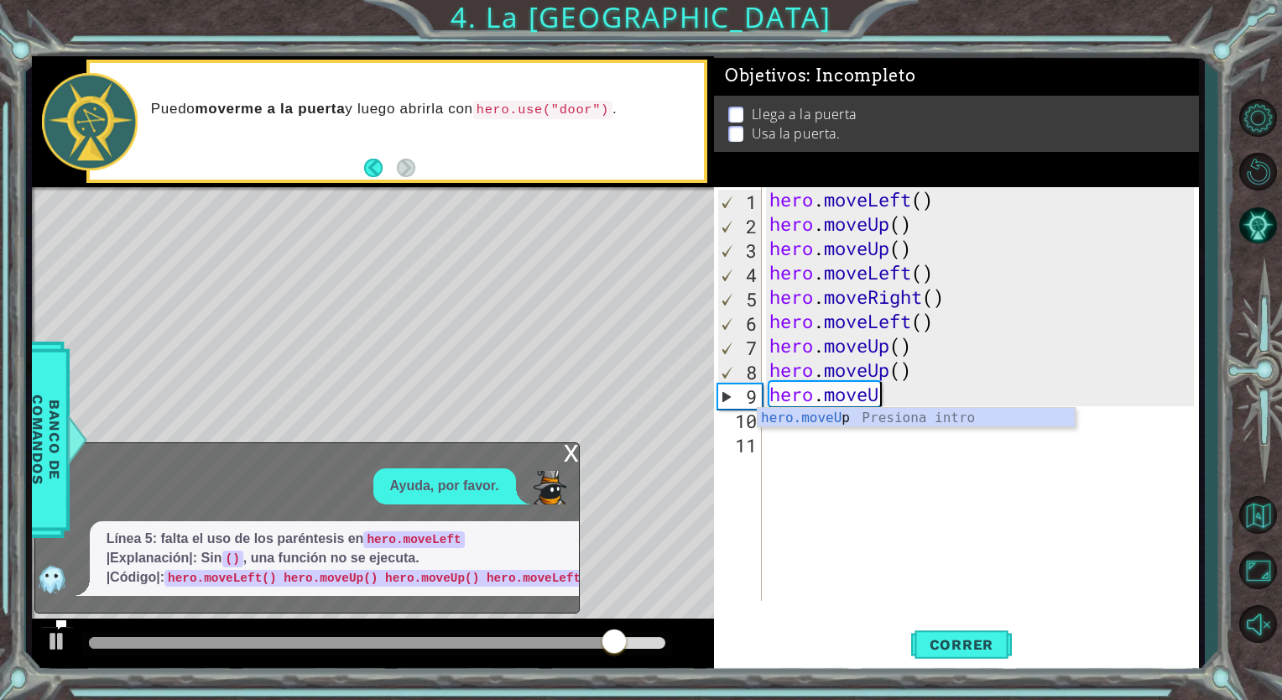
type textarea "hero.move"
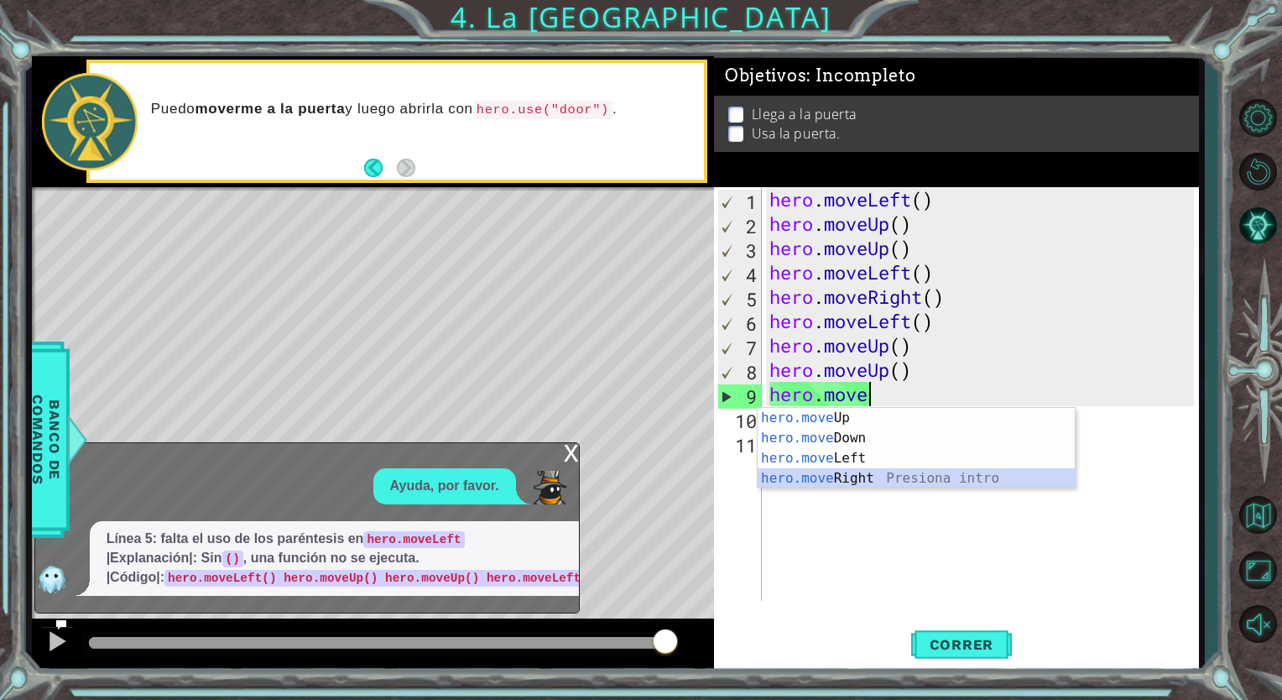
click at [892, 470] on div "hero.move Up Presiona intro hero.move Down Presiona intro hero.move Left Presio…" at bounding box center [915, 468] width 317 height 121
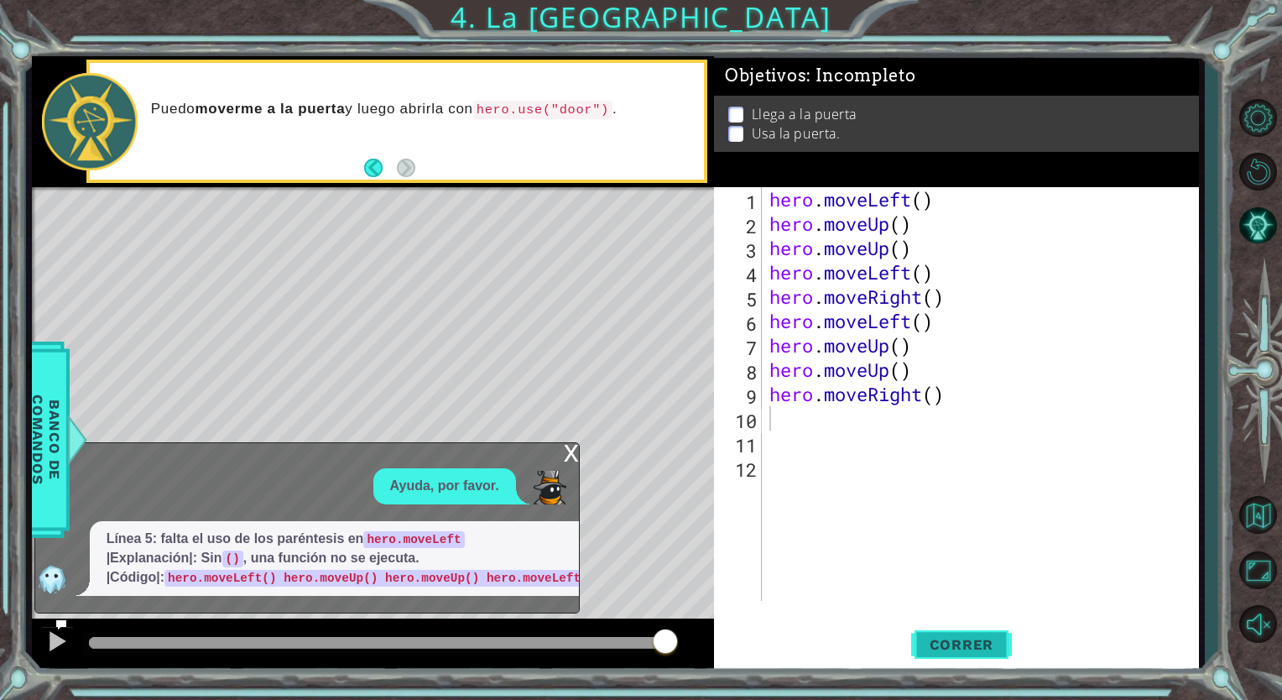
click at [945, 647] on span "Correr" at bounding box center [962, 644] width 98 height 17
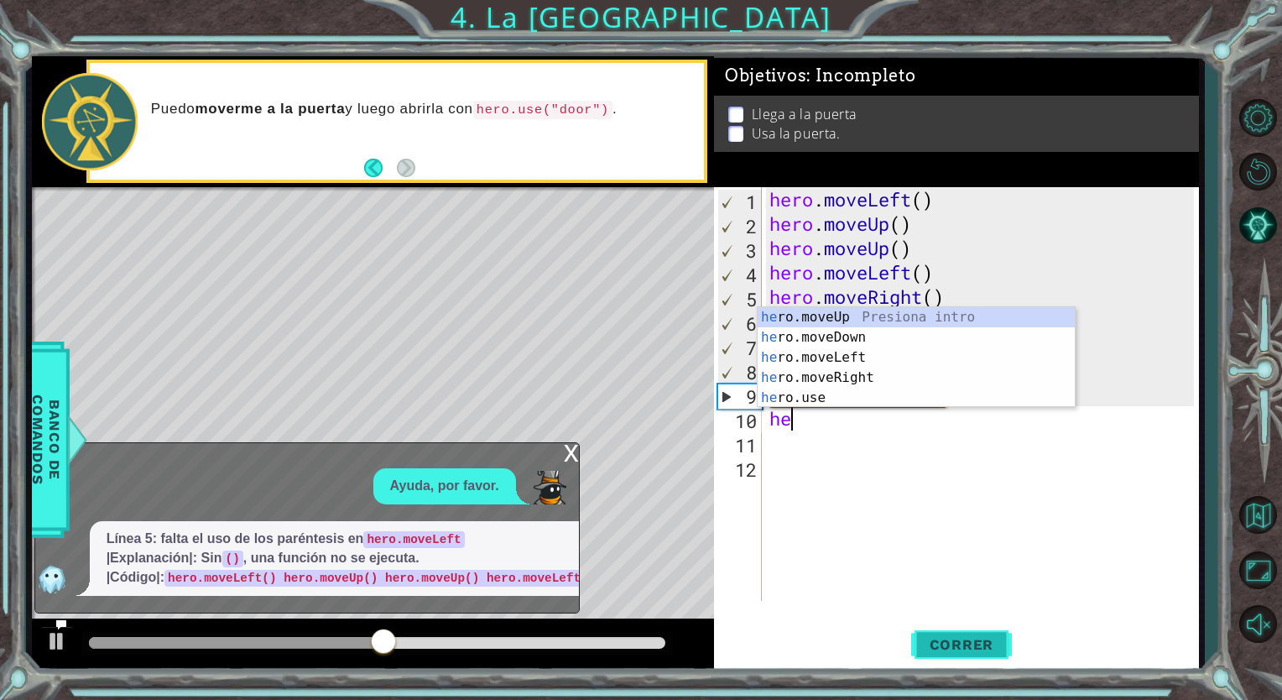
type textarea "her"
click at [922, 383] on div "her o.moveUp Presiona intro her o.moveDown Presiona intro her o.moveLeft Presio…" at bounding box center [915, 377] width 317 height 141
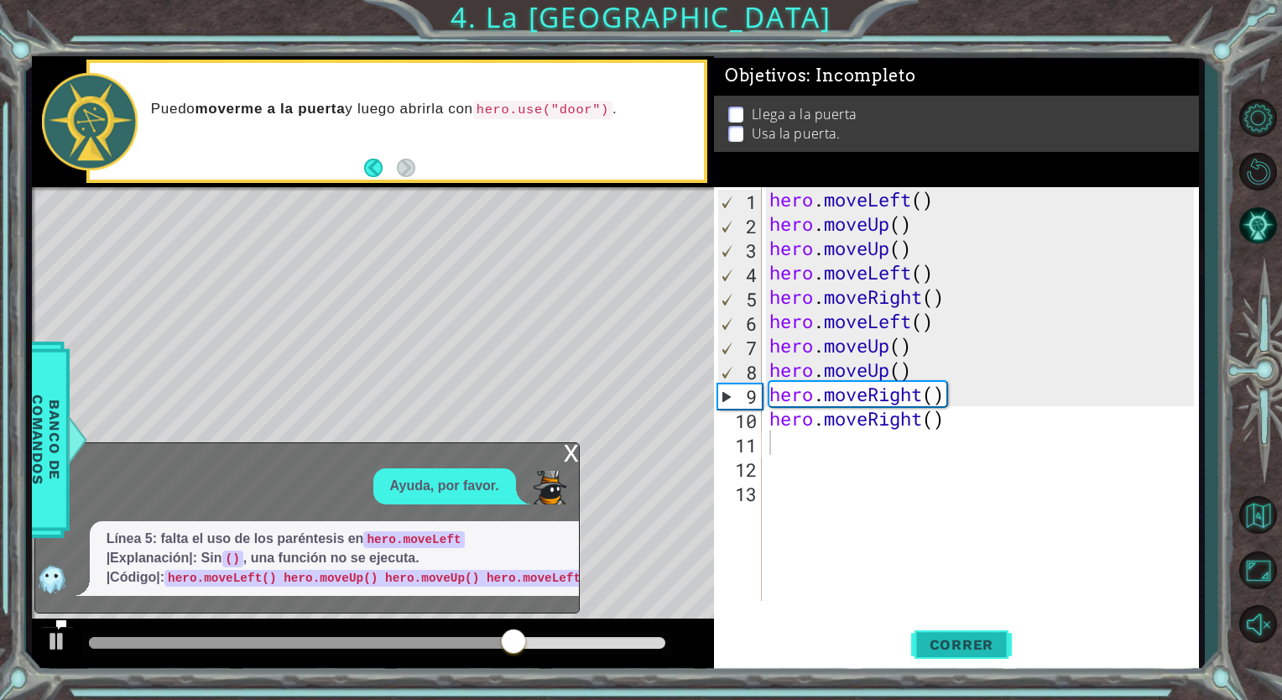
click at [932, 658] on button "Correr" at bounding box center [961, 644] width 101 height 49
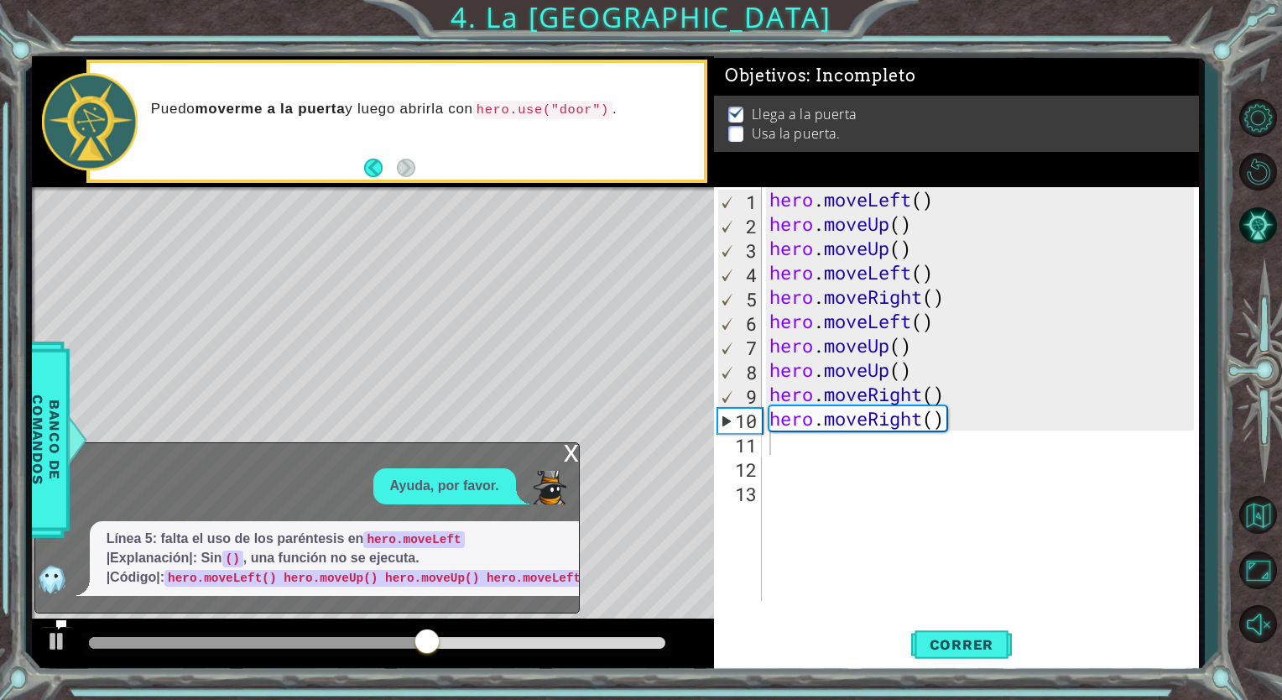
click at [573, 443] on div "x" at bounding box center [571, 451] width 15 height 17
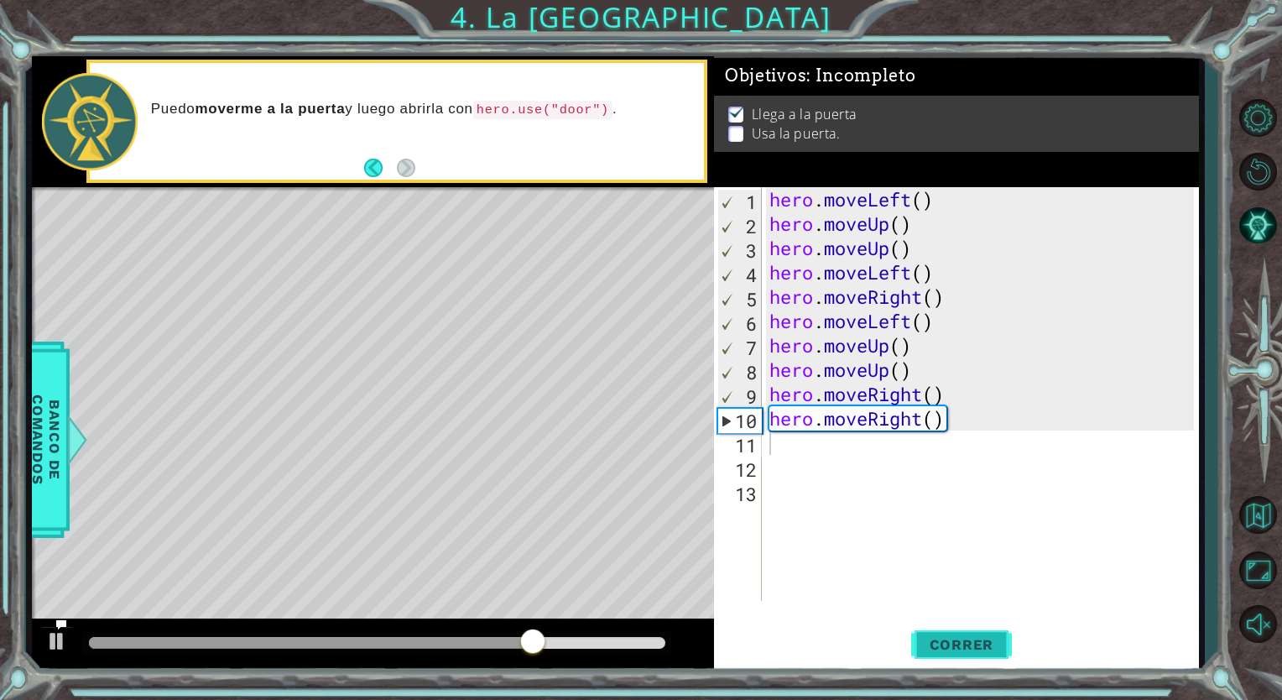
click at [965, 651] on span "Correr" at bounding box center [962, 644] width 98 height 17
click at [935, 304] on div "hero . moveLeft ( ) hero . moveUp ( ) hero . moveUp ( ) hero . moveLeft ( ) her…" at bounding box center [984, 418] width 436 height 462
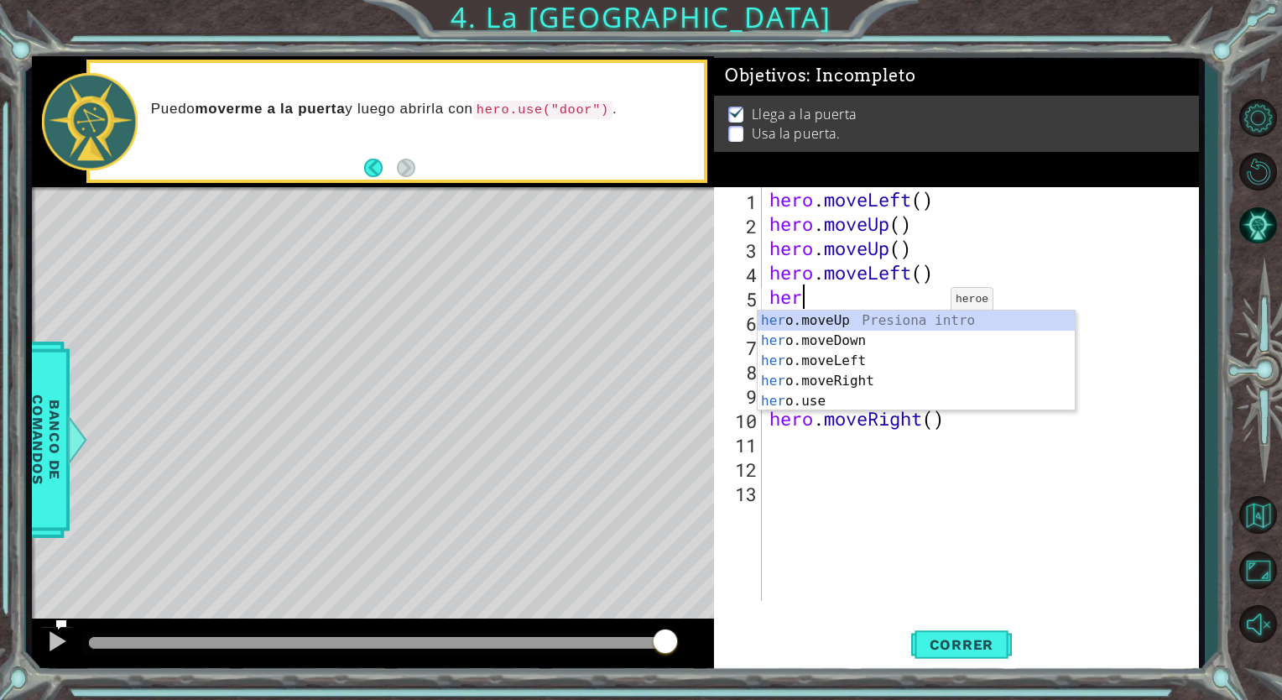
type textarea "h"
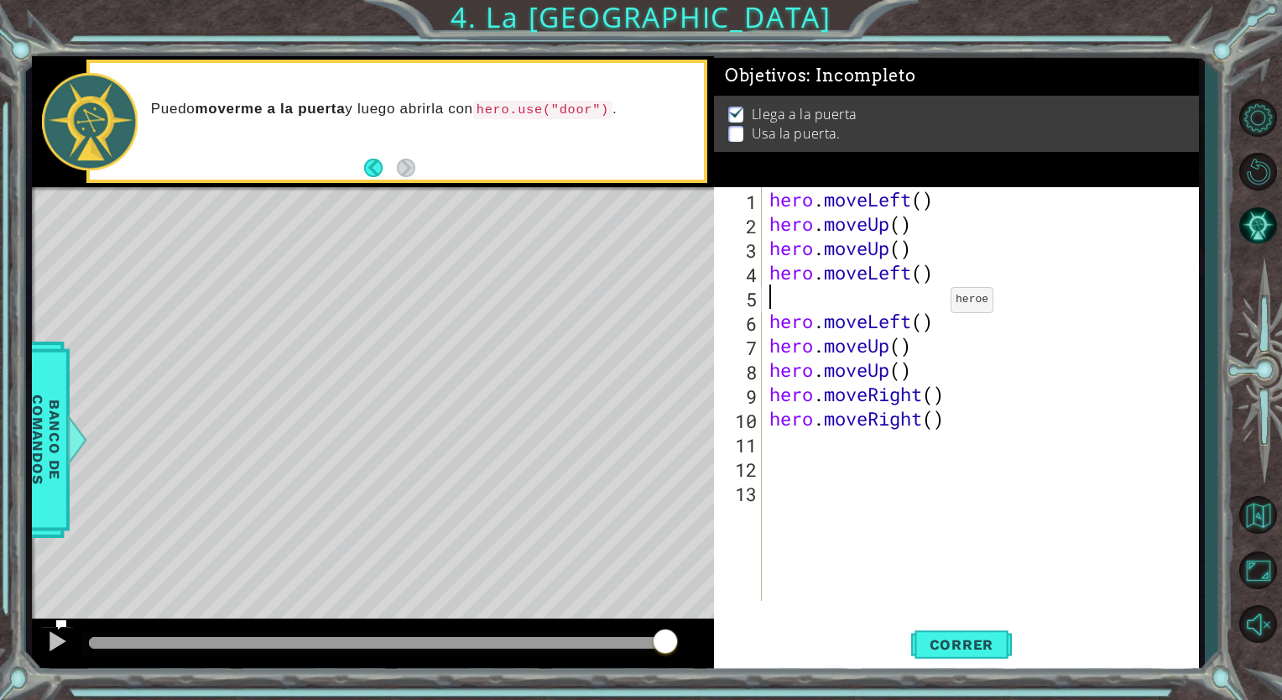
type textarea "hero.moveLeft()"
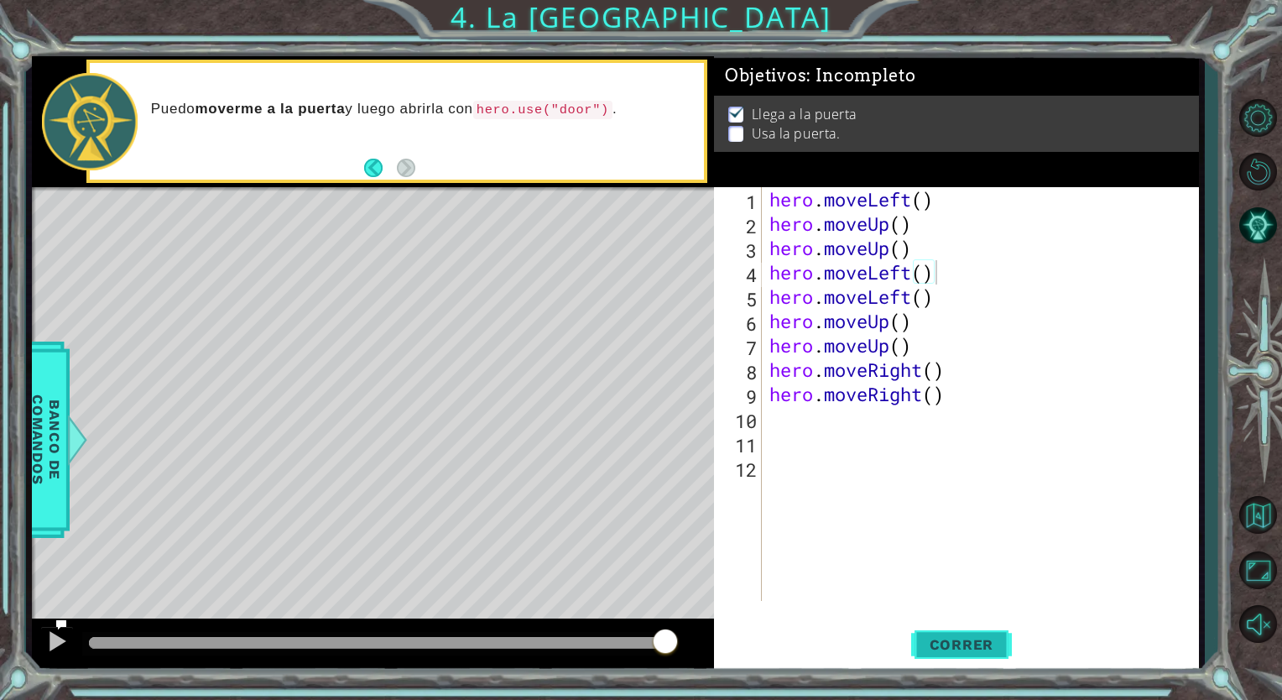
click at [933, 639] on span "Correr" at bounding box center [962, 644] width 98 height 17
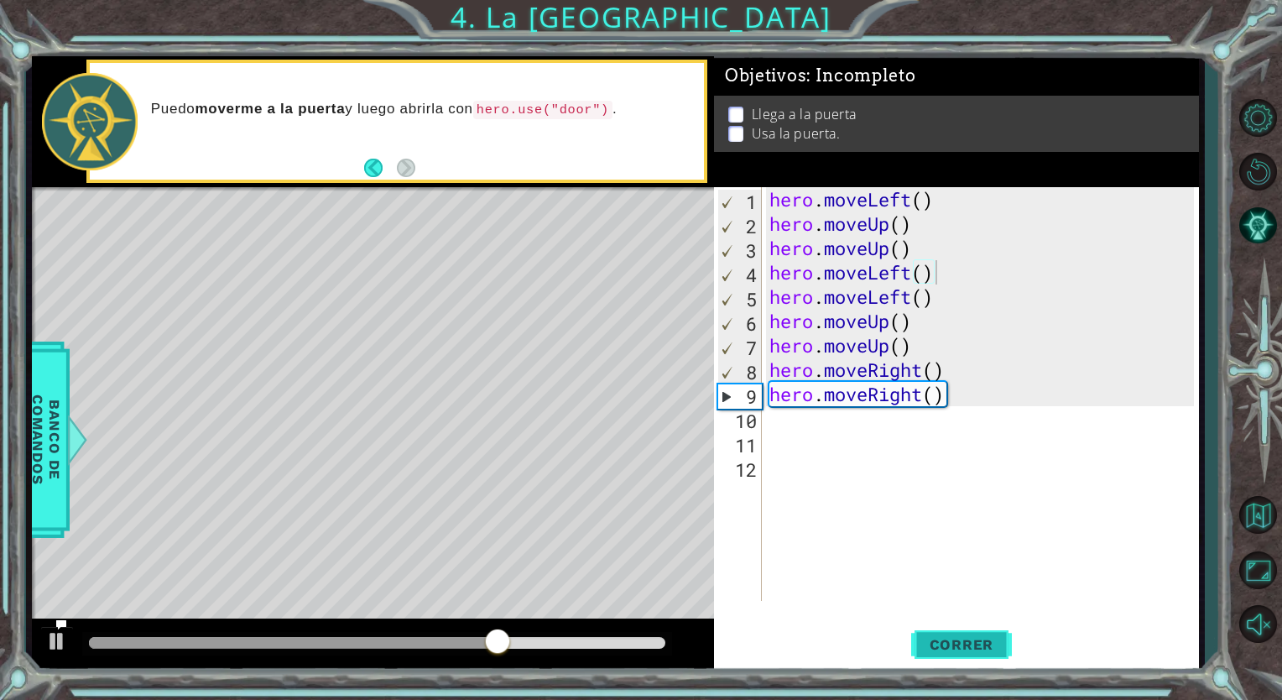
click at [966, 653] on span "Correr" at bounding box center [962, 644] width 98 height 17
click at [1032, 442] on div "hero . moveLeft ( ) hero . moveUp ( ) hero . moveUp ( ) hero . moveLeft ( ) her…" at bounding box center [984, 418] width 436 height 462
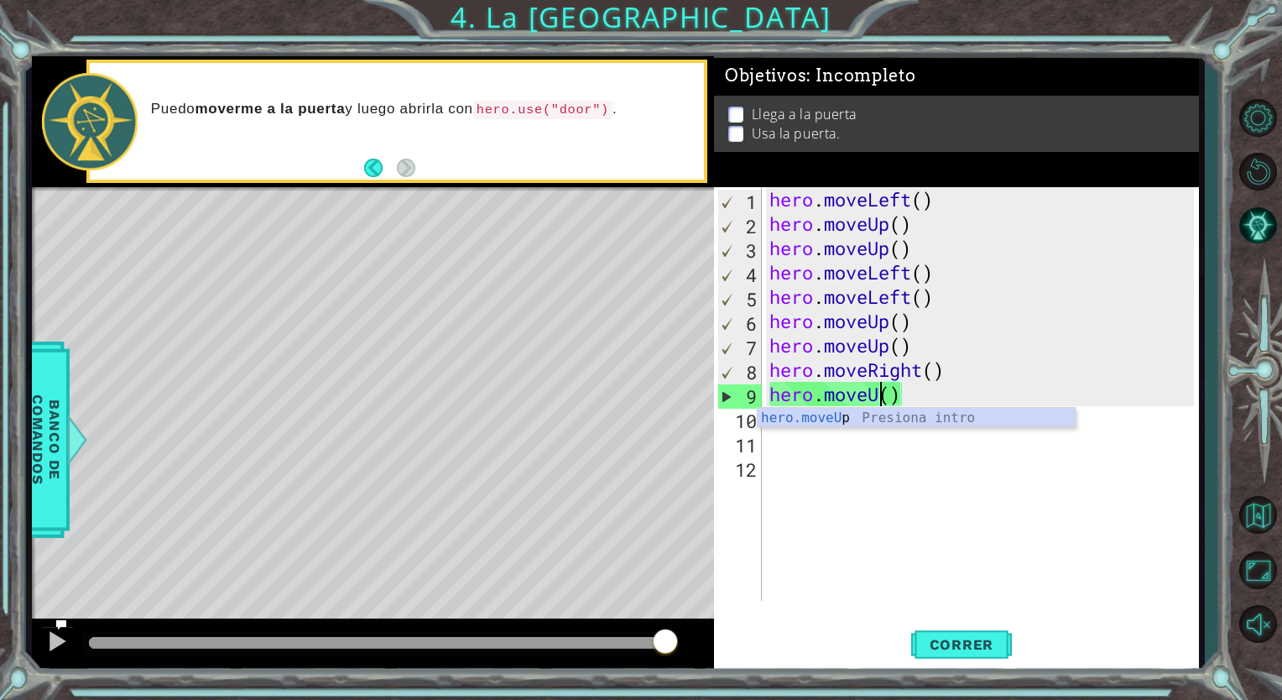
scroll to position [0, 5]
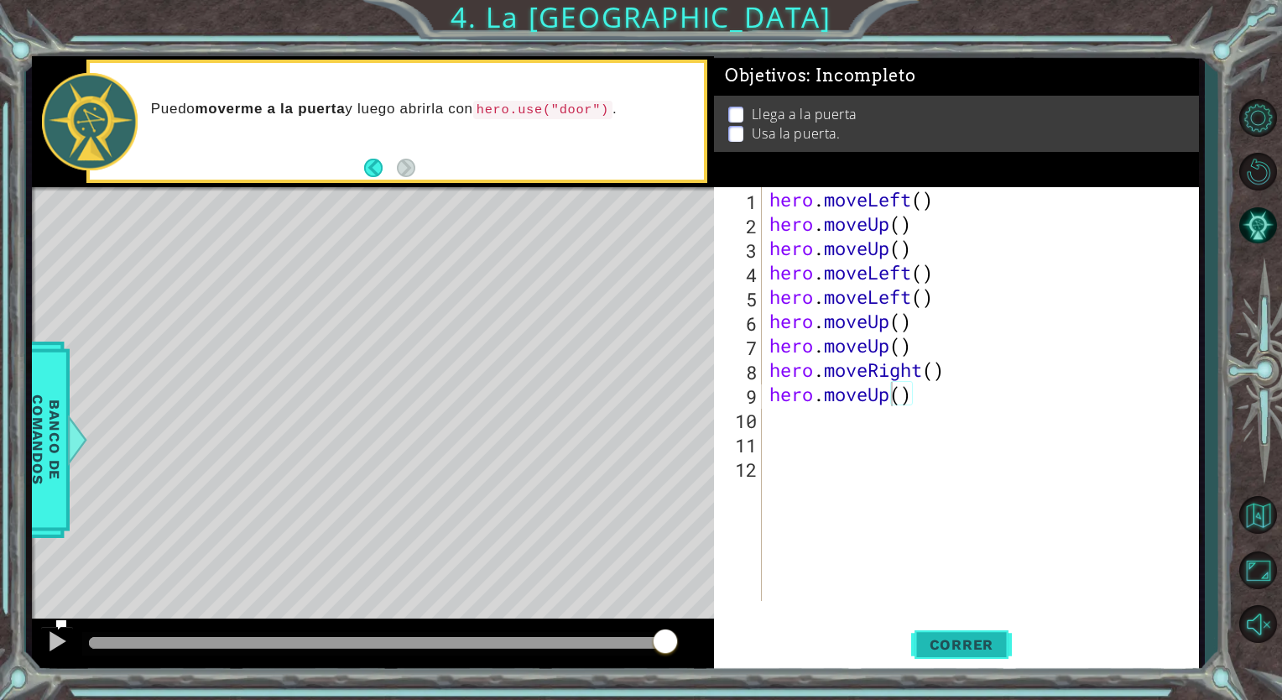
click at [970, 645] on span "Correr" at bounding box center [962, 644] width 98 height 17
click at [943, 627] on button "Correr" at bounding box center [961, 644] width 101 height 49
click at [983, 640] on span "Correr" at bounding box center [962, 644] width 98 height 17
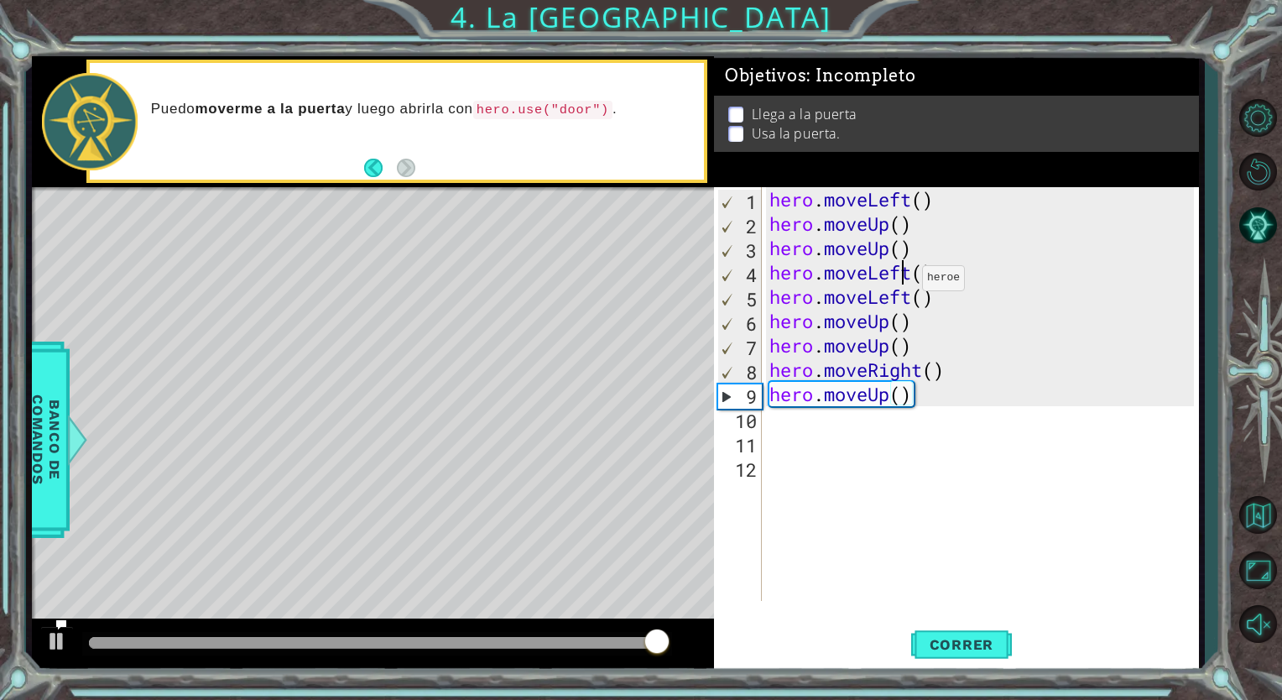
click at [907, 282] on div "hero . moveLeft ( ) hero . moveUp ( ) hero . moveUp ( ) hero . moveLeft ( ) her…" at bounding box center [984, 418] width 436 height 462
click at [912, 279] on div "hero . moveLeft ( ) hero . moveUp ( ) hero . moveUp ( ) hero . moveLeft ( ) her…" at bounding box center [984, 418] width 436 height 462
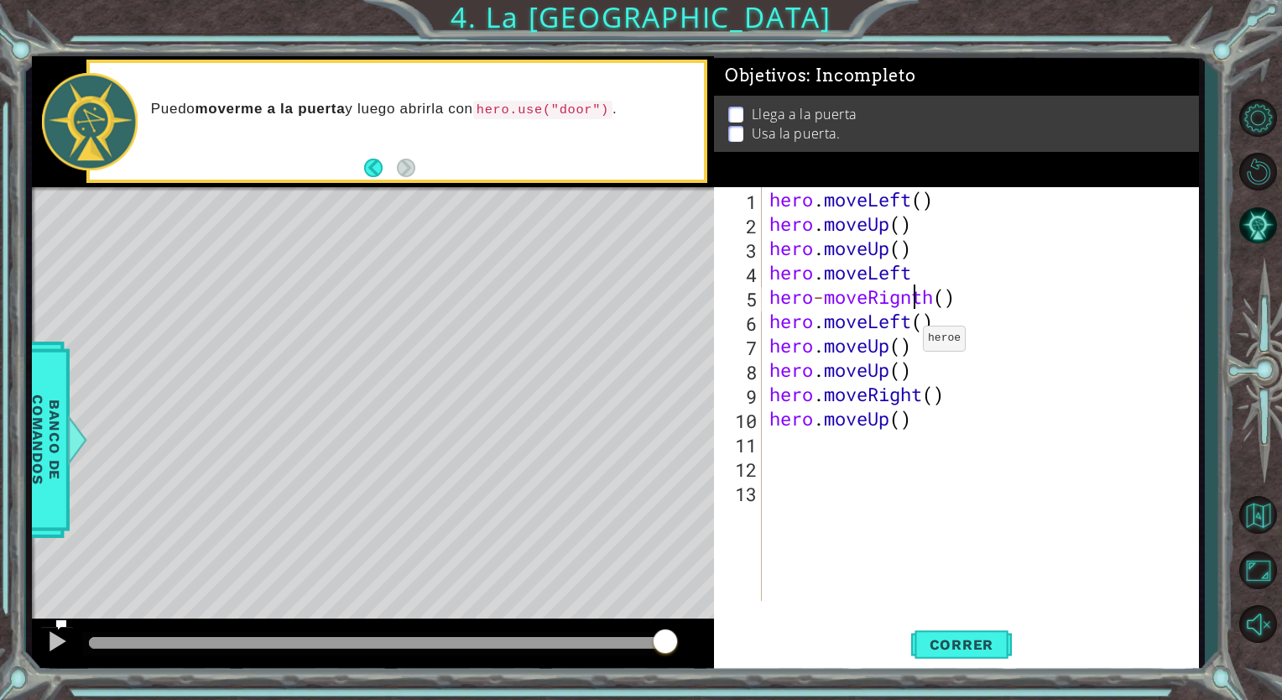
scroll to position [0, 7]
click at [969, 636] on span "Correr" at bounding box center [962, 644] width 98 height 17
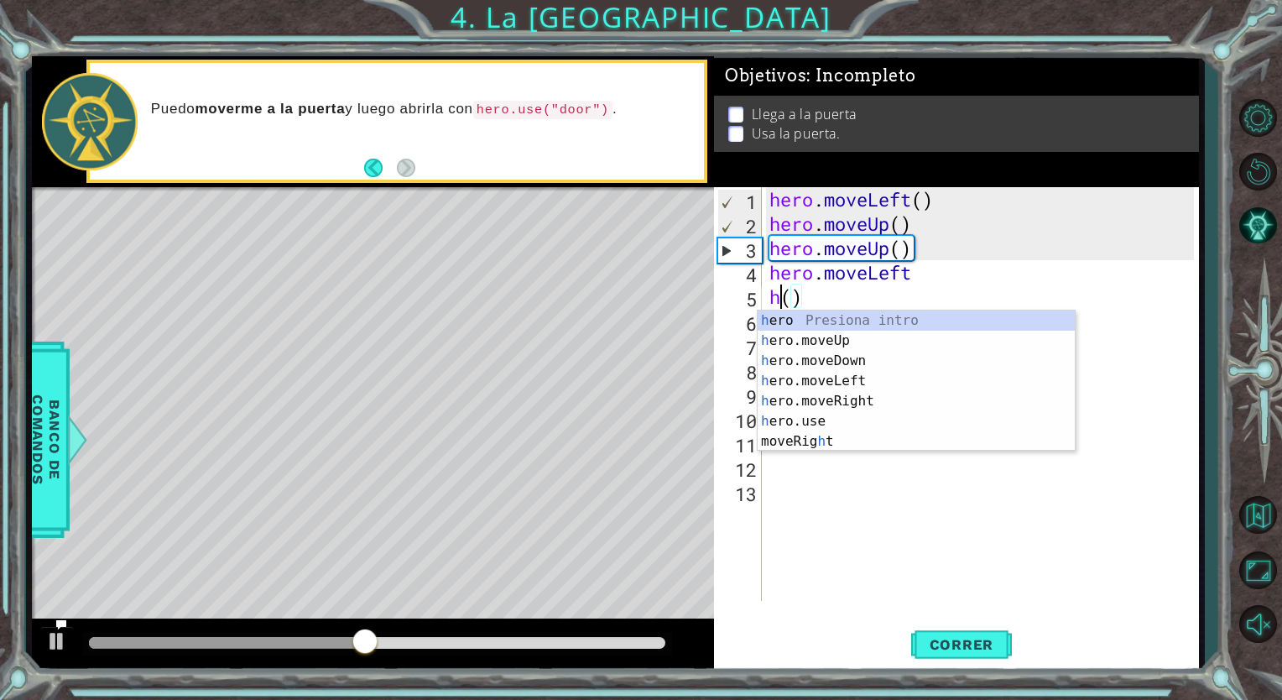
scroll to position [0, 0]
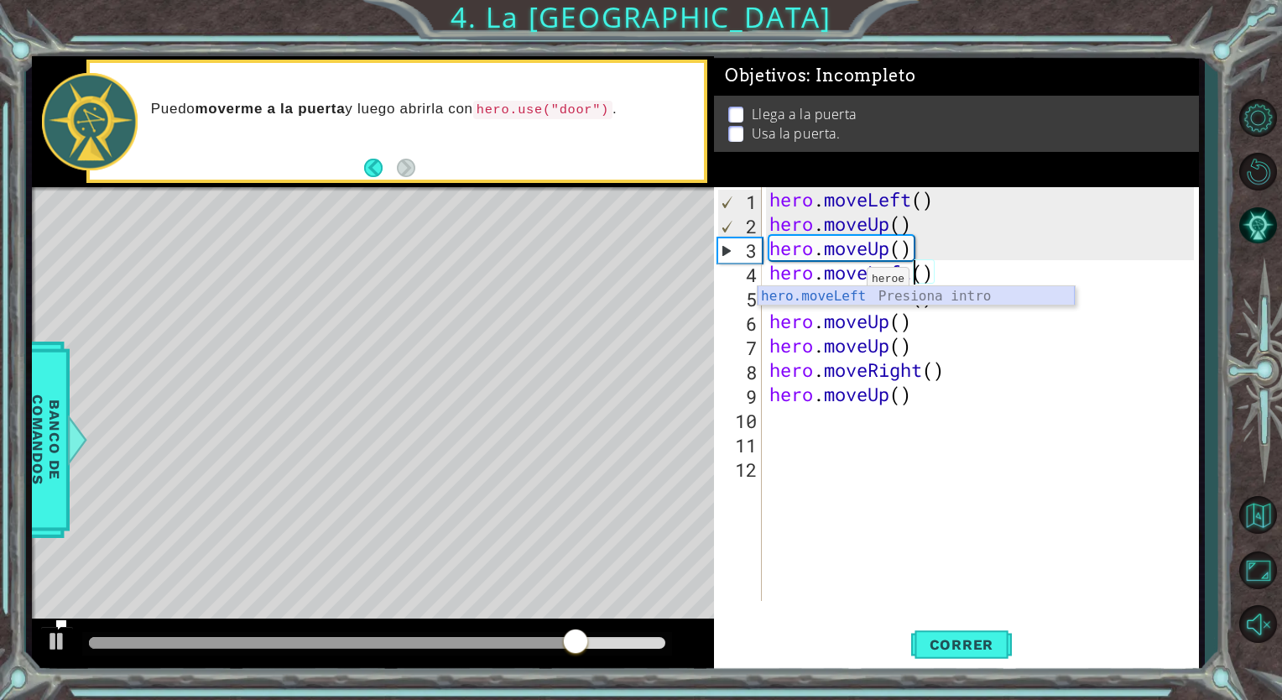
click at [845, 294] on div "hero.moveLeft Presiona intro" at bounding box center [915, 316] width 317 height 60
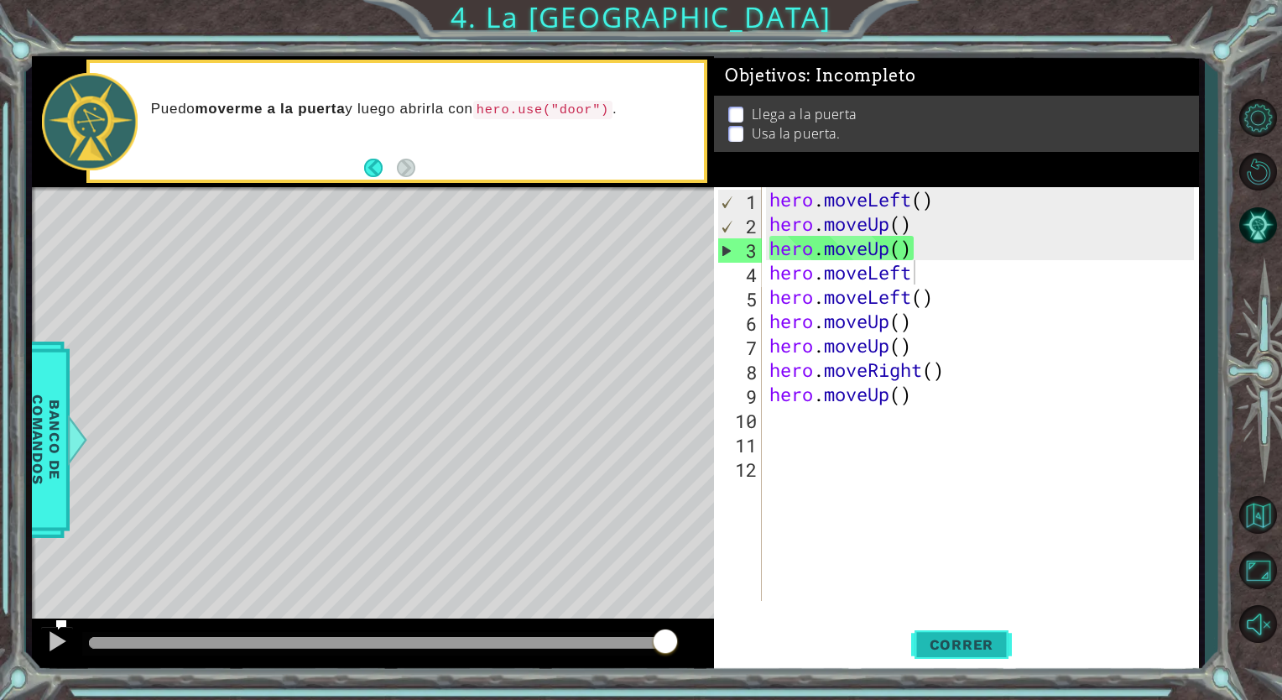
click at [928, 649] on span "Correr" at bounding box center [962, 644] width 98 height 17
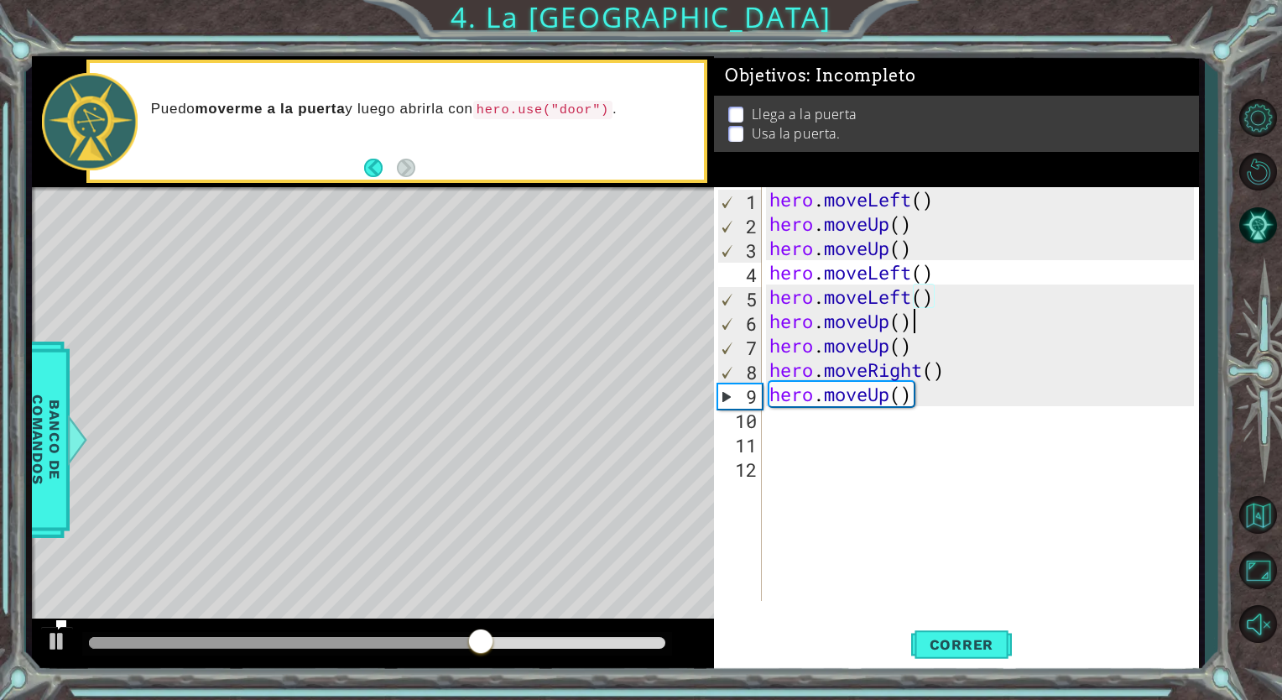
scroll to position [0, 5]
type textarea "hero.moveUp()"
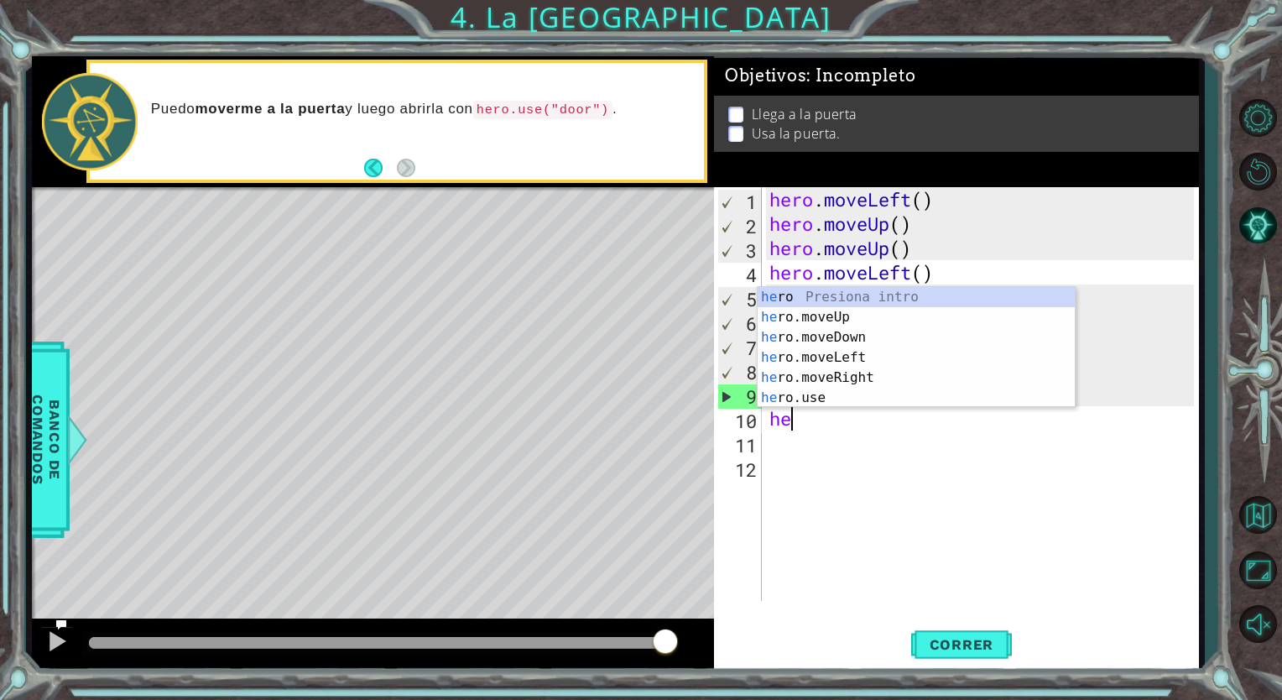
scroll to position [0, 0]
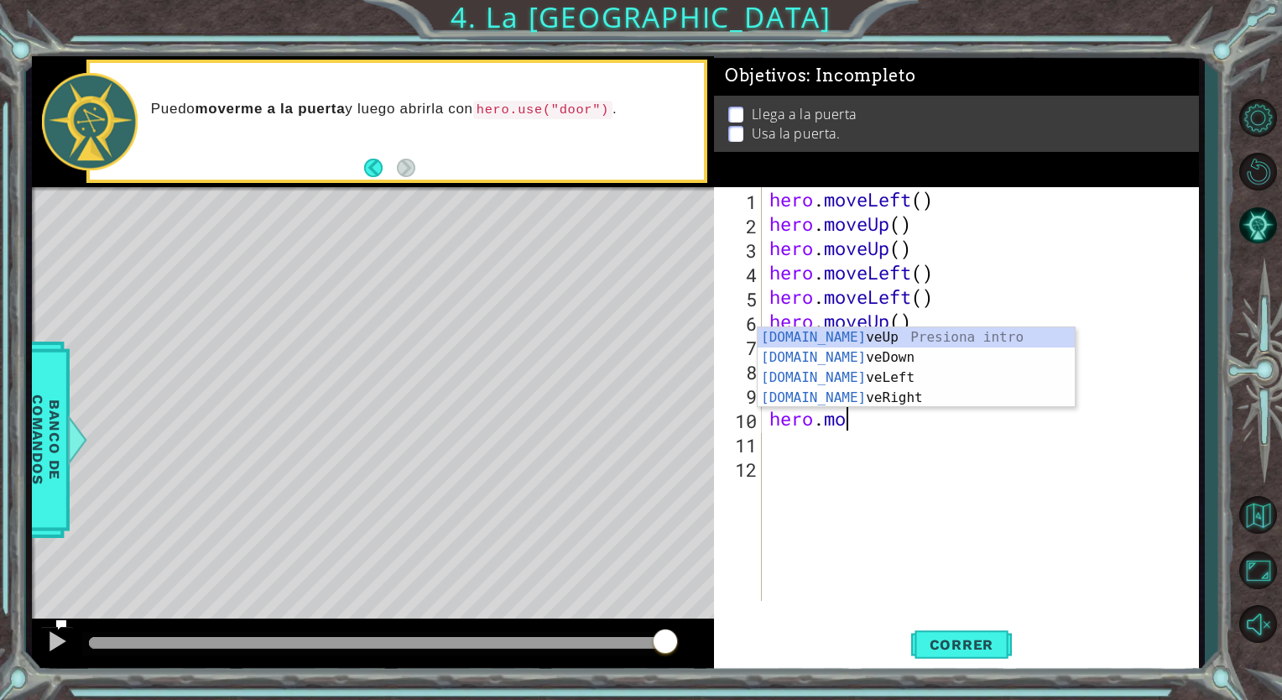
type textarea "hero.move"
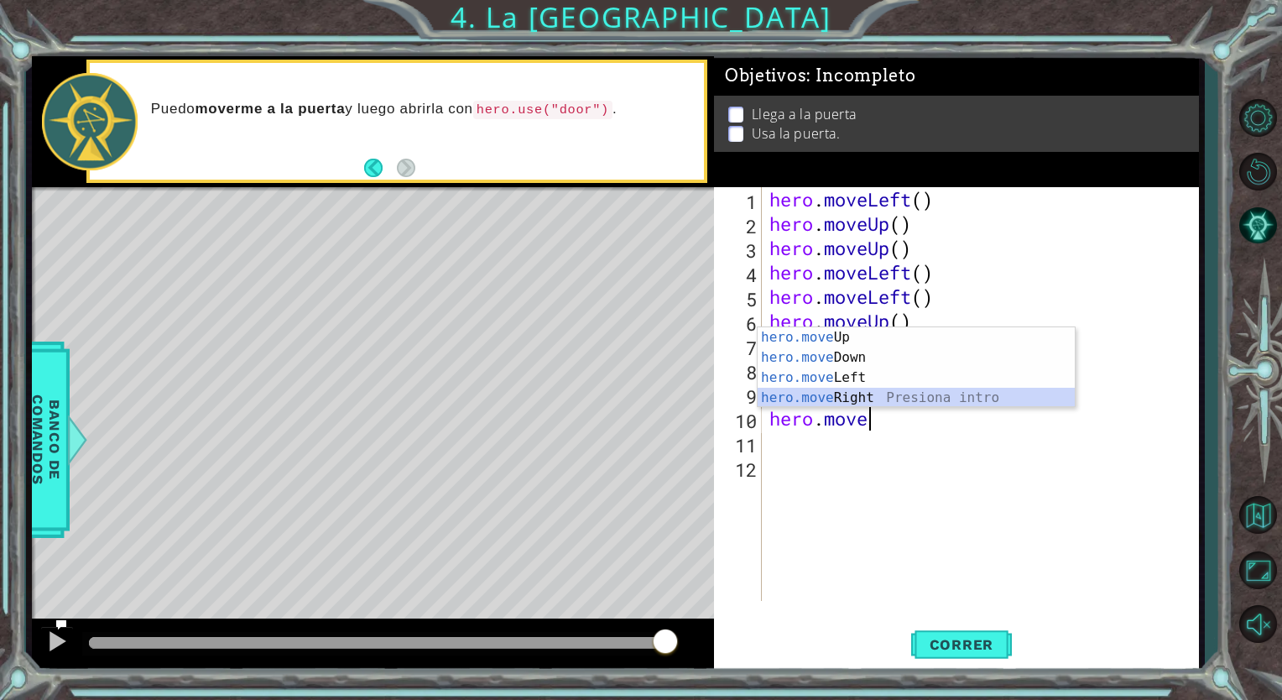
click at [876, 401] on div "hero.move Up Presiona intro hero.move Down Presiona intro hero.move Left Presio…" at bounding box center [915, 387] width 317 height 121
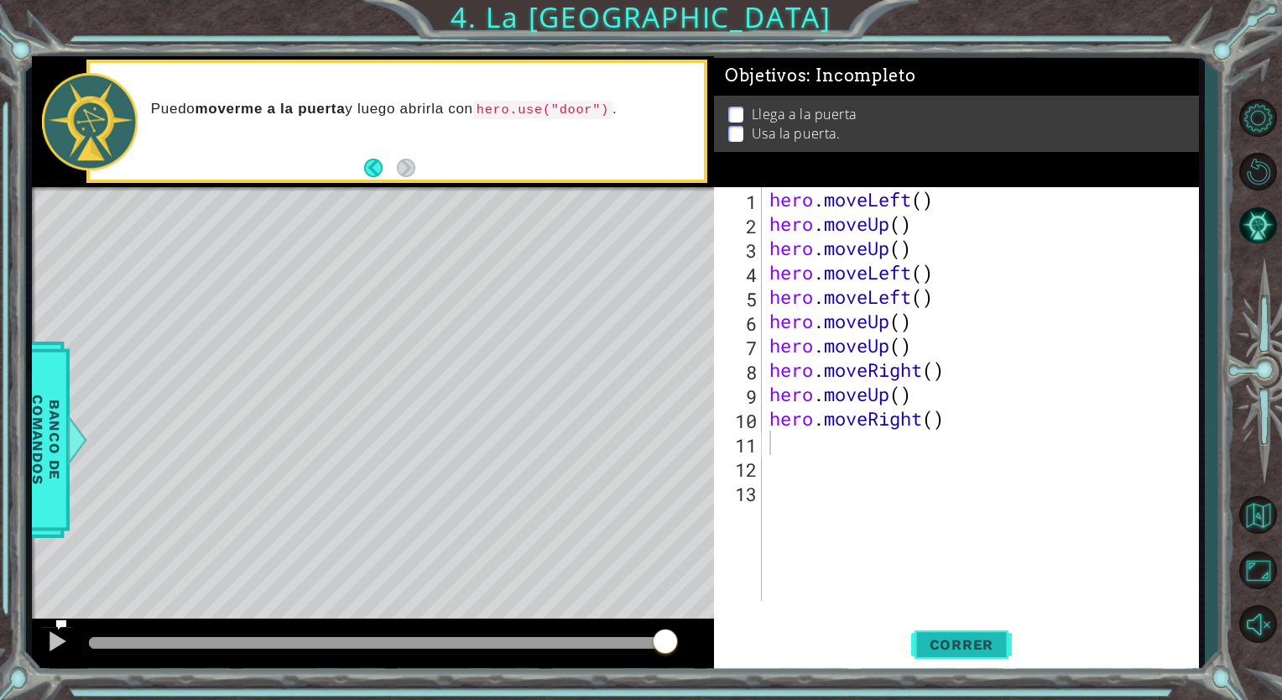
click at [914, 643] on span "Correr" at bounding box center [962, 644] width 98 height 17
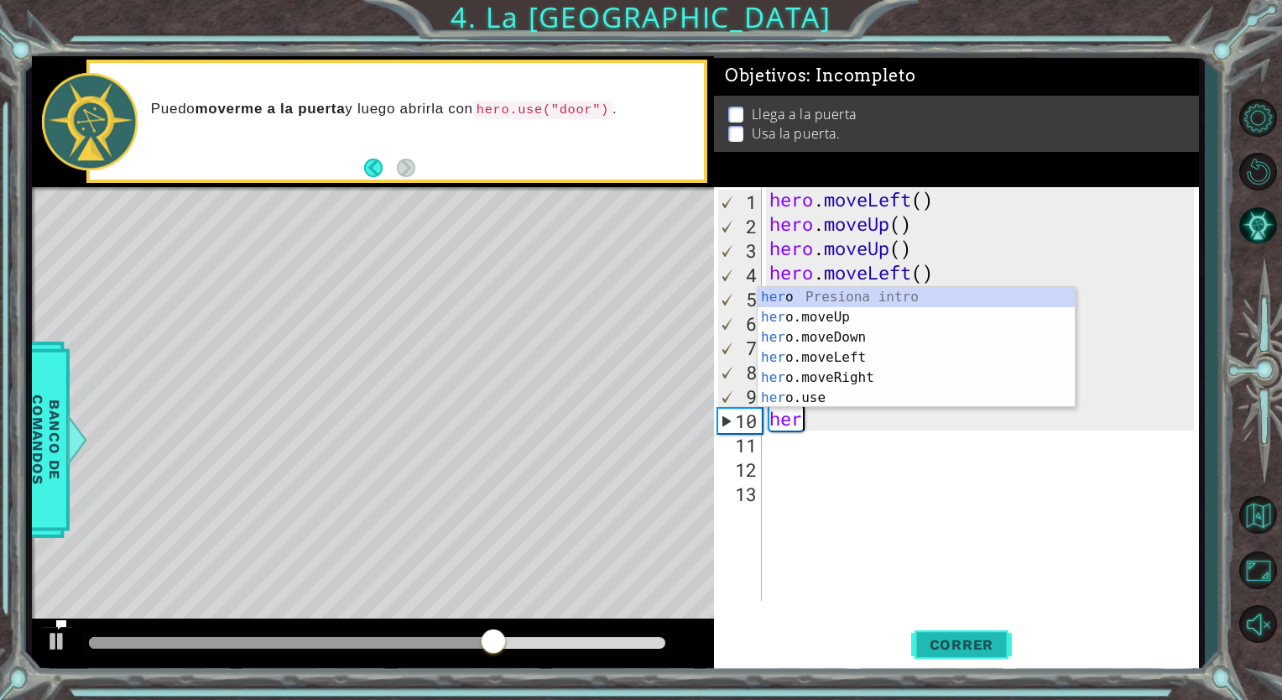
type textarea "h"
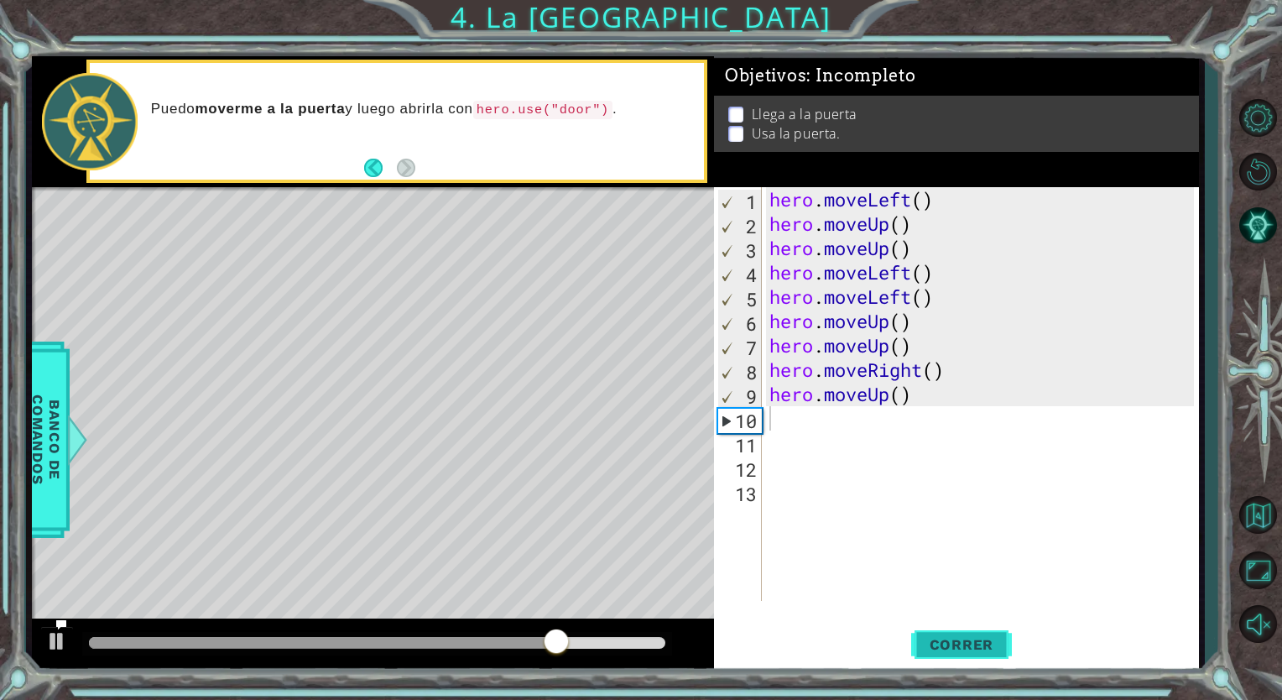
click at [954, 622] on button "Correr" at bounding box center [961, 644] width 101 height 49
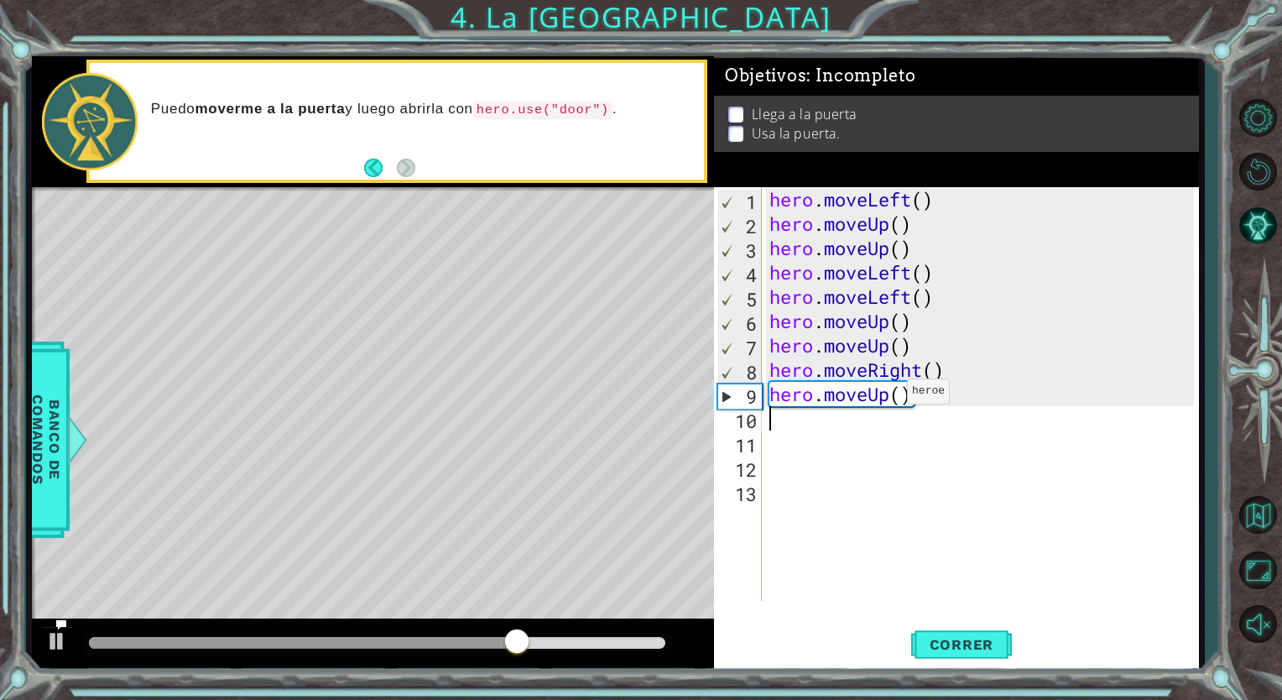
click at [892, 394] on div "hero . moveLeft ( ) hero . moveUp ( ) hero . moveUp ( ) hero . moveLeft ( ) her…" at bounding box center [984, 418] width 436 height 462
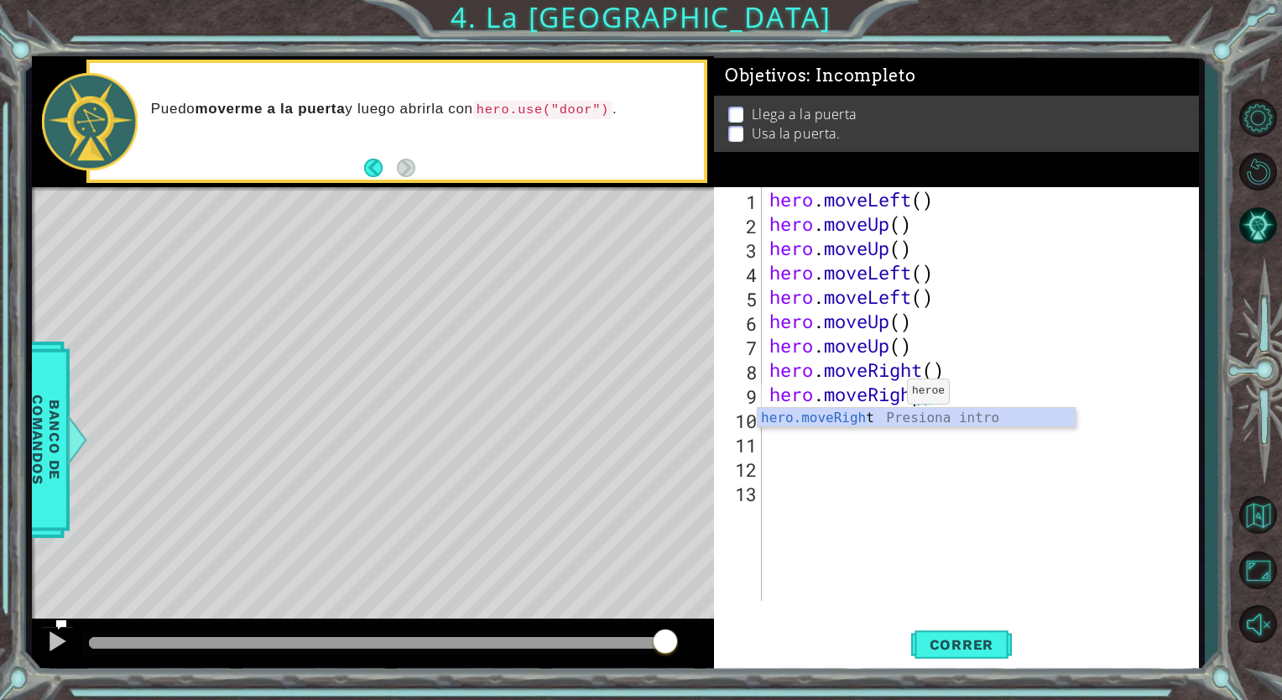
scroll to position [0, 7]
click at [919, 639] on span "Correr" at bounding box center [962, 644] width 98 height 17
click at [934, 641] on span "Correr" at bounding box center [962, 644] width 98 height 17
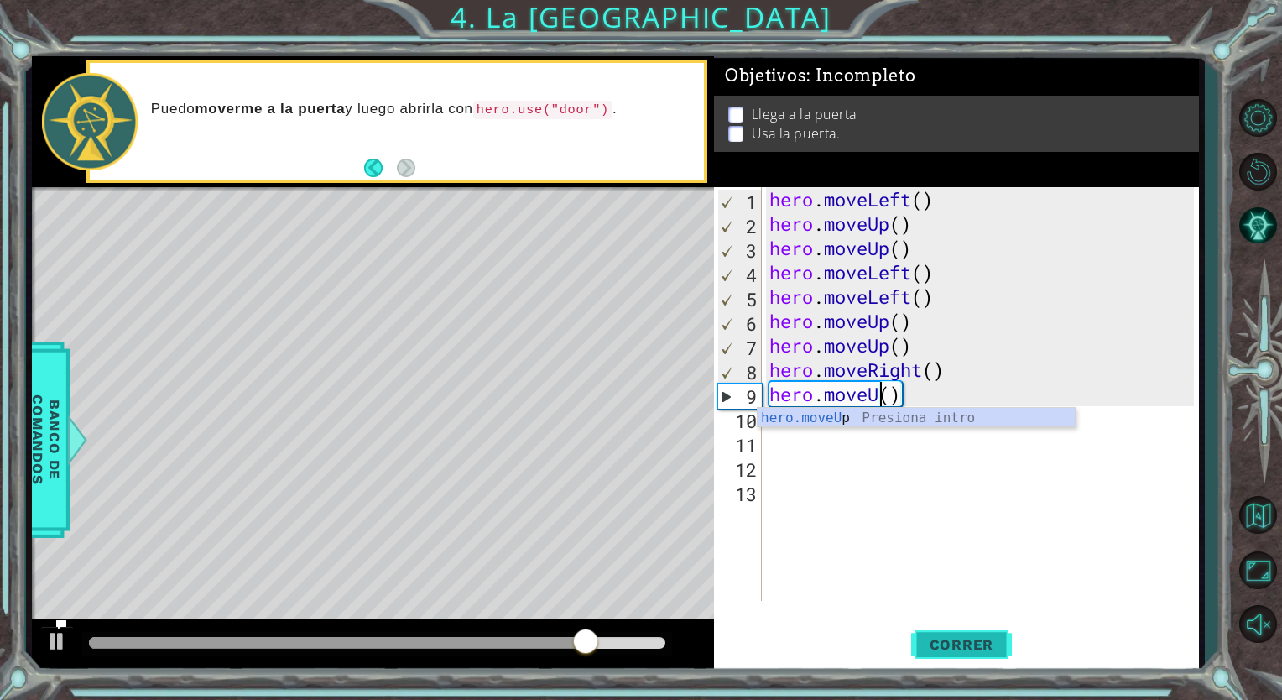
scroll to position [0, 4]
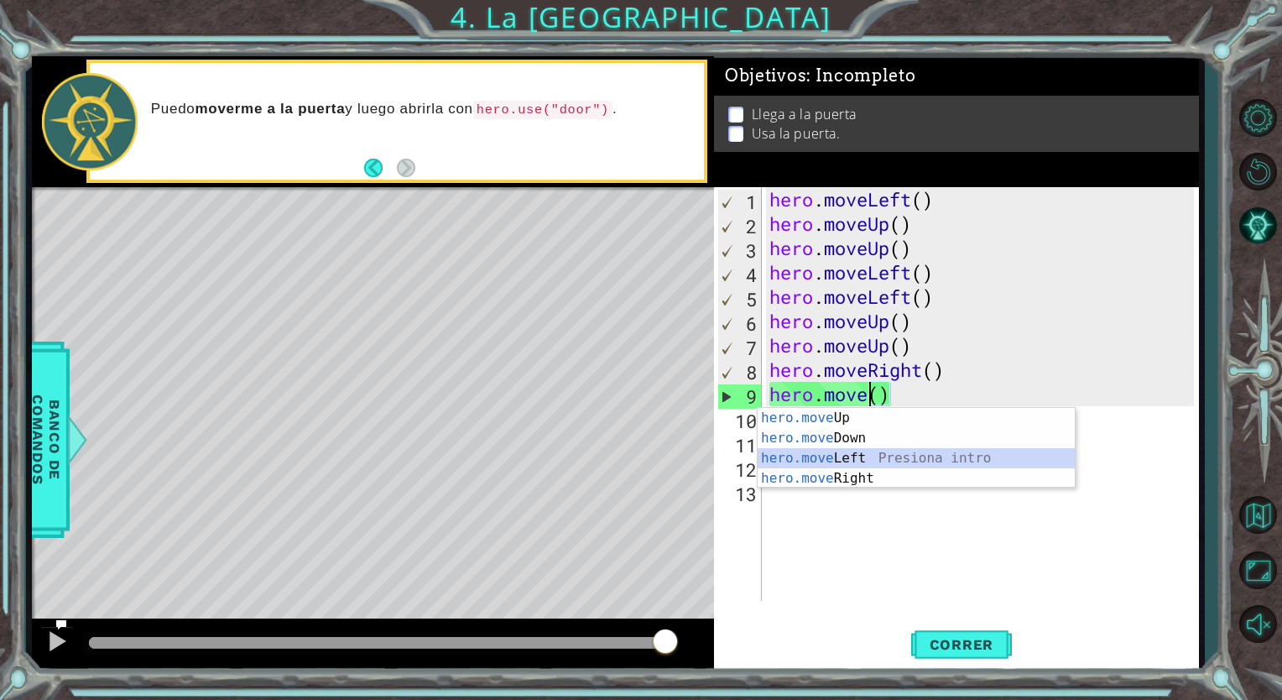
click at [892, 460] on div "hero.move Up Presiona intro hero.move Down Presiona intro hero.move Left Presio…" at bounding box center [915, 468] width 317 height 121
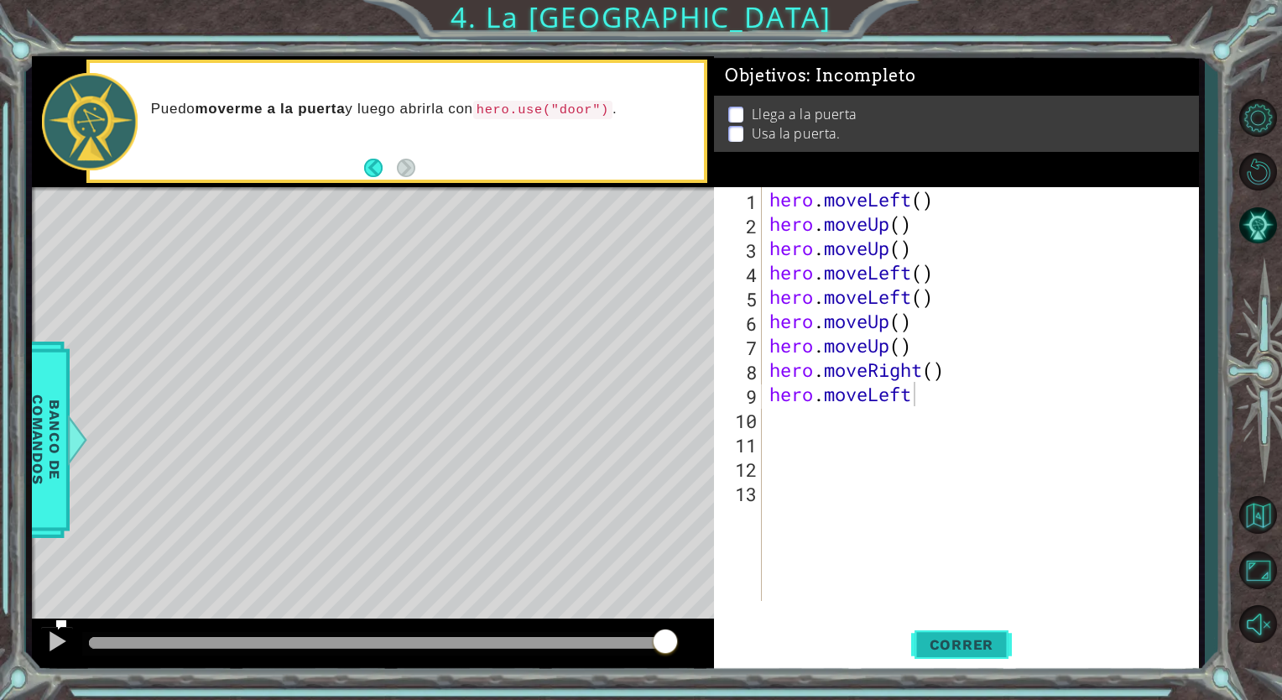
click at [933, 637] on span "Correr" at bounding box center [962, 644] width 98 height 17
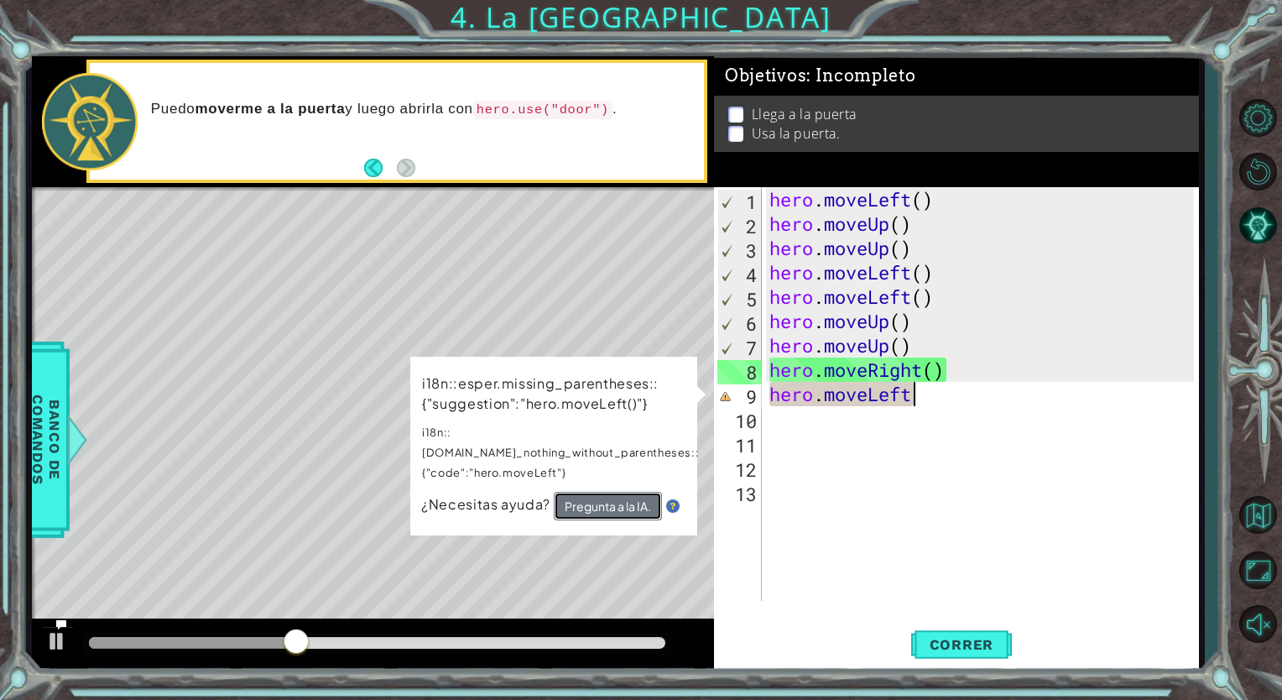
click at [623, 492] on button "Pregunta a la IA." at bounding box center [608, 506] width 108 height 29
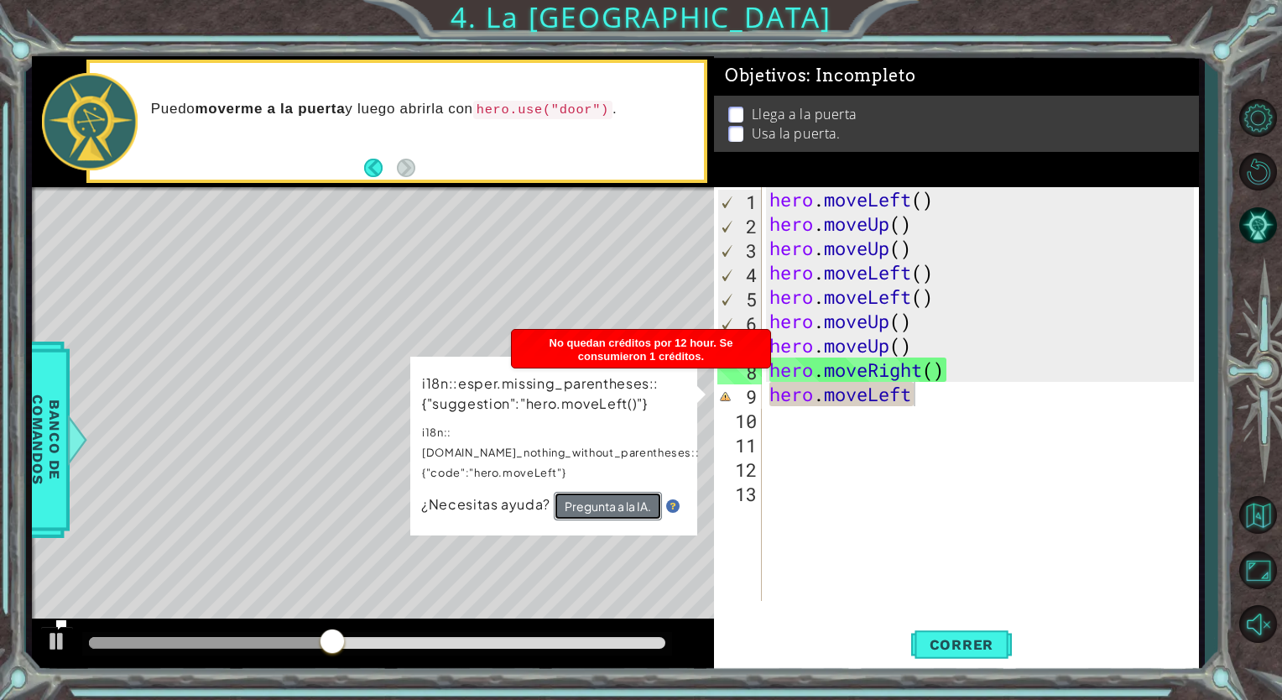
click at [623, 492] on button "Pregunta a la IA." at bounding box center [608, 506] width 108 height 29
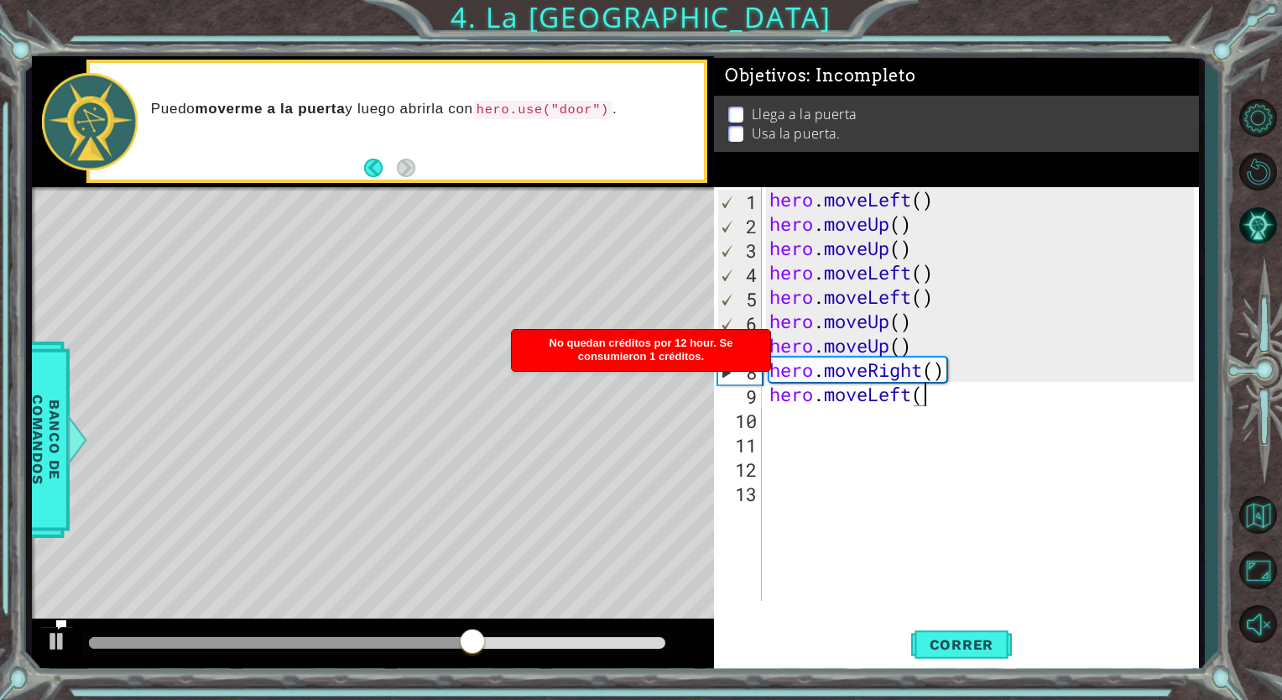
scroll to position [0, 7]
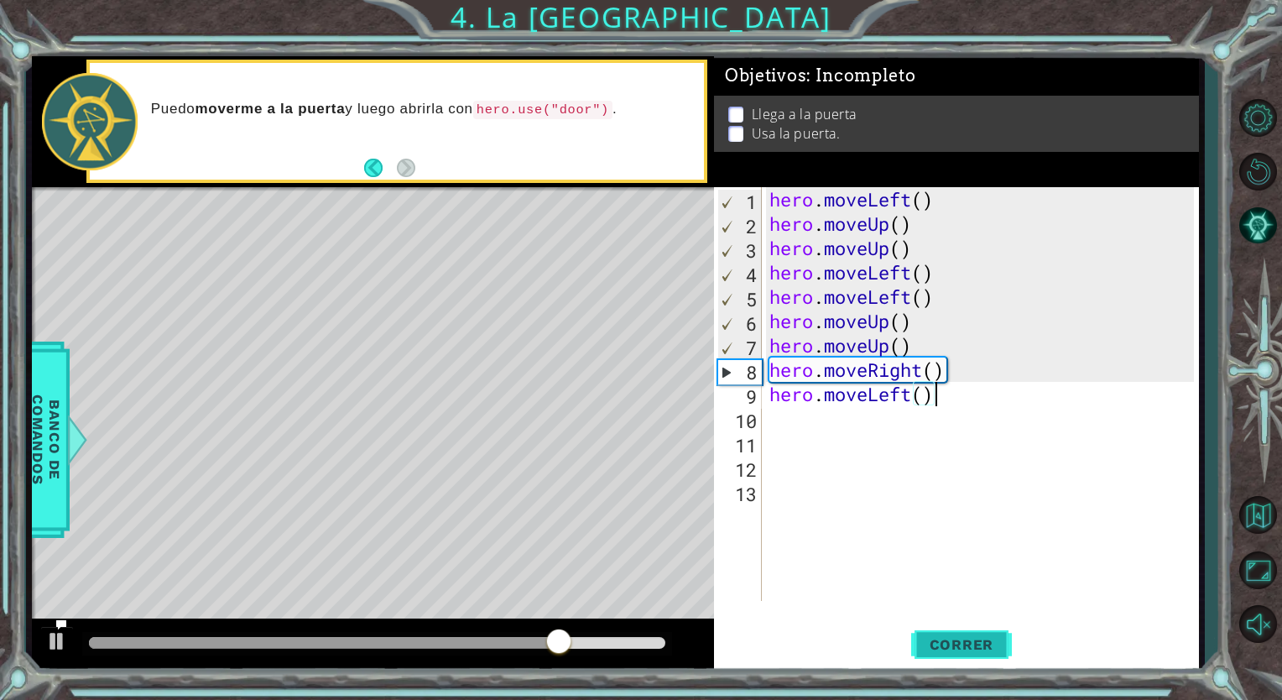
click at [959, 653] on button "Correr" at bounding box center [961, 644] width 101 height 49
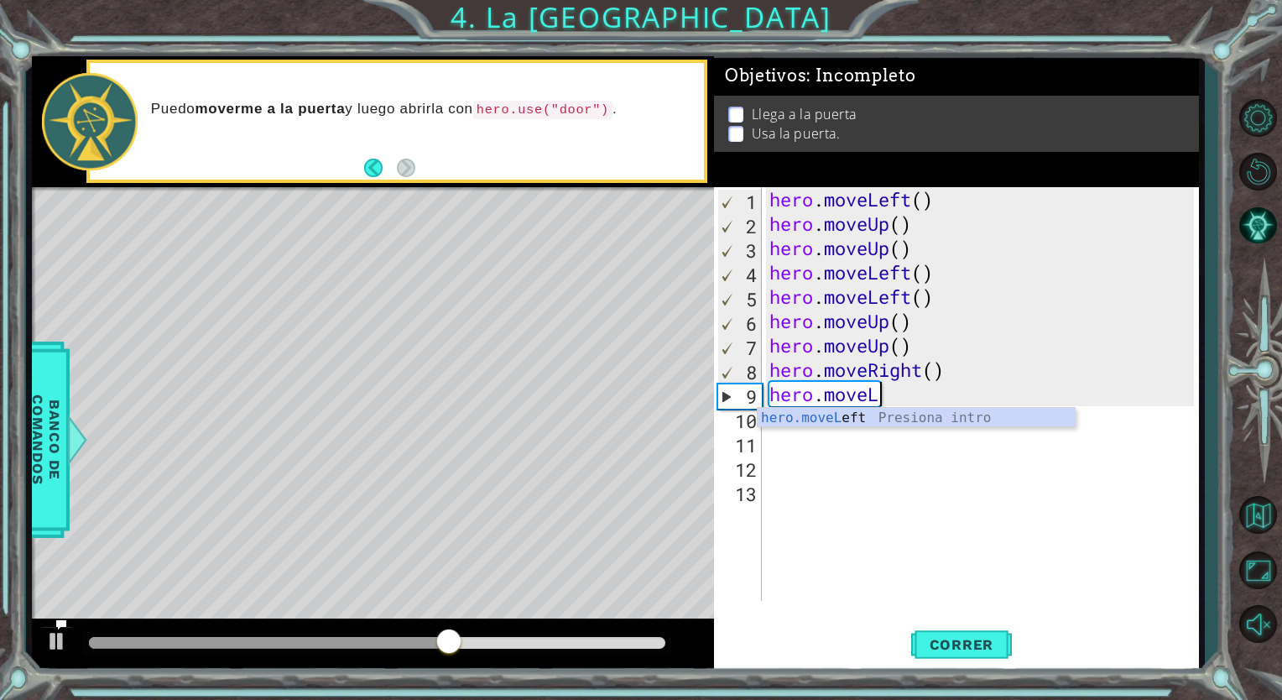
type textarea "hero.move"
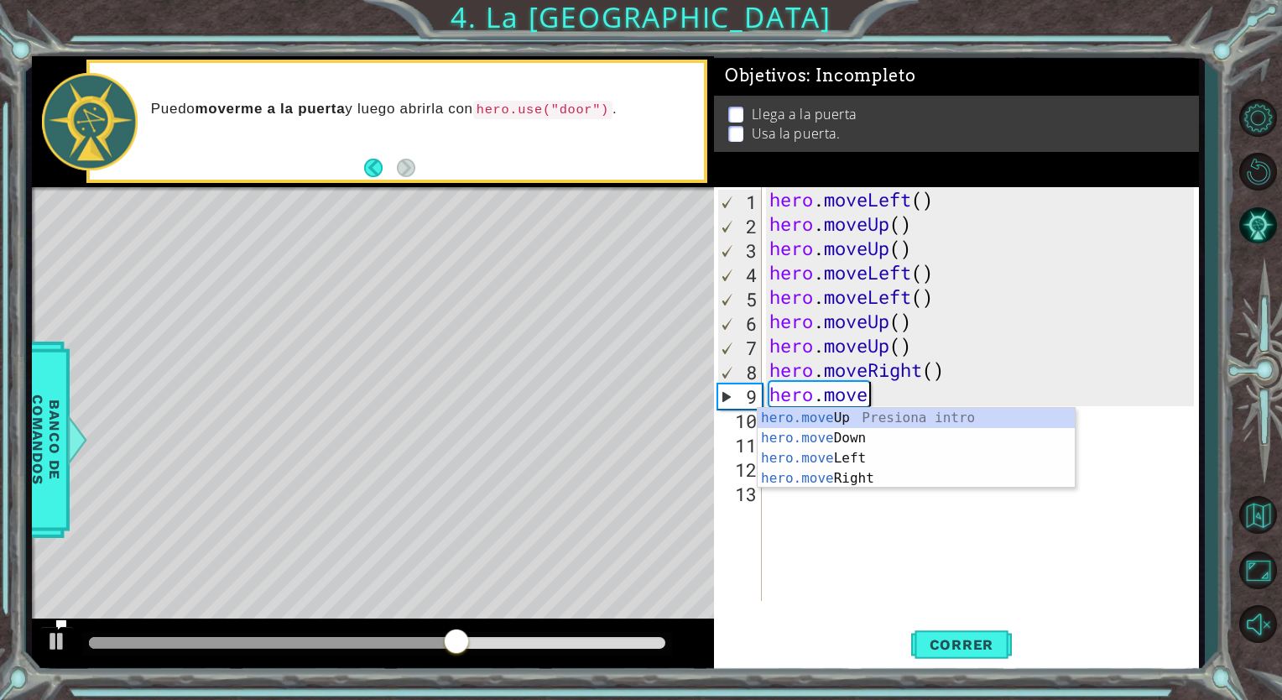
scroll to position [0, 3]
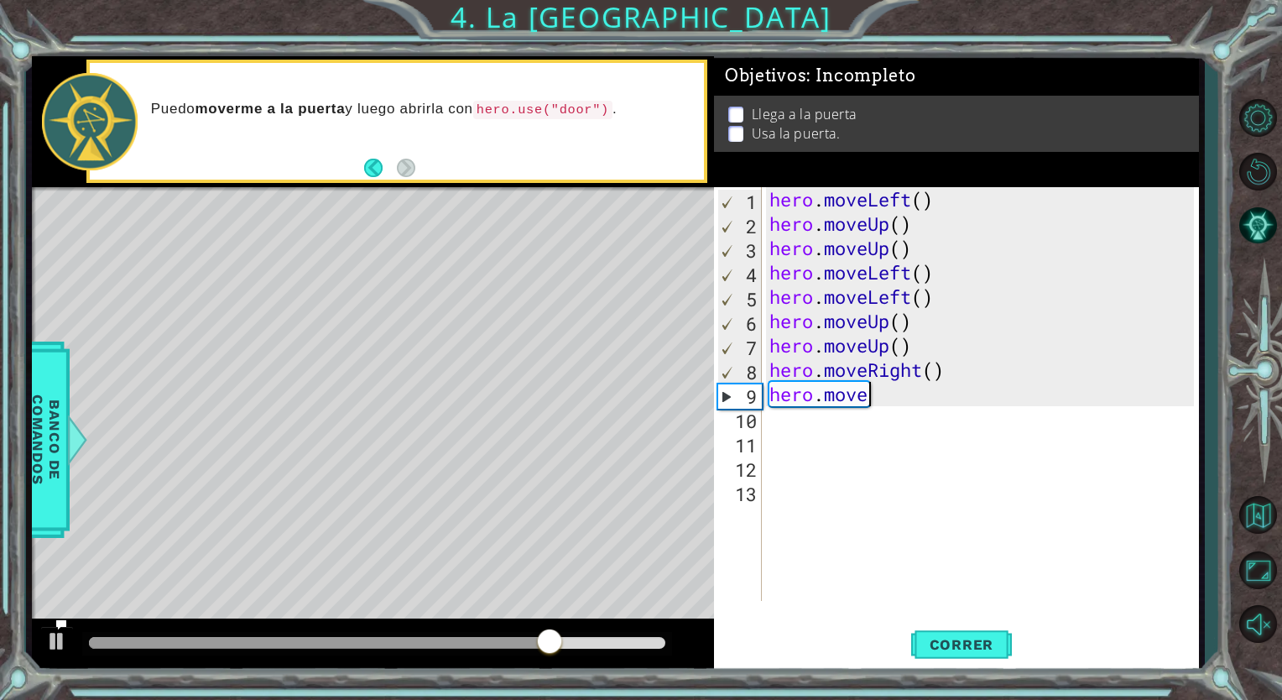
click at [935, 402] on div "hero . moveLeft ( ) hero . moveUp ( ) hero . moveUp ( ) hero . moveLeft ( ) her…" at bounding box center [984, 418] width 436 height 462
click at [852, 407] on div "hero . moveLeft ( ) hero . moveUp ( ) hero . moveUp ( ) hero . moveLeft ( ) her…" at bounding box center [984, 418] width 436 height 462
click at [870, 399] on div "hero . moveLeft ( ) hero . moveUp ( ) hero . moveUp ( ) hero . moveLeft ( ) her…" at bounding box center [984, 418] width 436 height 462
type textarea "hero.moveU"
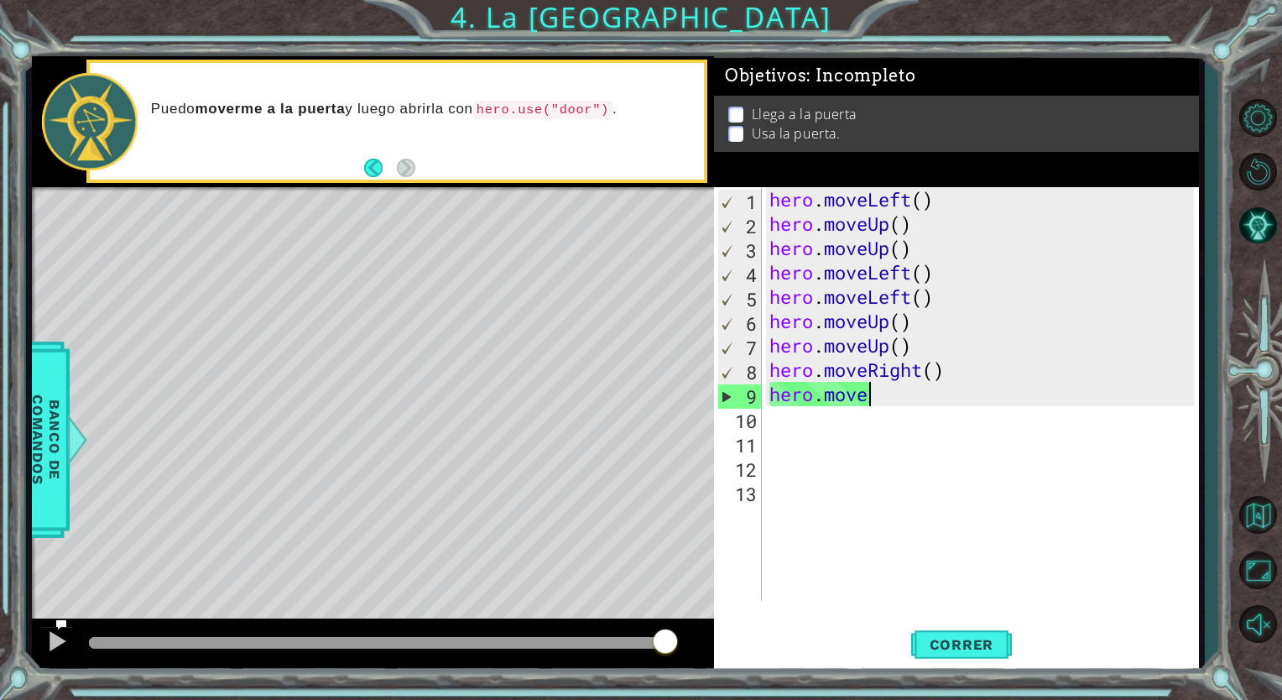
scroll to position [0, 3]
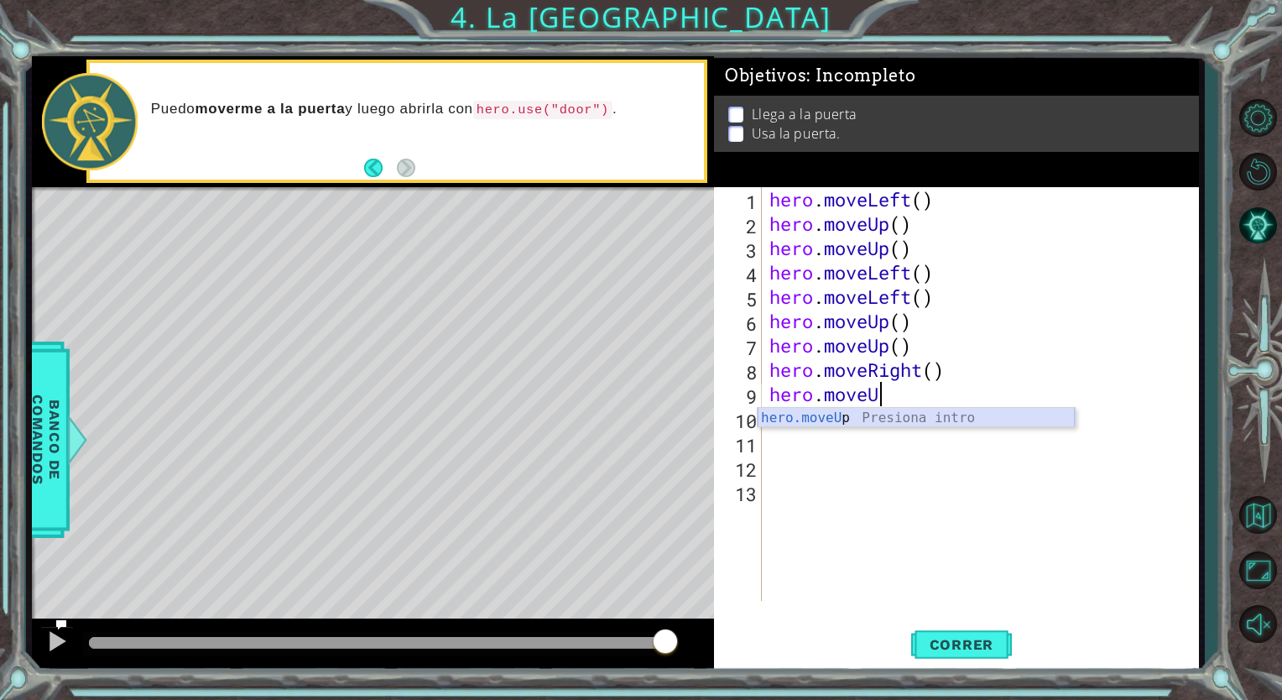
click at [862, 414] on div "hero.moveU p Presiona intro" at bounding box center [915, 438] width 317 height 60
click at [965, 633] on button "Correr" at bounding box center [961, 644] width 101 height 49
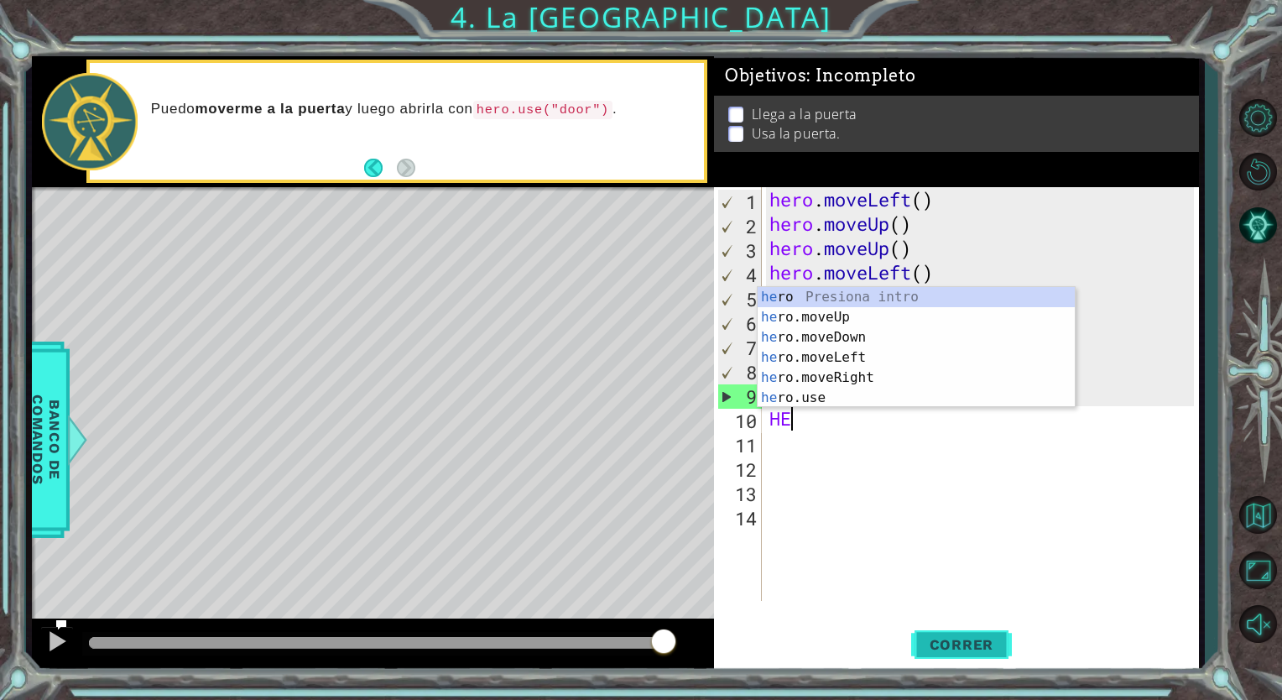
type textarea "HER"
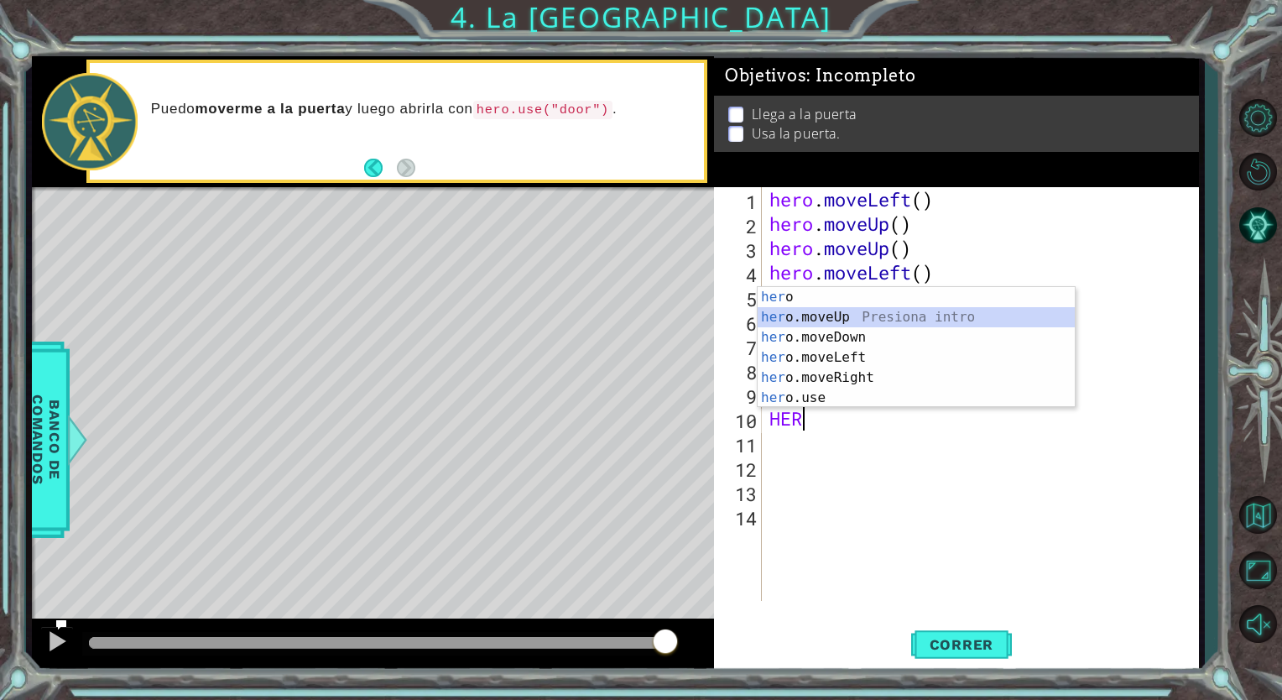
click at [1015, 314] on div "her o Presiona intro her o.moveUp Presiona intro her o.moveDown Presiona intro …" at bounding box center [915, 367] width 317 height 161
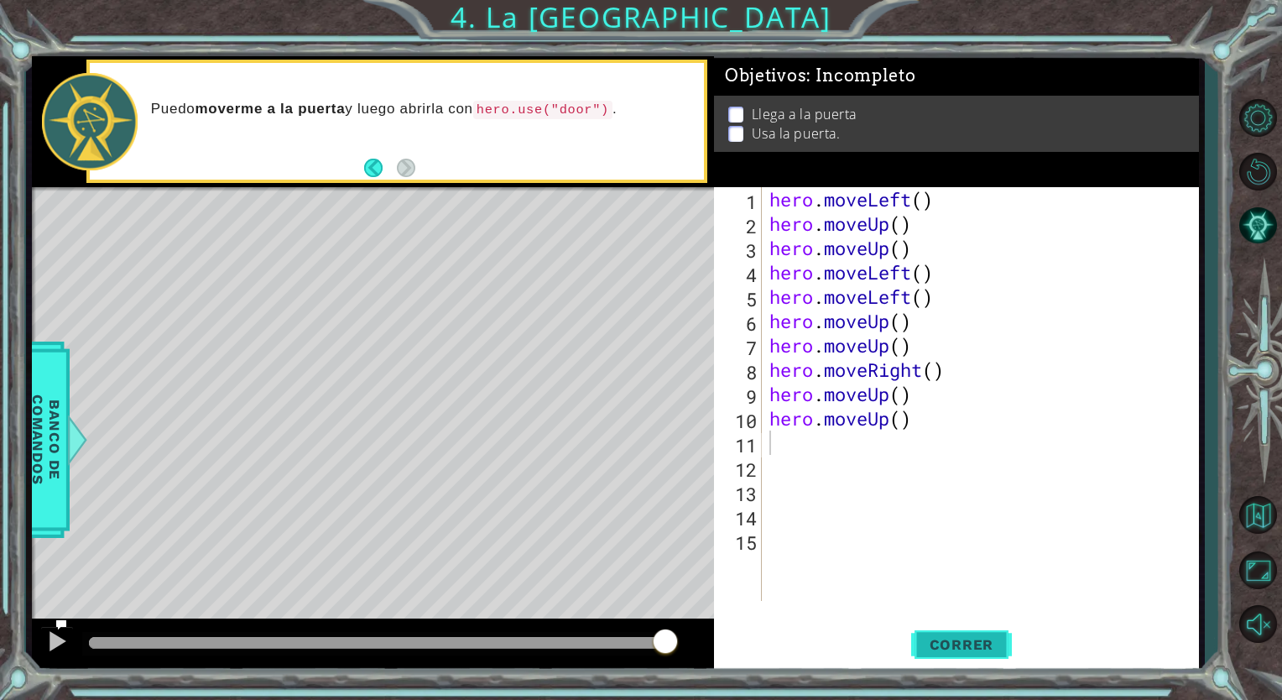
click at [966, 639] on span "Correr" at bounding box center [962, 644] width 98 height 17
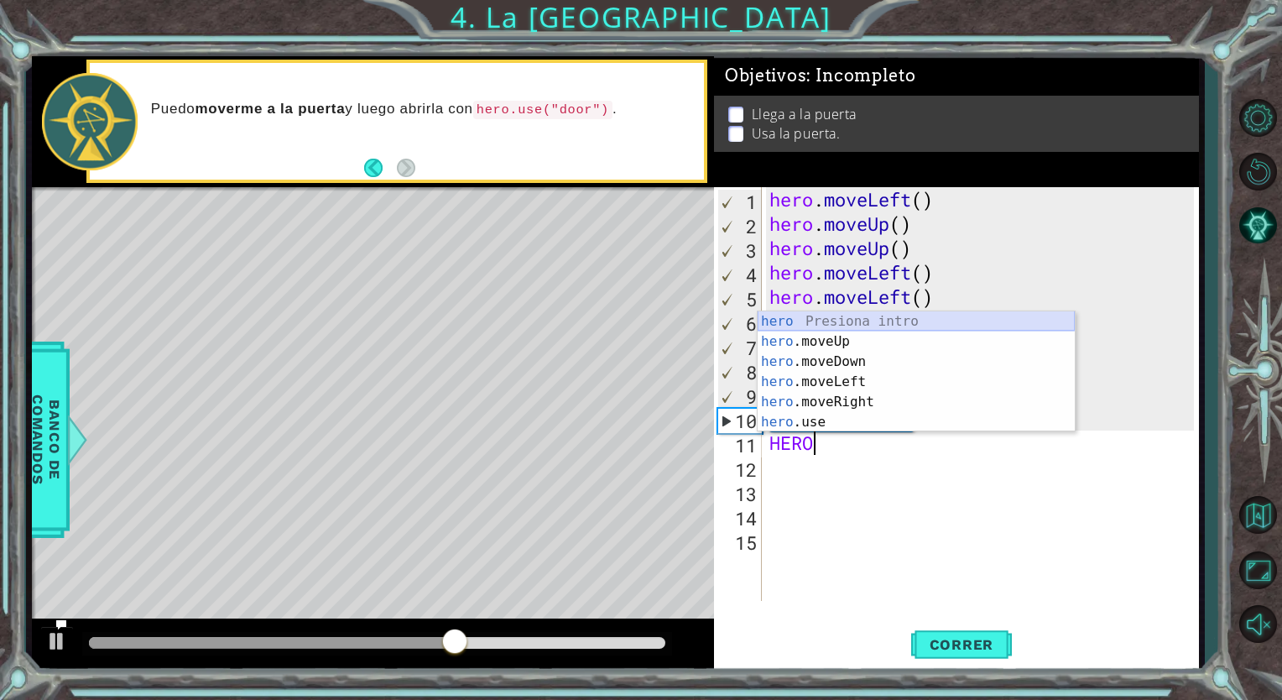
click at [951, 321] on div "hero Presiona intro hero .moveUp Presiona intro hero .moveDown Presiona intro h…" at bounding box center [915, 391] width 317 height 161
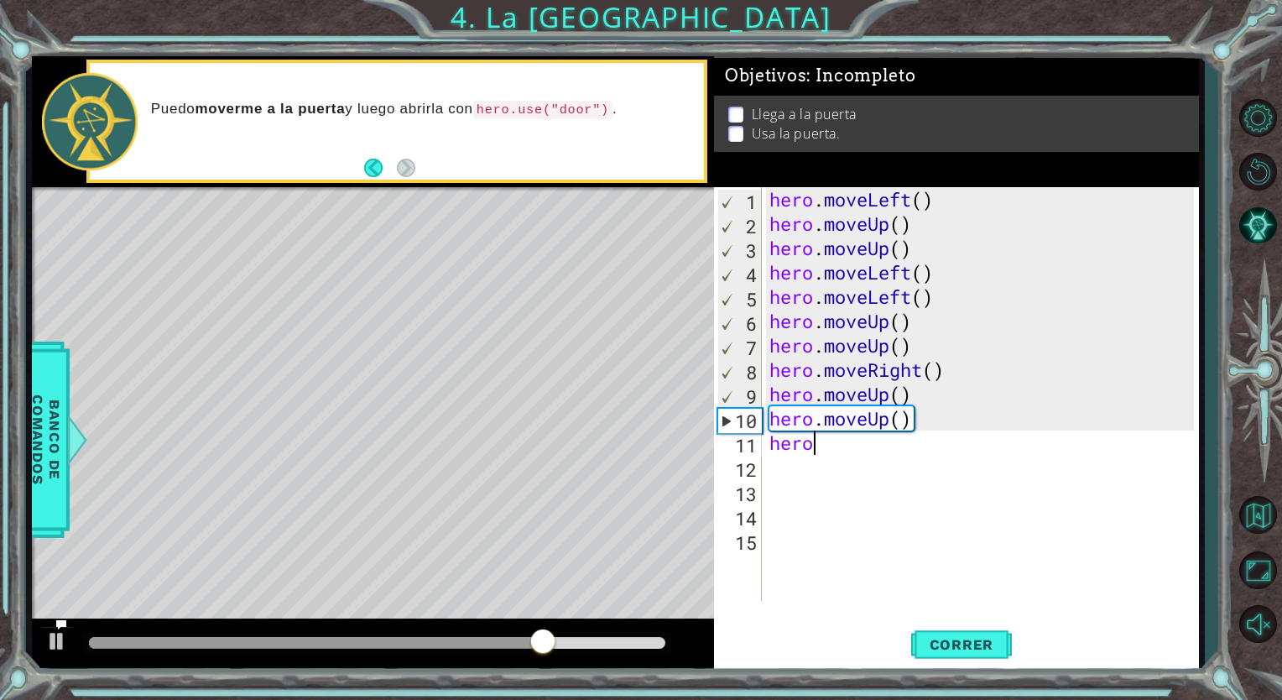
type textarea "hero."
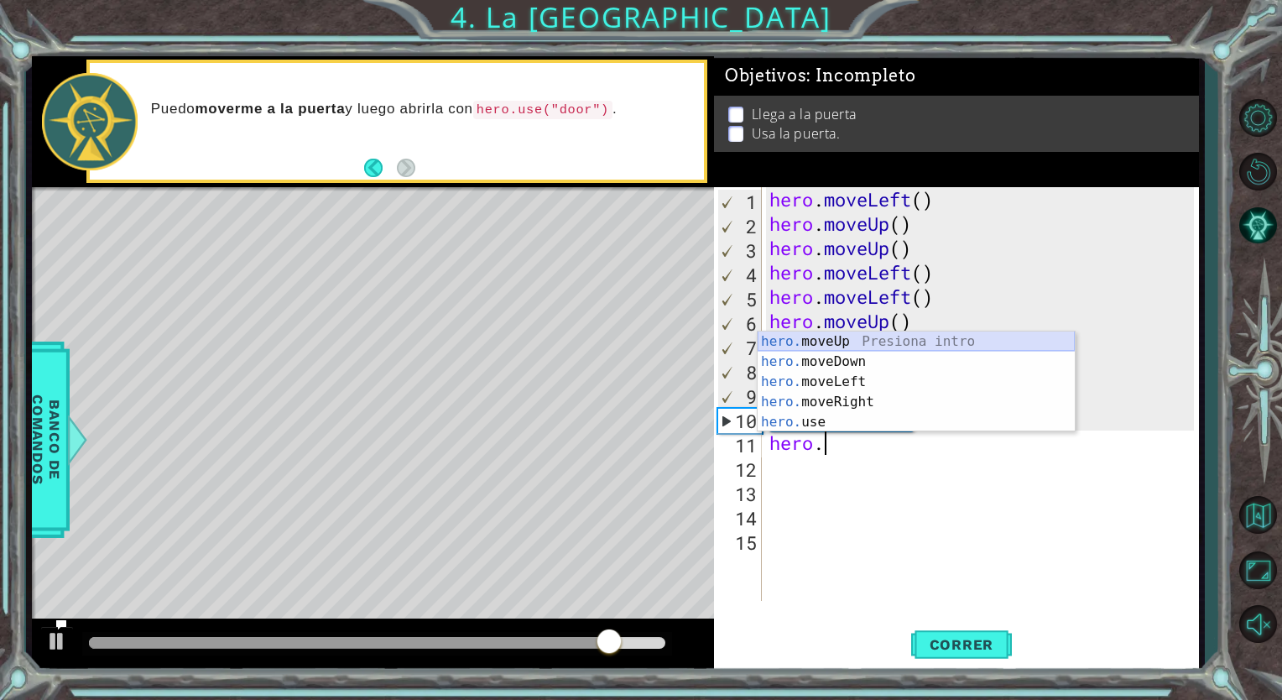
click at [912, 340] on div "hero. moveUp Presiona intro hero. moveDown Presiona intro hero. moveLeft Presio…" at bounding box center [915, 401] width 317 height 141
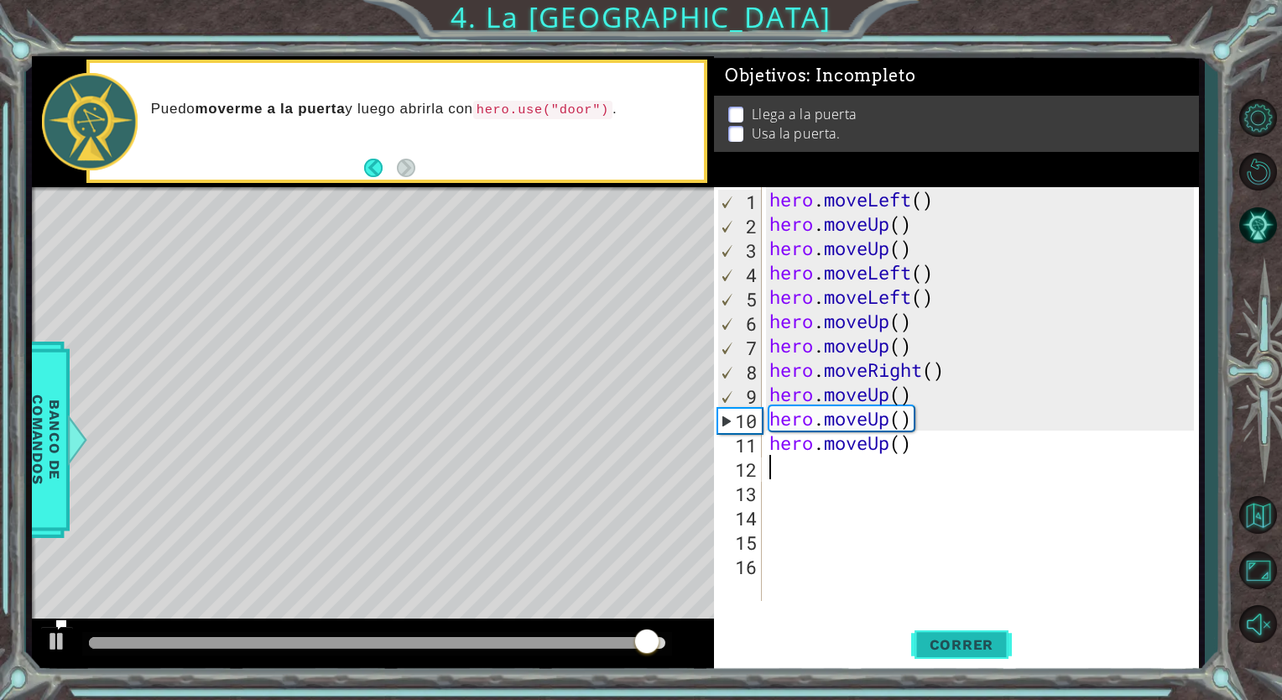
click at [971, 628] on button "Correr" at bounding box center [961, 644] width 101 height 49
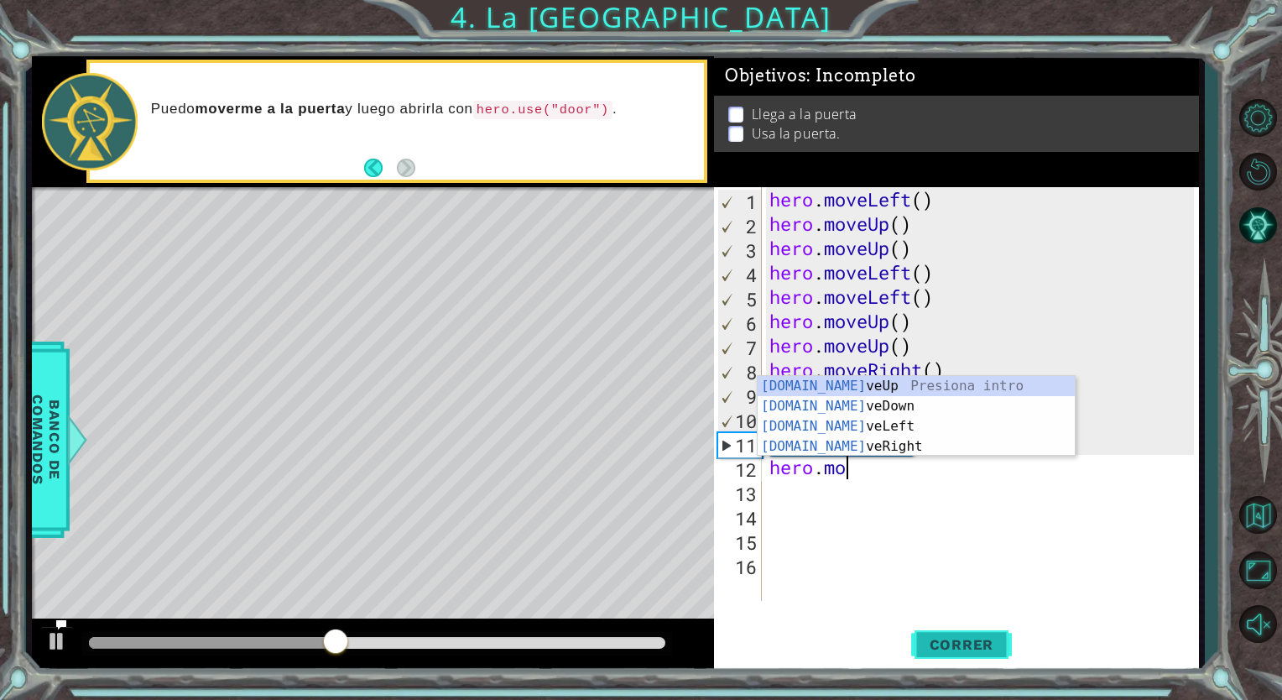
type textarea "hero.move"
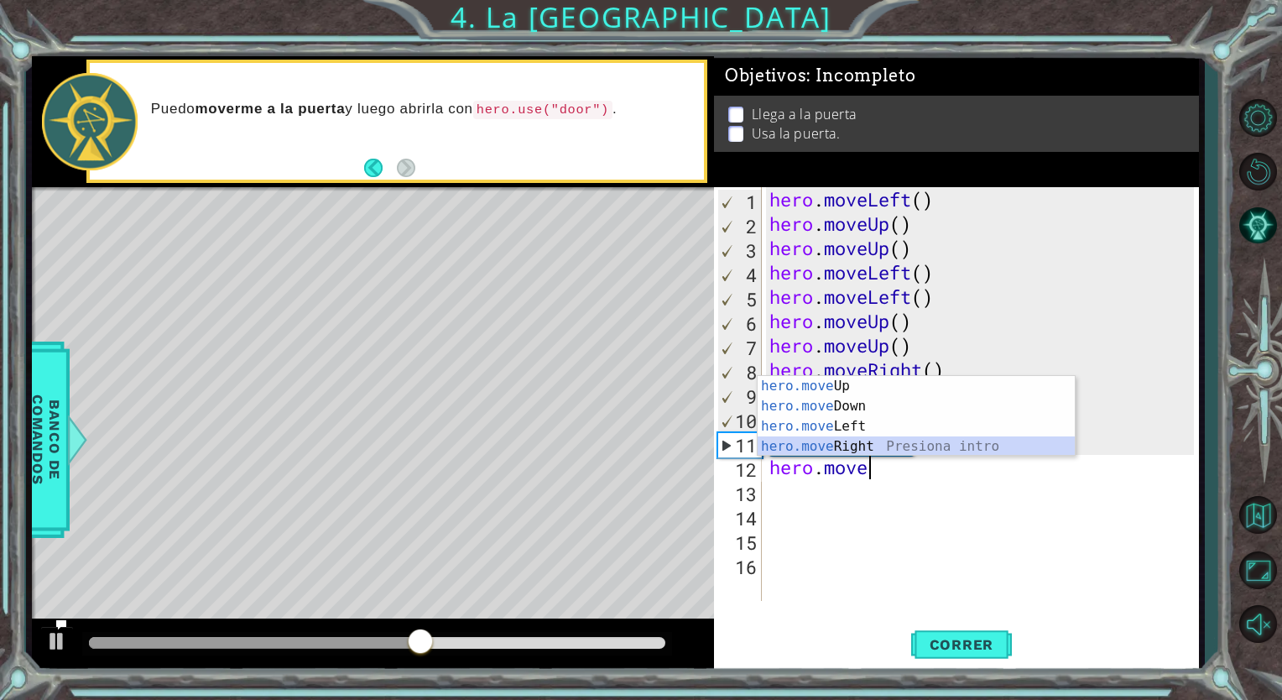
click at [876, 445] on div "hero.move Up Presiona intro hero.move Down Presiona intro hero.move Left Presio…" at bounding box center [915, 436] width 317 height 121
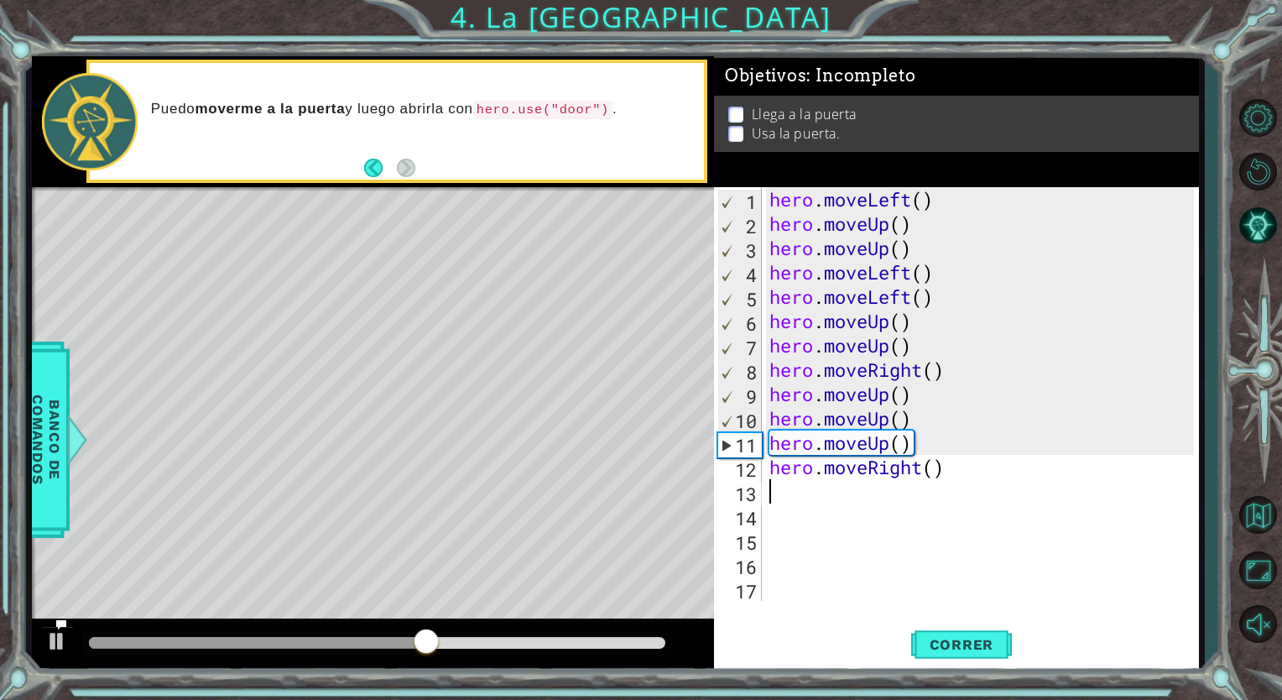
scroll to position [0, 0]
click at [913, 625] on button "Correr" at bounding box center [961, 644] width 101 height 49
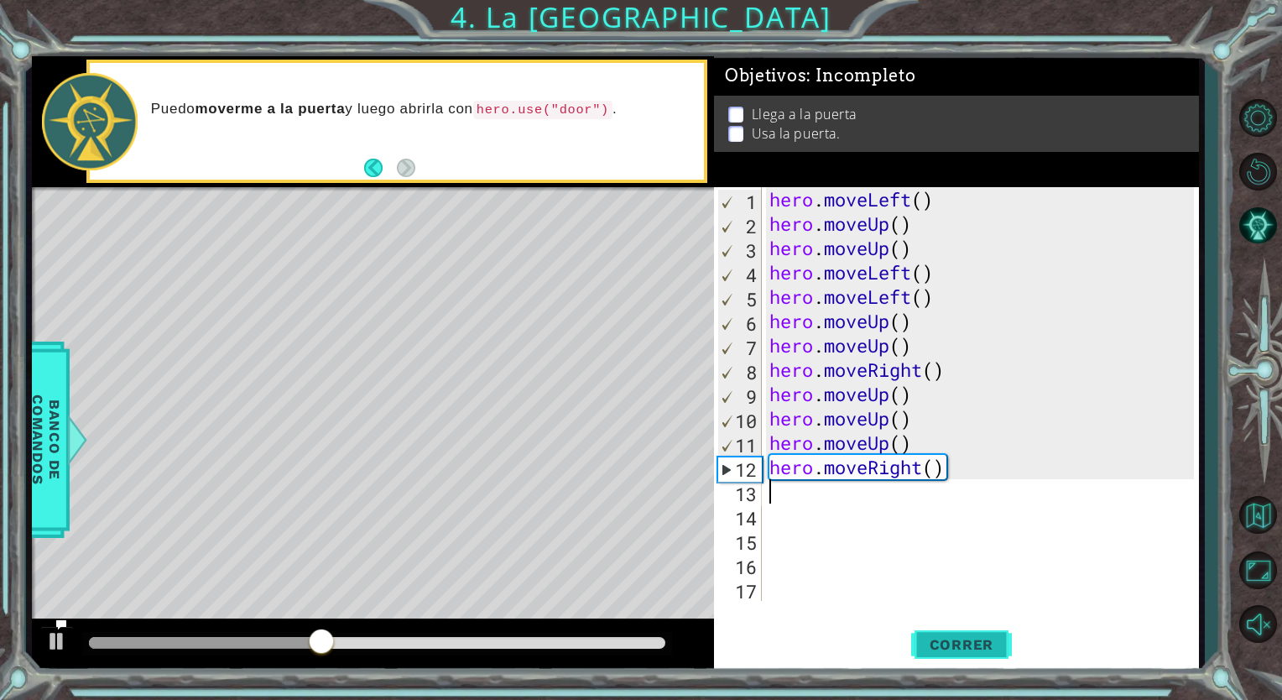
type textarea "H"
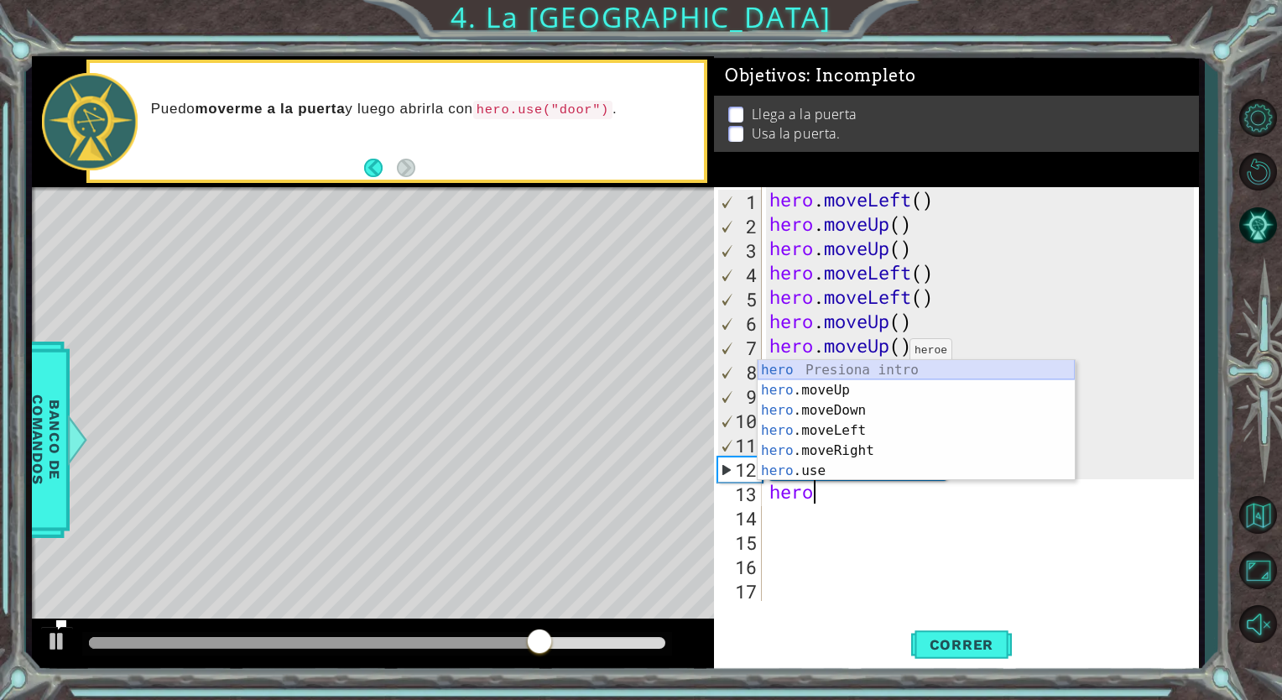
click at [885, 372] on div "hero Presiona intro hero .moveUp Presiona intro hero .moveDown Presiona intro h…" at bounding box center [915, 440] width 317 height 161
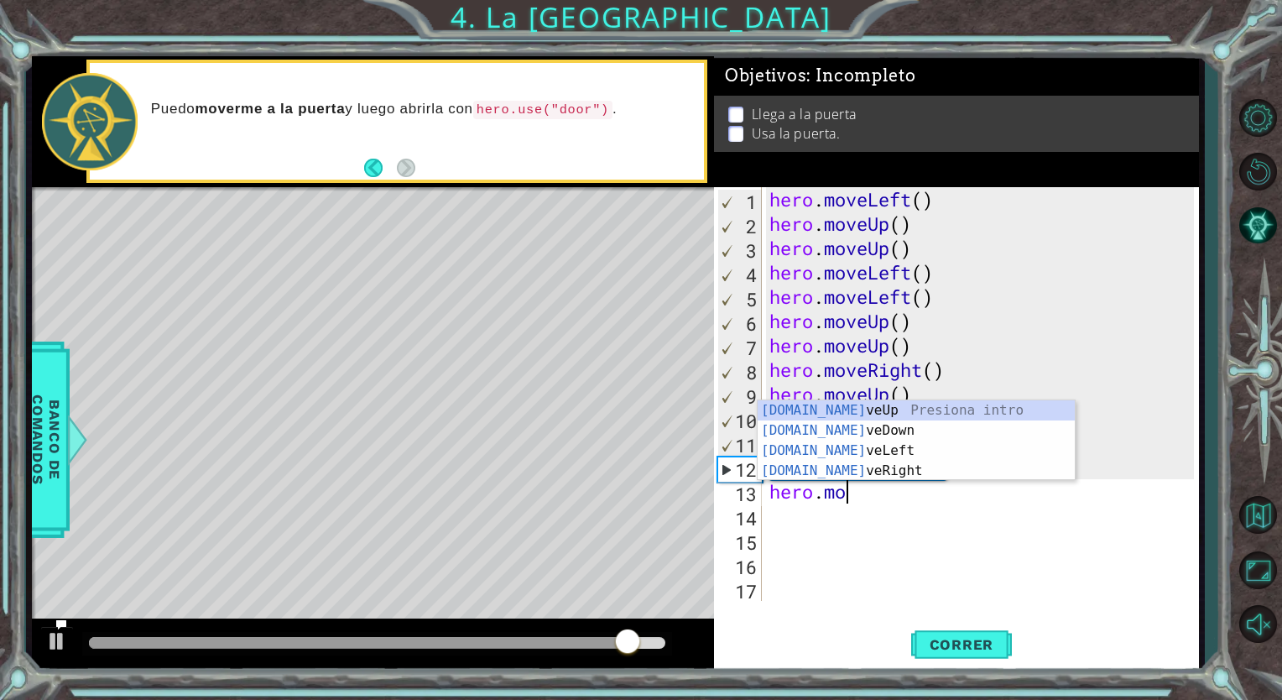
type textarea "hero.move"
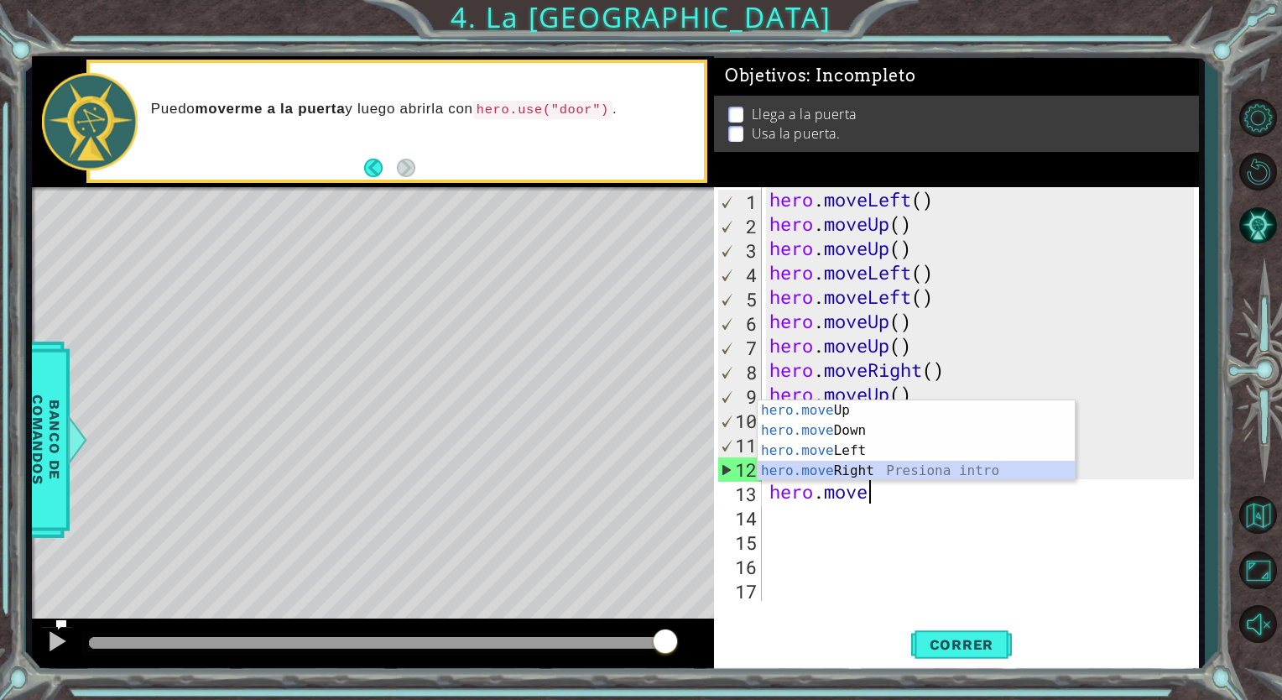
click at [862, 463] on div "hero.move Up Presiona intro hero.move Down Presiona intro hero.move Left Presio…" at bounding box center [915, 460] width 317 height 121
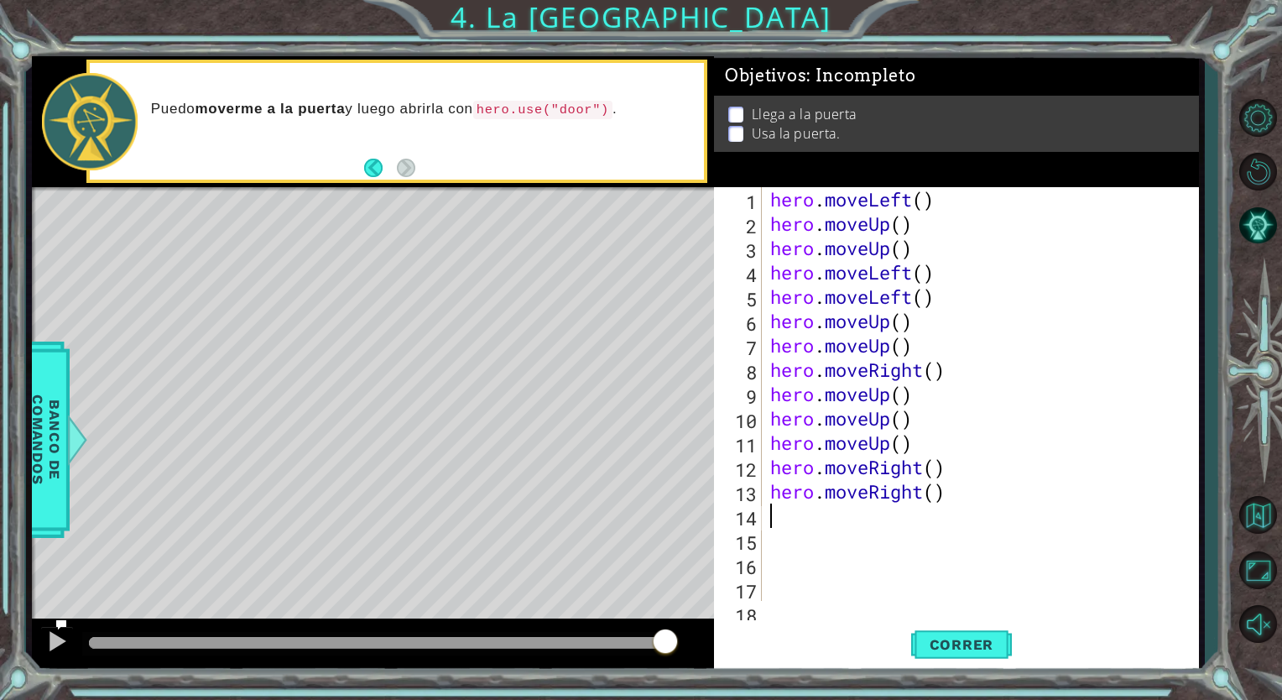
scroll to position [0, 0]
click at [936, 630] on button "Correr" at bounding box center [961, 644] width 101 height 49
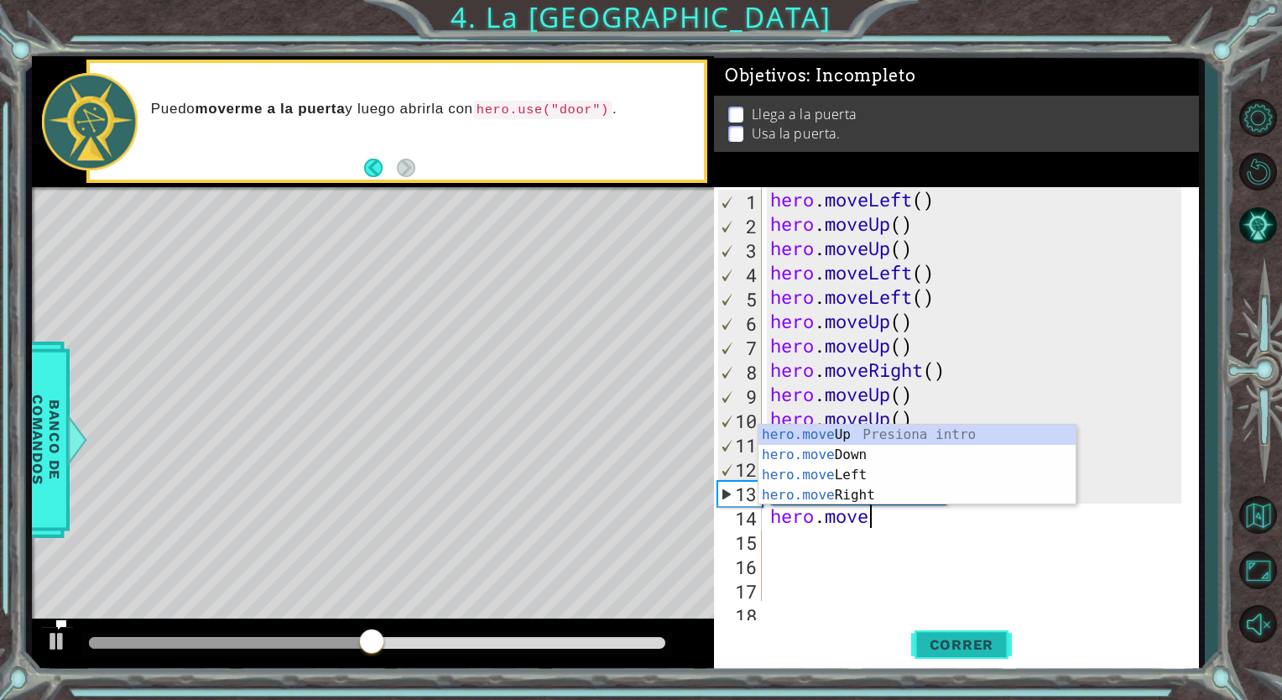
type textarea "hero.mover"
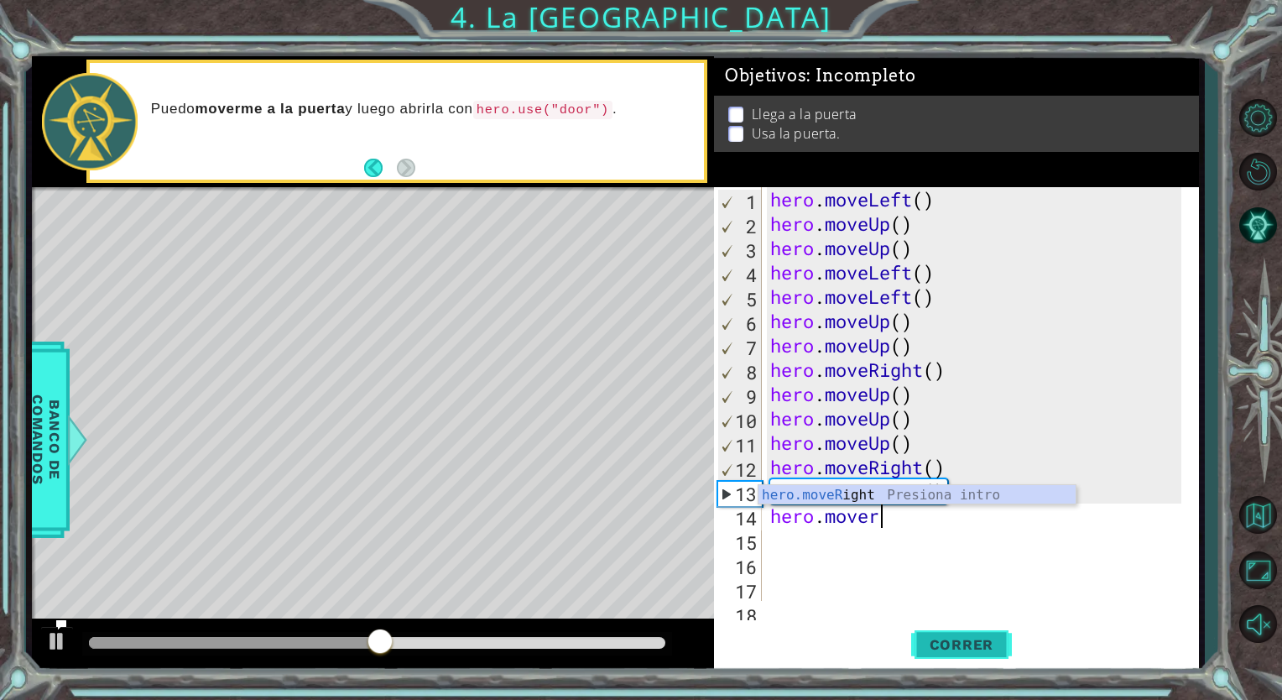
scroll to position [0, 3]
click at [872, 497] on div "hero.moveR ight Presiona intro" at bounding box center [916, 515] width 317 height 60
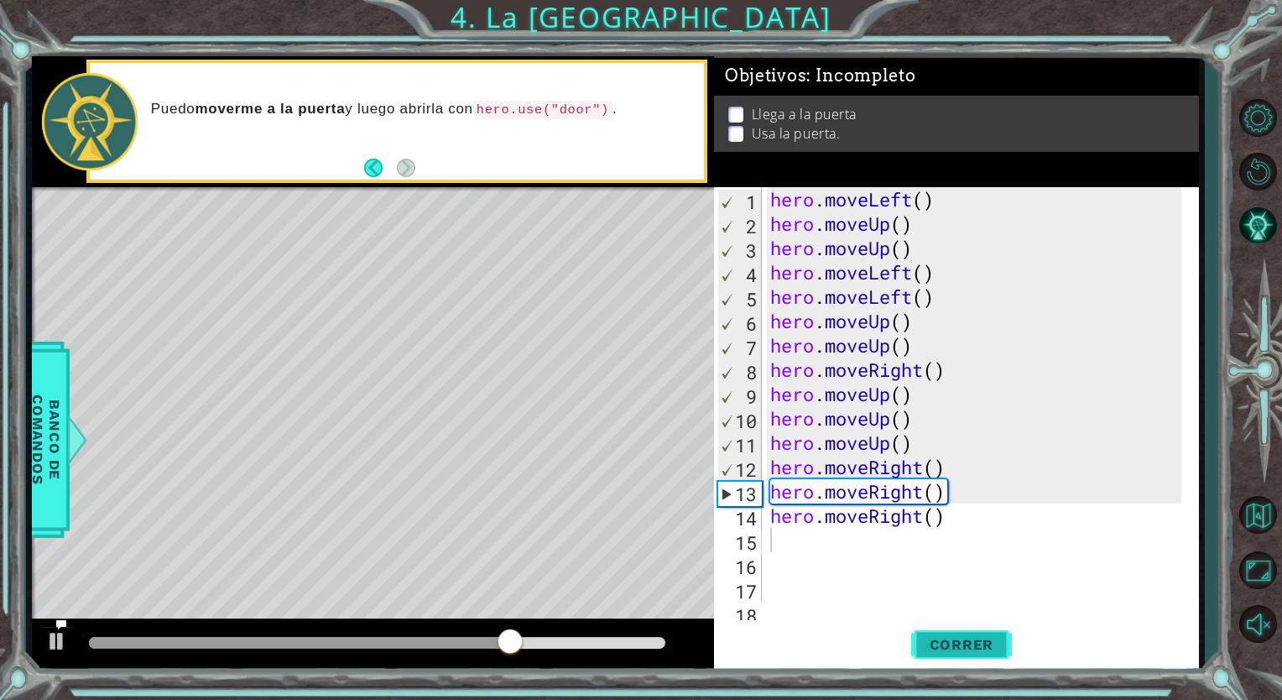
click at [946, 643] on span "Correr" at bounding box center [962, 644] width 98 height 17
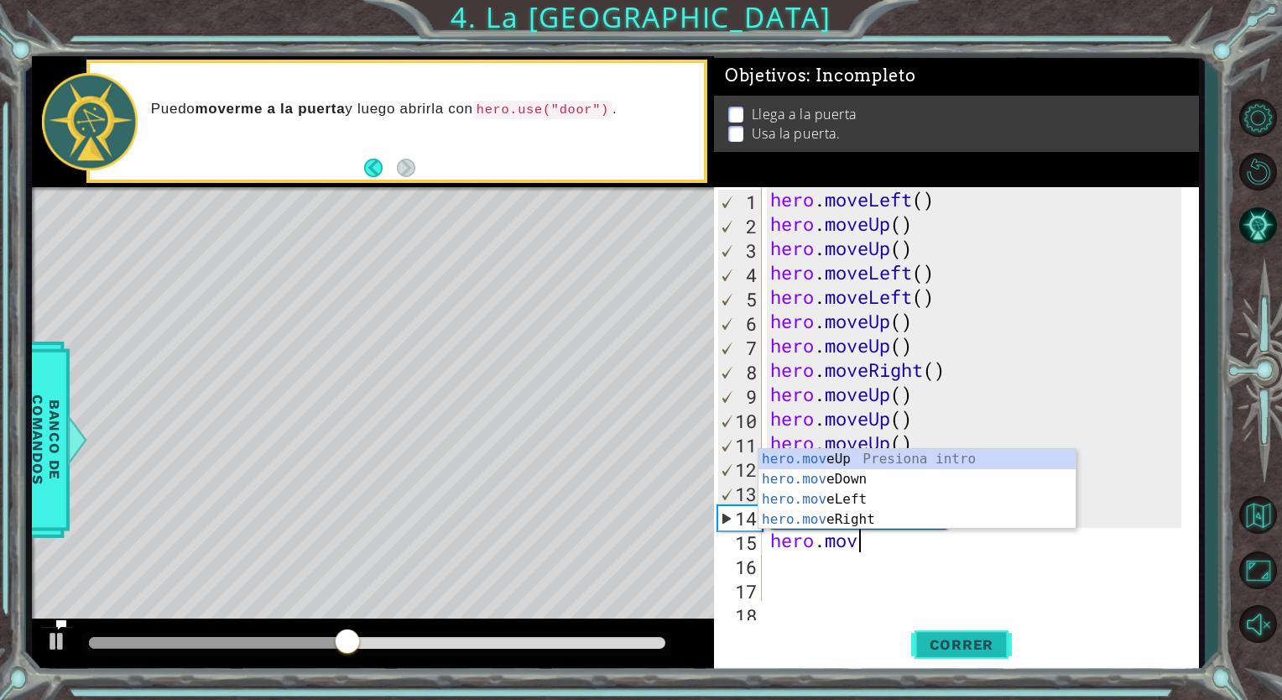
type textarea "hero.move"
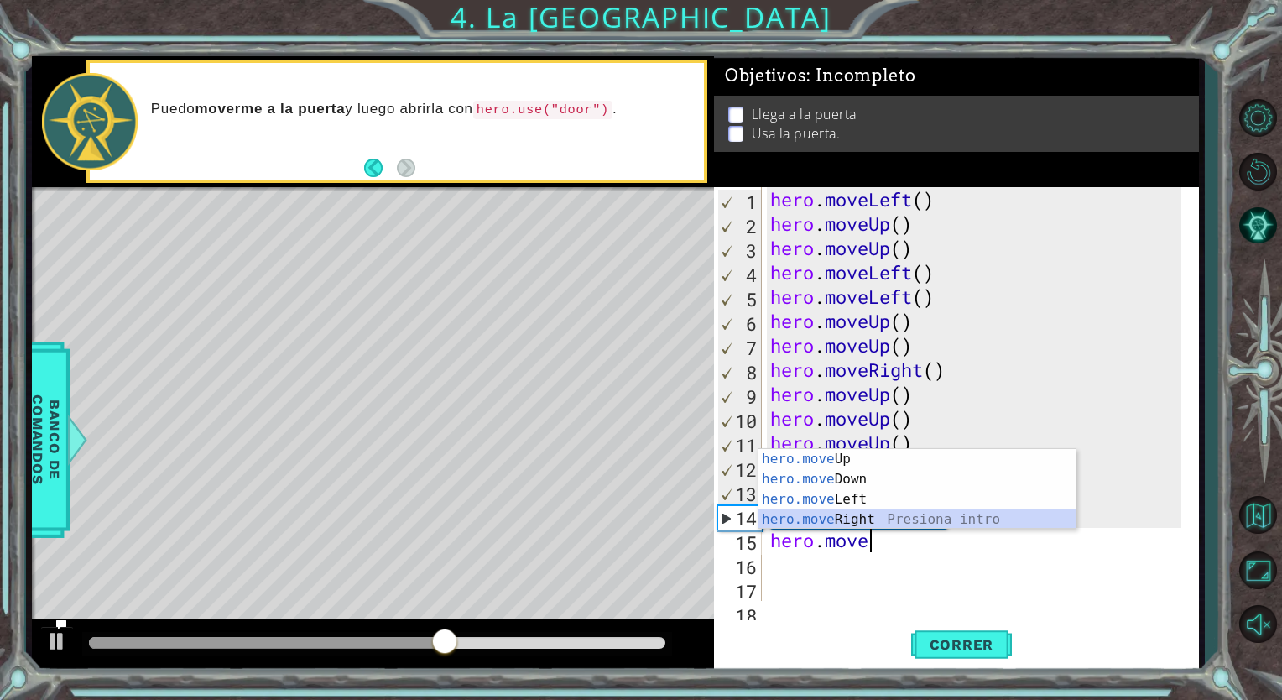
click at [886, 520] on div "hero.move Up Presiona intro hero.move Down Presiona intro hero.move Left Presio…" at bounding box center [916, 509] width 317 height 121
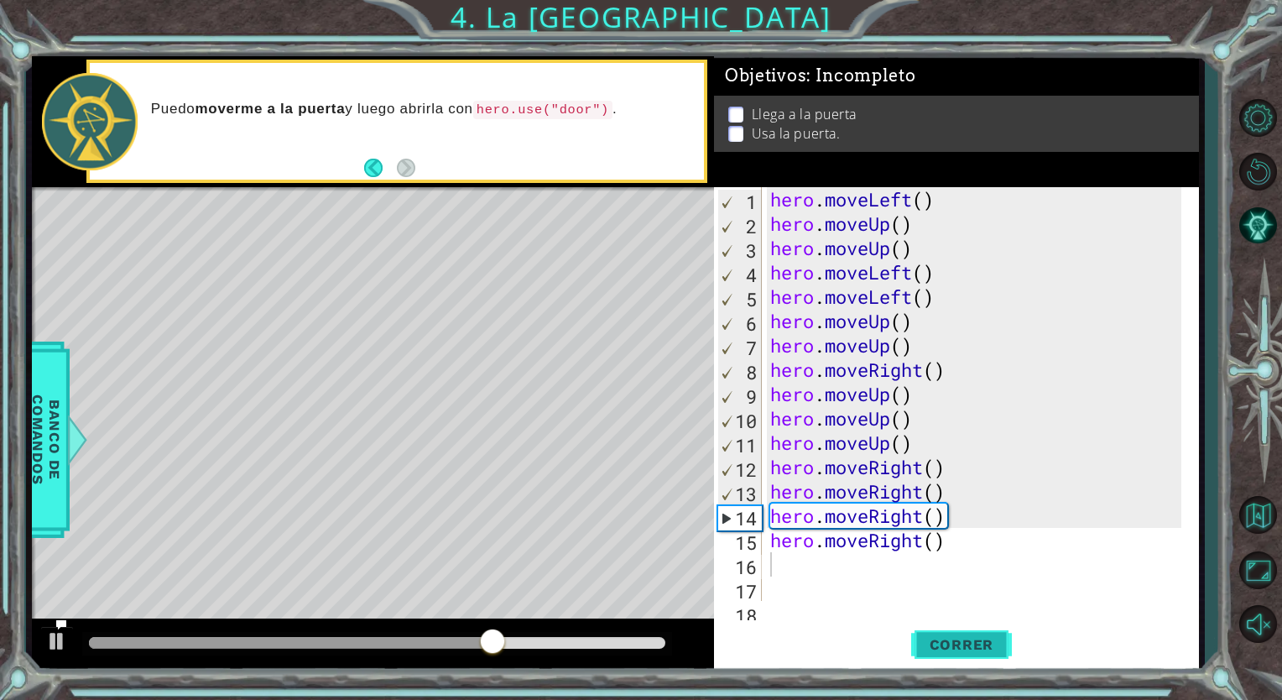
click at [918, 643] on span "Correr" at bounding box center [962, 644] width 98 height 17
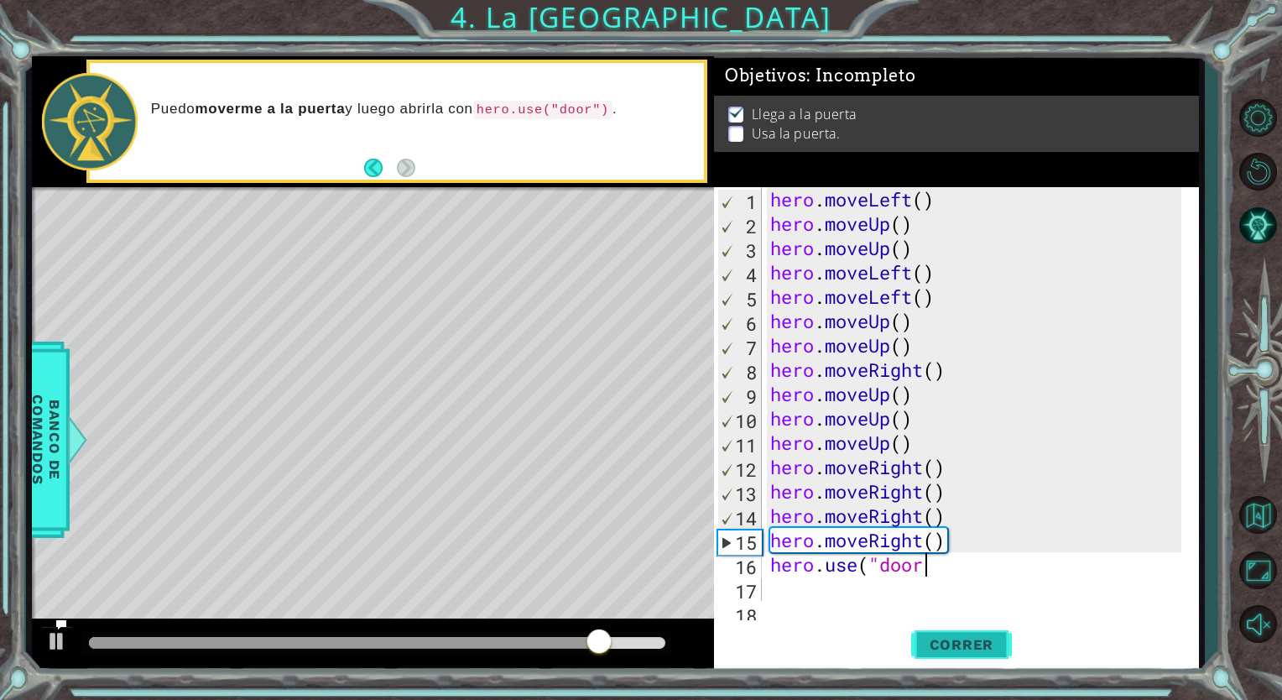
scroll to position [0, 7]
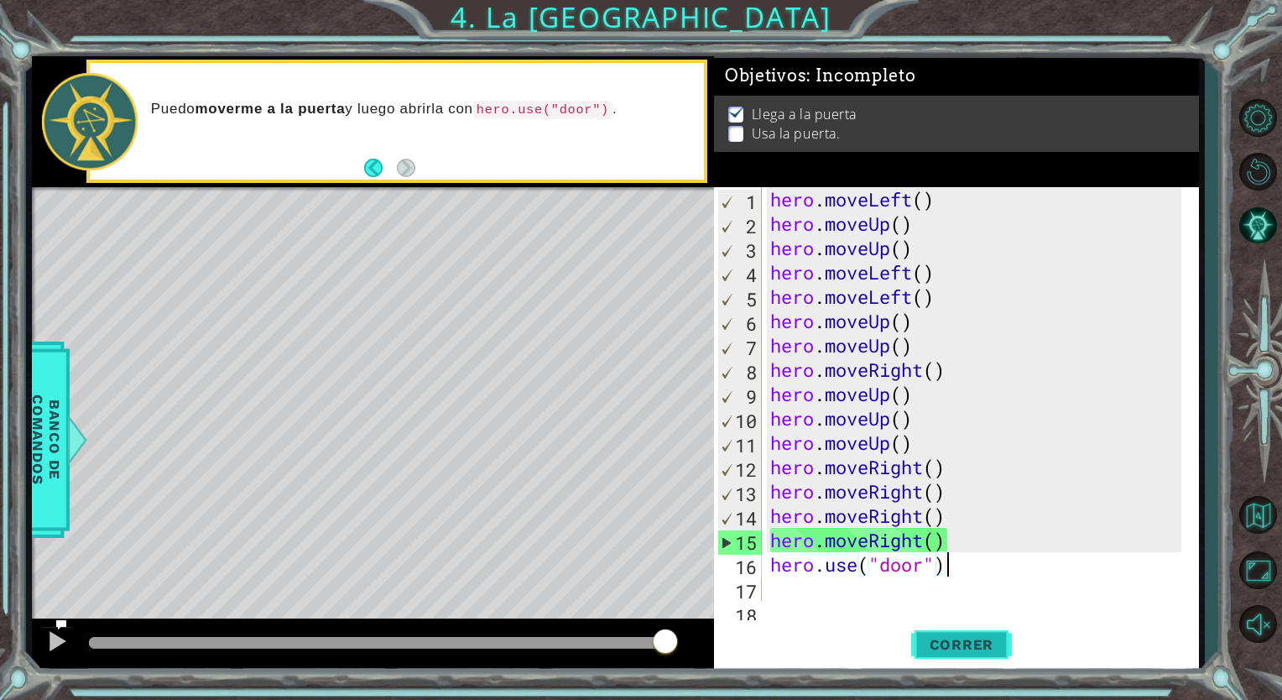
type textarea "hero.use("door")"
click at [945, 641] on span "Correr" at bounding box center [962, 644] width 98 height 17
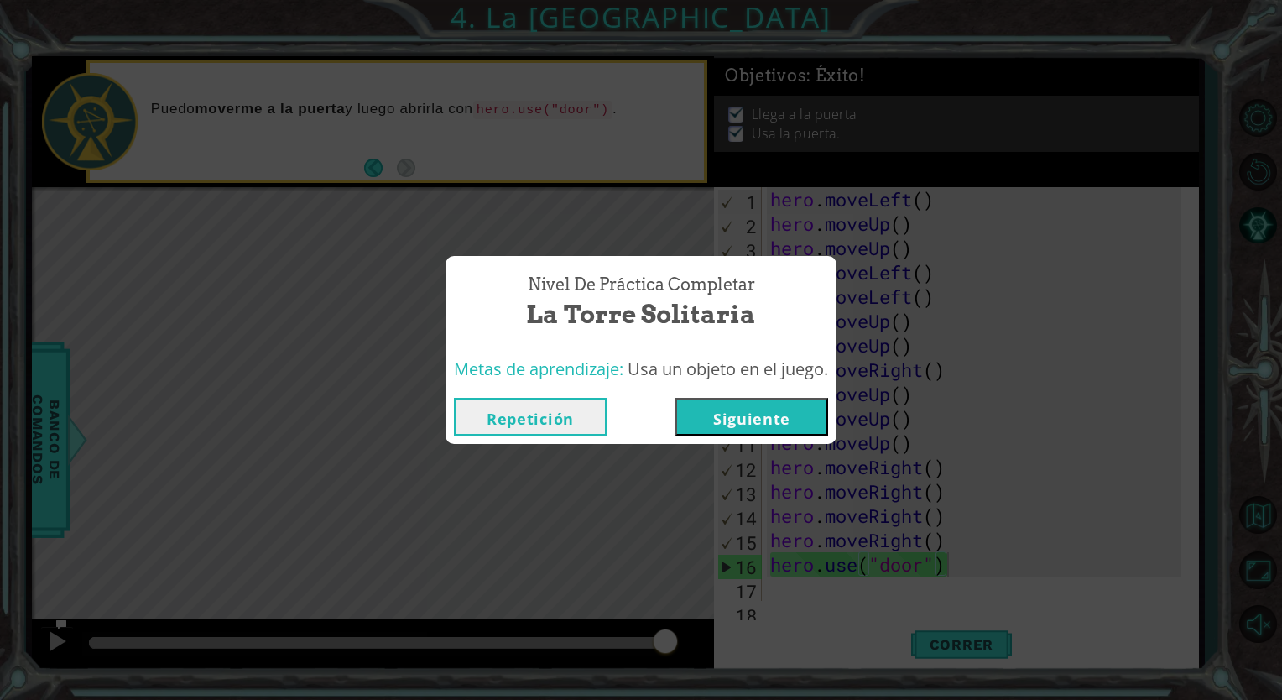
click at [768, 415] on button "Siguiente" at bounding box center [751, 417] width 153 height 38
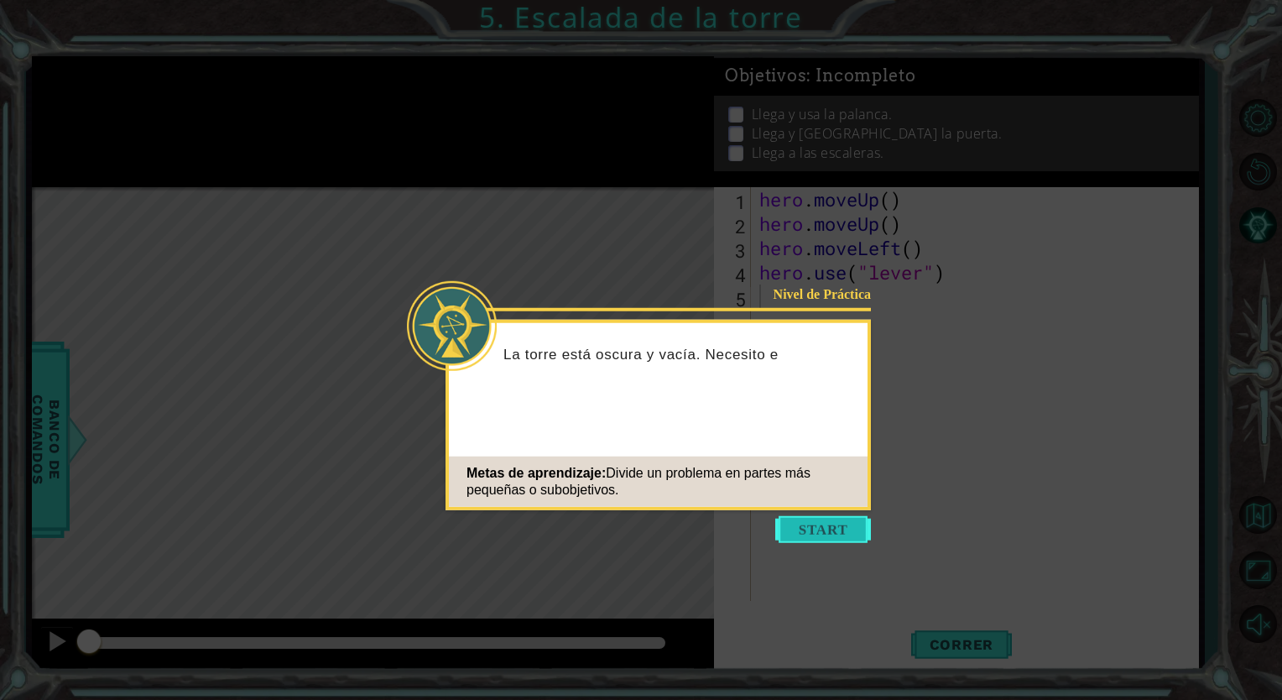
click at [792, 517] on button "Start" at bounding box center [823, 529] width 96 height 27
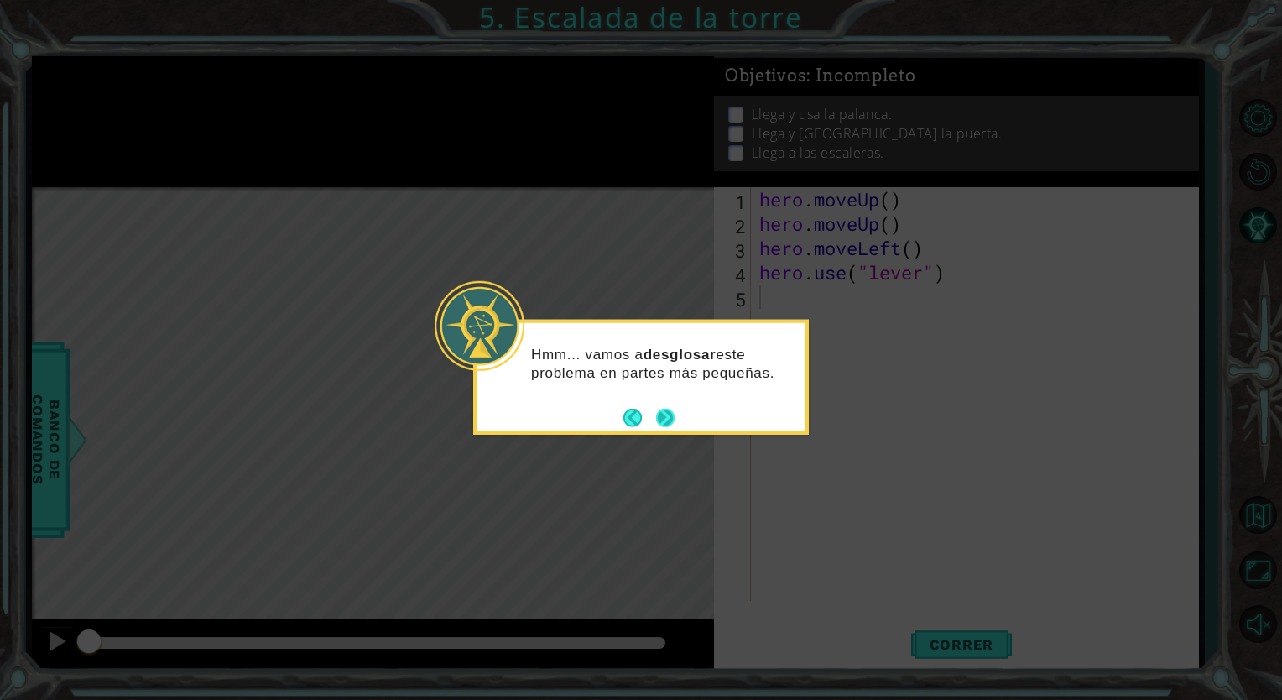
click at [661, 419] on button "Next" at bounding box center [665, 417] width 29 height 29
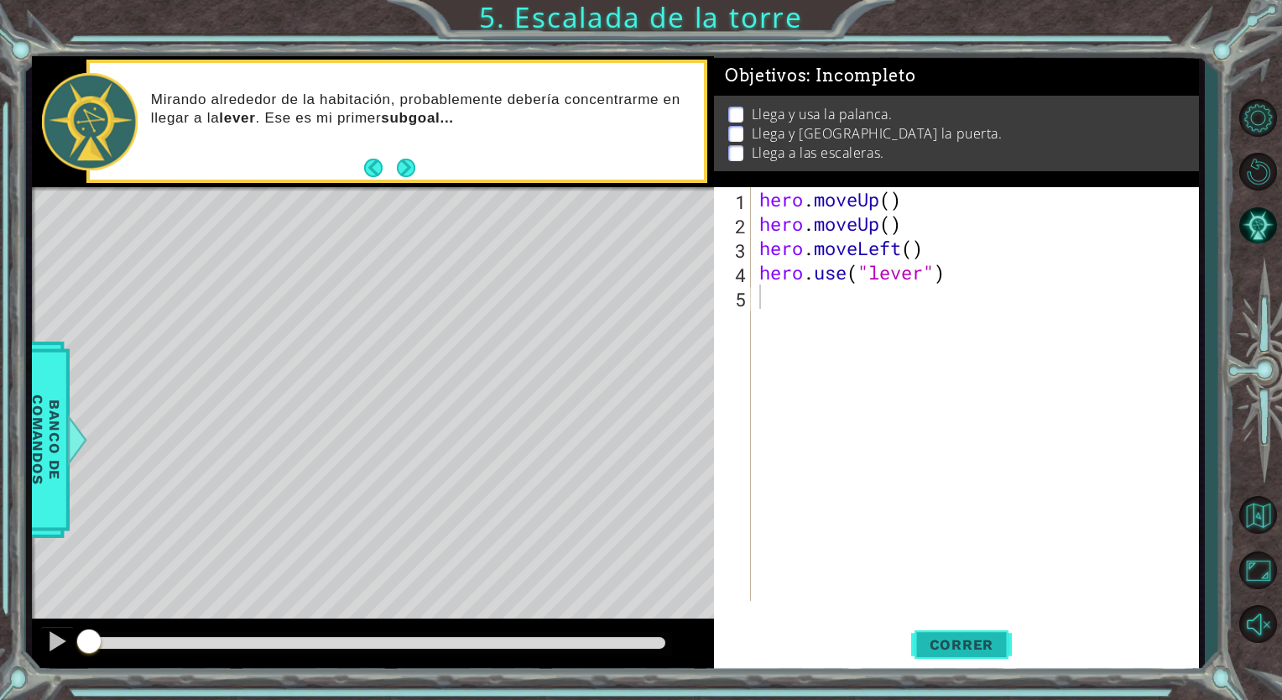
click at [941, 637] on span "Correr" at bounding box center [962, 644] width 98 height 17
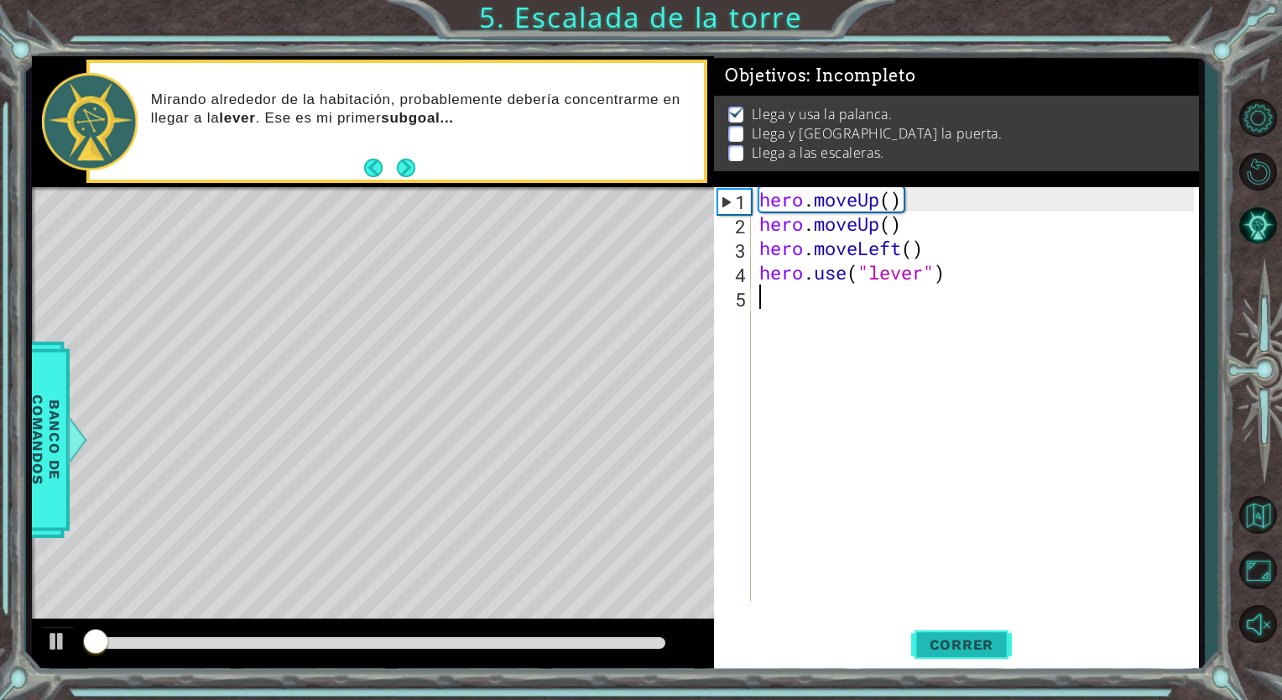
scroll to position [3, 0]
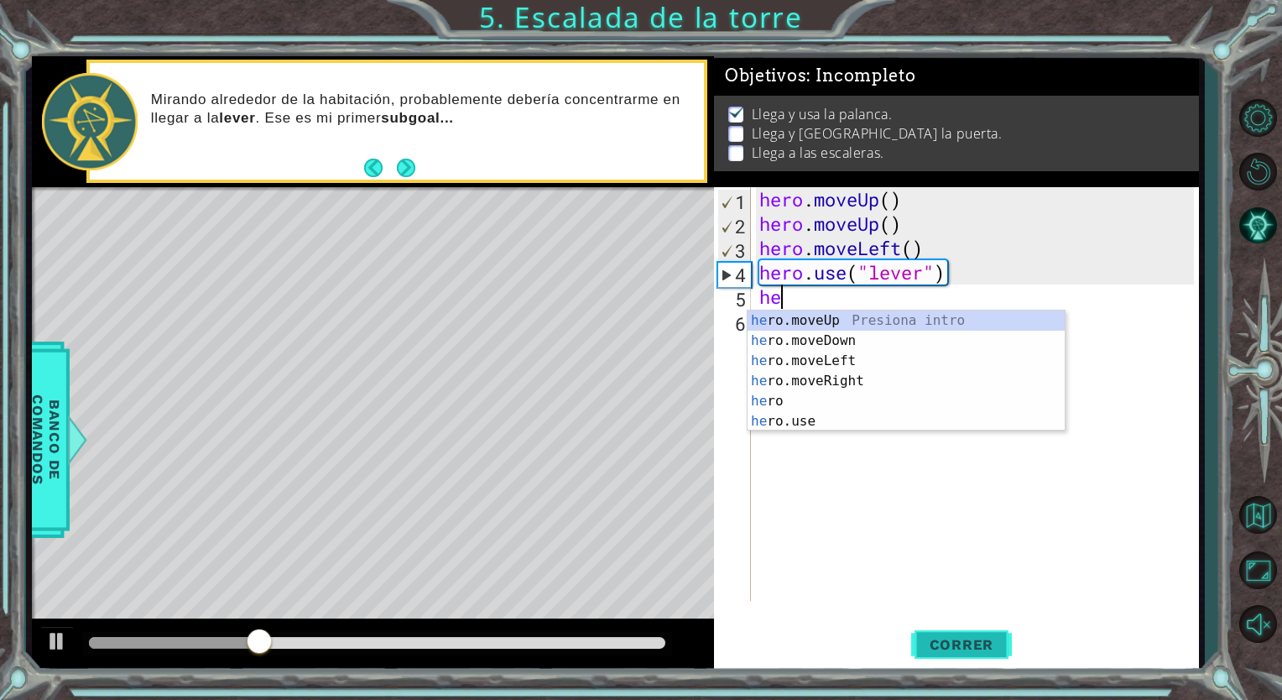
type textarea "hero"
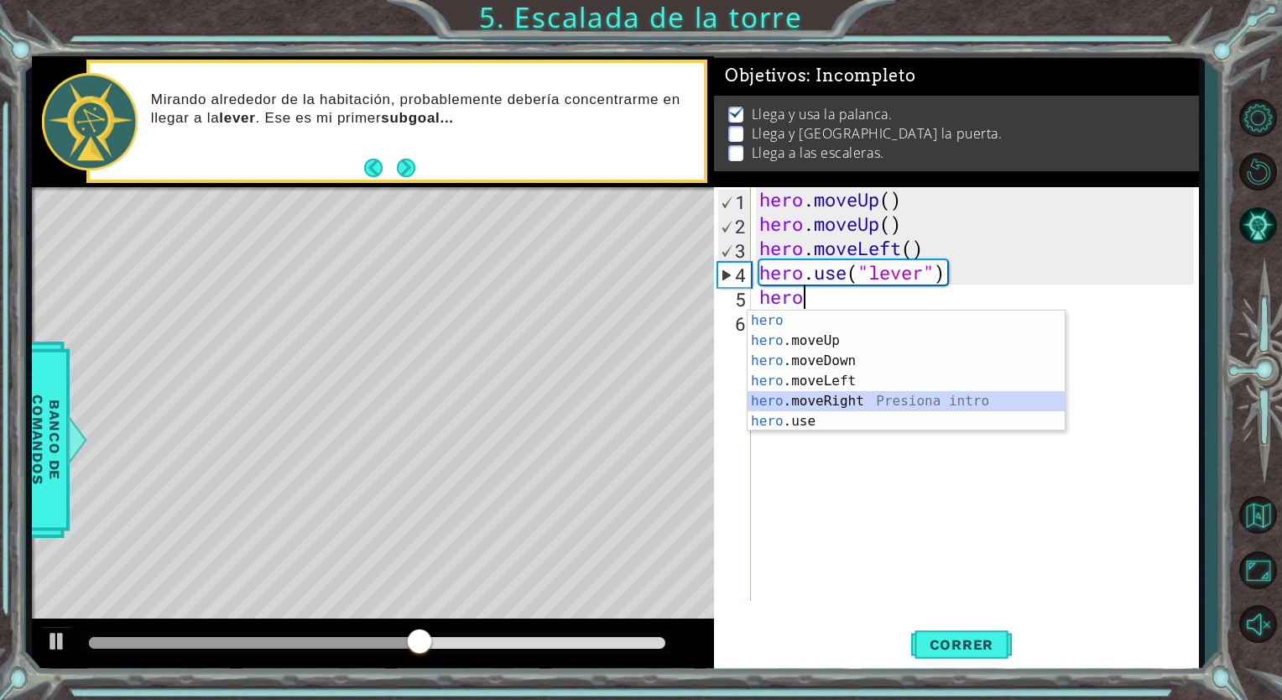
click at [835, 402] on div "hero Presiona intro hero .moveUp Presiona intro hero .moveDown Presiona intro h…" at bounding box center [905, 390] width 317 height 161
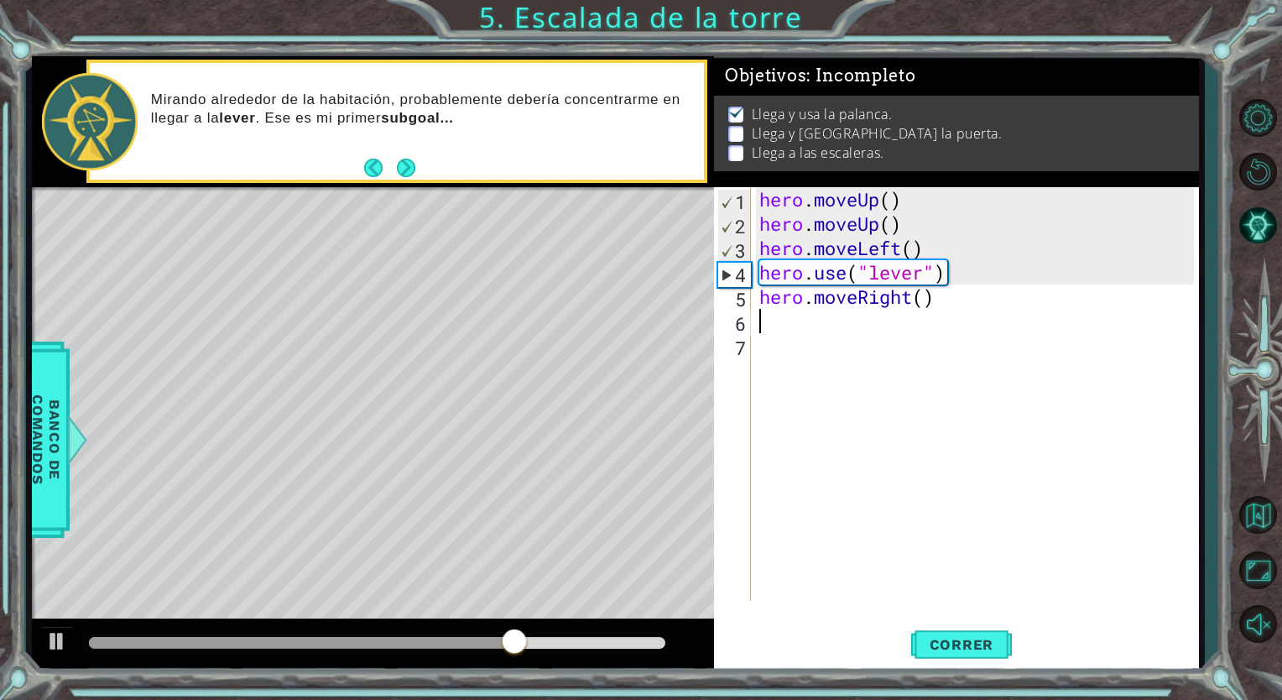
click at [761, 334] on div "hero . moveUp ( ) hero . moveUp ( ) hero . moveLeft ( ) hero . use ( "lever" ) …" at bounding box center [979, 418] width 446 height 462
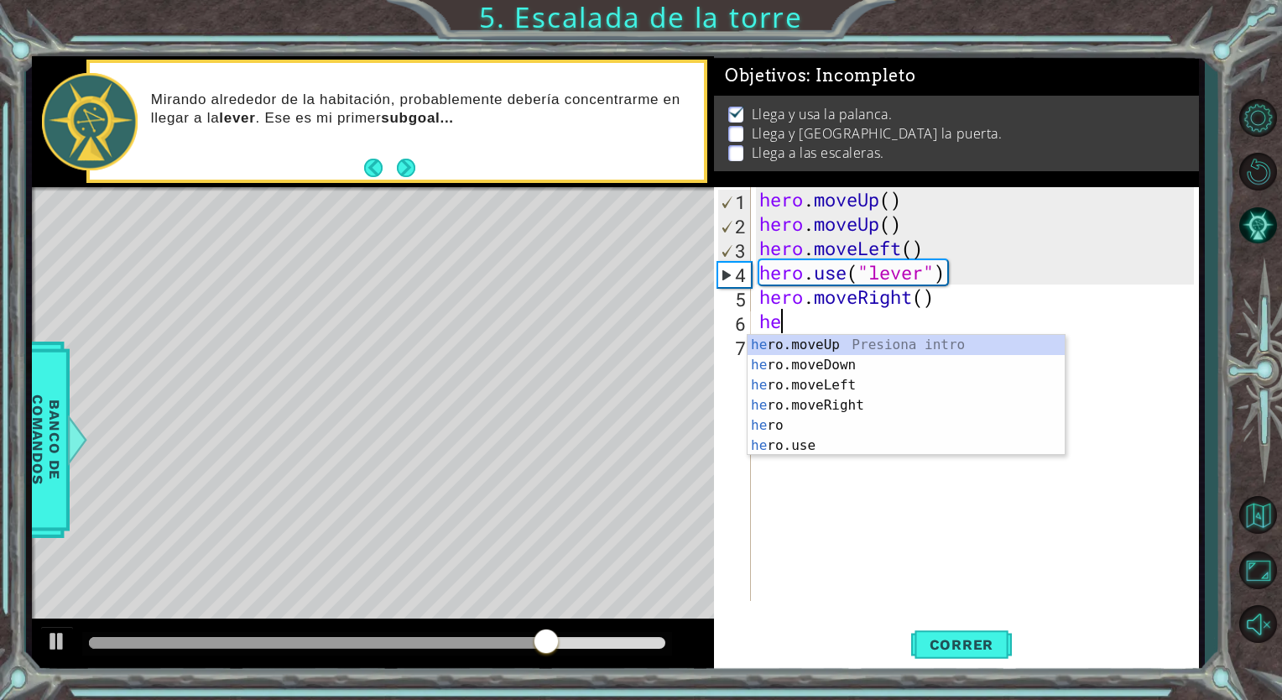
type textarea "hero"
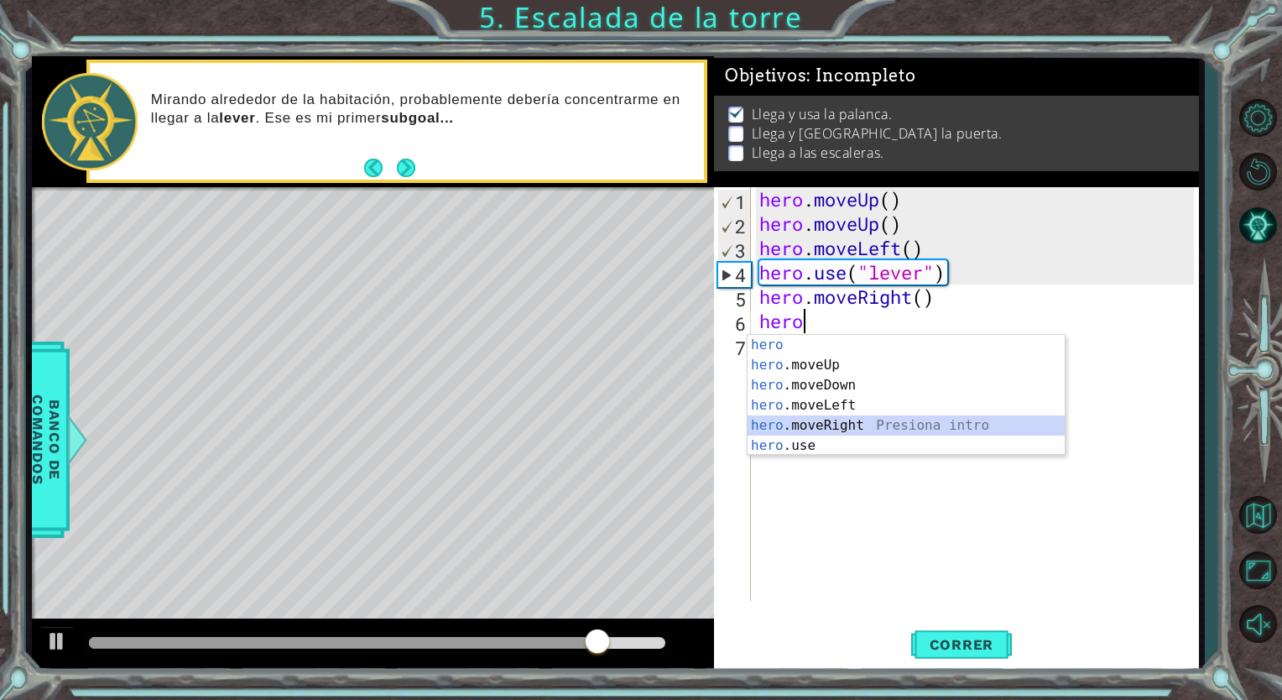
click at [805, 419] on div "hero Presiona intro hero .moveUp Presiona intro hero .moveDown Presiona intro h…" at bounding box center [905, 415] width 317 height 161
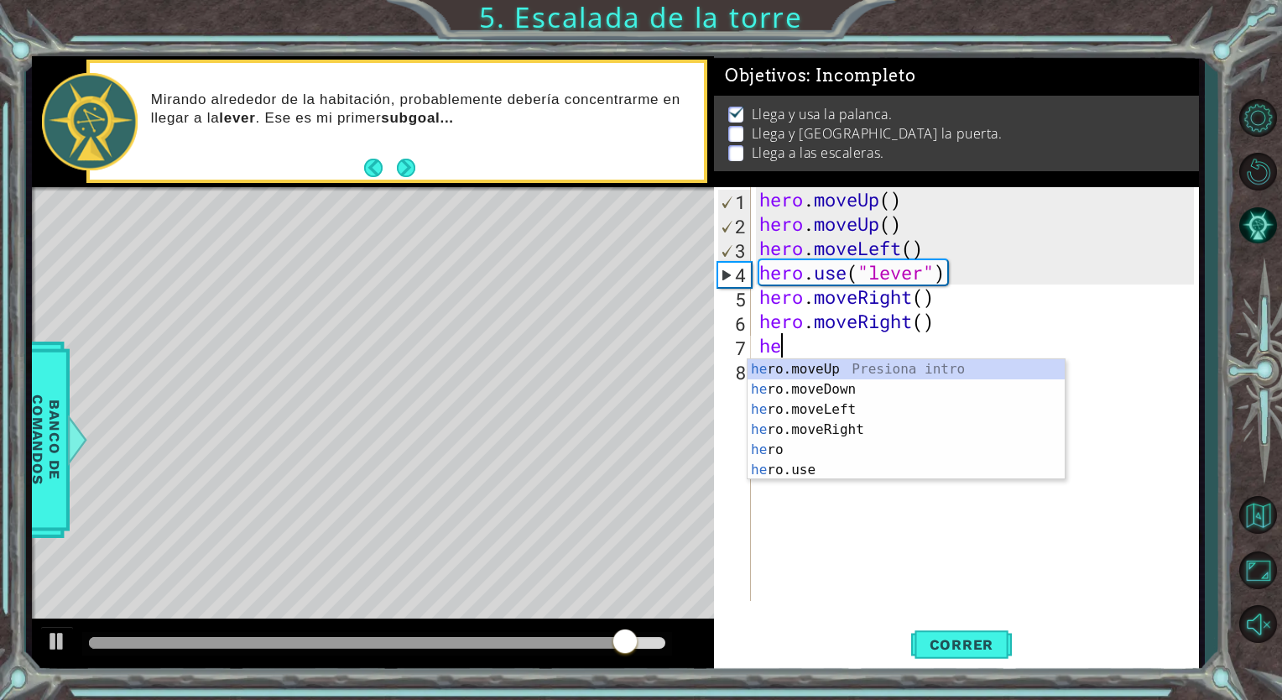
type textarea "hero"
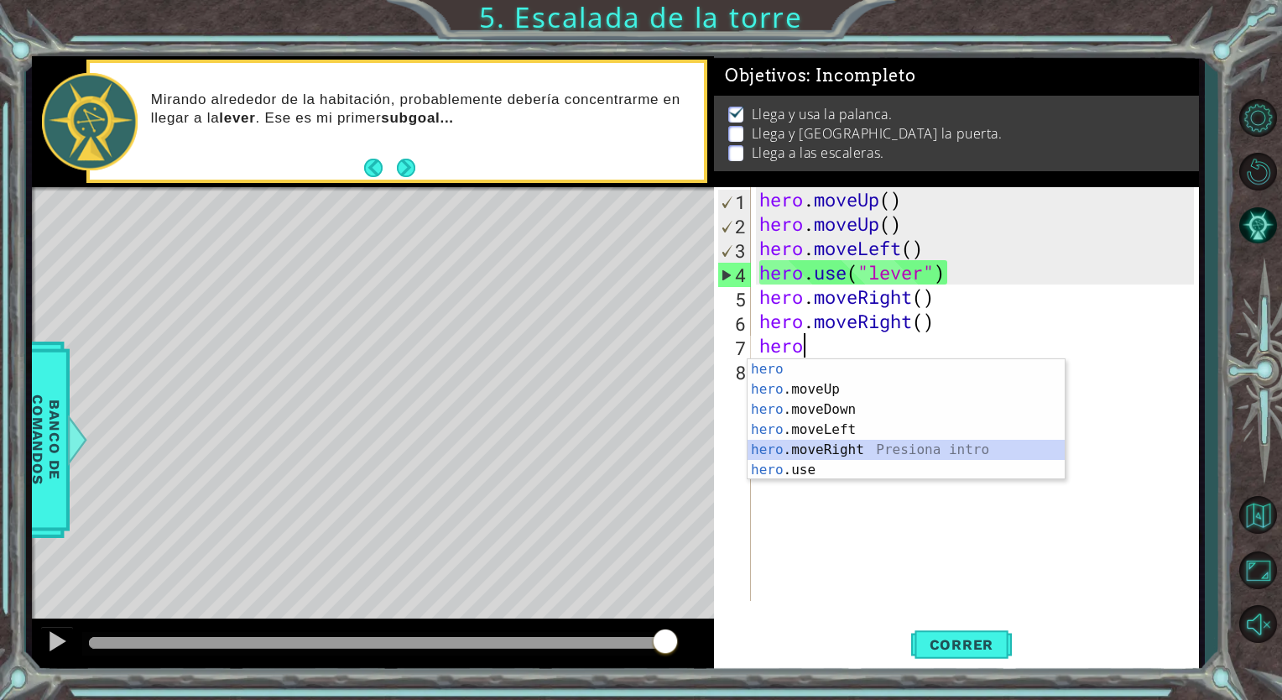
click at [840, 455] on div "hero Presiona intro hero .moveUp Presiona intro hero .moveDown Presiona intro h…" at bounding box center [905, 439] width 317 height 161
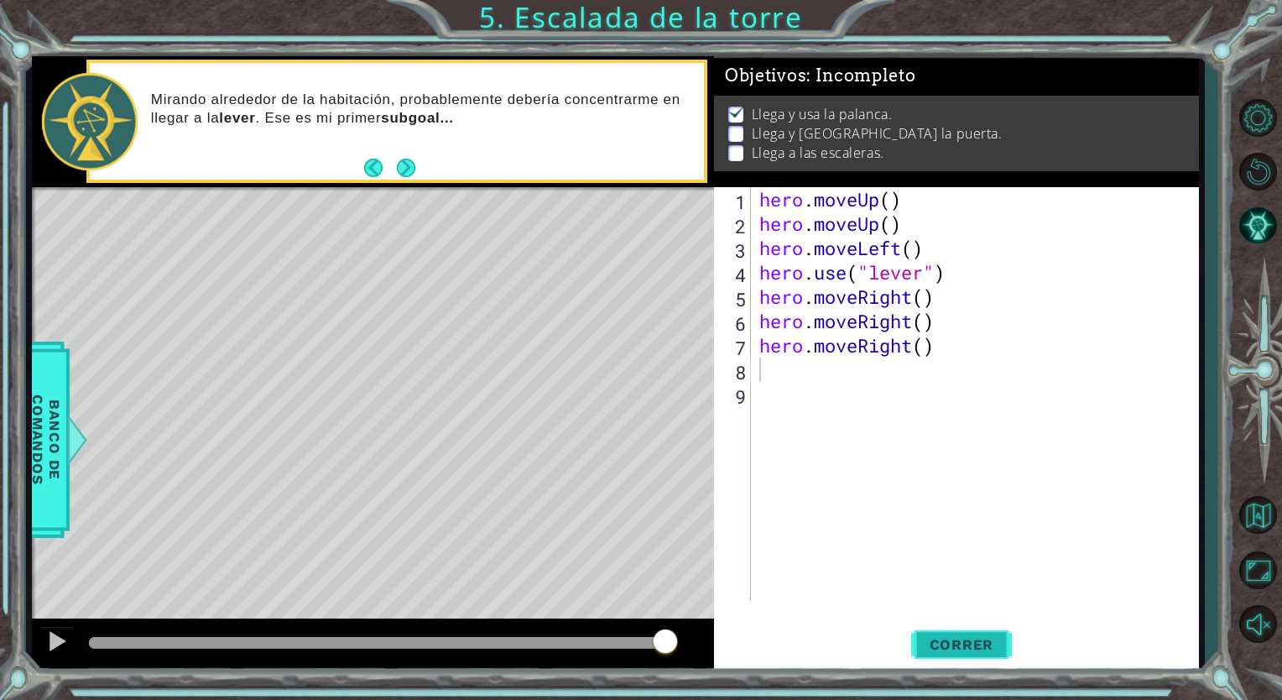
click at [1000, 651] on span "Correr" at bounding box center [962, 644] width 98 height 17
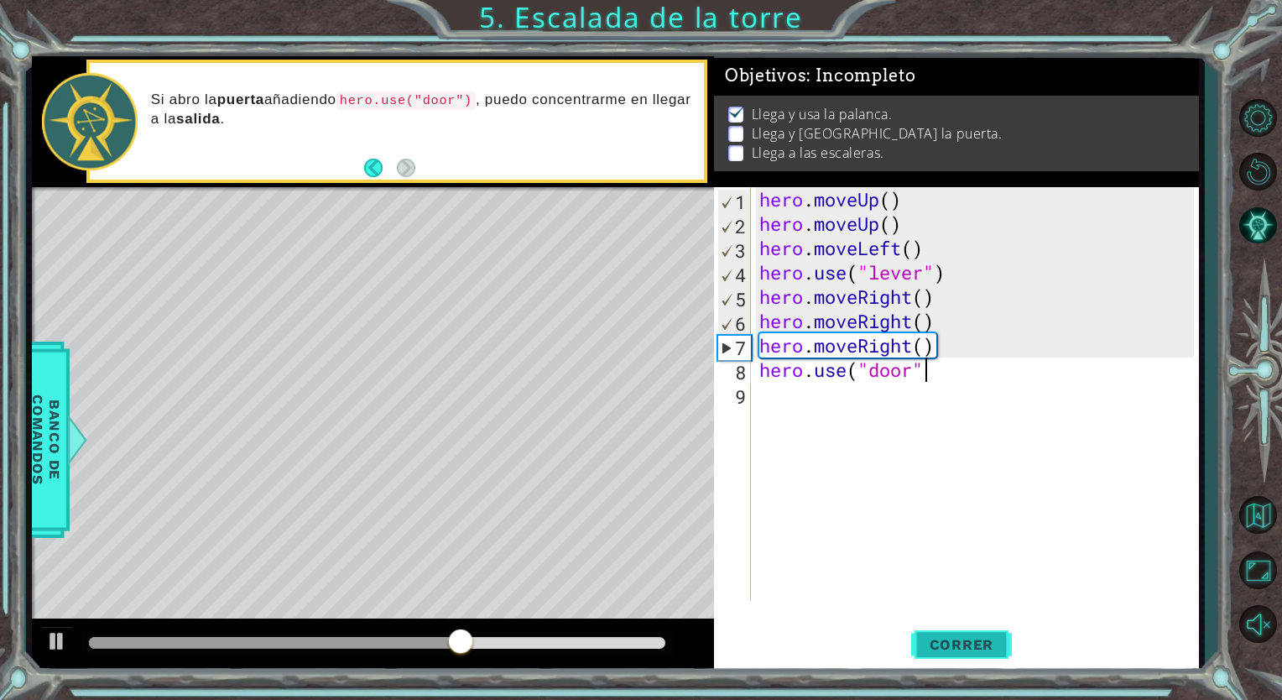
scroll to position [0, 7]
type textarea "hero.use("door")"
click at [984, 638] on span "Correr" at bounding box center [962, 644] width 98 height 17
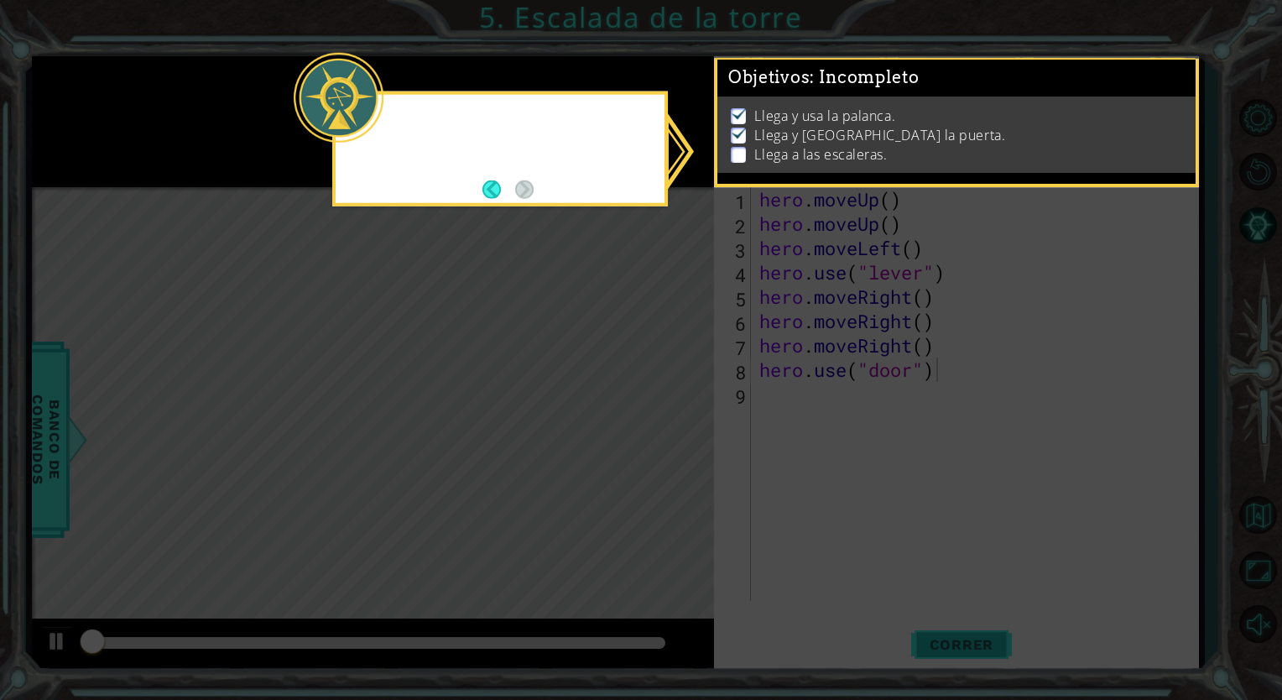
scroll to position [3, 0]
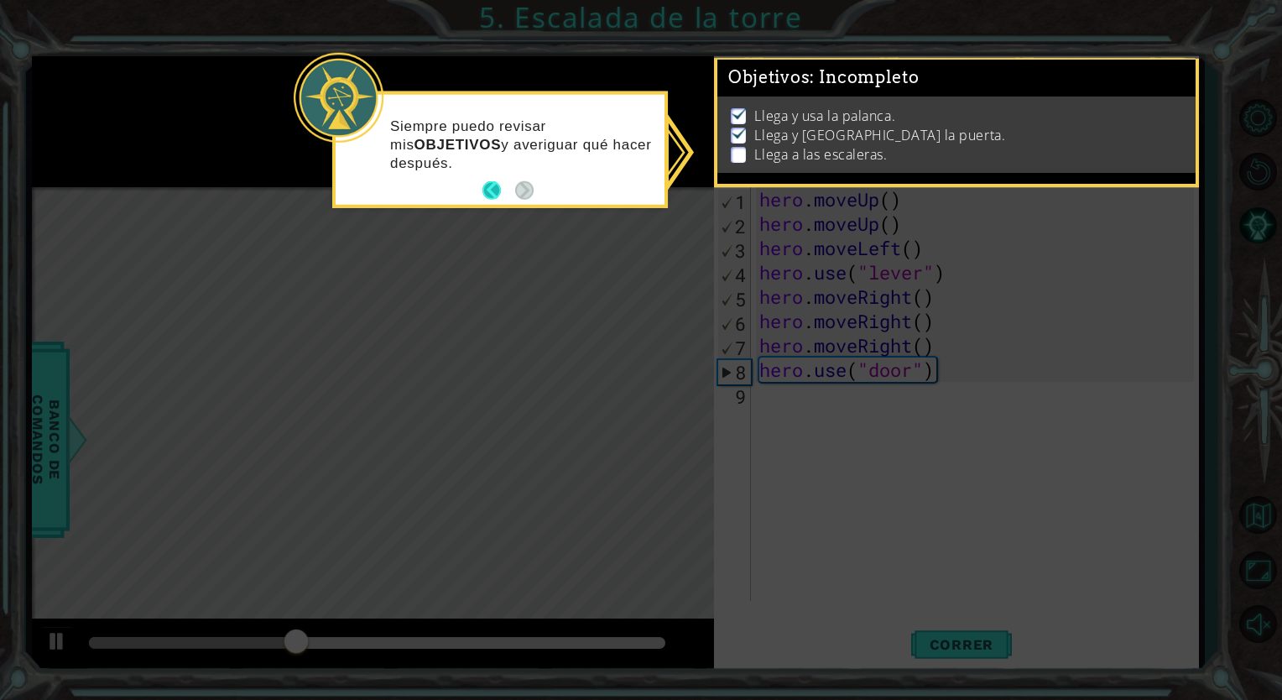
click at [503, 190] on button "Back" at bounding box center [498, 190] width 33 height 18
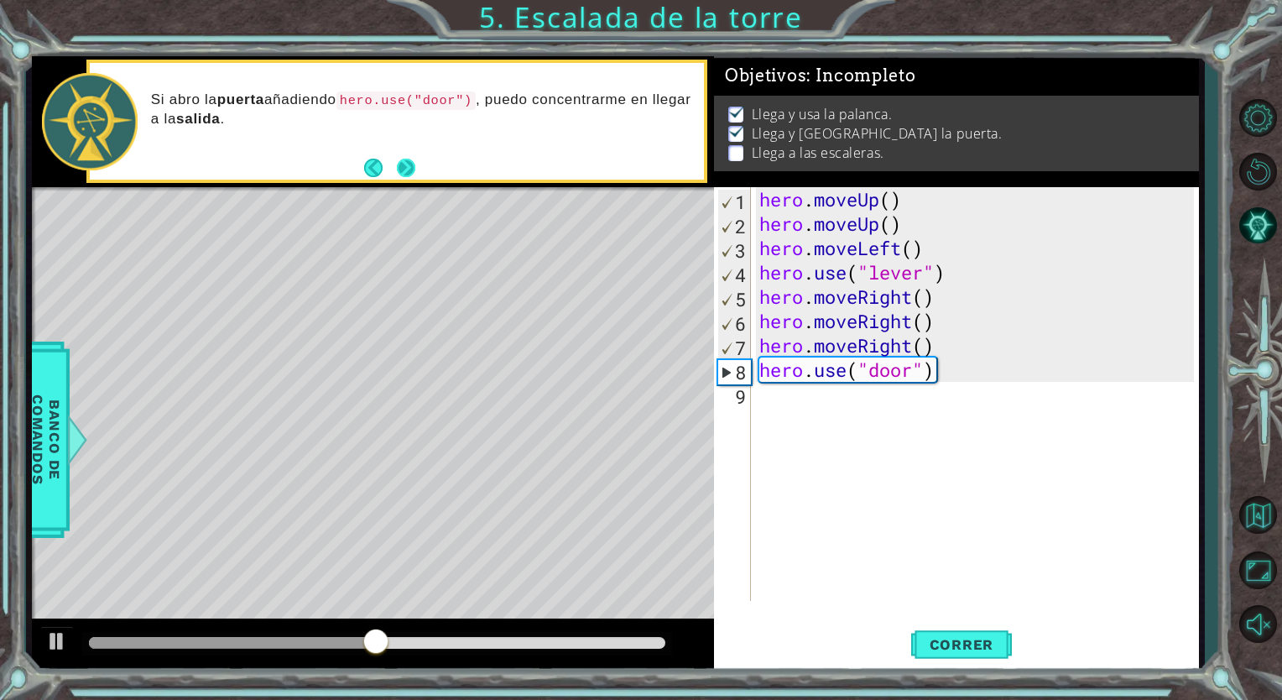
click at [404, 163] on button "Next" at bounding box center [406, 168] width 19 height 19
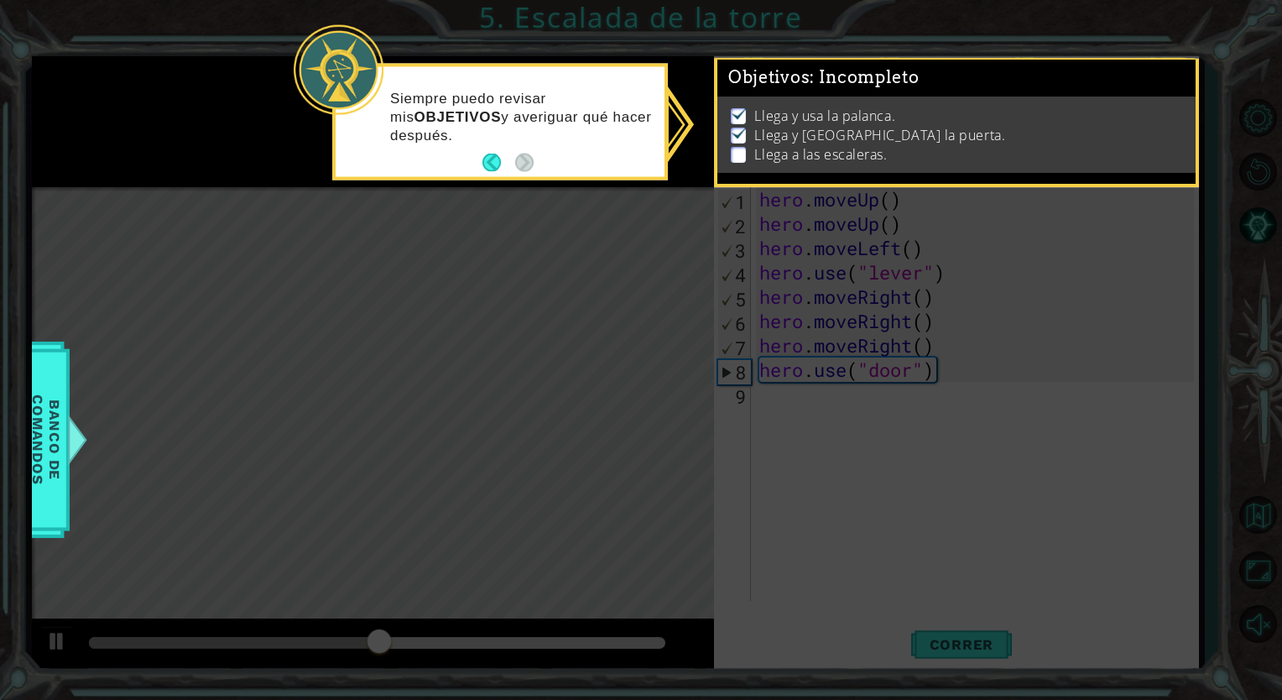
scroll to position [3, 0]
click at [488, 165] on button "Back" at bounding box center [498, 162] width 33 height 18
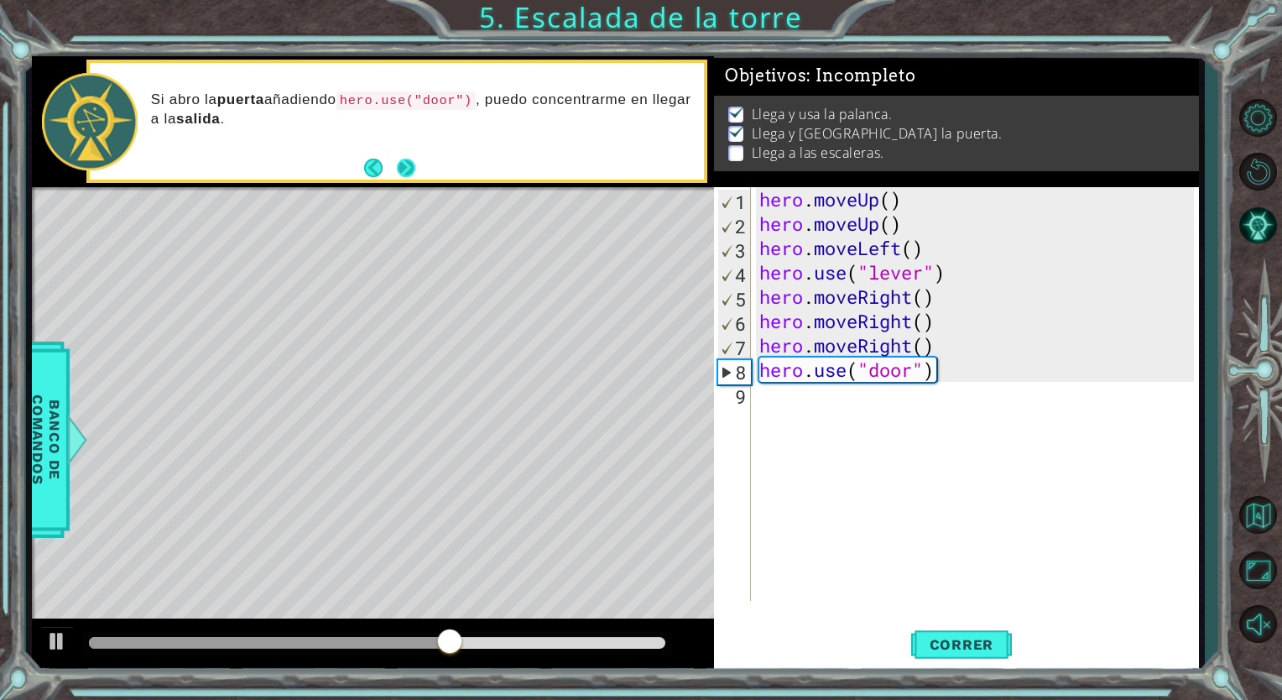
click at [414, 169] on button "Next" at bounding box center [406, 168] width 19 height 19
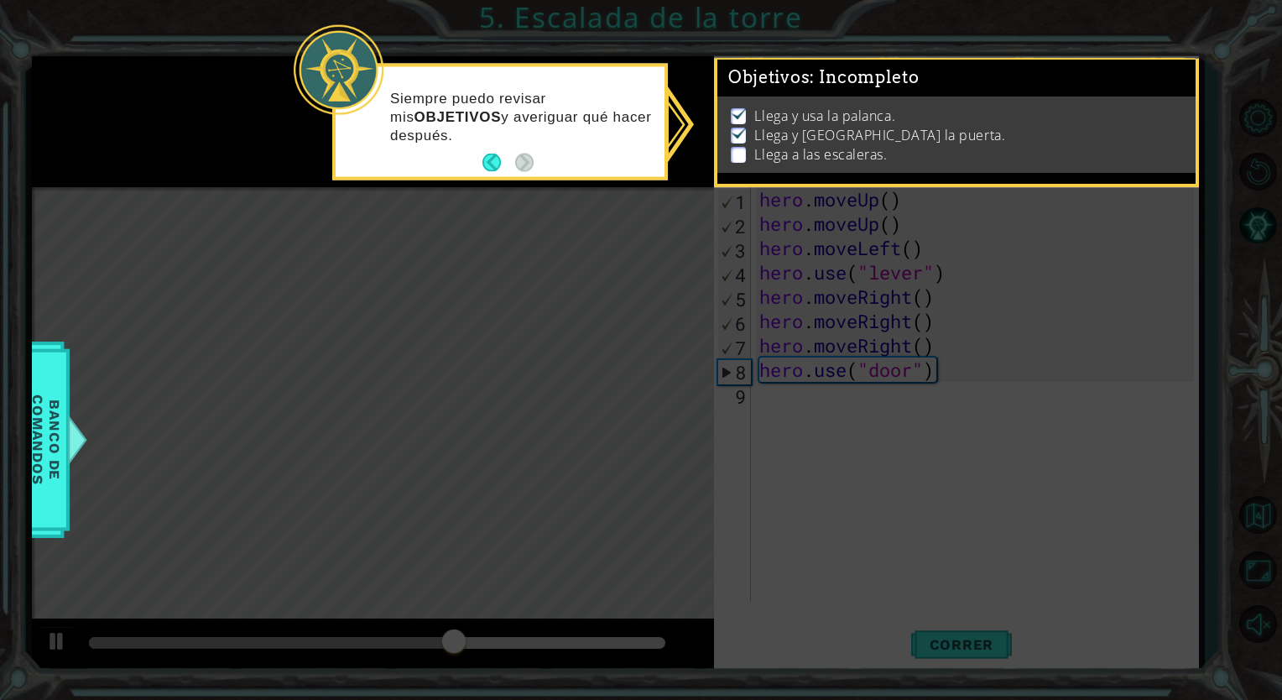
scroll to position [3, 0]
click at [741, 127] on img at bounding box center [739, 132] width 17 height 13
click at [498, 166] on button "Back" at bounding box center [498, 162] width 33 height 18
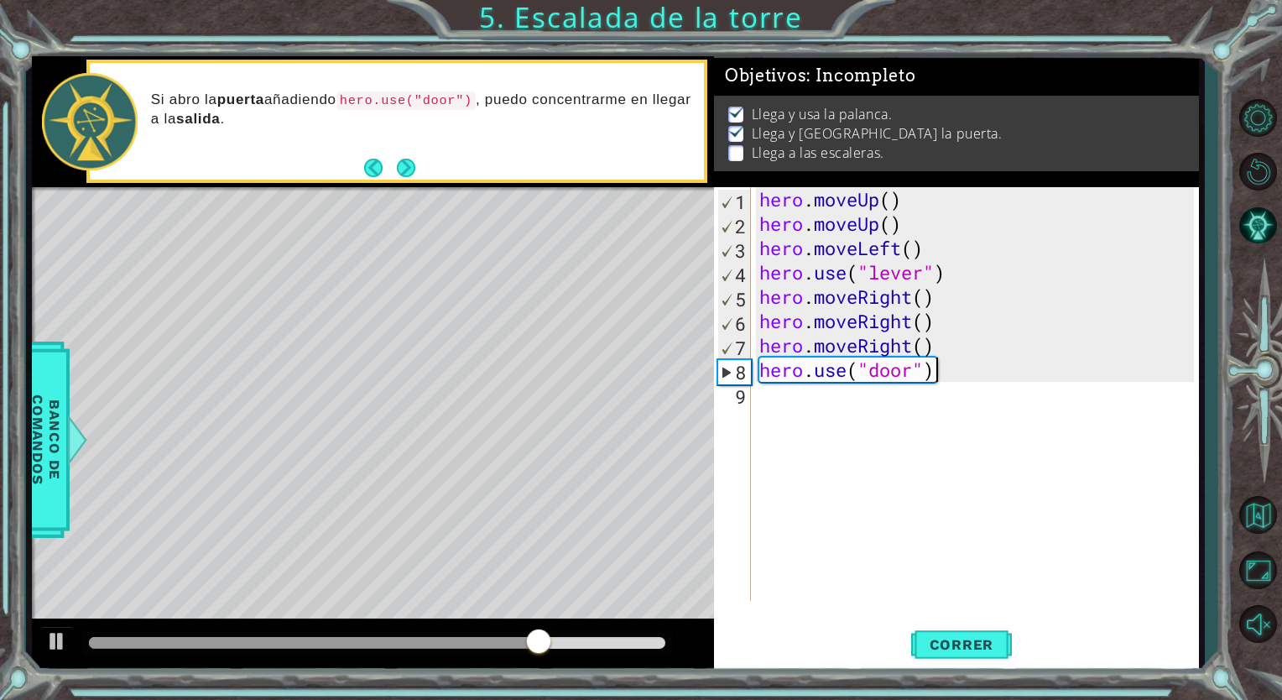
scroll to position [0, 0]
click at [758, 400] on div "hero . moveUp ( ) hero . moveUp ( ) hero . moveLeft ( ) hero . use ( "lever" ) …" at bounding box center [979, 418] width 446 height 462
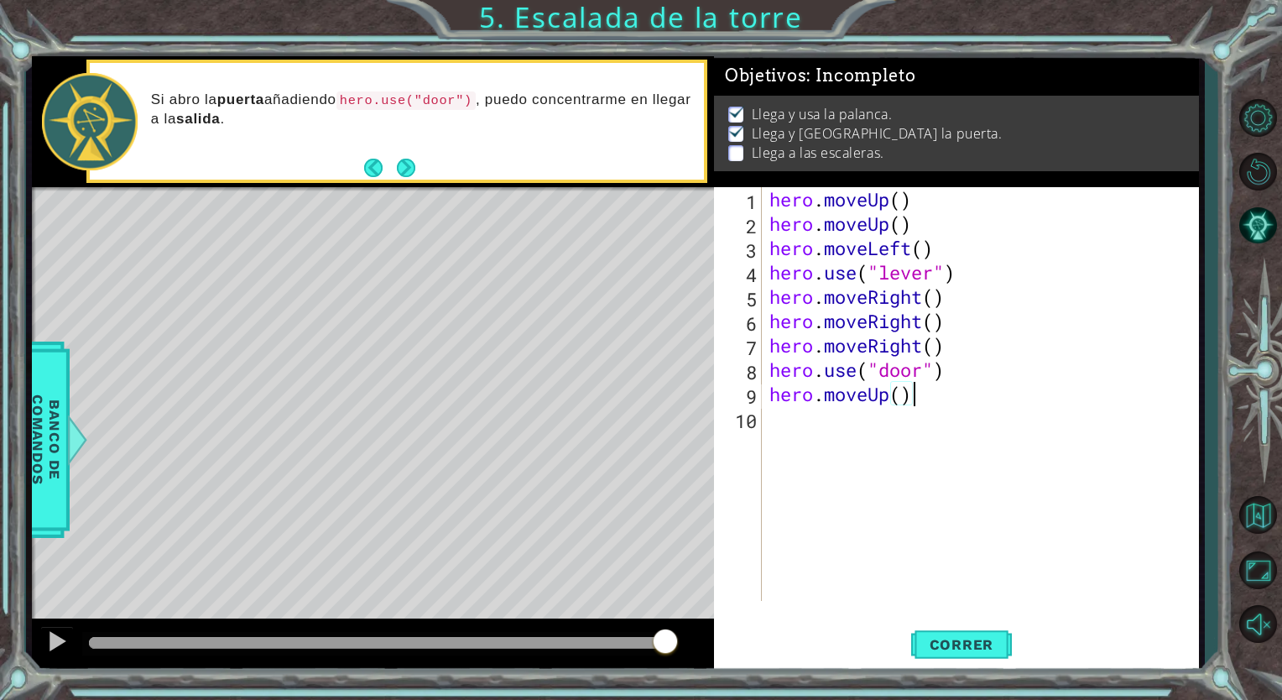
scroll to position [0, 5]
type textarea "hero.moveUp()"
click at [940, 637] on span "Correr" at bounding box center [962, 644] width 98 height 17
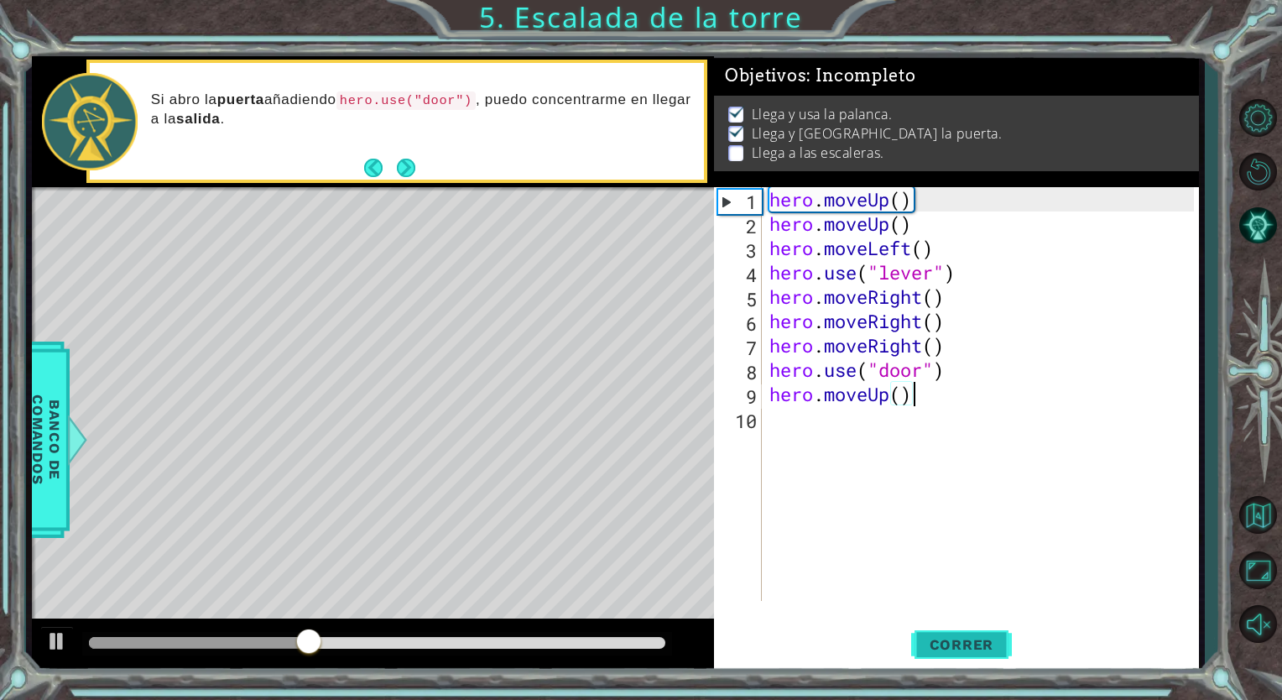
scroll to position [0, 0]
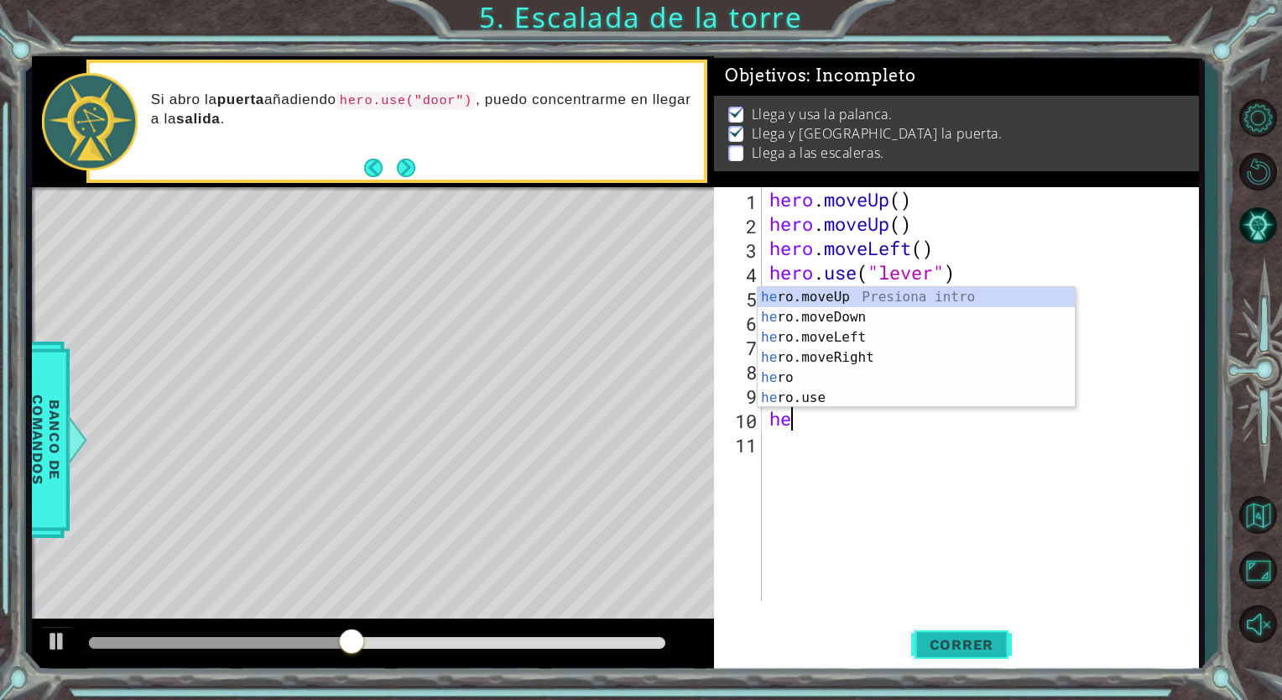
type textarea "hero"
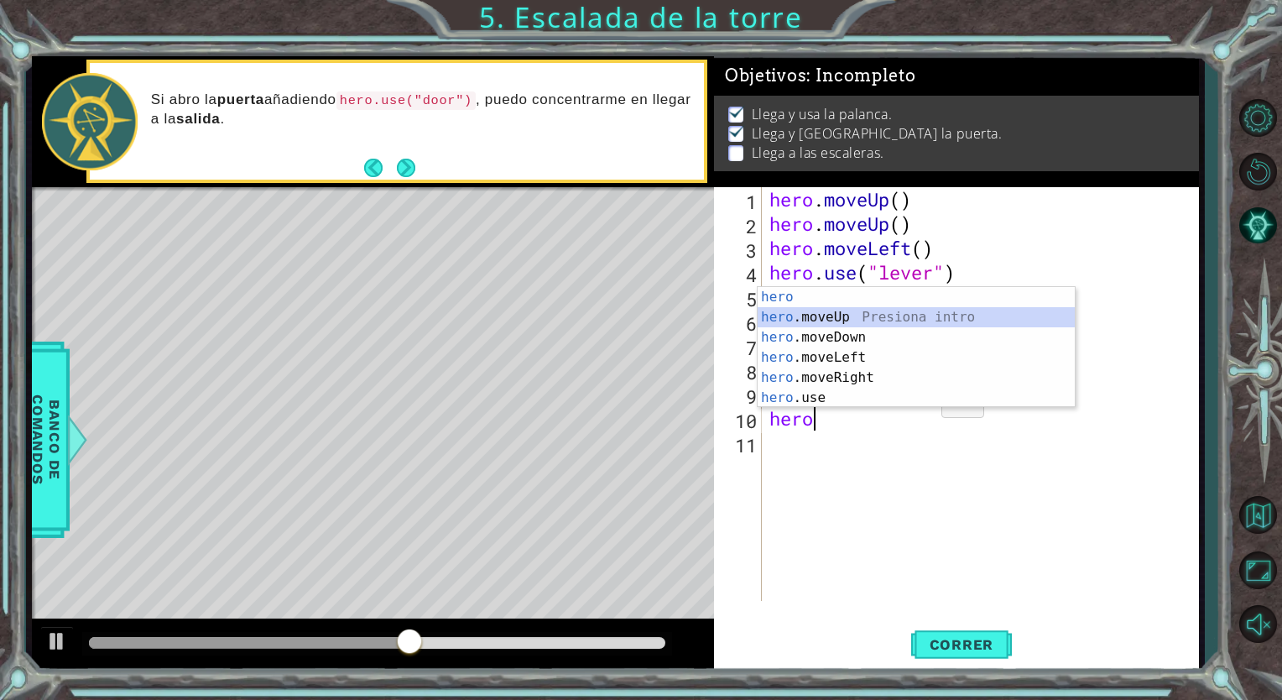
click at [896, 311] on div "hero Presiona intro hero .moveUp Presiona intro hero .moveDown Presiona intro h…" at bounding box center [915, 367] width 317 height 161
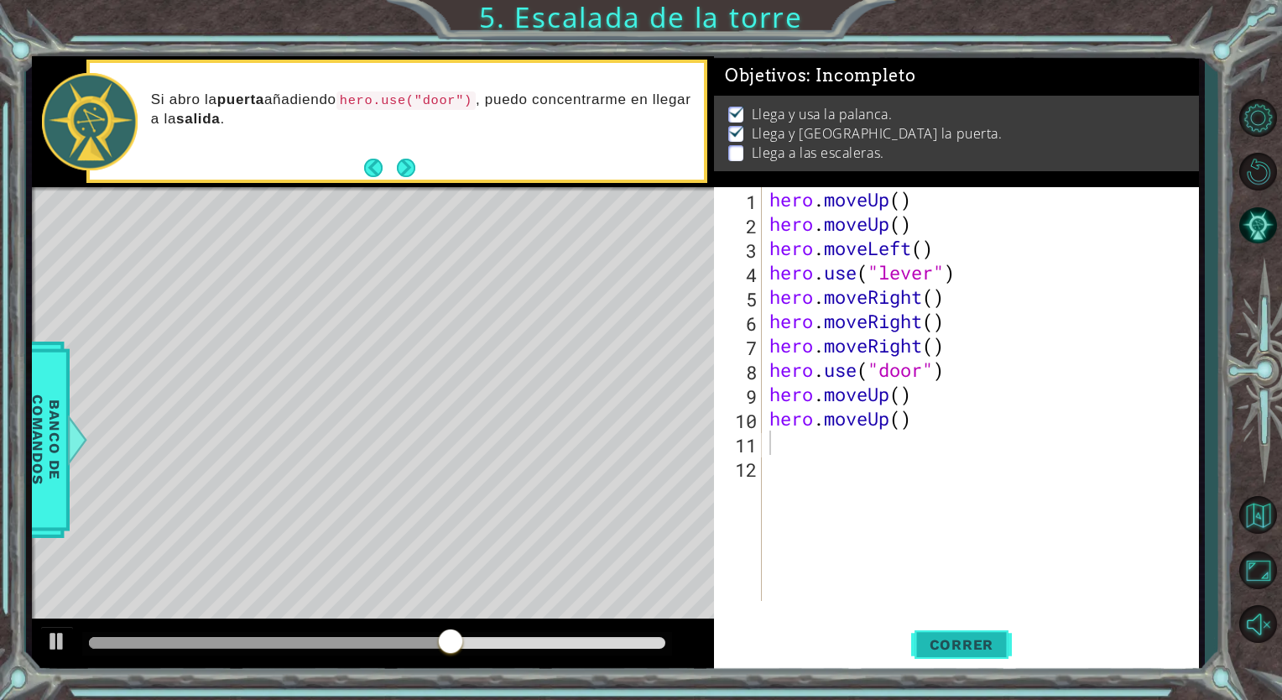
click at [930, 633] on button "Correr" at bounding box center [961, 644] width 101 height 49
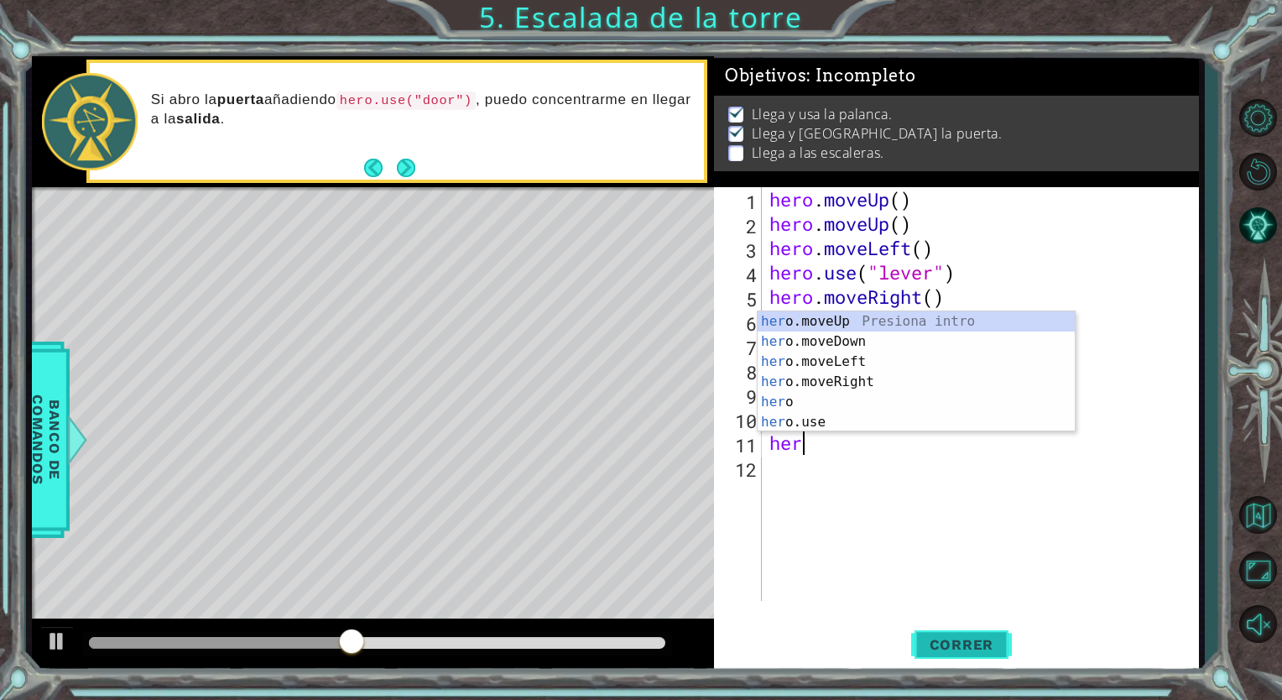
type textarea "hero"
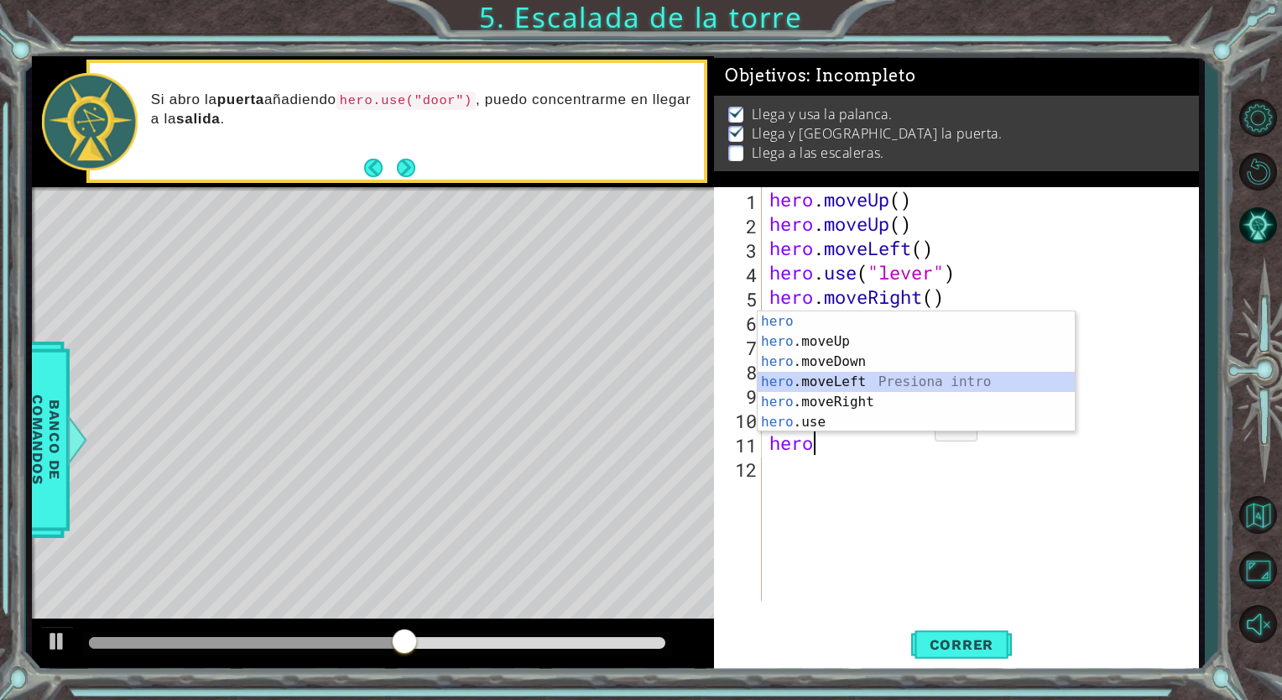
click at [882, 382] on div "hero Presiona intro hero .moveUp Presiona intro hero .moveDown Presiona intro h…" at bounding box center [915, 391] width 317 height 161
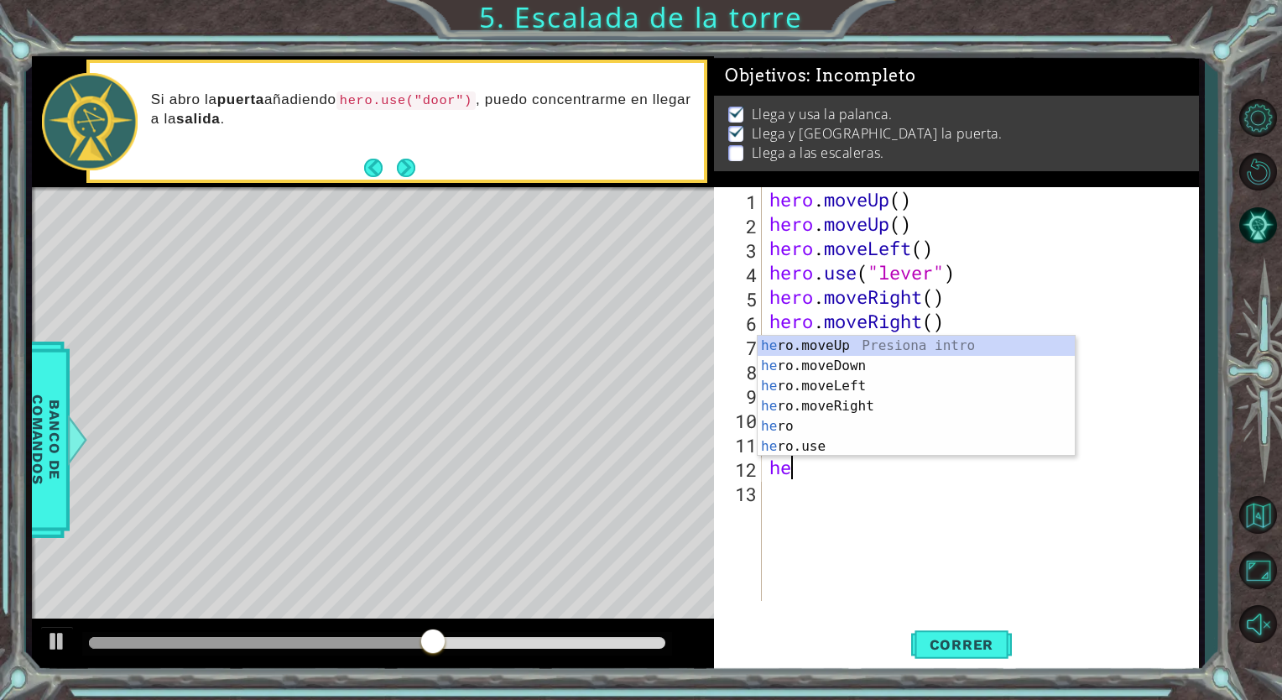
type textarea "hero"
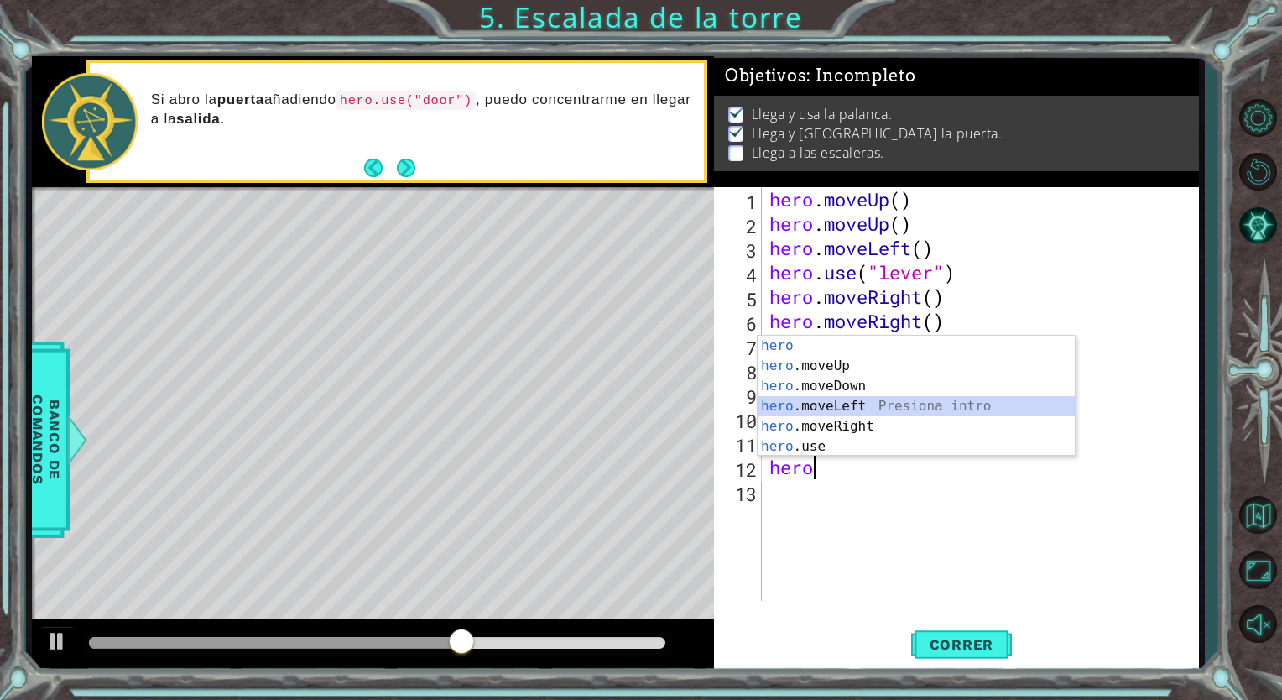
click at [840, 404] on div "hero Presiona intro hero .moveUp Presiona intro hero .moveDown Presiona intro h…" at bounding box center [915, 416] width 317 height 161
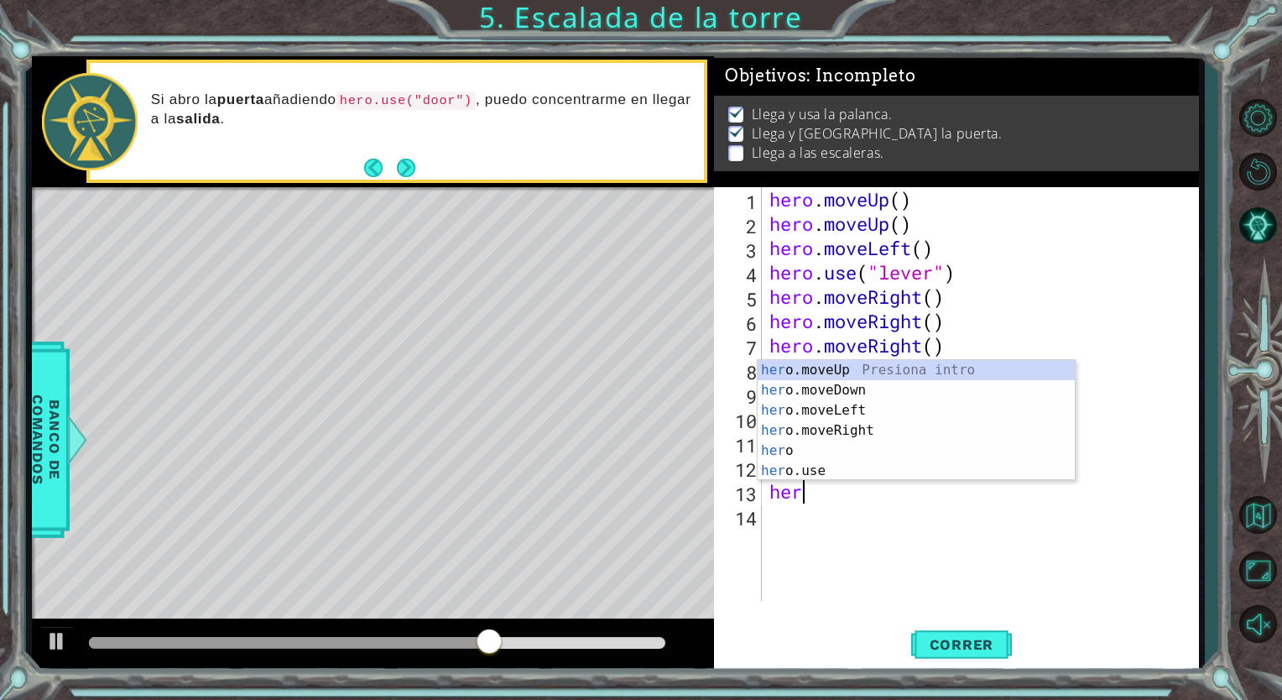
type textarea "hero"
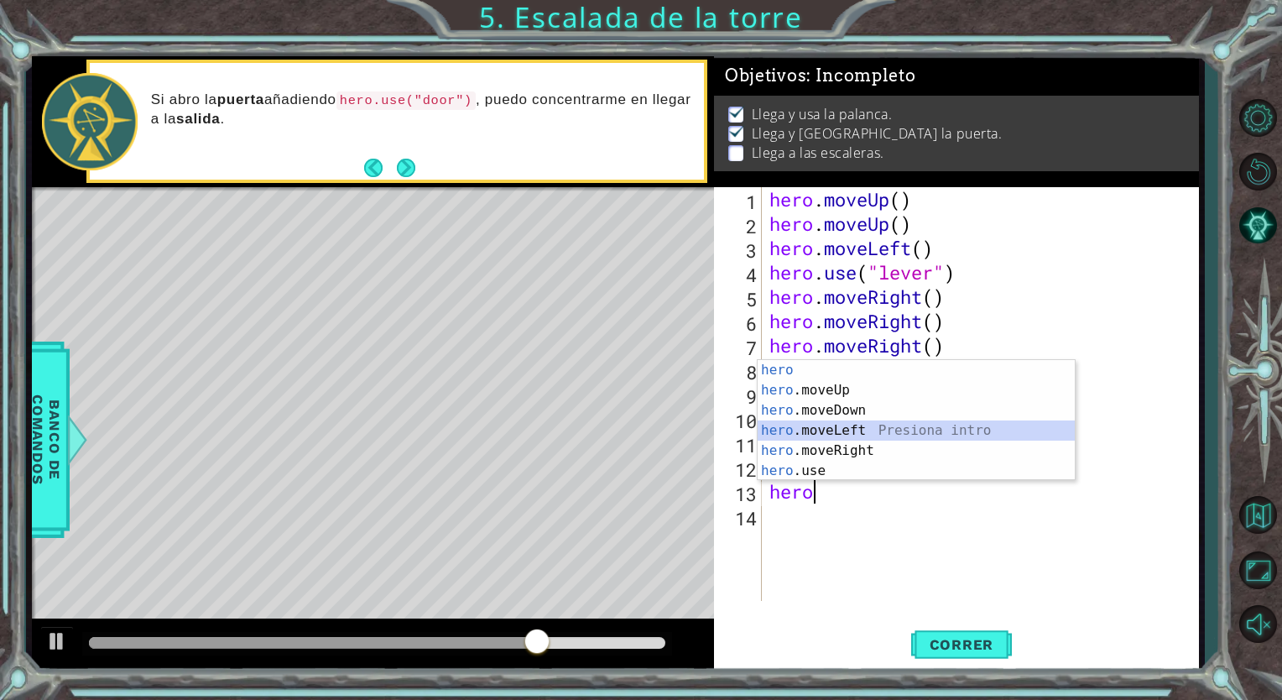
click at [842, 427] on div "hero Presiona intro hero .moveUp Presiona intro hero .moveDown Presiona intro h…" at bounding box center [915, 440] width 317 height 161
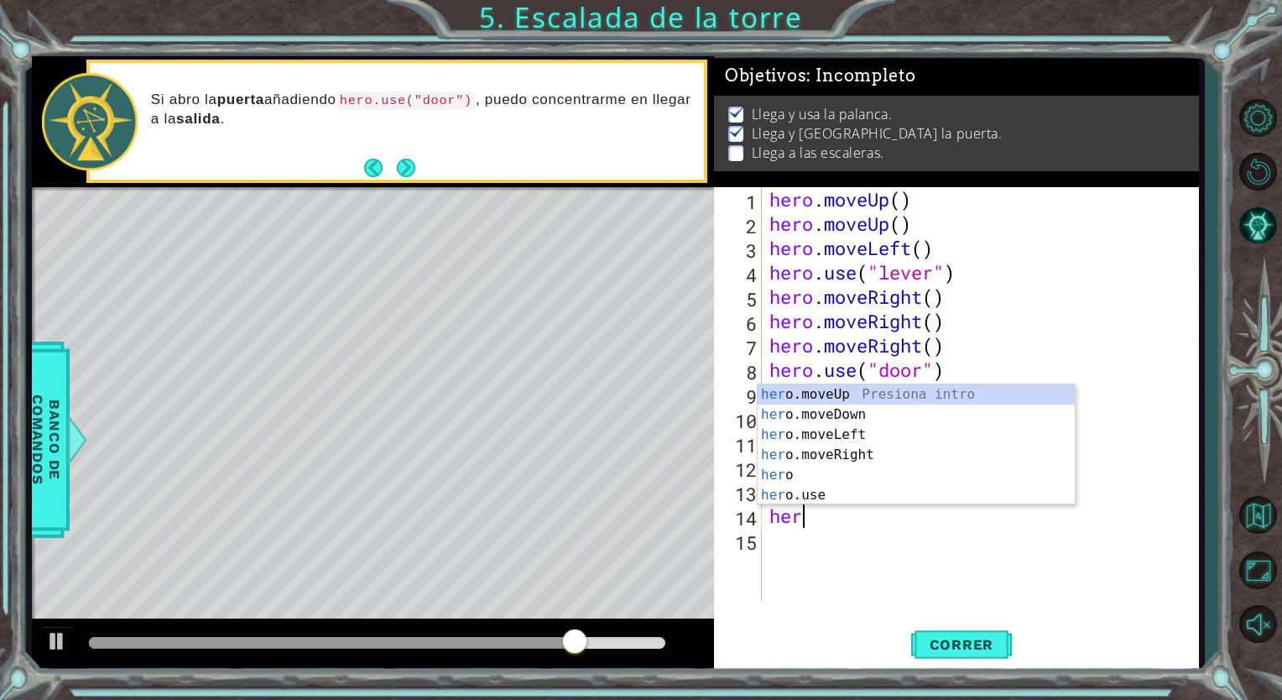
type textarea "hero"
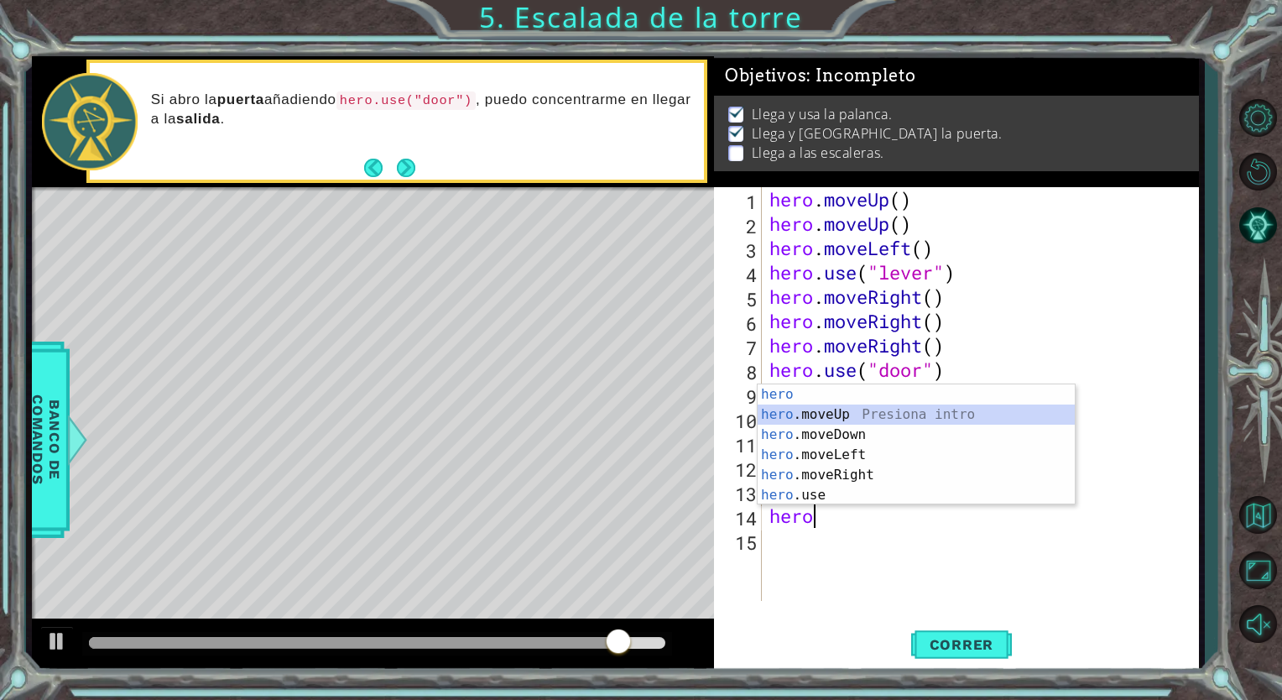
click at [839, 420] on div "hero Presiona intro hero .moveUp Presiona intro hero .moveDown Presiona intro h…" at bounding box center [915, 464] width 317 height 161
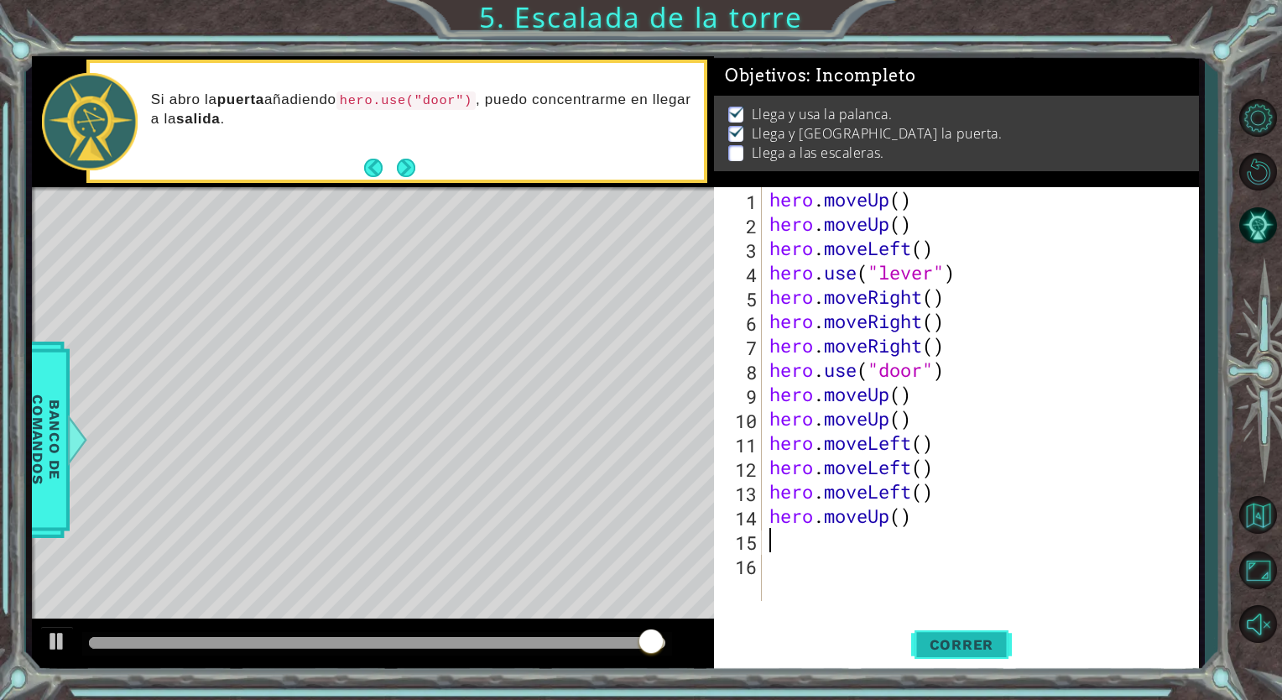
click at [941, 632] on button "Correr" at bounding box center [961, 644] width 101 height 49
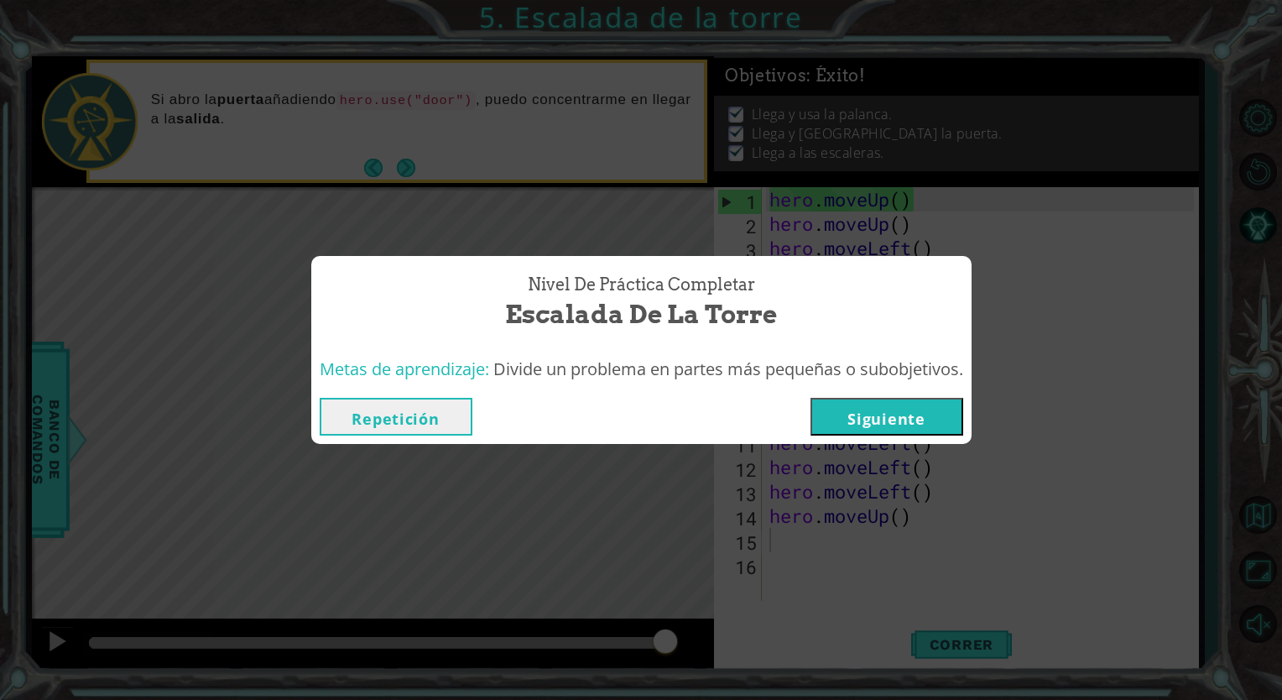
click at [936, 419] on button "Siguiente" at bounding box center [886, 417] width 153 height 38
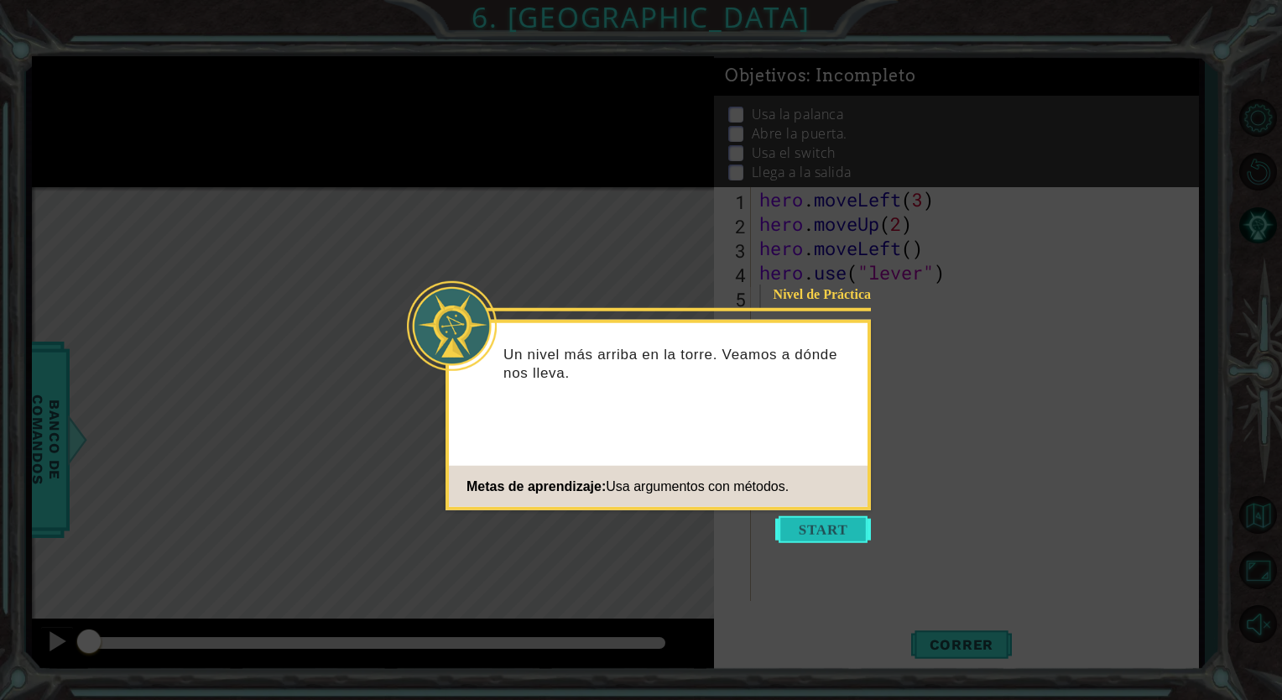
click at [823, 518] on button "Start" at bounding box center [823, 529] width 96 height 27
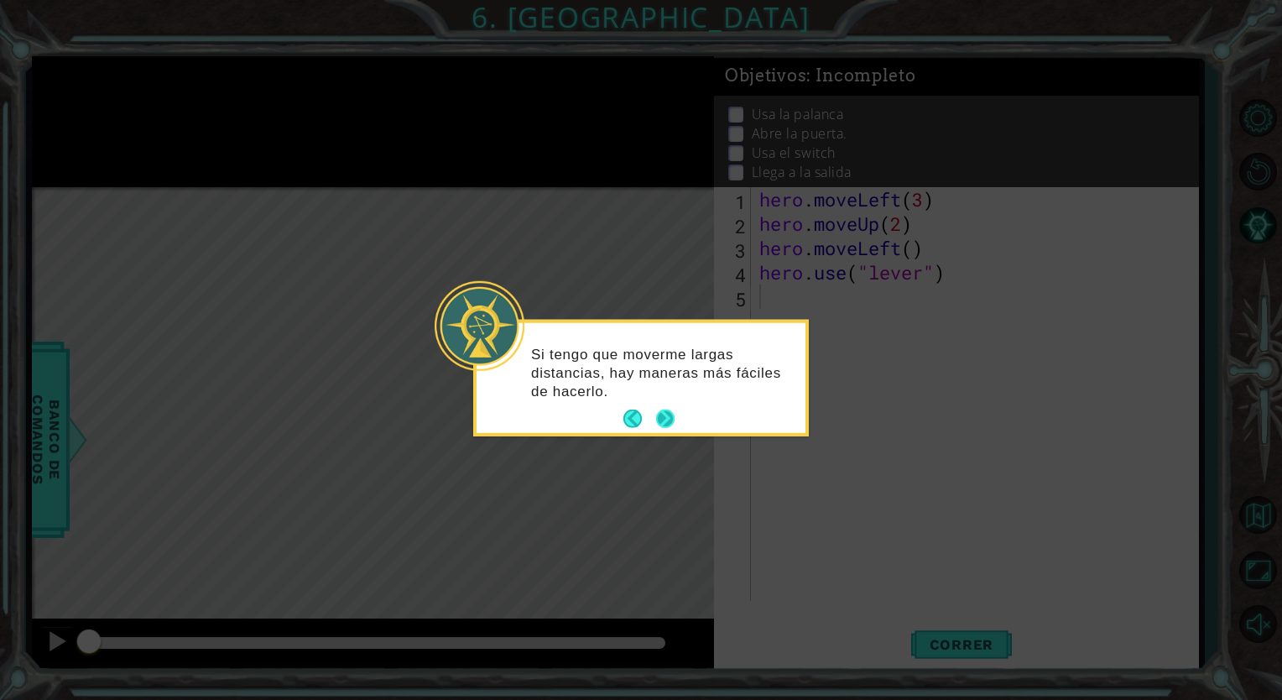
click at [658, 424] on button "Next" at bounding box center [665, 418] width 27 height 27
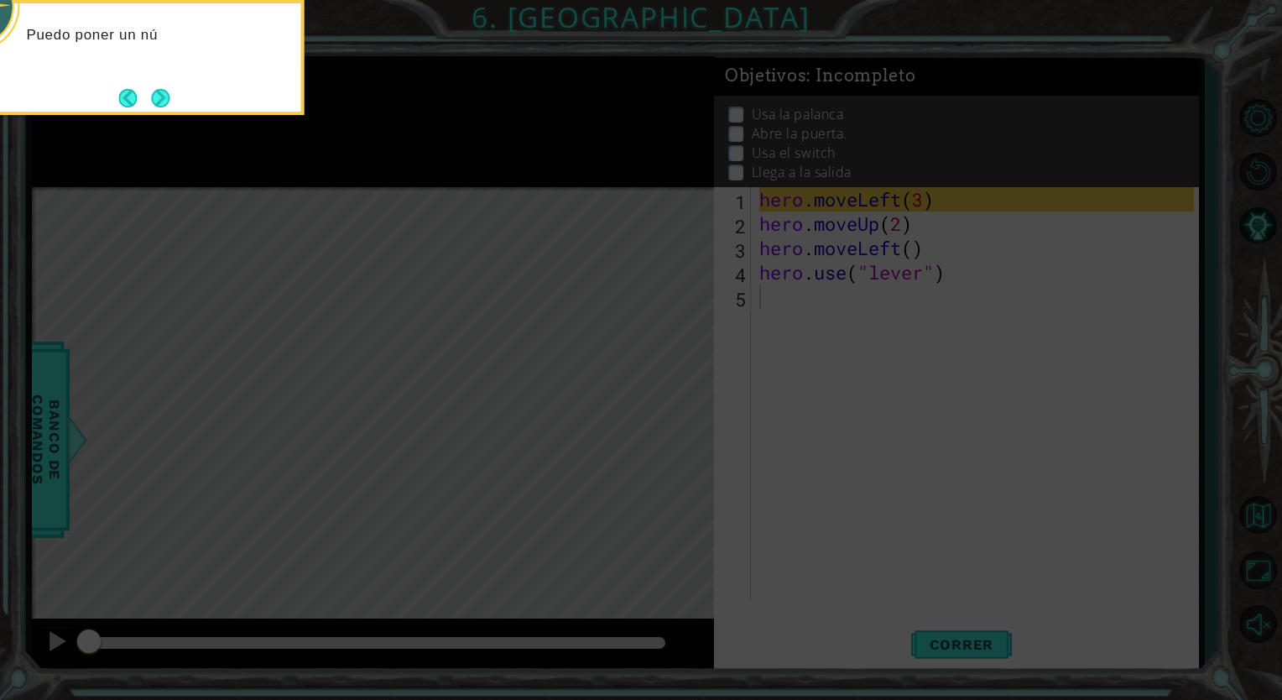
click at [658, 424] on icon at bounding box center [641, 350] width 1282 height 700
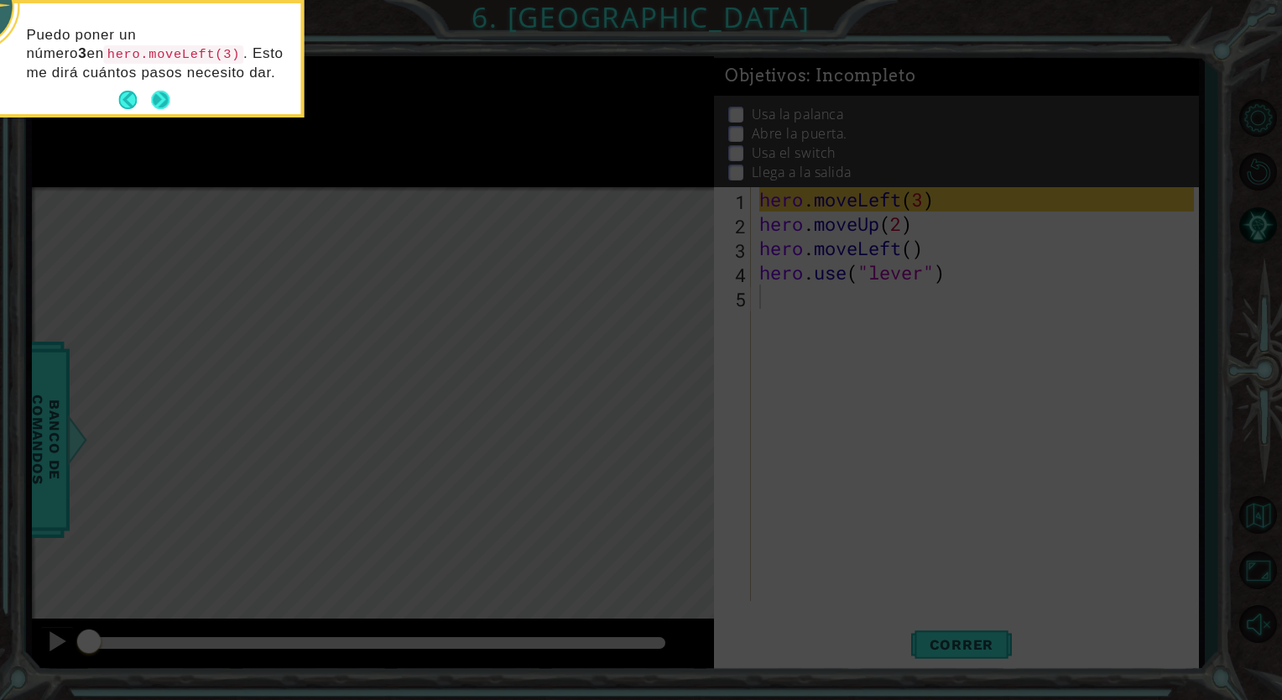
click at [158, 96] on button "Next" at bounding box center [159, 99] width 23 height 23
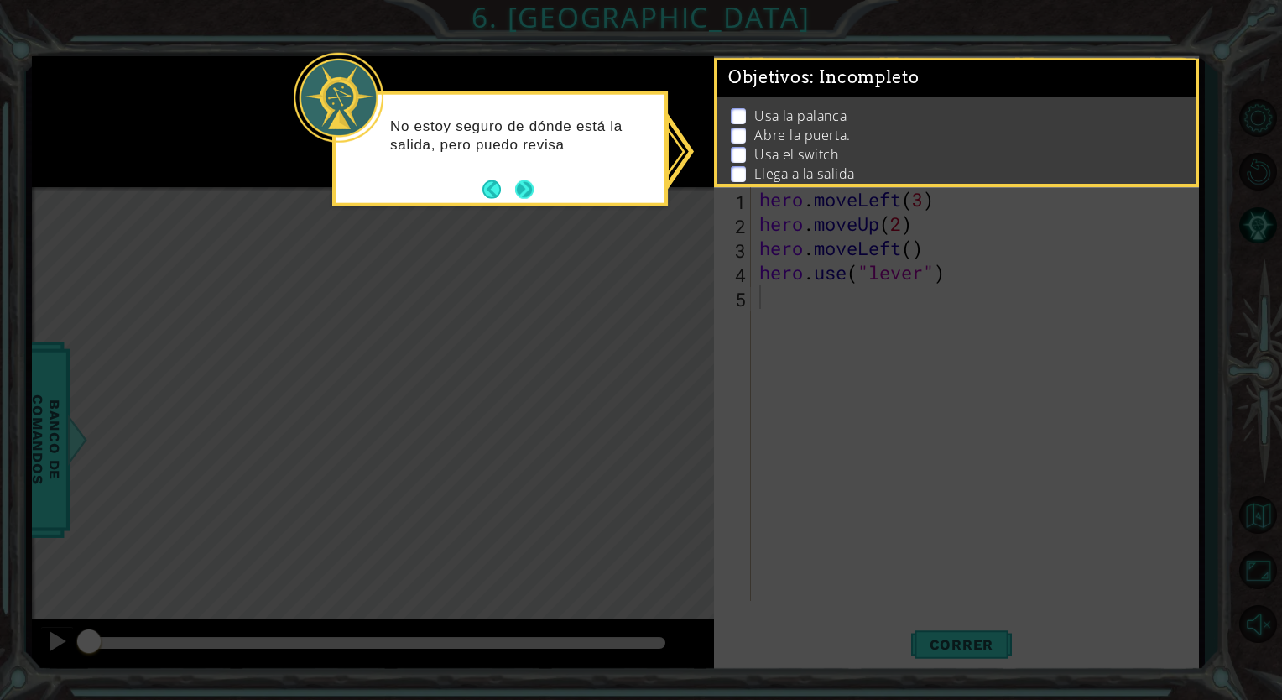
click at [522, 191] on button "Next" at bounding box center [524, 188] width 18 height 18
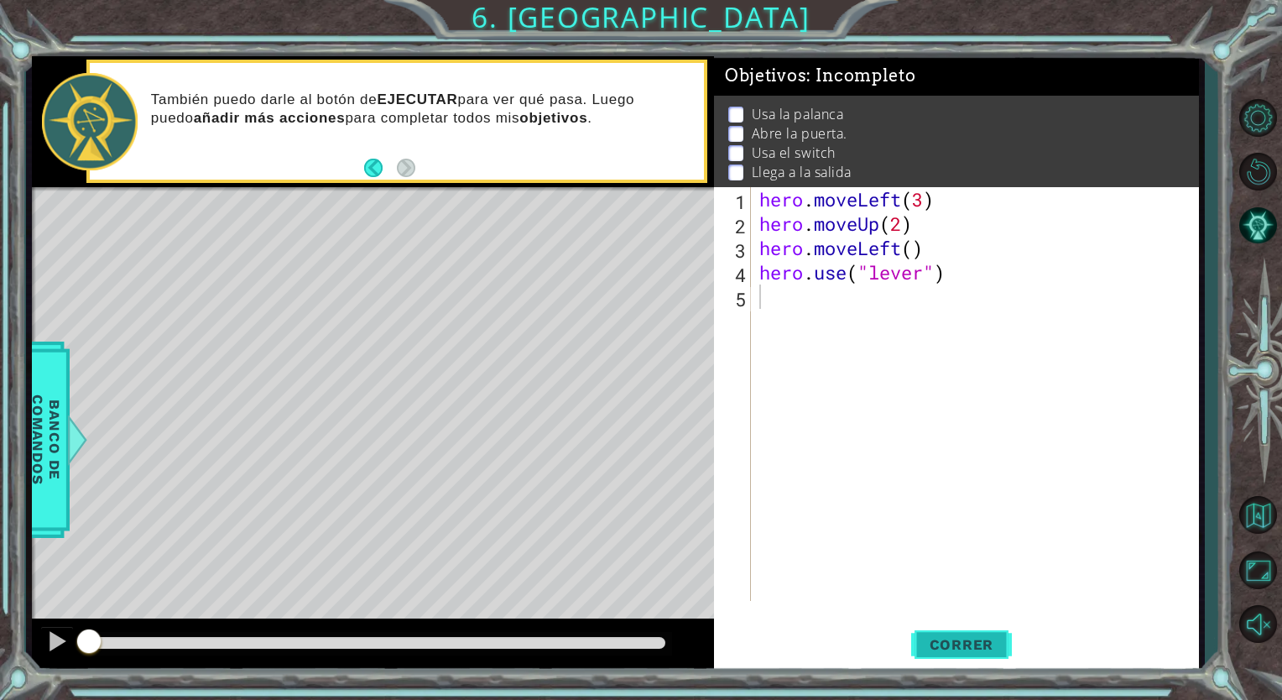
click at [926, 648] on span "Correr" at bounding box center [962, 644] width 98 height 17
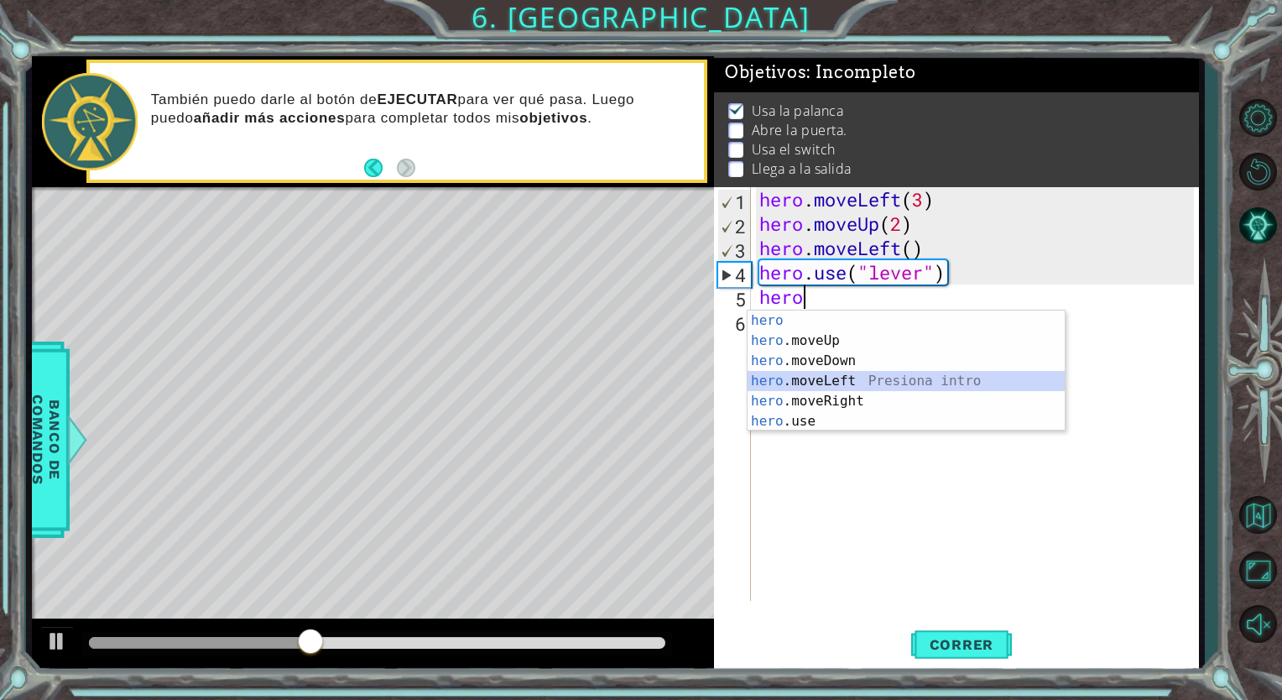
click at [795, 388] on div "hero Presiona intro hero .moveUp Presiona intro hero .moveDown Presiona intro h…" at bounding box center [905, 390] width 317 height 161
type textarea "hero.moveLeft(1)"
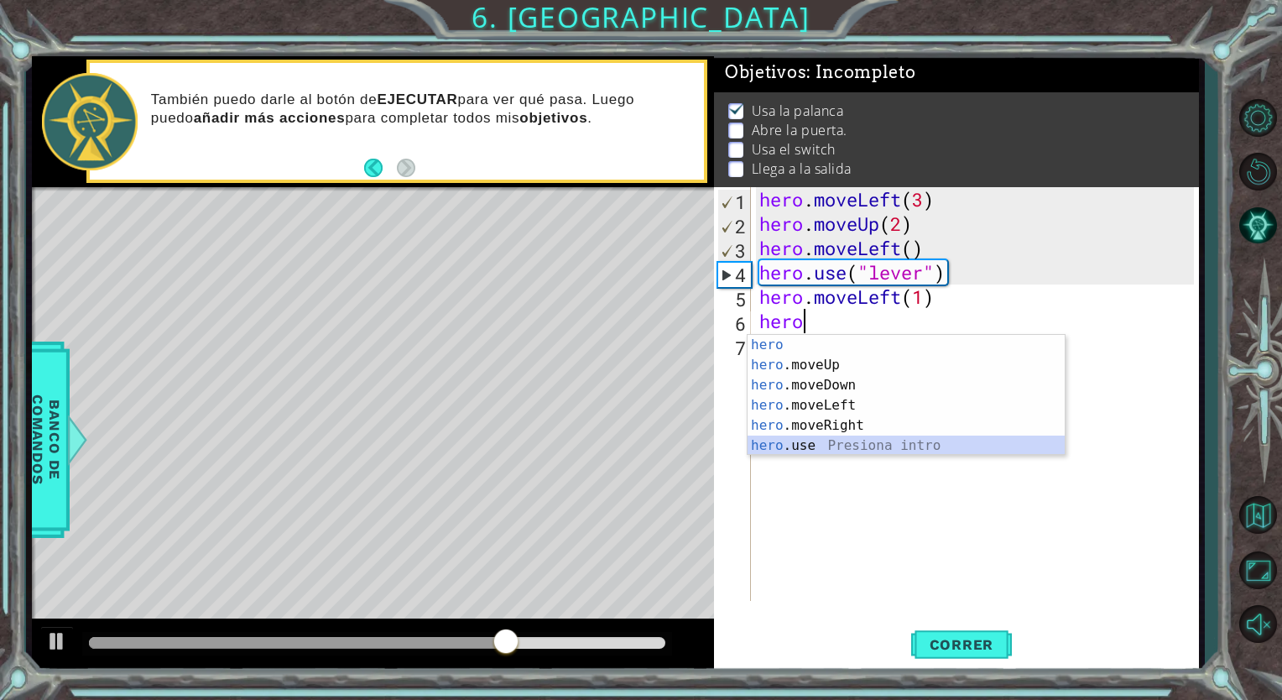
click at [804, 442] on div "hero Presiona intro hero .moveUp Presiona intro hero .moveDown Presiona intro h…" at bounding box center [905, 415] width 317 height 161
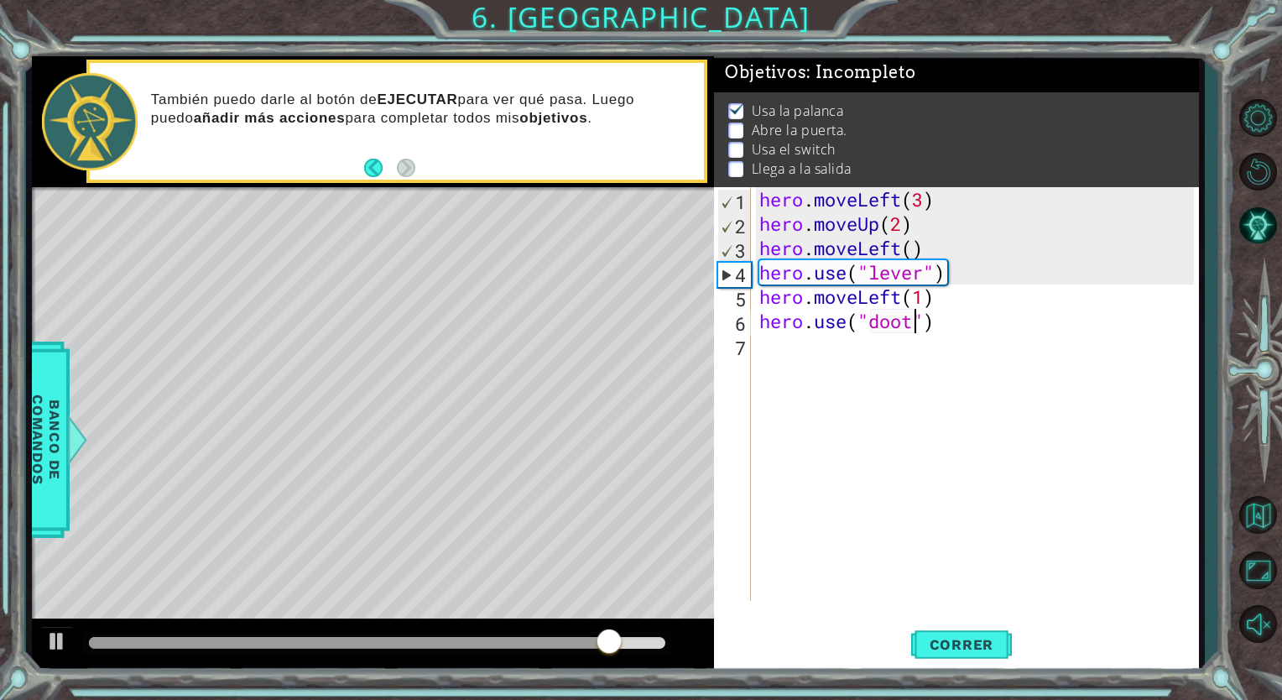
scroll to position [0, 7]
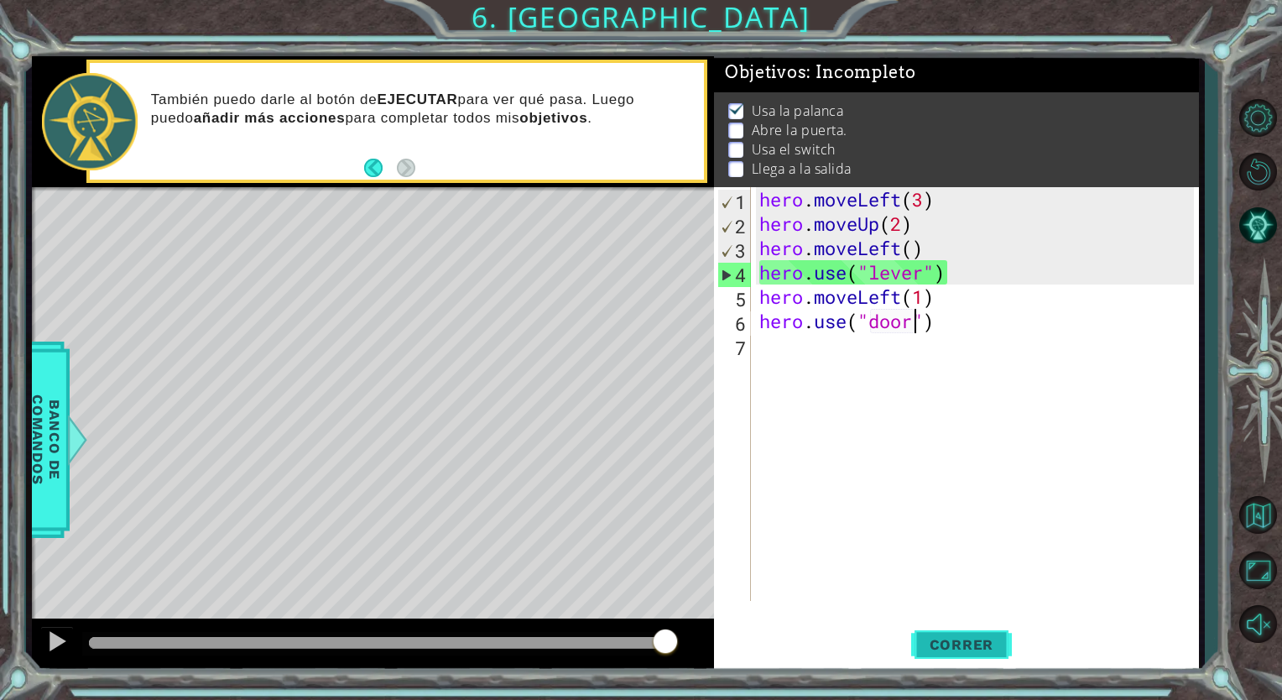
type textarea "hero.use("door")"
click at [949, 646] on span "Correr" at bounding box center [962, 644] width 98 height 17
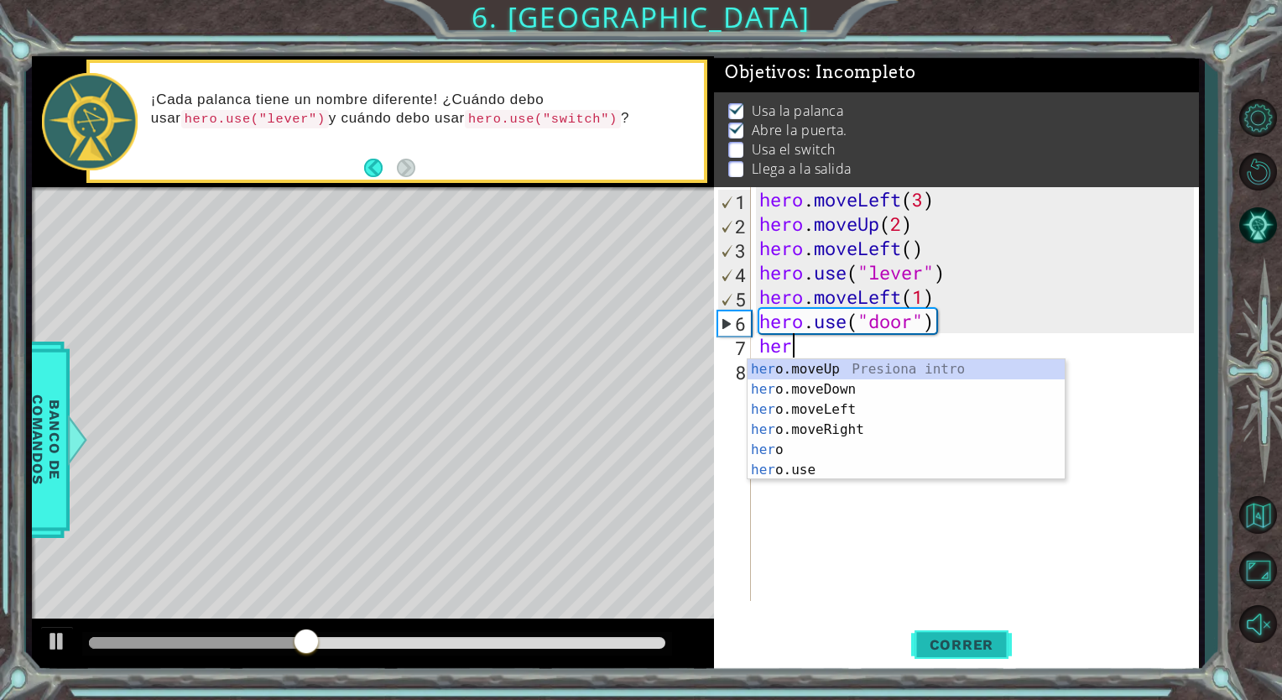
scroll to position [0, 0]
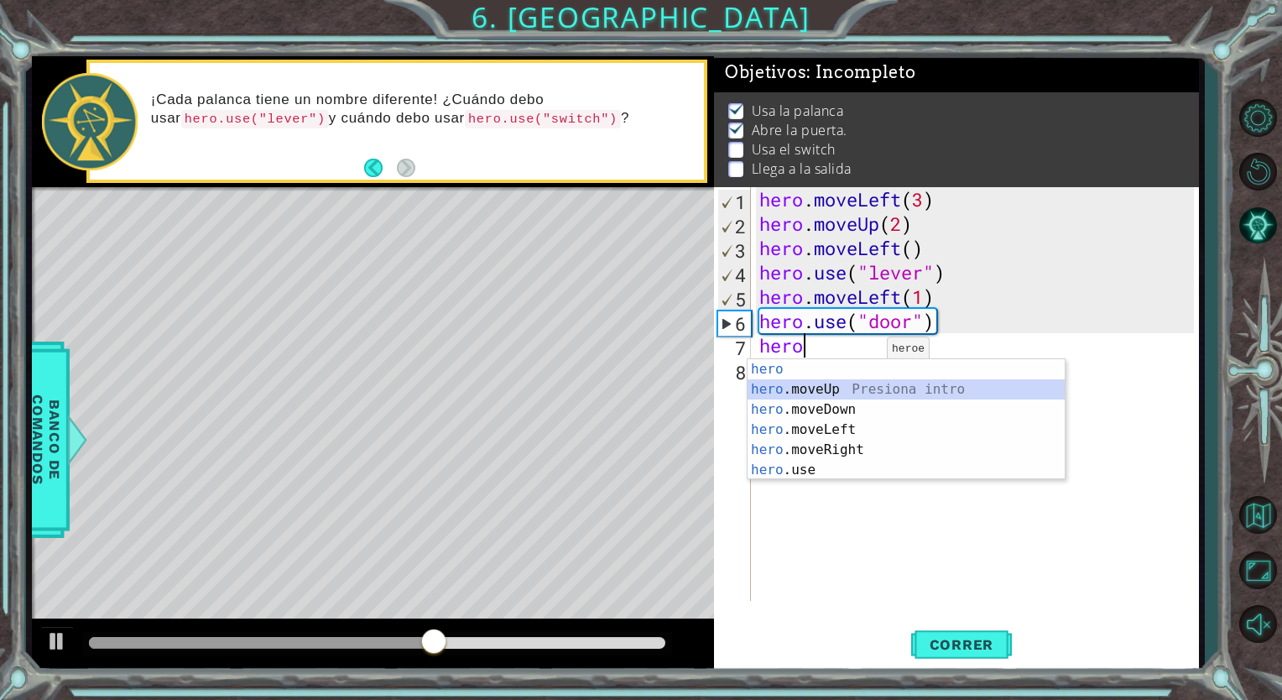
click at [851, 388] on div "hero Presiona intro hero .moveUp Presiona intro hero .moveDown Presiona intro h…" at bounding box center [905, 439] width 317 height 161
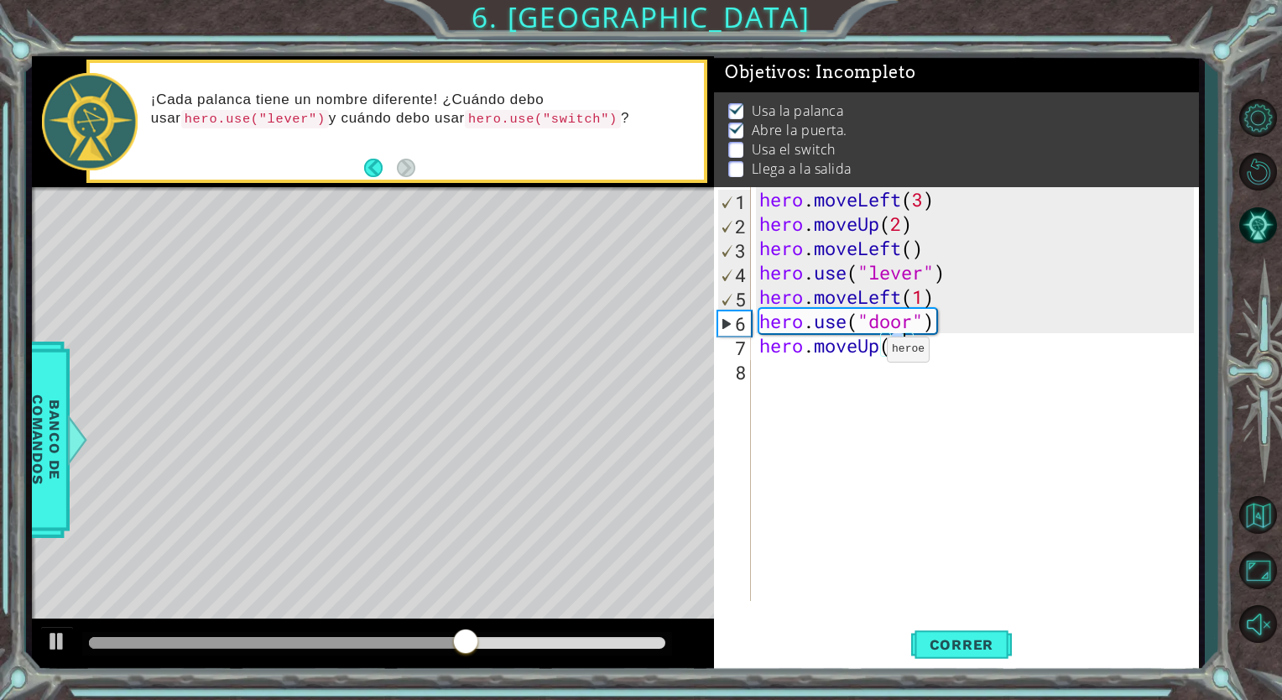
scroll to position [0, 6]
type textarea "hero.moveUp(2)"
click at [974, 637] on span "Correr" at bounding box center [962, 644] width 98 height 17
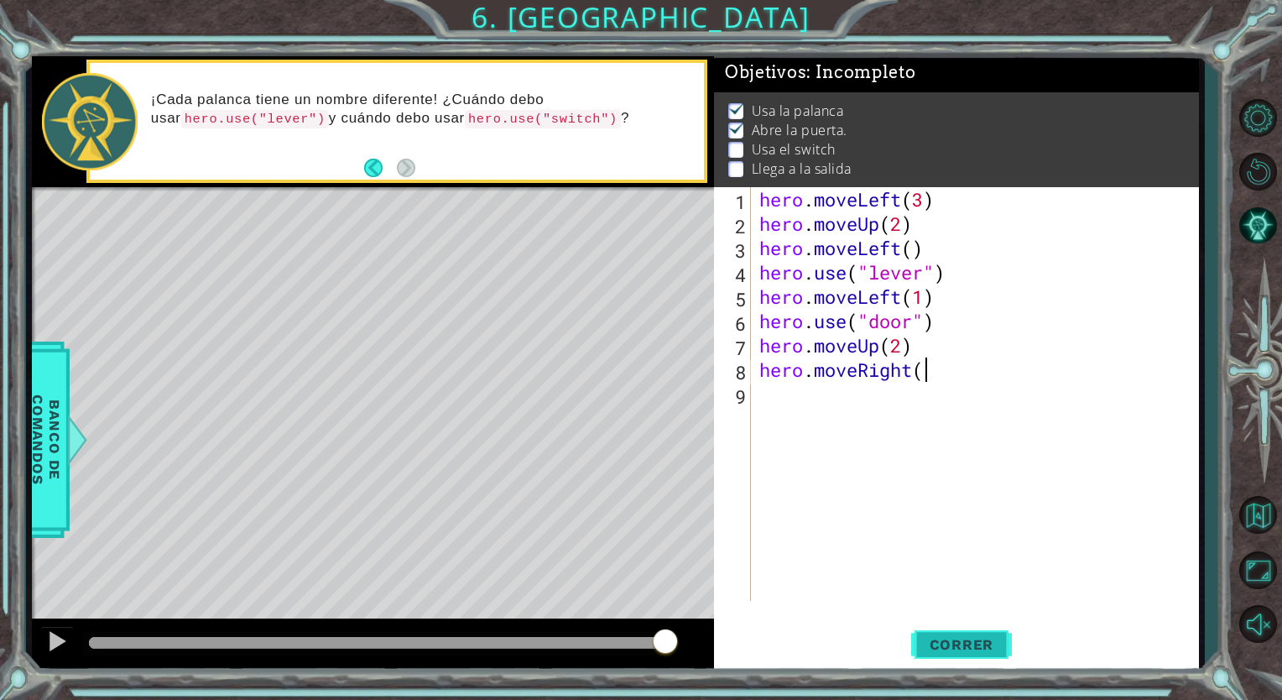
scroll to position [0, 7]
type textarea "hero.moveRight(3)"
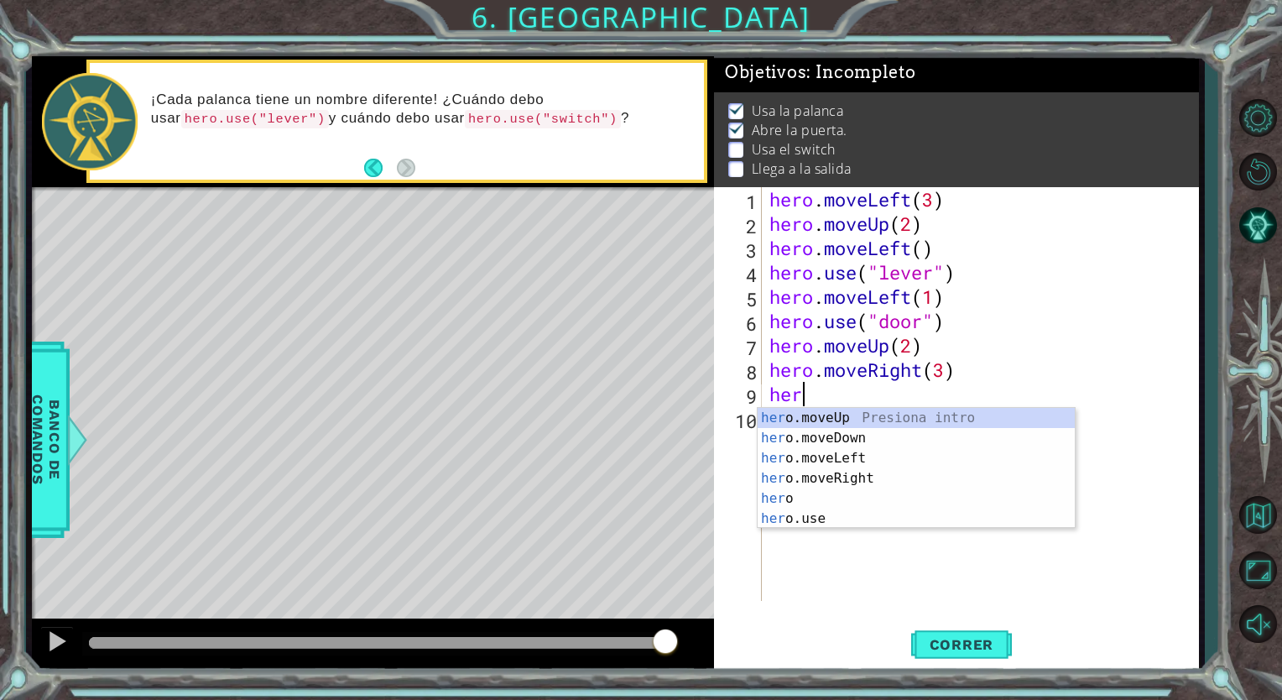
scroll to position [0, 0]
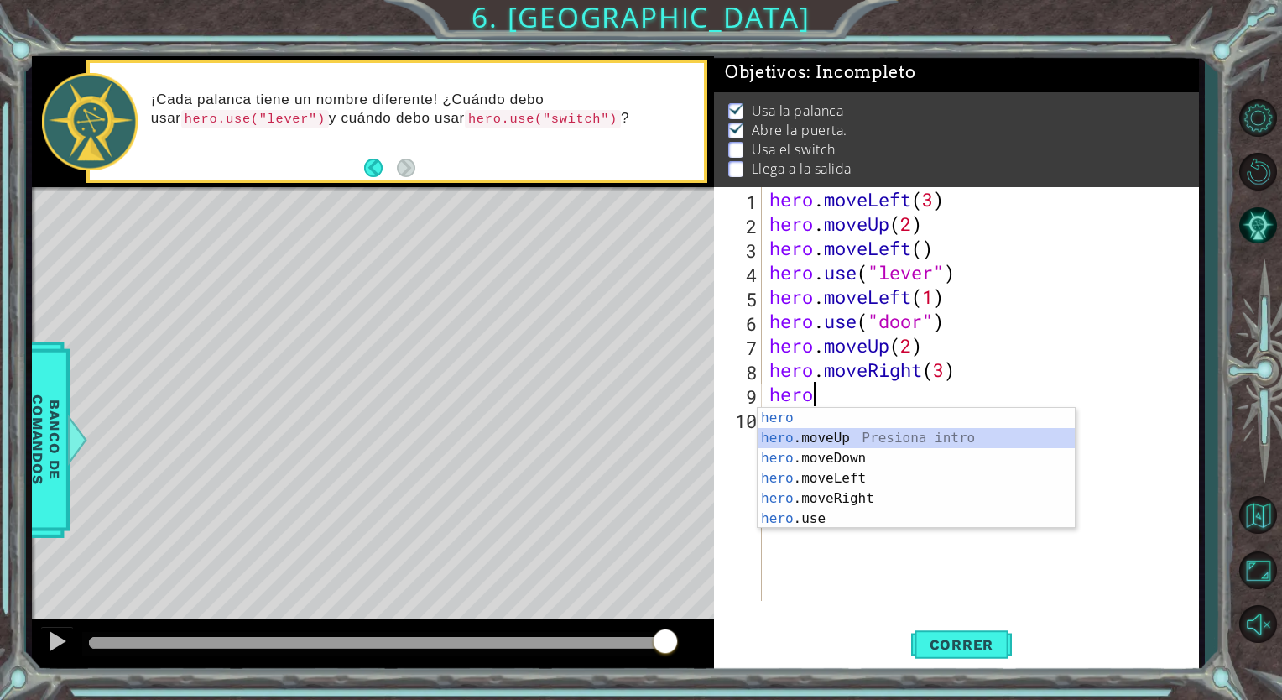
click at [826, 431] on div "hero Presiona intro hero .moveUp Presiona intro hero .moveDown Presiona intro h…" at bounding box center [915, 488] width 317 height 161
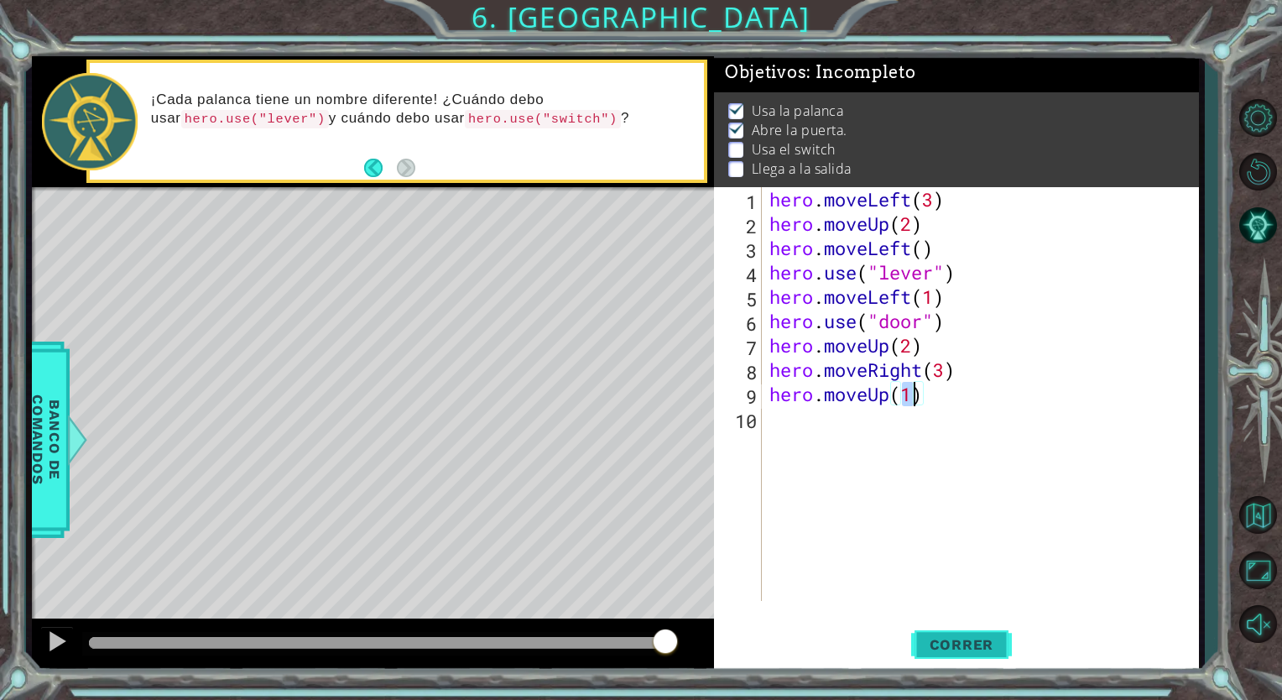
click at [969, 637] on span "Correr" at bounding box center [962, 644] width 98 height 17
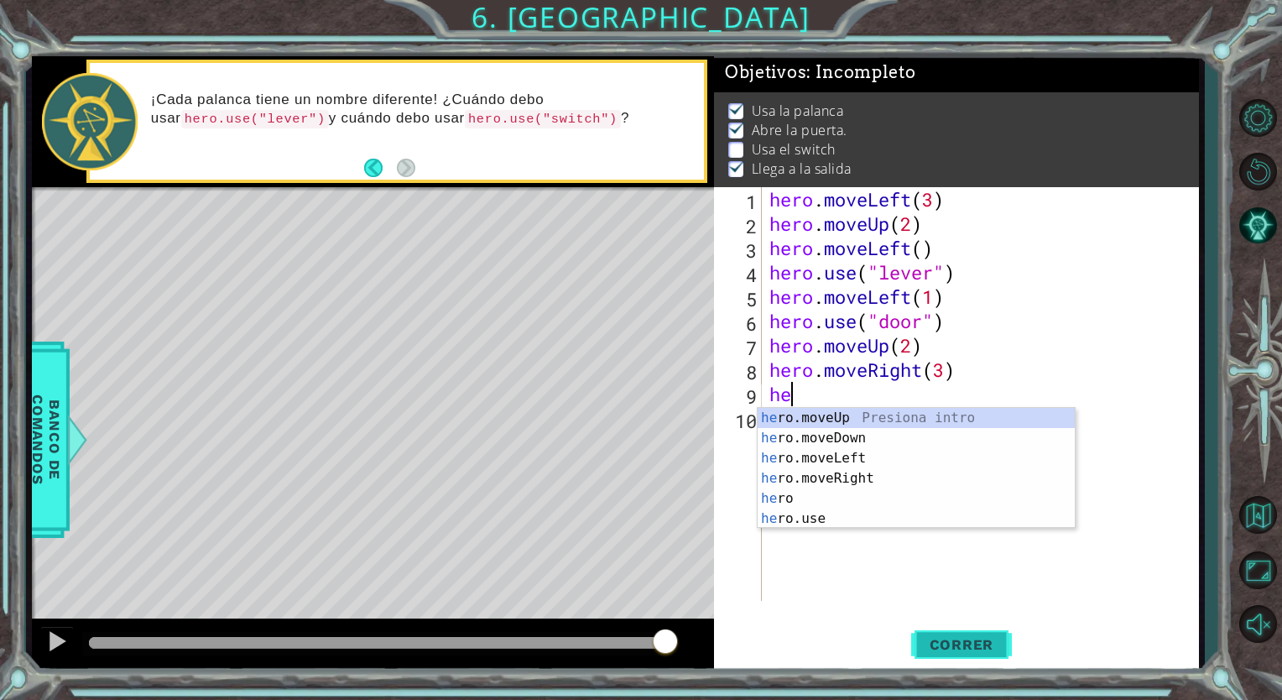
type textarea "h"
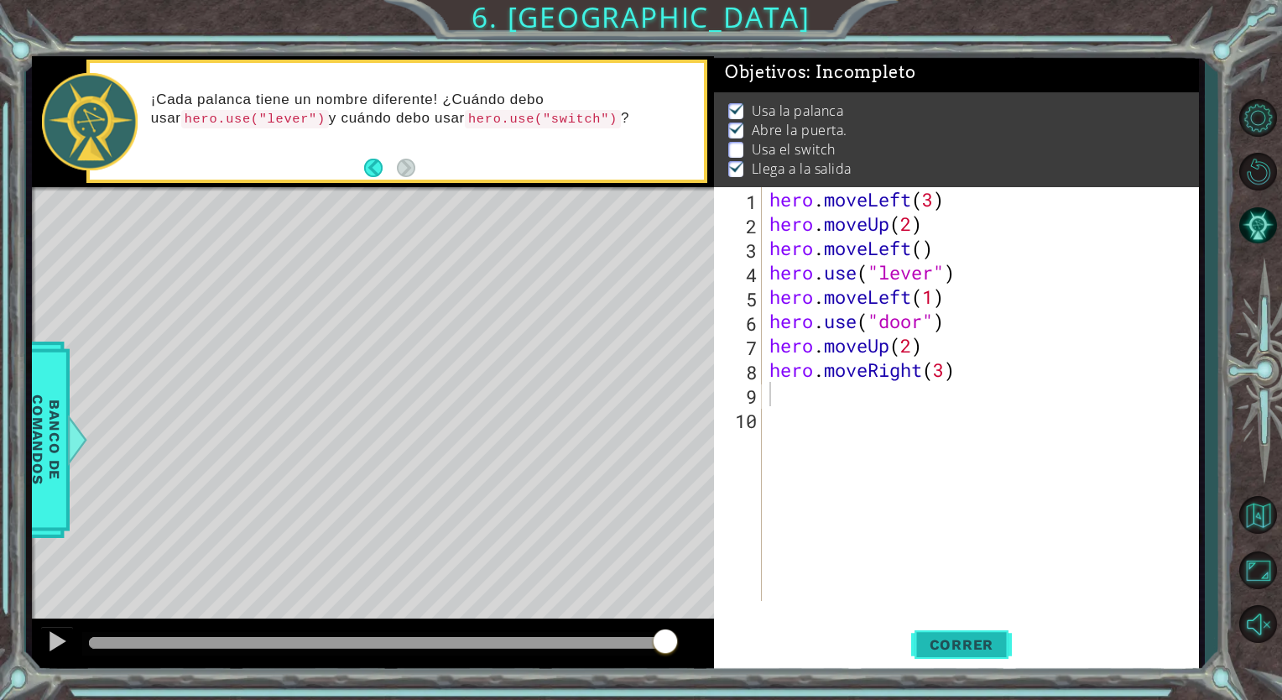
click at [969, 643] on span "Correr" at bounding box center [962, 644] width 98 height 17
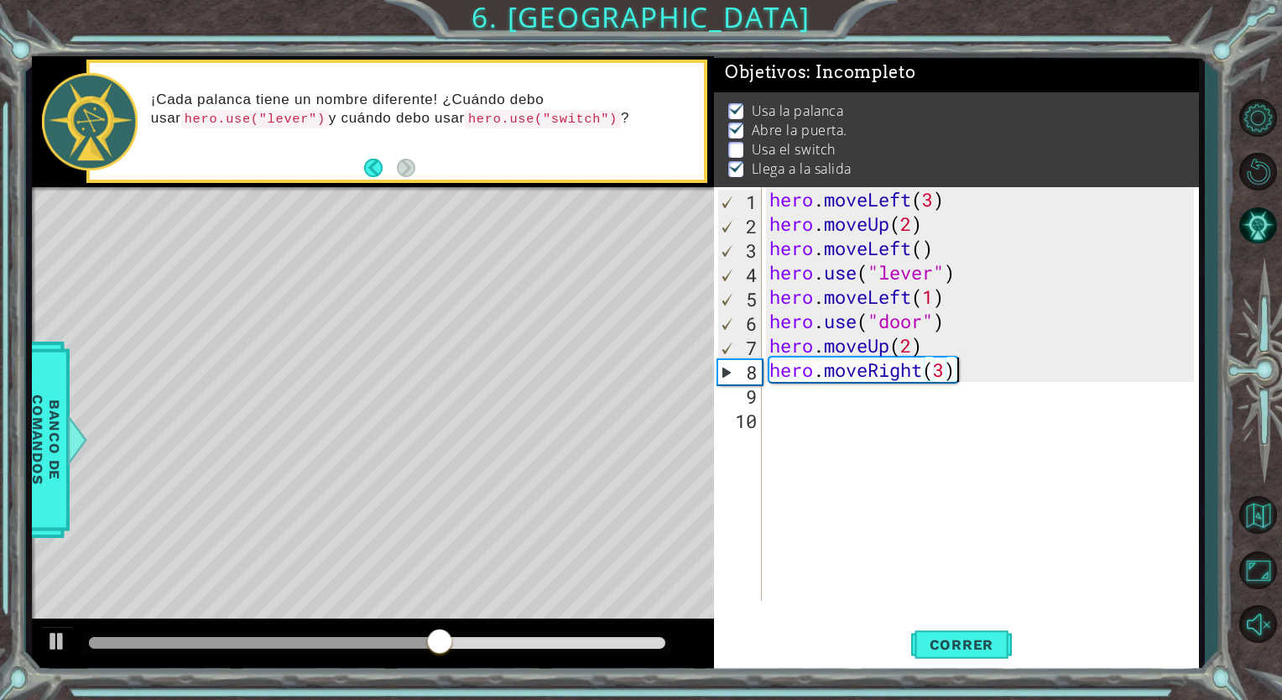
click at [990, 361] on div "hero . moveLeft ( 3 ) hero . moveUp ( 2 ) hero . moveLeft ( ) hero . use ( "lev…" at bounding box center [984, 418] width 436 height 462
type textarea "hero.moveRight(2)"
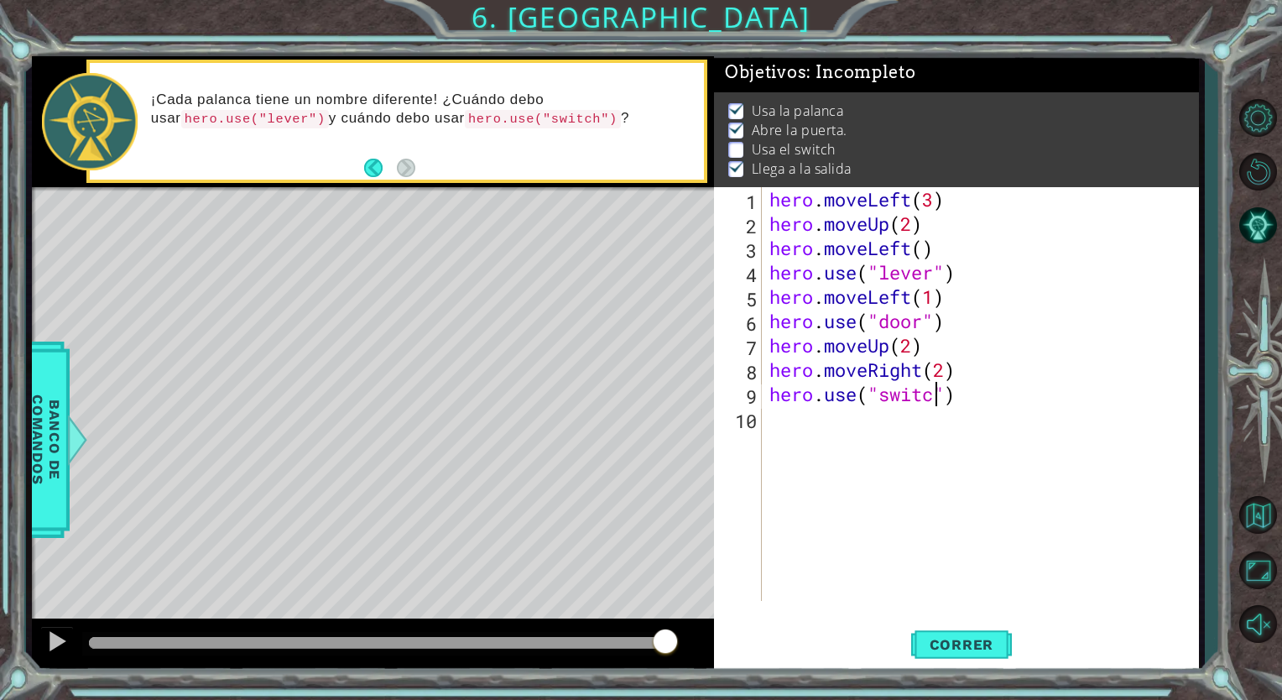
scroll to position [0, 7]
type textarea "hero.use("switch")"
click at [940, 642] on span "Correr" at bounding box center [962, 644] width 98 height 17
